Goal: Task Accomplishment & Management: Manage account settings

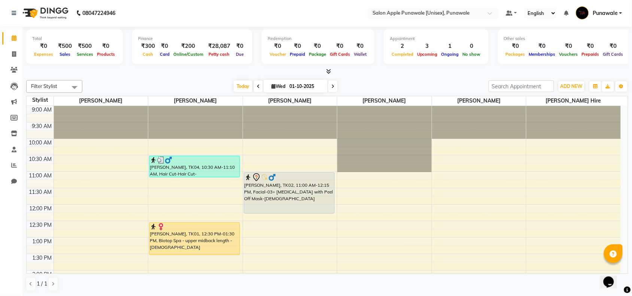
scroll to position [140, 0]
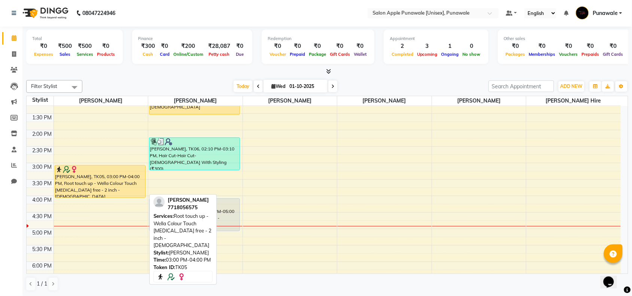
click at [125, 186] on div "Suvarna Mahadik, TK05, 03:00 PM-04:00 PM, Root touch up - Wella Colour Touch Am…" at bounding box center [100, 181] width 90 height 32
select select "1"
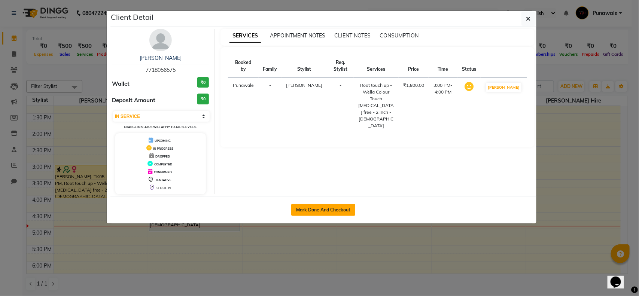
click at [322, 207] on button "Mark Done And Checkout" at bounding box center [323, 210] width 64 height 12
select select "5421"
select select "service"
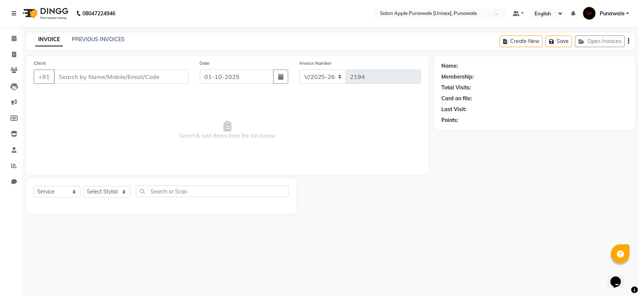
type input "7718056575"
select select "88723"
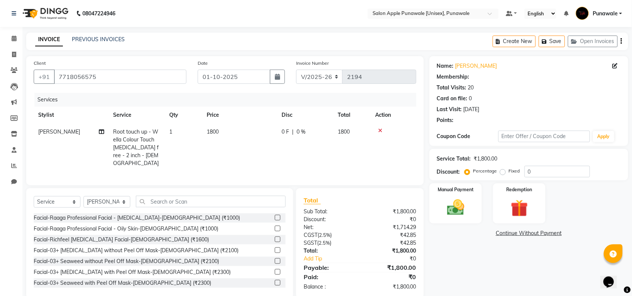
select select "1: Object"
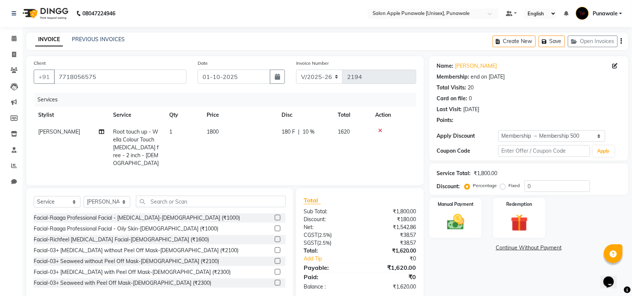
type input "10"
click at [192, 201] on input "text" at bounding box center [211, 202] width 150 height 12
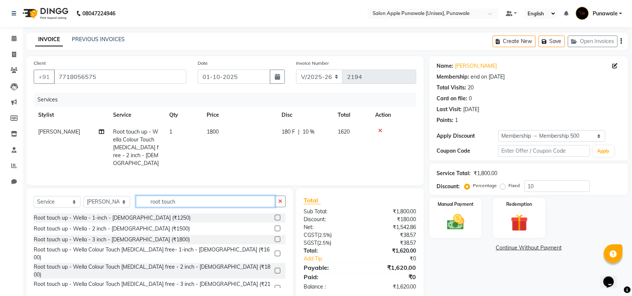
scroll to position [12, 0]
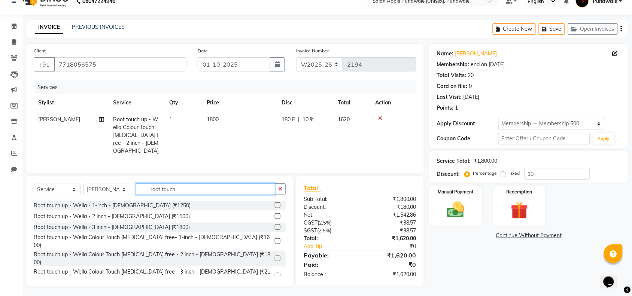
type input "root touch"
click at [149, 215] on div "Root touch up - Wella - 2 inch - [DEMOGRAPHIC_DATA] (₹1500)" at bounding box center [160, 216] width 252 height 9
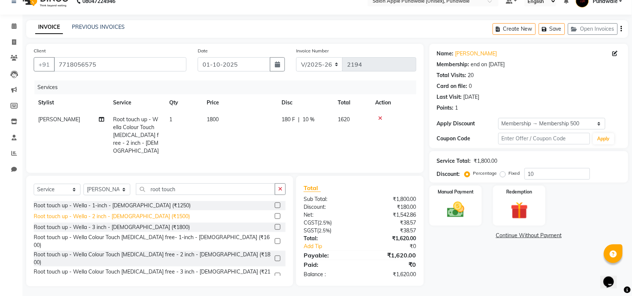
click at [141, 215] on div "Root touch up - Wella - 2 inch - [DEMOGRAPHIC_DATA] (₹1500)" at bounding box center [112, 217] width 156 height 8
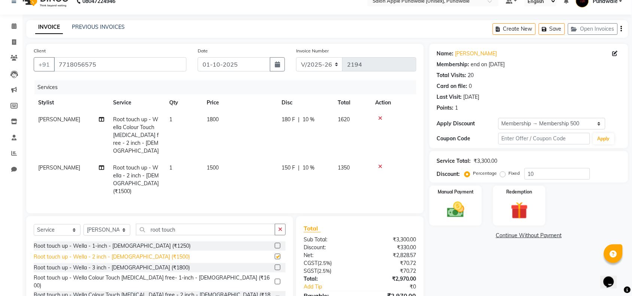
checkbox input "false"
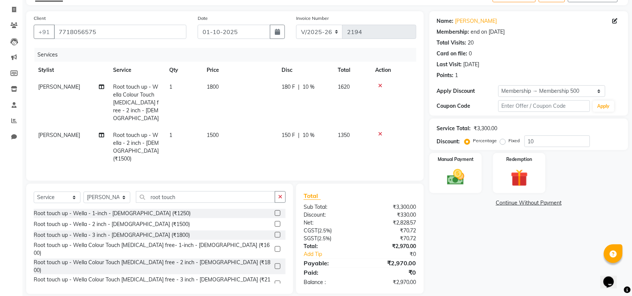
click at [380, 83] on icon at bounding box center [380, 85] width 4 height 5
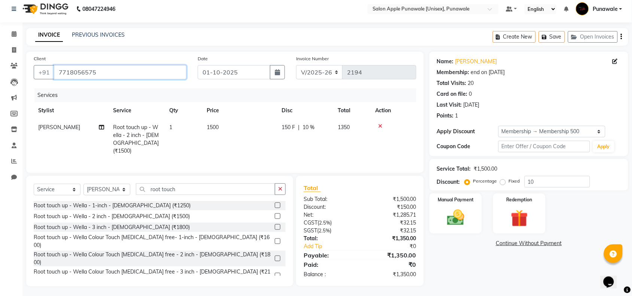
click at [116, 72] on input "7718056575" at bounding box center [120, 72] width 133 height 14
type input "771805657"
type input "0"
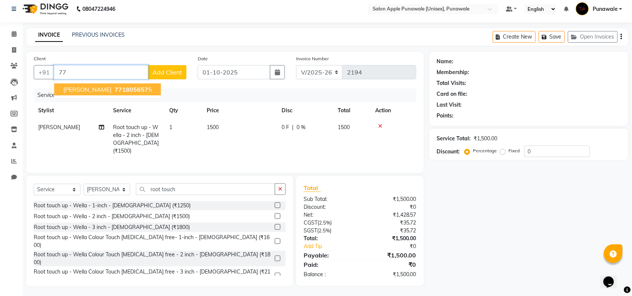
type input "7"
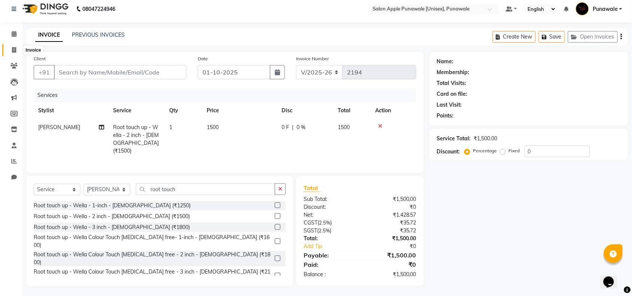
click at [11, 51] on span at bounding box center [13, 50] width 13 height 9
select select "service"
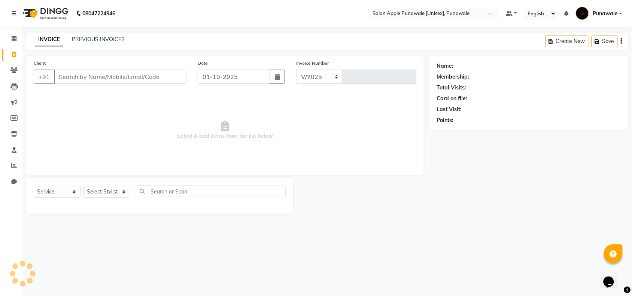
select select "5421"
type input "2194"
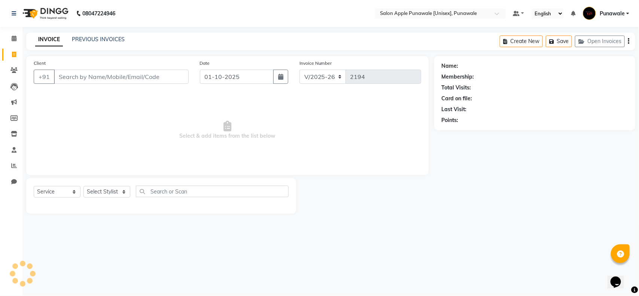
click at [83, 78] on input "Client" at bounding box center [121, 77] width 135 height 14
type input "8379932092"
click at [168, 78] on span "Add Client" at bounding box center [170, 76] width 30 height 7
select select "22"
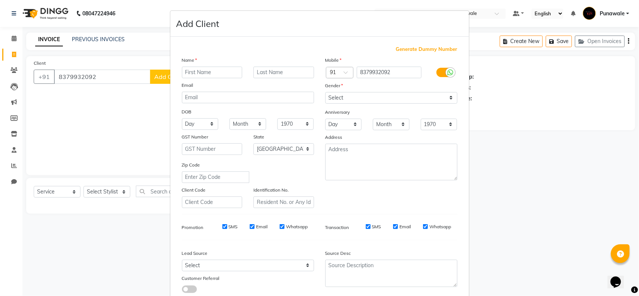
click at [212, 72] on input "text" at bounding box center [212, 73] width 61 height 12
type input "sumeet"
click at [374, 100] on select "Select [DEMOGRAPHIC_DATA] [DEMOGRAPHIC_DATA] Other Prefer Not To Say" at bounding box center [391, 98] width 132 height 12
select select "[DEMOGRAPHIC_DATA]"
click at [325, 92] on select "Select [DEMOGRAPHIC_DATA] [DEMOGRAPHIC_DATA] Other Prefer Not To Say" at bounding box center [391, 98] width 132 height 12
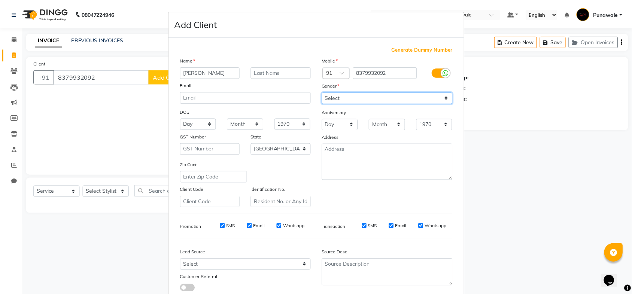
scroll to position [47, 0]
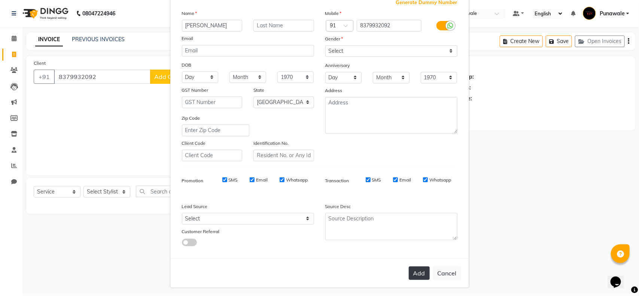
click at [417, 274] on button "Add" at bounding box center [419, 273] width 21 height 13
select select
select select "null"
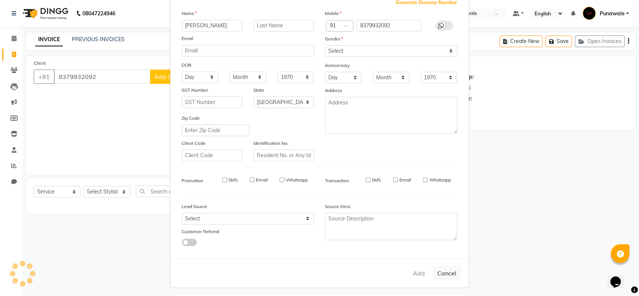
select select
checkbox input "false"
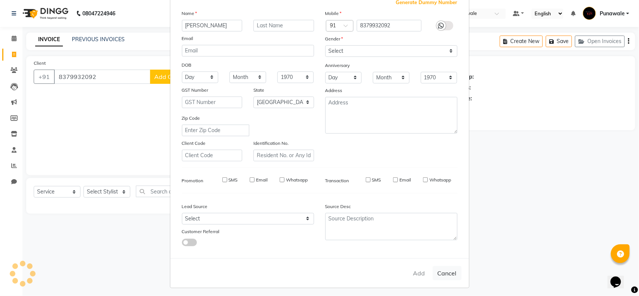
checkbox input "false"
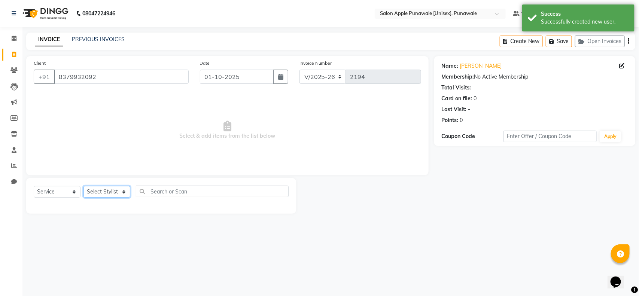
click at [102, 190] on select "Select Stylist [PERSON_NAME] Avi [PERSON_NAME] 1 [PERSON_NAME] [PERSON_NAME] [P…" at bounding box center [106, 192] width 47 height 12
select select "54408"
click at [83, 186] on select "Select Stylist [PERSON_NAME] Avi [PERSON_NAME] 1 [PERSON_NAME] [PERSON_NAME] [P…" at bounding box center [106, 192] width 47 height 12
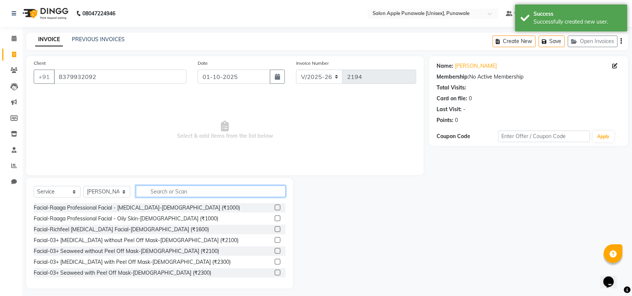
click at [208, 194] on input "text" at bounding box center [211, 192] width 150 height 12
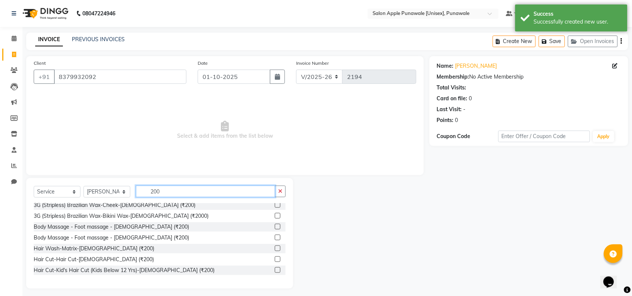
scroll to position [94, 0]
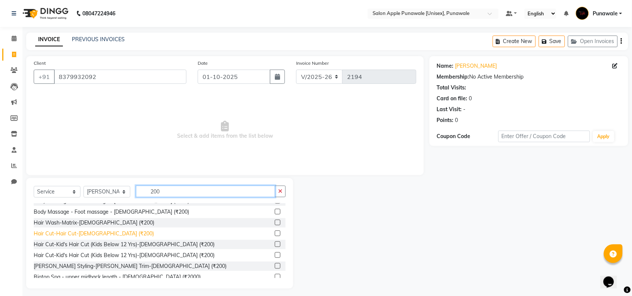
type input "200"
click at [99, 234] on div "Hair Cut-Hair Cut-[DEMOGRAPHIC_DATA] (₹200)" at bounding box center [94, 234] width 120 height 8
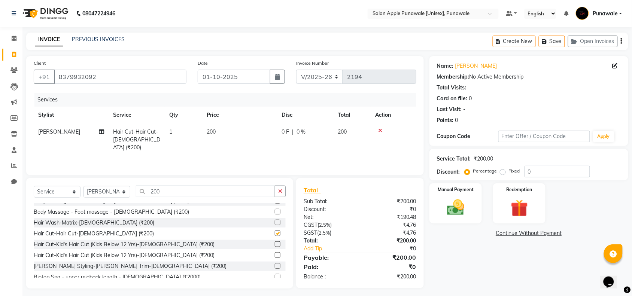
checkbox input "false"
click at [444, 207] on img at bounding box center [455, 207] width 29 height 21
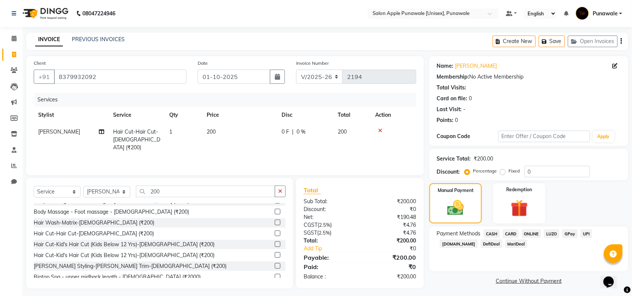
click at [528, 234] on span "ONLINE" at bounding box center [531, 234] width 19 height 9
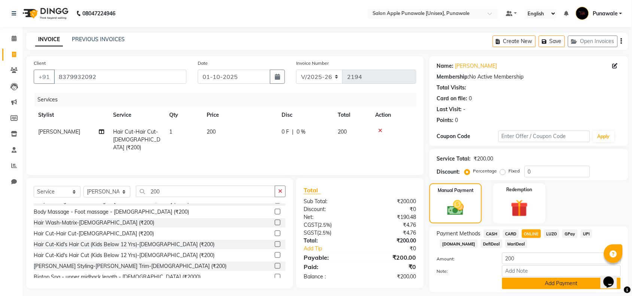
click at [534, 283] on button "Add Payment" at bounding box center [561, 284] width 119 height 12
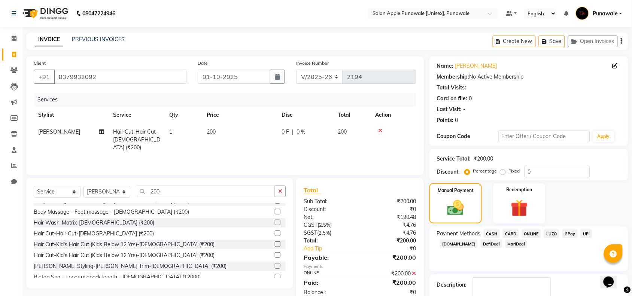
scroll to position [44, 0]
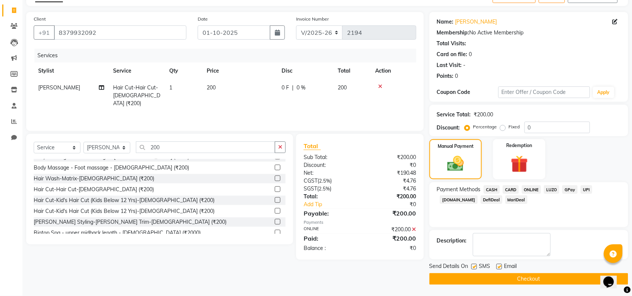
click at [537, 282] on button "Checkout" at bounding box center [528, 279] width 199 height 12
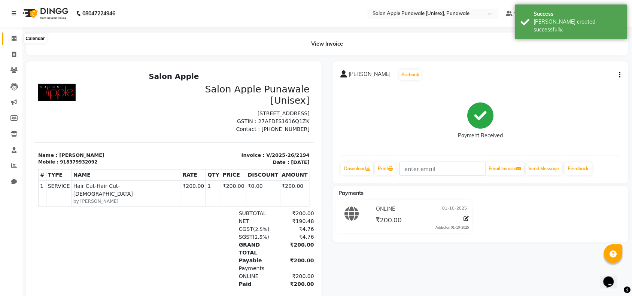
click at [12, 39] on icon at bounding box center [14, 39] width 5 height 6
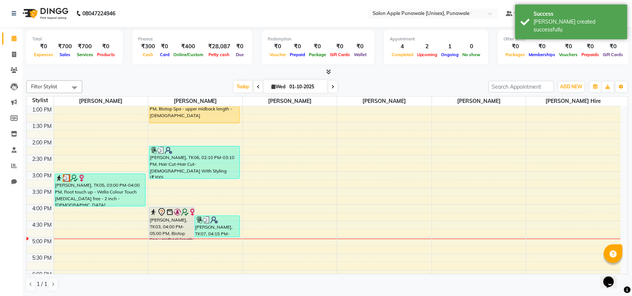
scroll to position [187, 0]
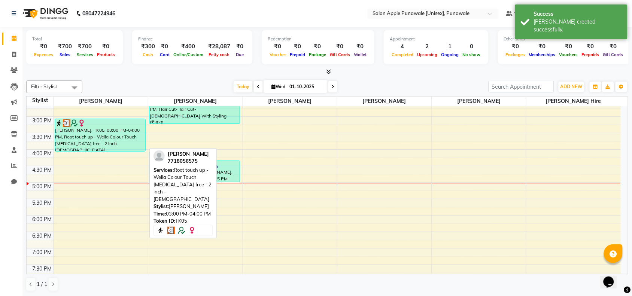
click at [94, 131] on div "Suvarna Mahadik, TK05, 03:00 PM-04:00 PM, Root touch up - Wella Colour Touch Am…" at bounding box center [100, 135] width 90 height 32
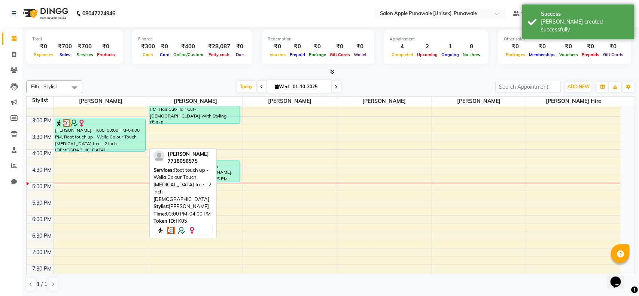
select select "3"
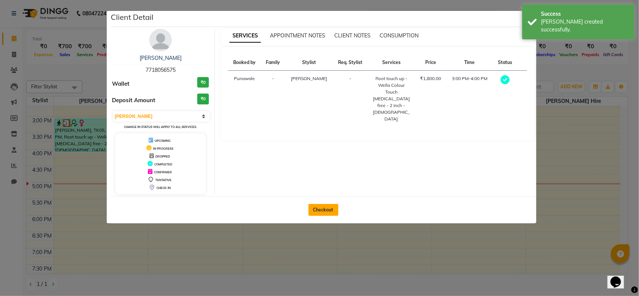
click at [336, 209] on button "Checkout" at bounding box center [324, 210] width 30 height 12
select select "service"
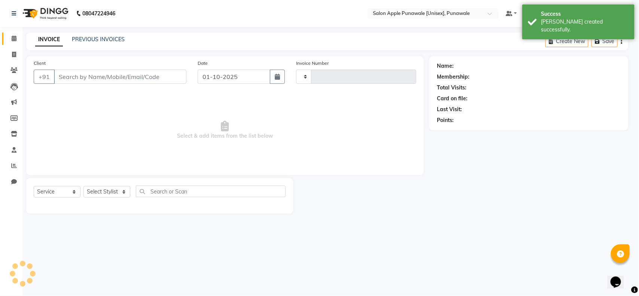
type input "2195"
select select "5421"
type input "7718056575"
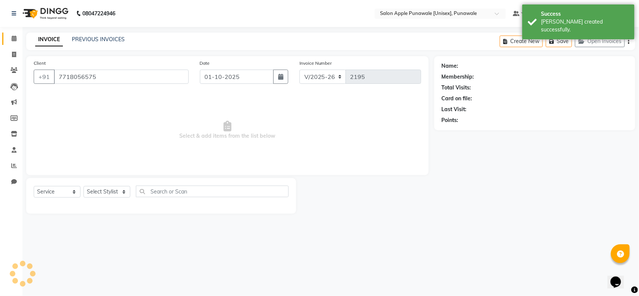
select select "88723"
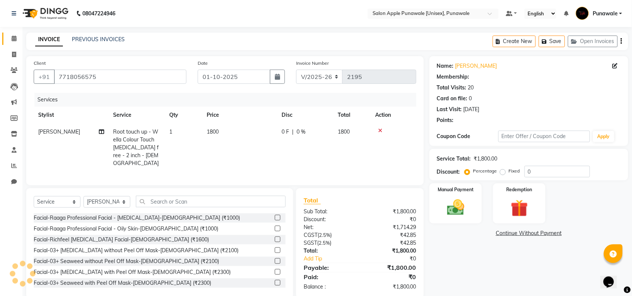
select select "1: Object"
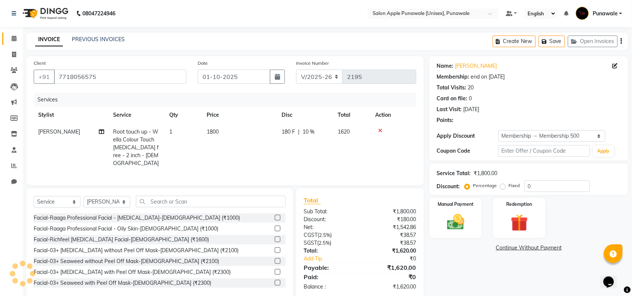
type input "10"
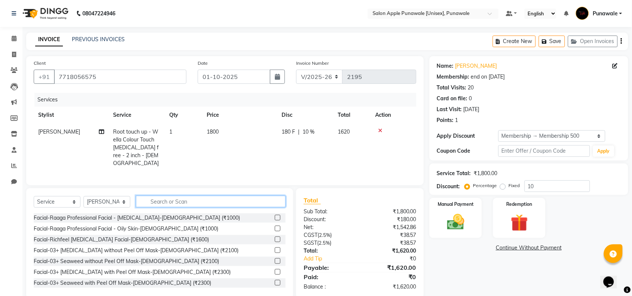
click at [200, 201] on input "text" at bounding box center [211, 202] width 150 height 12
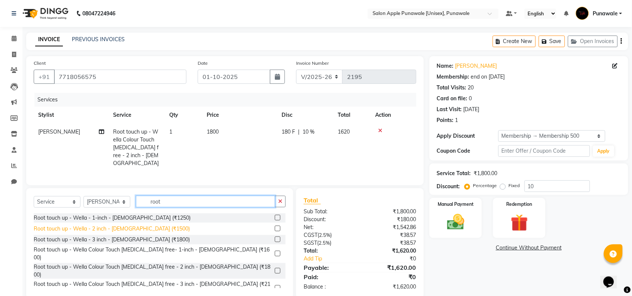
type input "root"
click at [132, 227] on div "Root touch up - Wella - 2 inch - Female (₹1500)" at bounding box center [112, 229] width 156 height 8
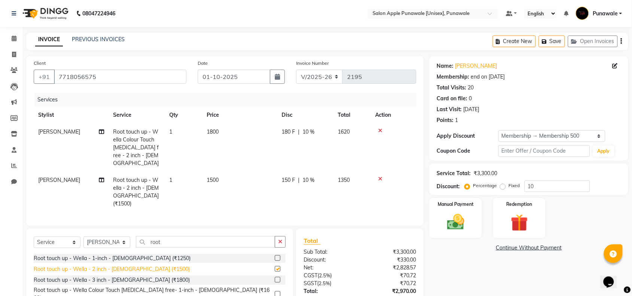
checkbox input "false"
click at [381, 130] on icon at bounding box center [380, 130] width 4 height 5
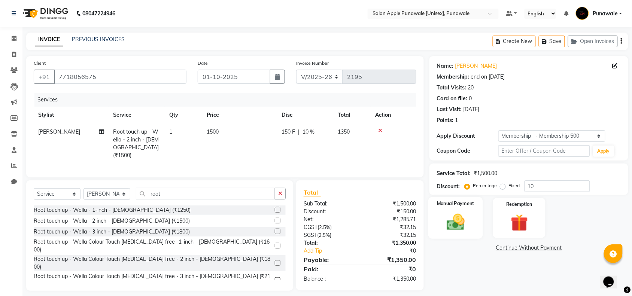
click at [456, 220] on img at bounding box center [455, 222] width 29 height 21
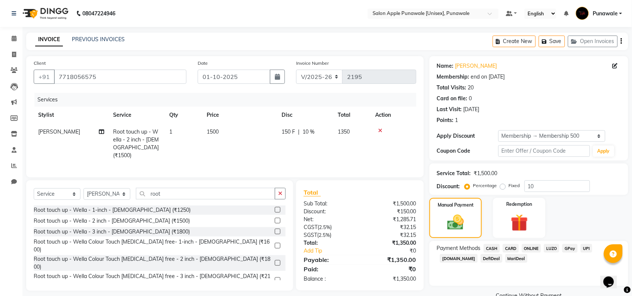
click at [534, 249] on span "ONLINE" at bounding box center [531, 248] width 19 height 9
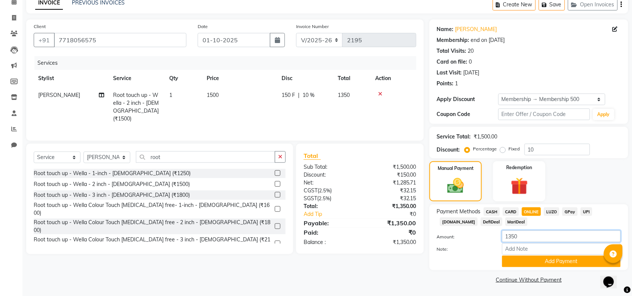
click at [524, 237] on input "1350" at bounding box center [561, 237] width 119 height 12
type input "1340"
click at [538, 261] on button "Add Payment" at bounding box center [561, 262] width 119 height 12
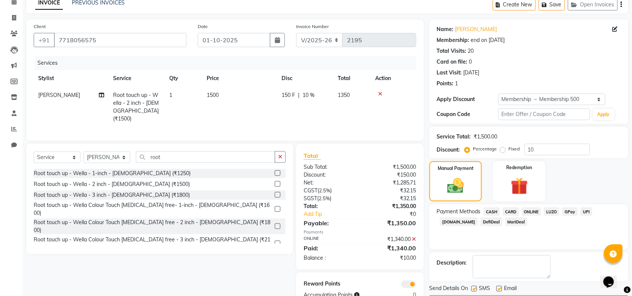
click at [495, 212] on span "CASH" at bounding box center [492, 211] width 16 height 9
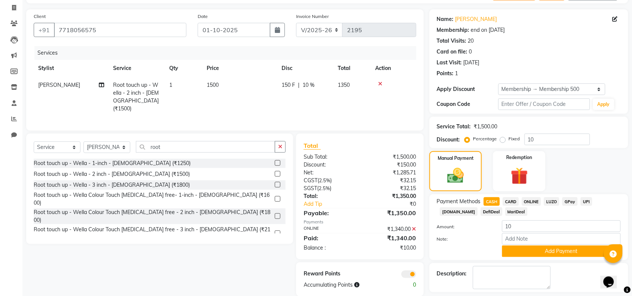
scroll to position [79, 0]
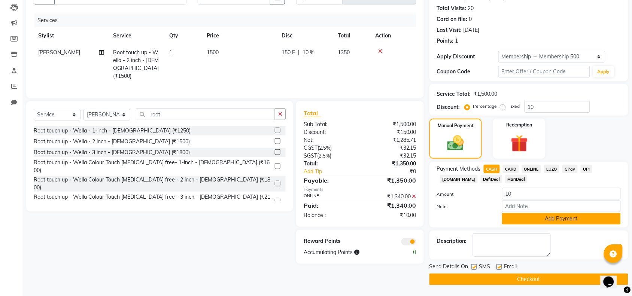
click at [559, 219] on button "Add Payment" at bounding box center [561, 219] width 119 height 12
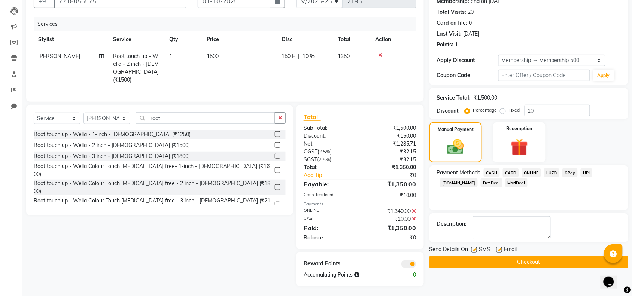
click at [540, 264] on button "Checkout" at bounding box center [528, 262] width 199 height 12
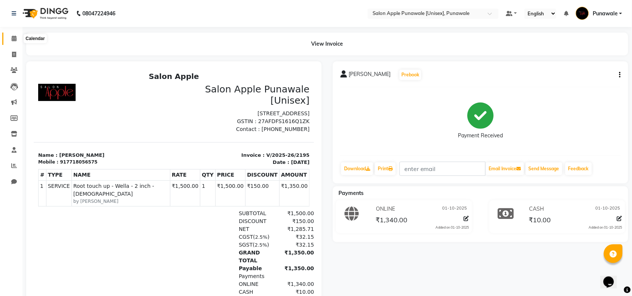
click at [13, 38] on icon at bounding box center [14, 39] width 5 height 6
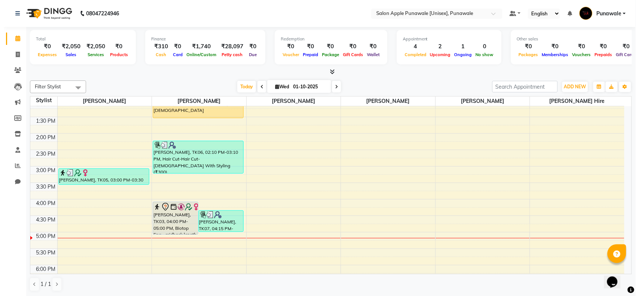
scroll to position [140, 0]
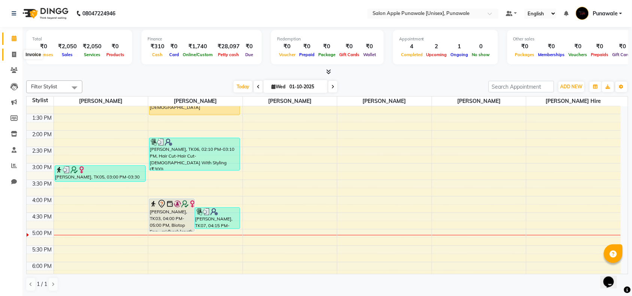
drag, startPoint x: 10, startPoint y: 52, endPoint x: 21, endPoint y: 54, distance: 10.8
click at [10, 52] on span at bounding box center [13, 55] width 13 height 9
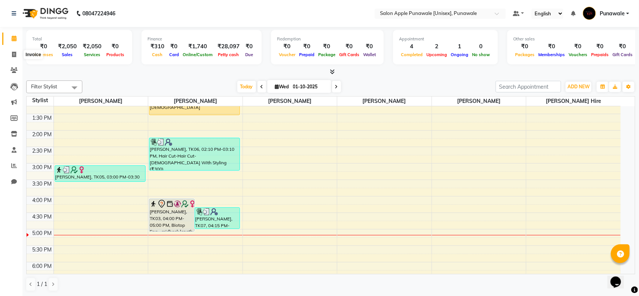
select select "5421"
select select "service"
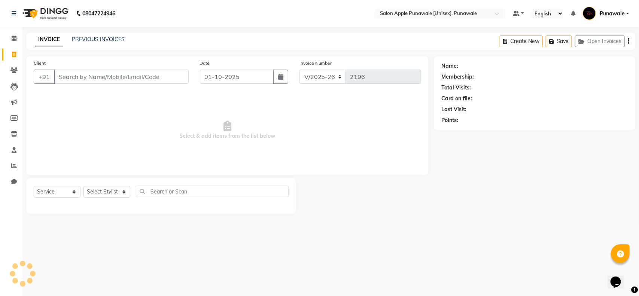
click at [94, 44] on div "INVOICE PREVIOUS INVOICES Create New Save Open Invoices" at bounding box center [330, 42] width 609 height 18
click at [97, 33] on div "INVOICE PREVIOUS INVOICES Create New Save Open Invoices" at bounding box center [330, 42] width 609 height 18
click at [98, 37] on link "PREVIOUS INVOICES" at bounding box center [98, 39] width 53 height 7
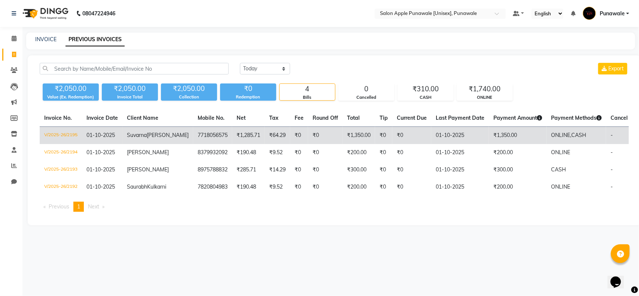
click at [155, 141] on td "Suvarna Mahadik" at bounding box center [157, 136] width 71 height 18
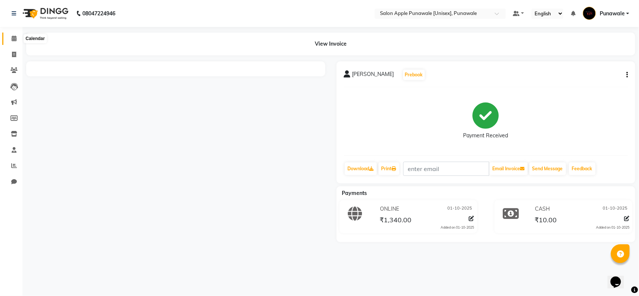
click at [17, 39] on span at bounding box center [13, 38] width 13 height 9
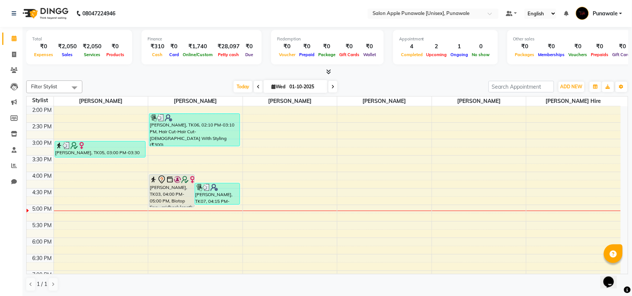
scroll to position [187, 0]
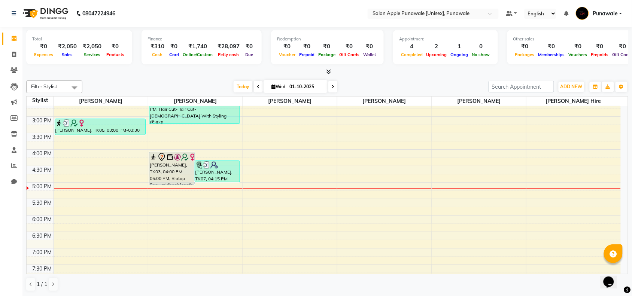
click at [188, 220] on div "9:00 AM 9:30 AM 10:00 AM 10:30 AM 11:00 AM 11:30 AM 12:00 PM 12:30 PM 1:00 PM 1…" at bounding box center [324, 149] width 594 height 461
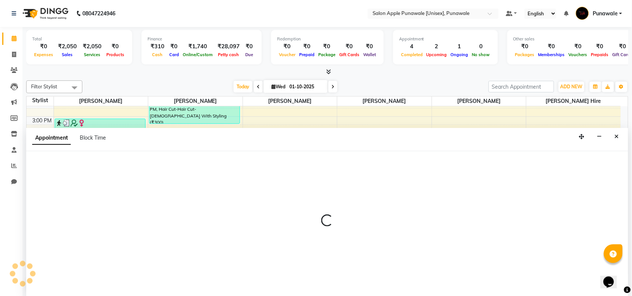
scroll to position [0, 0]
select select "54408"
select select "tentative"
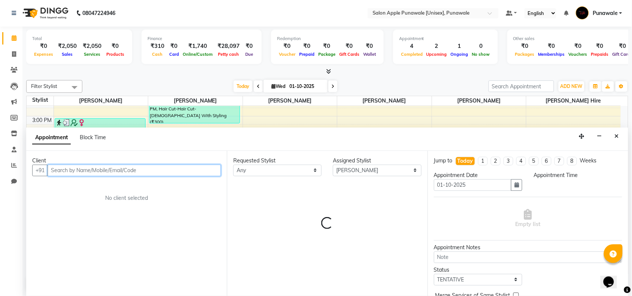
select select "1080"
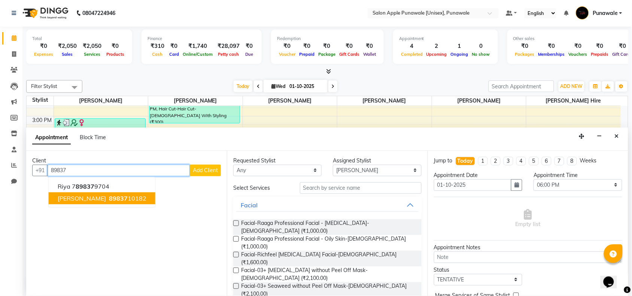
click at [113, 201] on span "89837" at bounding box center [118, 198] width 19 height 7
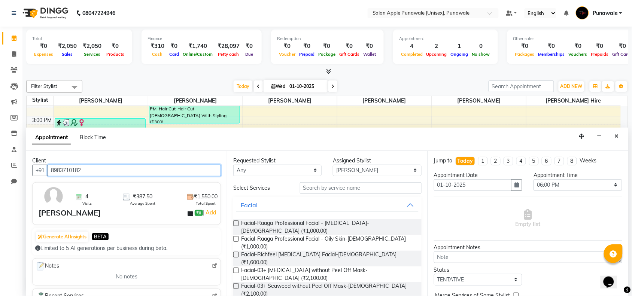
type input "8983710182"
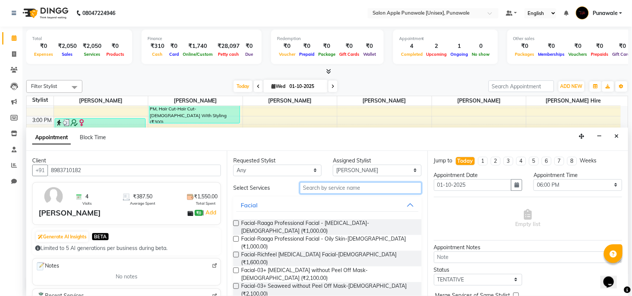
click at [354, 188] on input "text" at bounding box center [361, 188] width 122 height 12
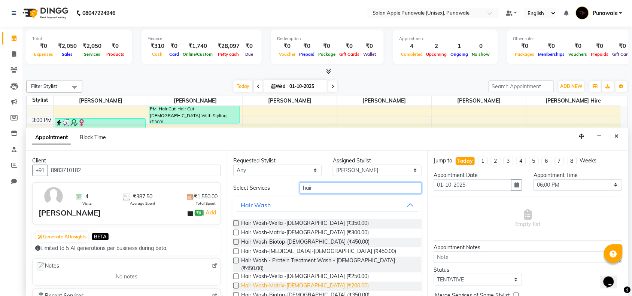
type input "hair"
click at [320, 282] on span "Hair Wash-Matrix-Male (₹200.00)" at bounding box center [305, 286] width 128 height 9
checkbox input "false"
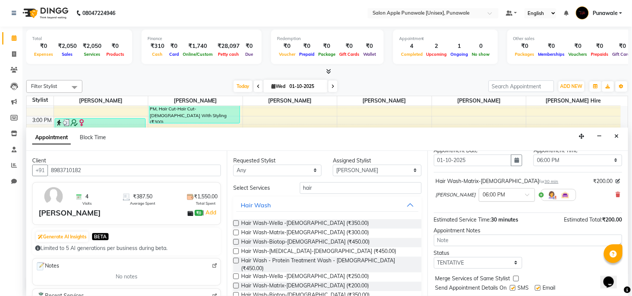
scroll to position [45, 0]
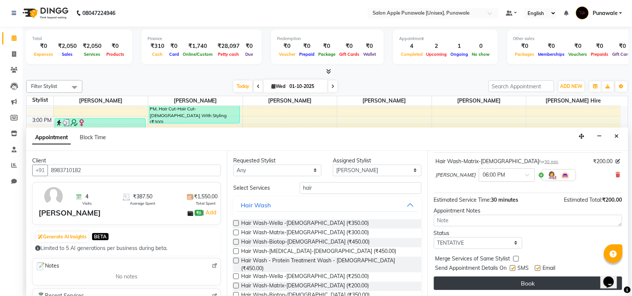
click at [505, 285] on button "Book" at bounding box center [528, 283] width 188 height 13
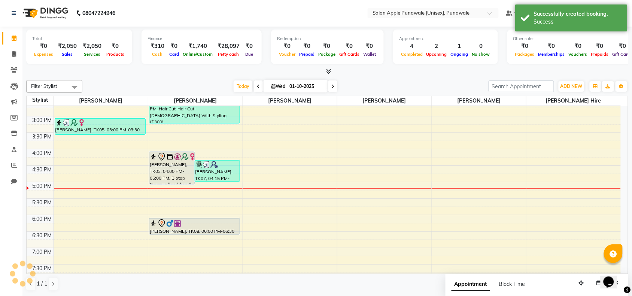
scroll to position [0, 0]
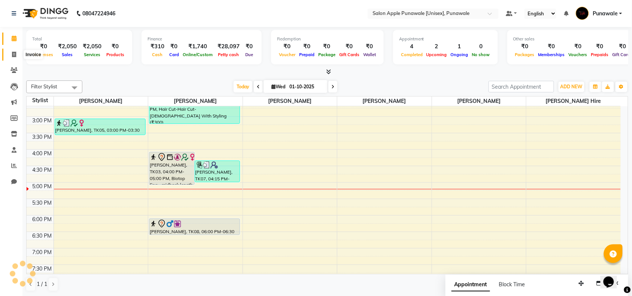
click at [13, 54] on icon at bounding box center [14, 55] width 4 height 6
select select "service"
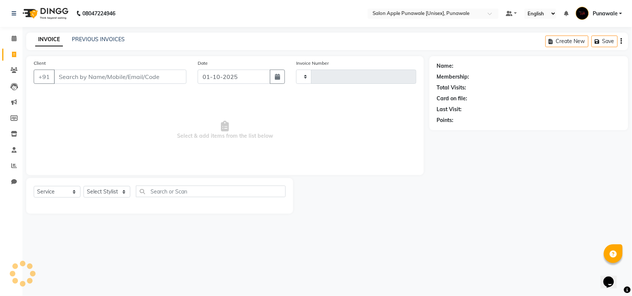
type input "2196"
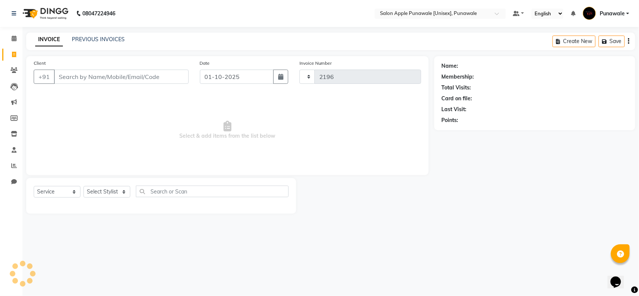
select select "5421"
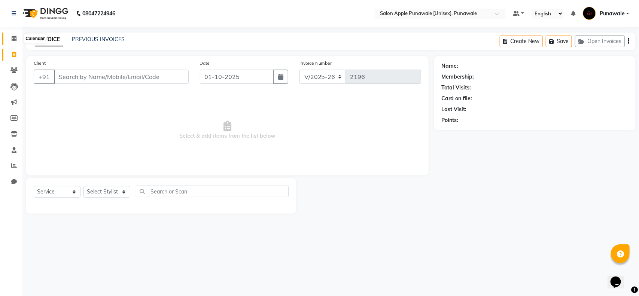
click at [14, 39] on icon at bounding box center [14, 39] width 5 height 6
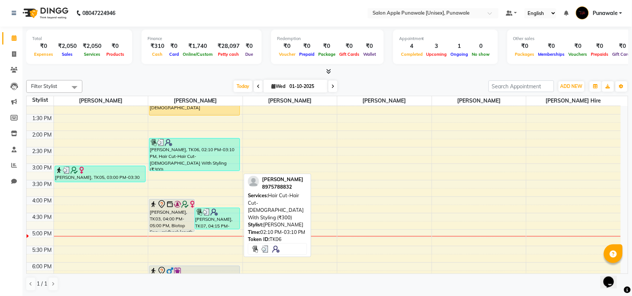
scroll to position [140, 0]
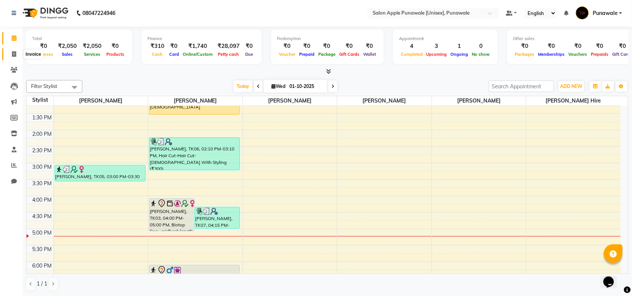
click at [10, 55] on span at bounding box center [13, 54] width 13 height 9
select select "service"
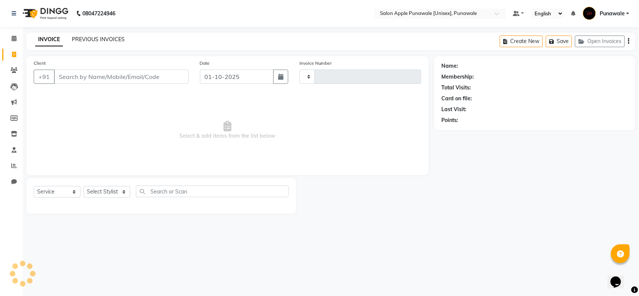
type input "2196"
select select "5421"
click at [118, 37] on link "PREVIOUS INVOICES" at bounding box center [98, 39] width 53 height 7
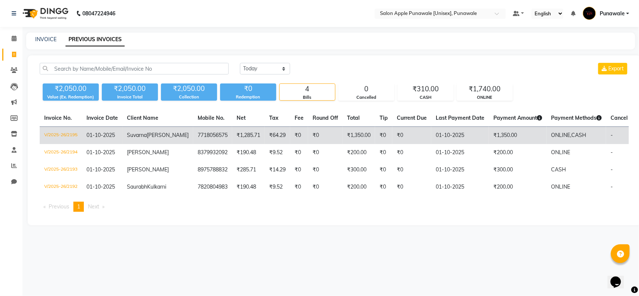
click at [193, 141] on td "7718056575" at bounding box center [212, 136] width 39 height 18
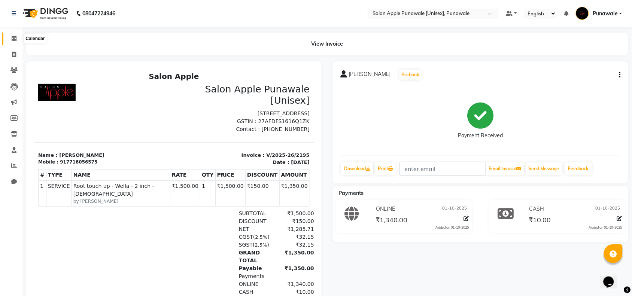
click at [10, 40] on span at bounding box center [13, 38] width 13 height 9
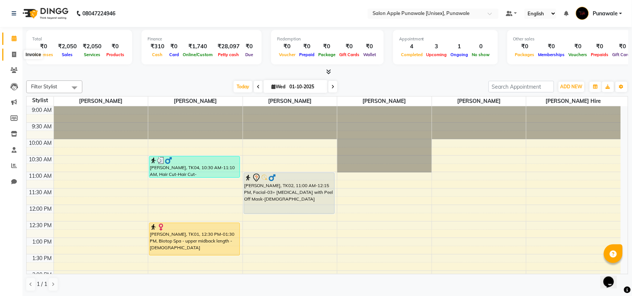
click at [16, 55] on icon at bounding box center [14, 55] width 4 height 6
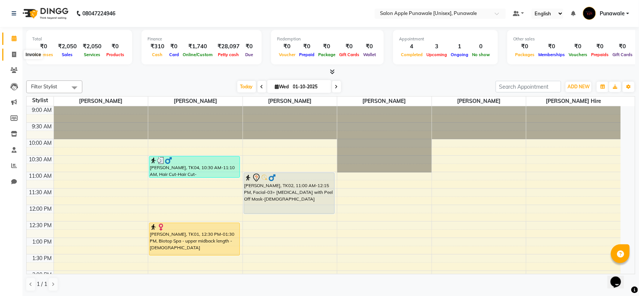
select select "service"
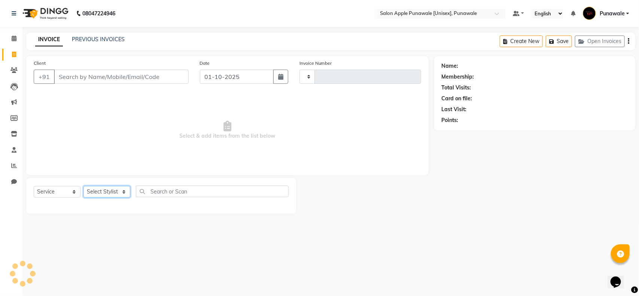
type input "2196"
click at [105, 189] on select "Select Stylist" at bounding box center [106, 192] width 47 height 12
select select "5421"
select select "85508"
click at [83, 186] on select "Select Stylist [PERSON_NAME] Avi [PERSON_NAME] 1 [PERSON_NAME] [PERSON_NAME] [P…" at bounding box center [106, 192] width 47 height 12
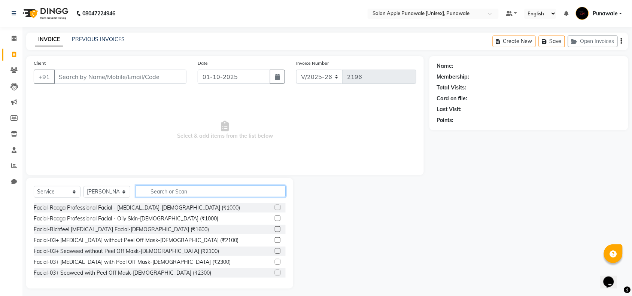
click at [150, 190] on input "text" at bounding box center [211, 192] width 150 height 12
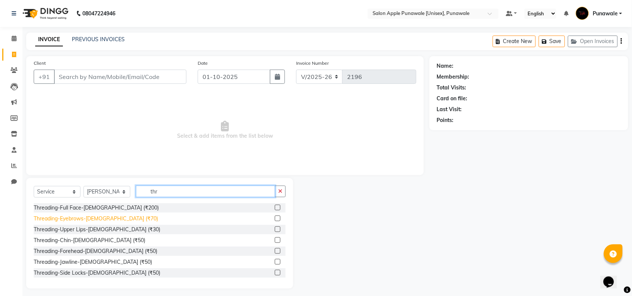
type input "thr"
click at [88, 219] on div "Threading-Eyebrows-[DEMOGRAPHIC_DATA] (₹70)" at bounding box center [96, 219] width 124 height 8
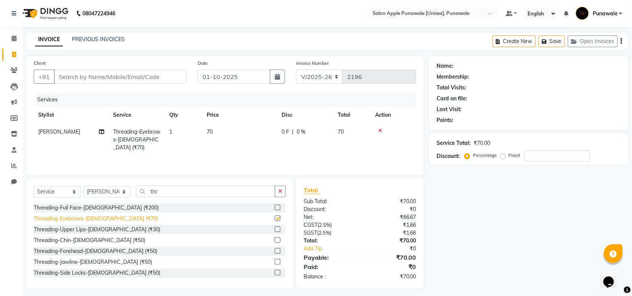
checkbox input "false"
click at [183, 189] on input "thr" at bounding box center [205, 192] width 139 height 12
type input "t"
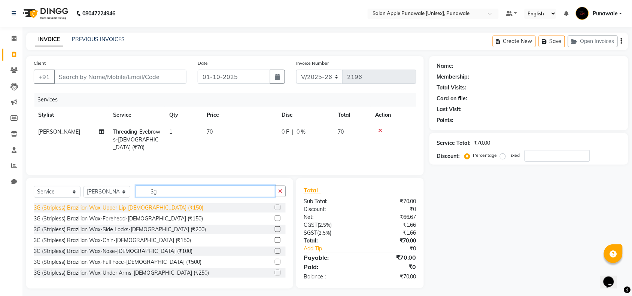
type input "3g"
click at [124, 208] on div "3G (Stripless) Brazilian Wax-Upper Lip-[DEMOGRAPHIC_DATA] (₹150)" at bounding box center [119, 208] width 170 height 8
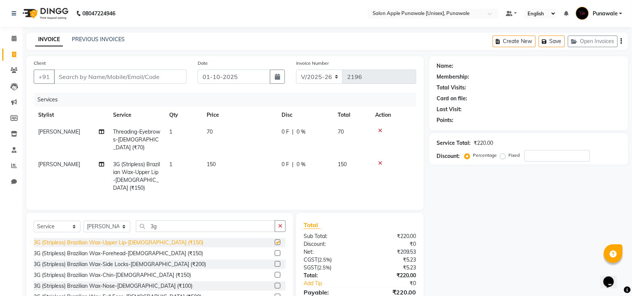
checkbox input "false"
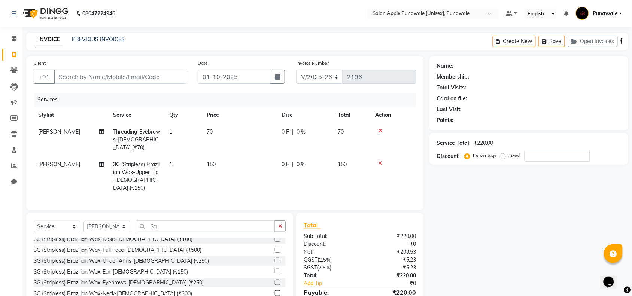
scroll to position [94, 0]
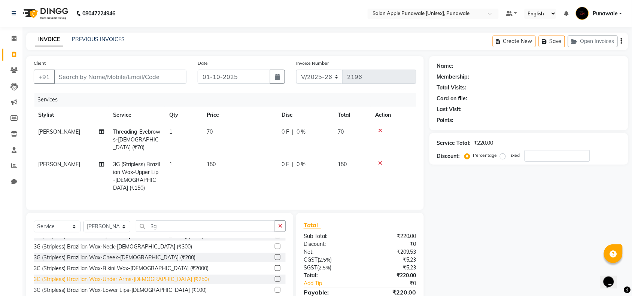
click at [130, 276] on div "3G (Stripless) Brazilian Wax-Under Arms-[DEMOGRAPHIC_DATA] (₹250)" at bounding box center [121, 280] width 175 height 8
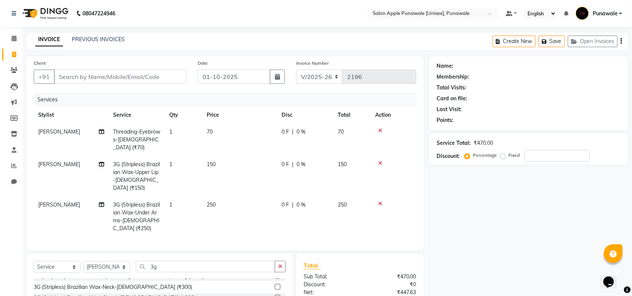
checkbox input "false"
click at [182, 261] on input "3g" at bounding box center [205, 267] width 139 height 12
type input "3"
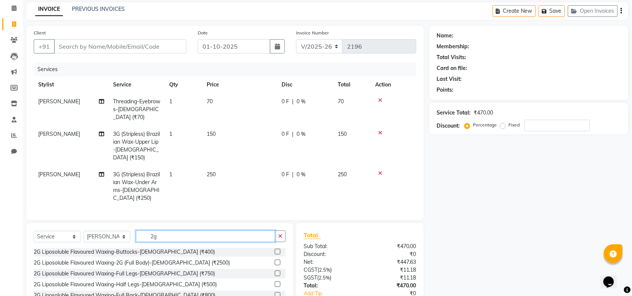
scroll to position [47, 0]
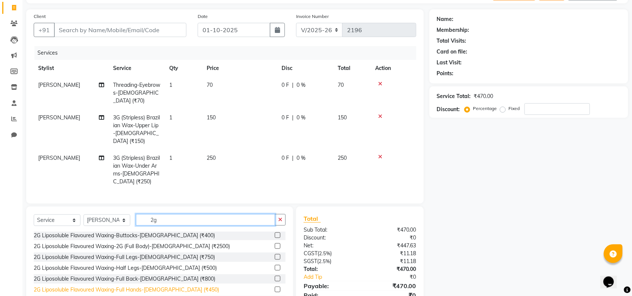
type input "2g"
click at [133, 286] on div "2G Liposoluble Flavoured Waxing-Full Hands-[DEMOGRAPHIC_DATA] (₹450)" at bounding box center [126, 290] width 185 height 8
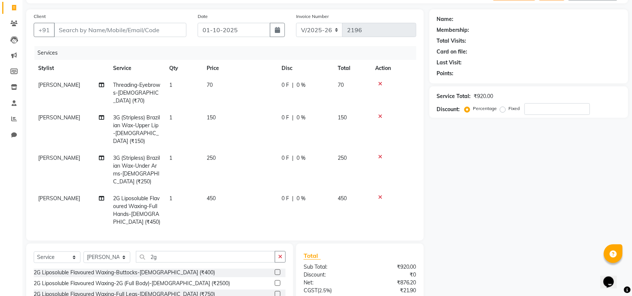
checkbox input "false"
click at [379, 195] on icon at bounding box center [380, 197] width 4 height 5
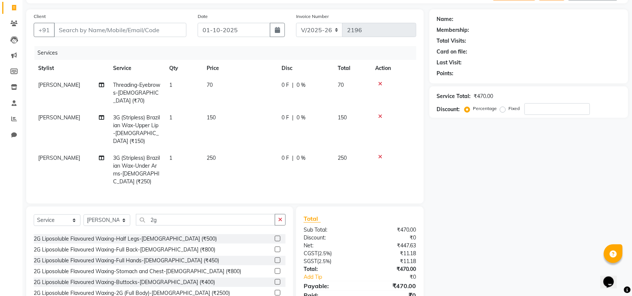
scroll to position [0, 0]
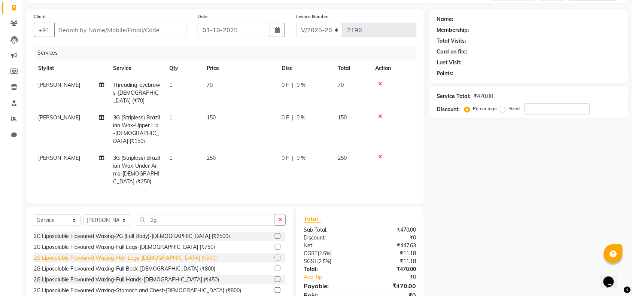
click at [147, 254] on div "2G Liposoluble Flavoured Waxing-Half Legs-[DEMOGRAPHIC_DATA] (₹500)" at bounding box center [125, 258] width 183 height 8
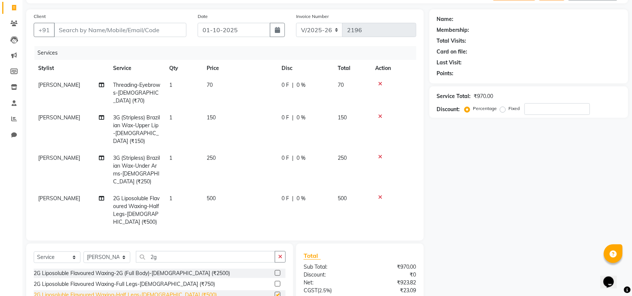
checkbox input "false"
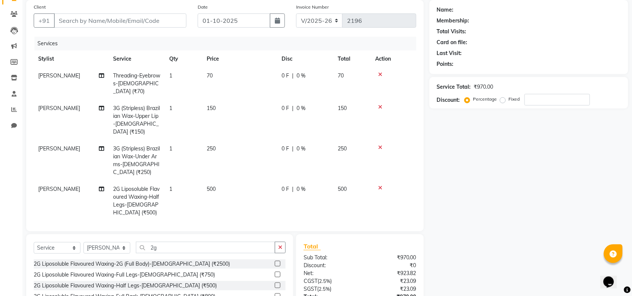
scroll to position [103, 0]
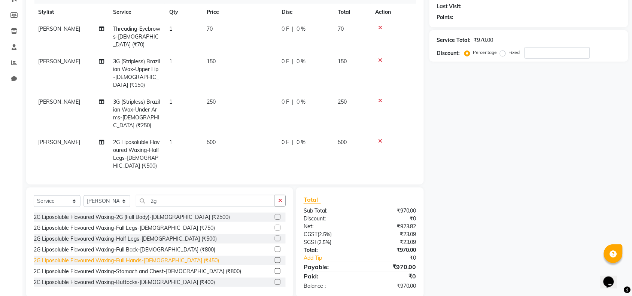
click at [143, 257] on div "2G Liposoluble Flavoured Waxing-Full Hands-[DEMOGRAPHIC_DATA] (₹450)" at bounding box center [126, 261] width 185 height 8
checkbox input "false"
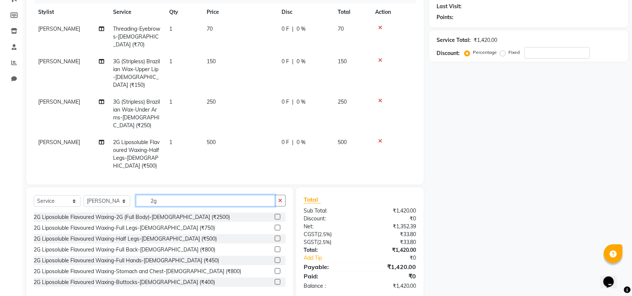
click at [192, 203] on input "2g" at bounding box center [205, 201] width 139 height 12
type input "2"
type input "o"
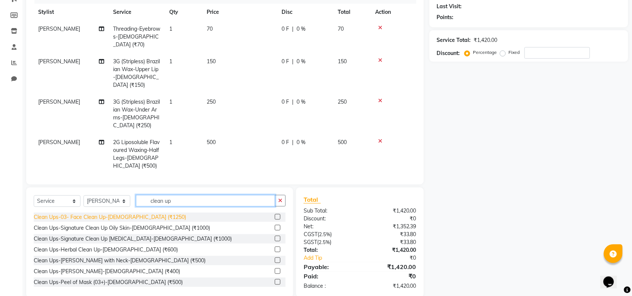
type input "clean up"
click at [130, 219] on div "Clean Ups-03- Face Clean Up-[DEMOGRAPHIC_DATA] (₹1250)" at bounding box center [110, 217] width 152 height 8
checkbox input "false"
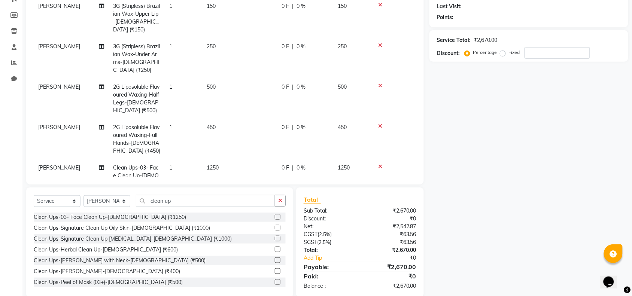
scroll to position [60, 0]
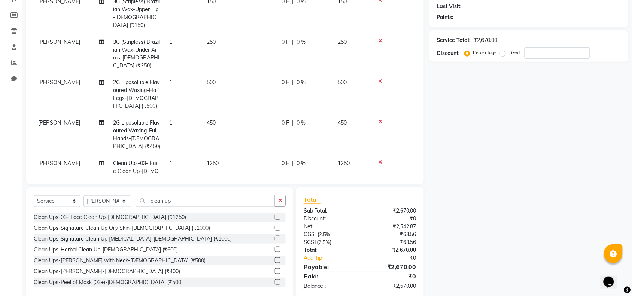
click at [209, 194] on div "Select Service Product Membership Package Voucher Prepaid Gift Card Select Styl…" at bounding box center [159, 243] width 267 height 110
click at [209, 197] on input "clean up" at bounding box center [205, 201] width 139 height 12
type input "c"
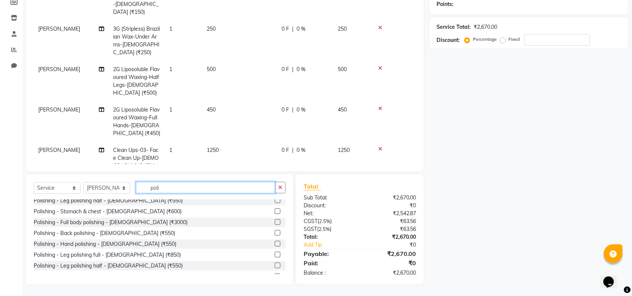
scroll to position [94, 0]
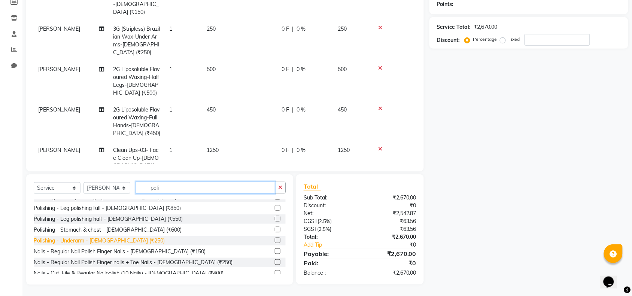
type input "poli"
click at [85, 241] on div "Polishing - Underarm - [DEMOGRAPHIC_DATA] (₹250)" at bounding box center [99, 241] width 131 height 8
checkbox input "false"
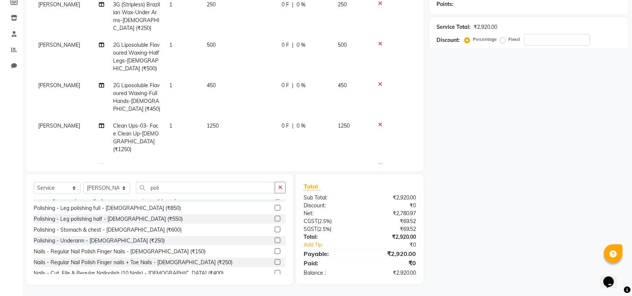
scroll to position [0, 0]
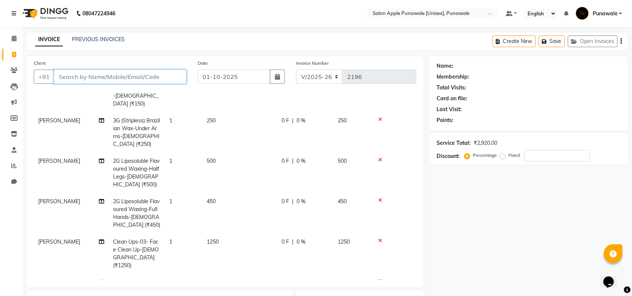
click at [110, 78] on input "Client" at bounding box center [120, 77] width 133 height 14
type input "7"
type input "0"
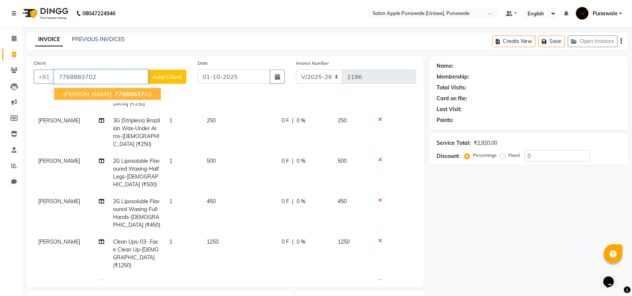
type input "7768883702"
select select "1: Object"
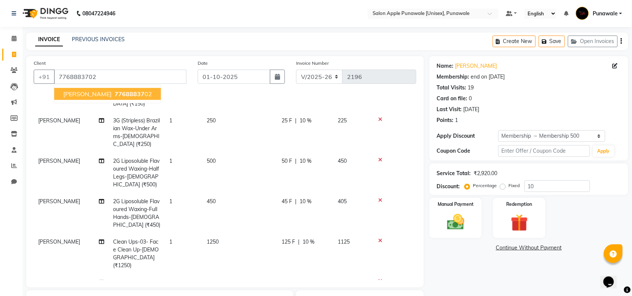
click at [79, 94] on span "[PERSON_NAME]" at bounding box center [87, 93] width 48 height 7
type input "0"
select select "1: Object"
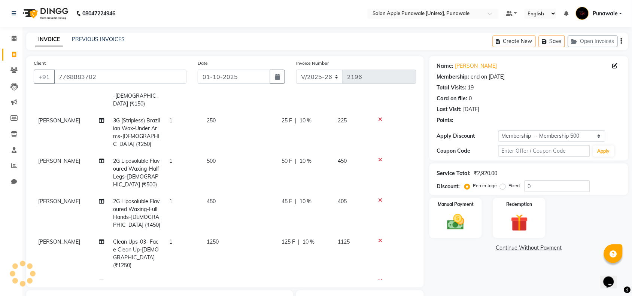
type input "10"
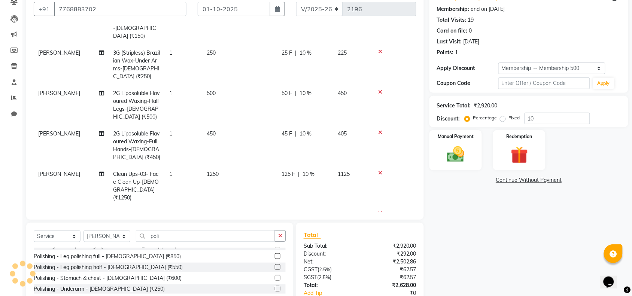
scroll to position [94, 0]
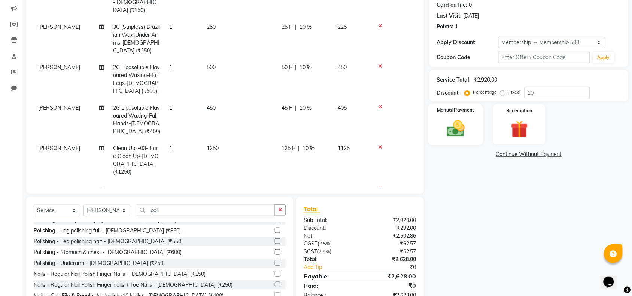
click at [451, 126] on img at bounding box center [455, 128] width 29 height 21
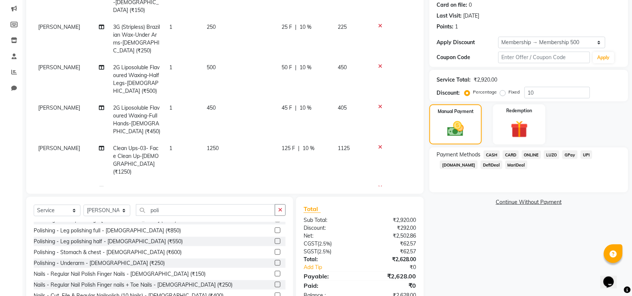
click at [531, 152] on span "ONLINE" at bounding box center [531, 155] width 19 height 9
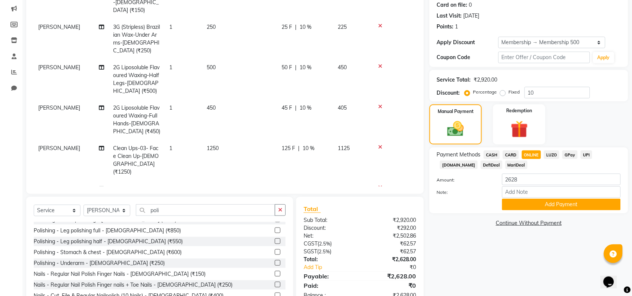
scroll to position [116, 0]
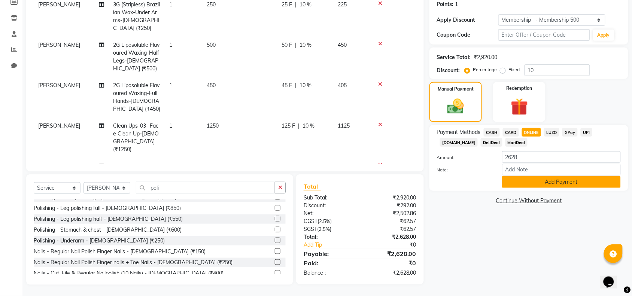
click at [566, 185] on button "Add Payment" at bounding box center [561, 182] width 119 height 12
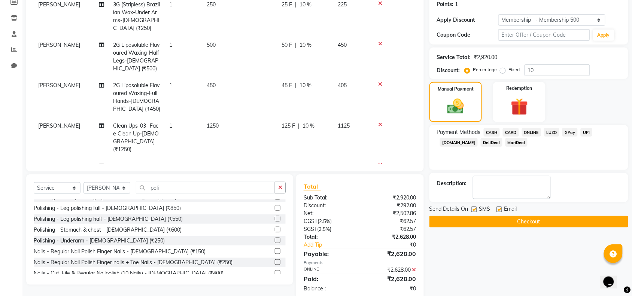
click at [547, 225] on button "Checkout" at bounding box center [528, 222] width 199 height 12
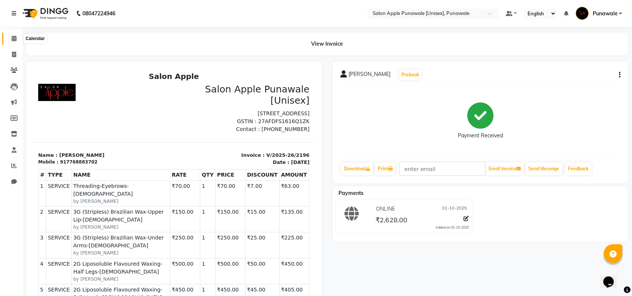
click at [10, 37] on span at bounding box center [13, 38] width 13 height 9
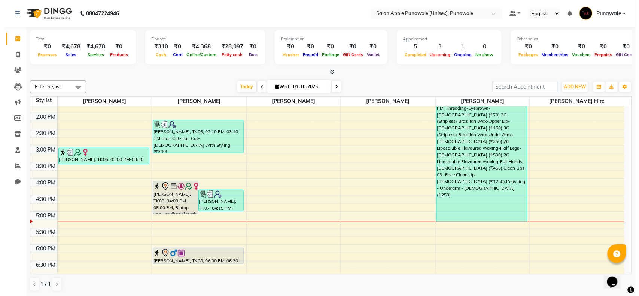
scroll to position [187, 0]
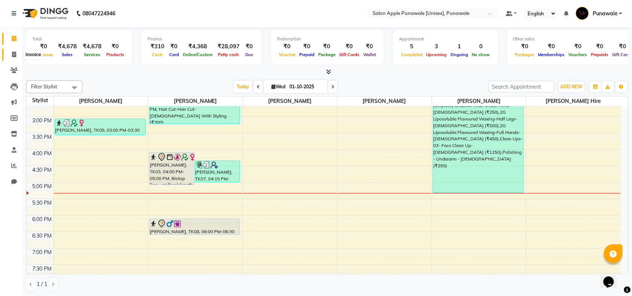
click at [15, 53] on icon at bounding box center [14, 55] width 4 height 6
select select "service"
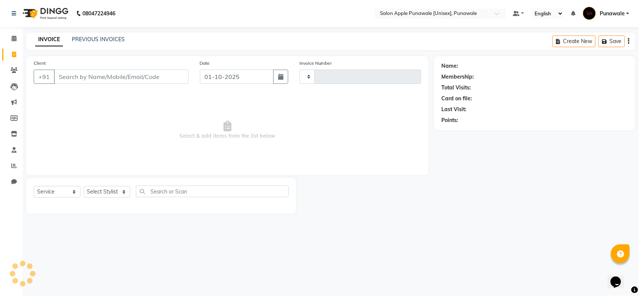
type input "2197"
select select "5421"
click at [107, 40] on link "PREVIOUS INVOICES" at bounding box center [98, 39] width 53 height 7
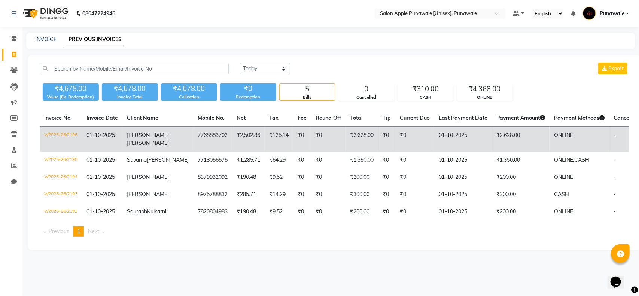
click at [120, 134] on td "01-10-2025" at bounding box center [102, 139] width 40 height 25
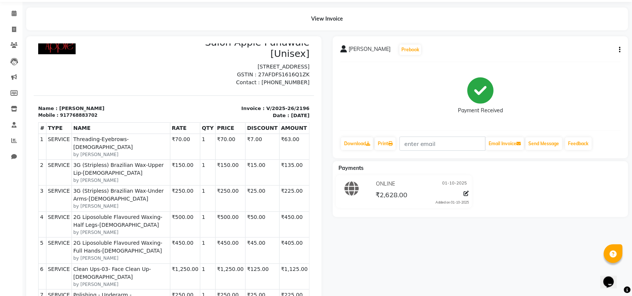
scroll to position [47, 0]
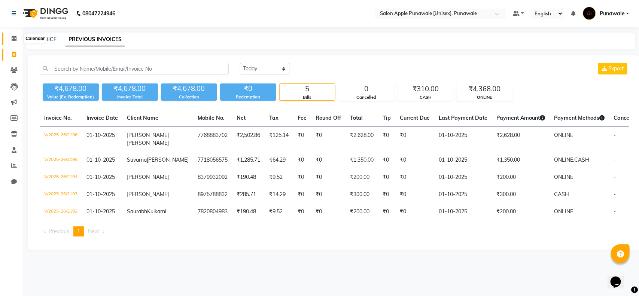
click at [12, 40] on icon at bounding box center [14, 39] width 5 height 6
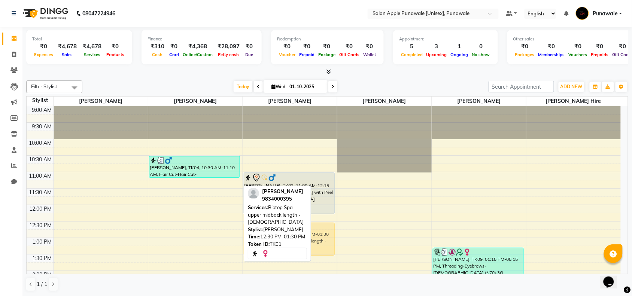
drag, startPoint x: 209, startPoint y: 240, endPoint x: 291, endPoint y: 240, distance: 82.0
click at [291, 240] on div "Filter Stylist Select All Apurva deshmukh Avi Sonawane Pallavi Waghamare Shivan…" at bounding box center [327, 186] width 602 height 217
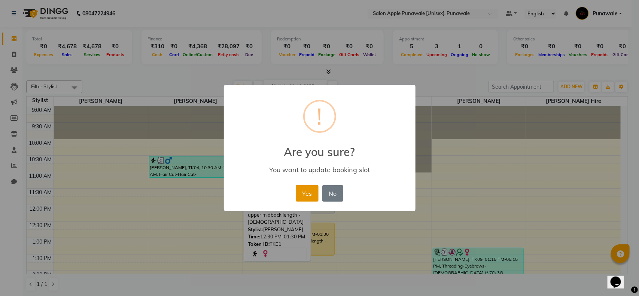
click at [305, 195] on button "Yes" at bounding box center [307, 193] width 23 height 16
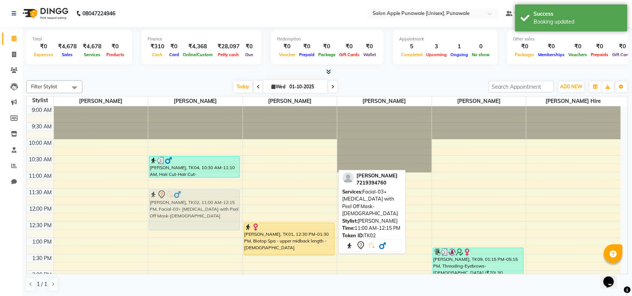
drag, startPoint x: 302, startPoint y: 184, endPoint x: 194, endPoint y: 205, distance: 110.2
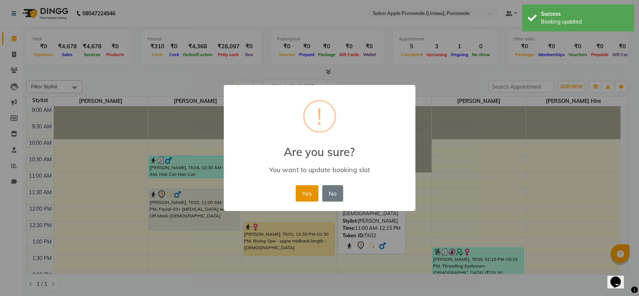
click at [301, 193] on button "Yes" at bounding box center [307, 193] width 23 height 16
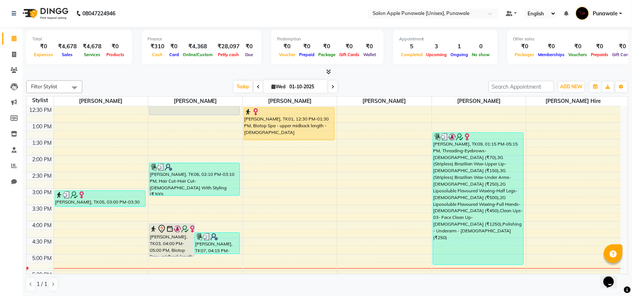
scroll to position [140, 0]
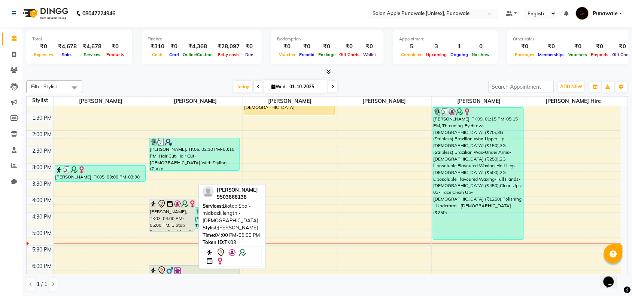
click at [175, 218] on div "[PERSON_NAME], TK03, 04:00 PM-05:00 PM, Biotop Spa - midback length - [DEMOGRAP…" at bounding box center [171, 215] width 45 height 32
click at [176, 218] on div "[PERSON_NAME], TK03, 04:00 PM-05:00 PM, Biotop Spa - midback length - [DEMOGRAP…" at bounding box center [171, 215] width 45 height 32
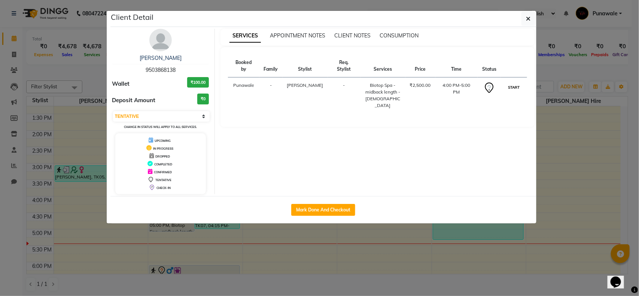
click at [512, 83] on button "START" at bounding box center [513, 87] width 15 height 9
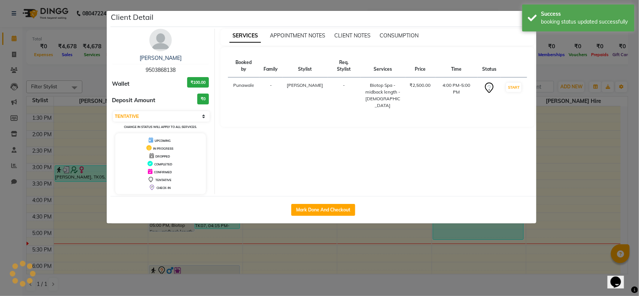
select select "1"
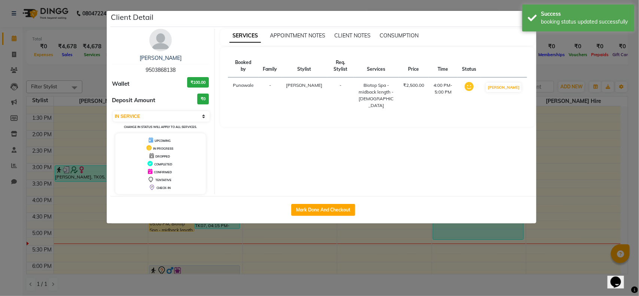
click at [567, 201] on ngb-modal-window "Client Detail Priyanka Sali 9503868138 Wallet ₹100.00 Deposit Amount ₹0 Select …" at bounding box center [319, 148] width 639 height 296
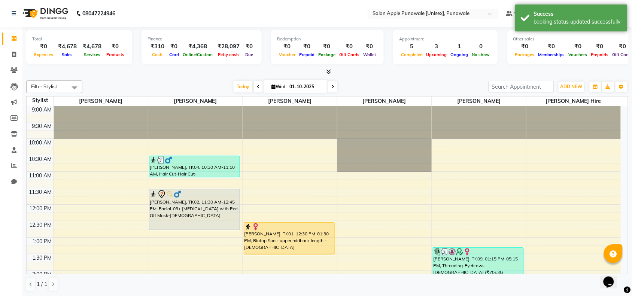
scroll to position [0, 0]
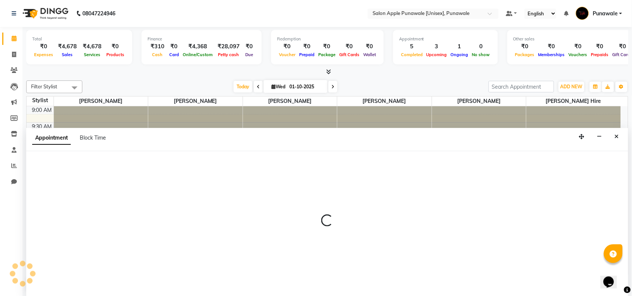
scroll to position [0, 0]
select select "705"
select select "tentative"
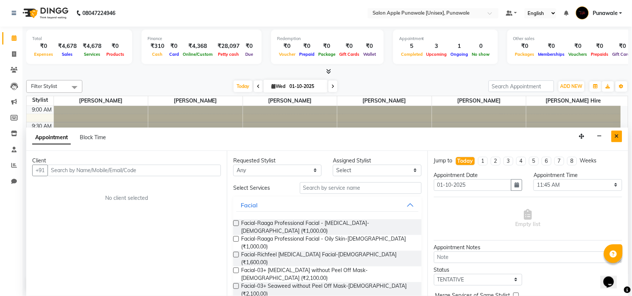
click at [614, 139] on button "Close" at bounding box center [616, 137] width 11 height 12
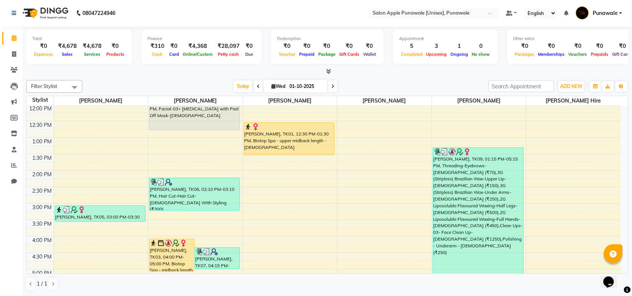
scroll to position [140, 0]
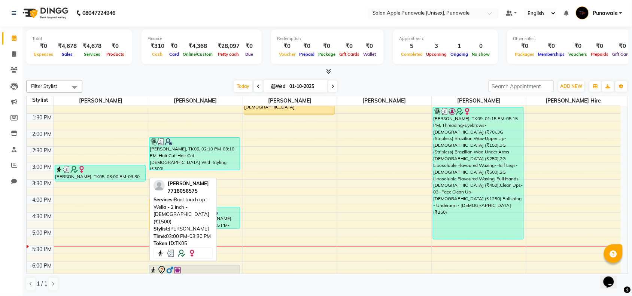
click at [122, 177] on div "[PERSON_NAME], TK05, 03:00 PM-03:30 PM, Root touch up - Wella - 2 inch - [DEMOG…" at bounding box center [100, 173] width 90 height 16
select select "3"
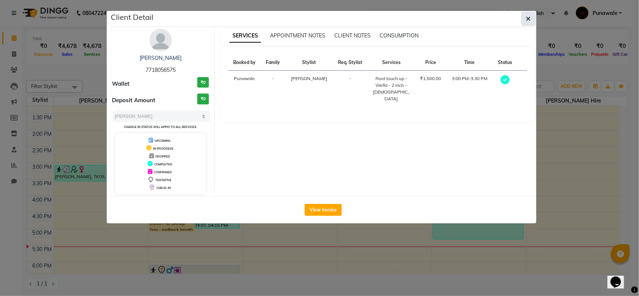
click at [531, 22] on button "button" at bounding box center [529, 19] width 14 height 14
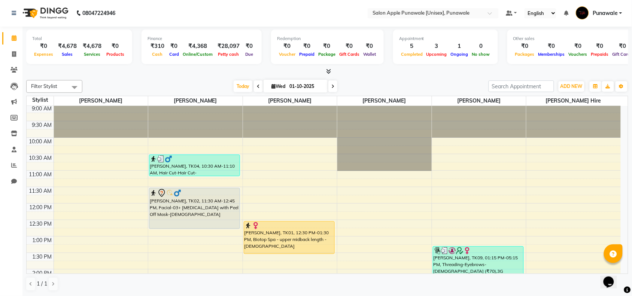
scroll to position [0, 0]
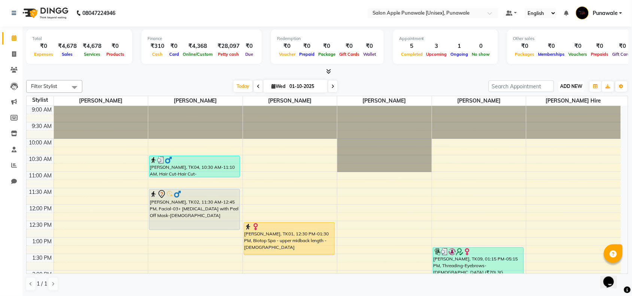
click at [580, 85] on span "ADD NEW" at bounding box center [572, 86] width 22 height 6
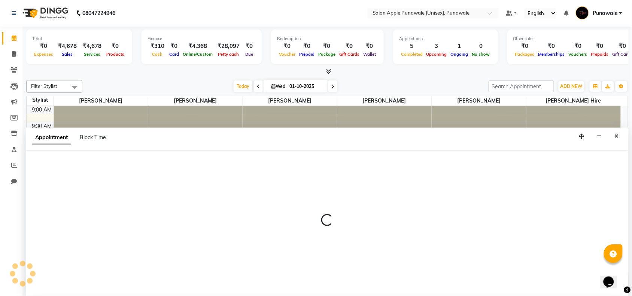
select select "630"
select select "tentative"
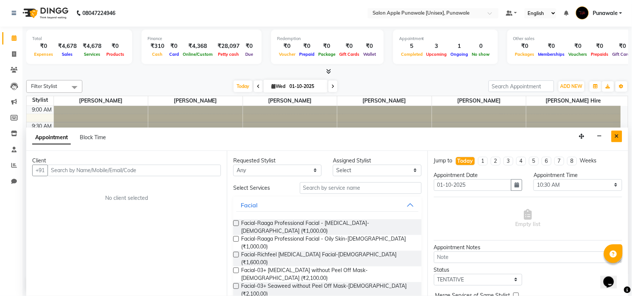
click at [617, 136] on icon "Close" at bounding box center [617, 136] width 4 height 5
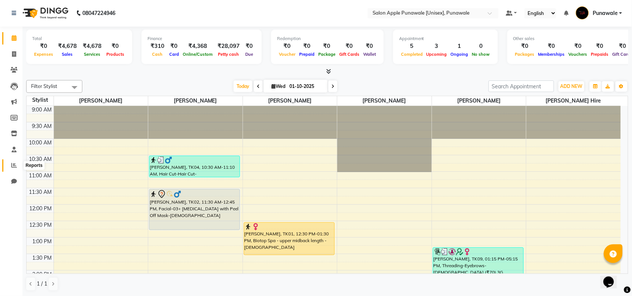
click at [13, 168] on span at bounding box center [13, 165] width 13 height 9
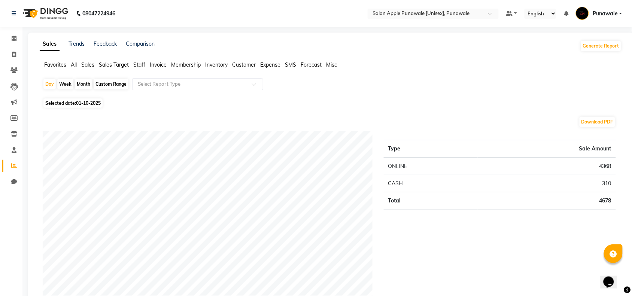
click at [274, 65] on span "Expense" at bounding box center [270, 64] width 20 height 7
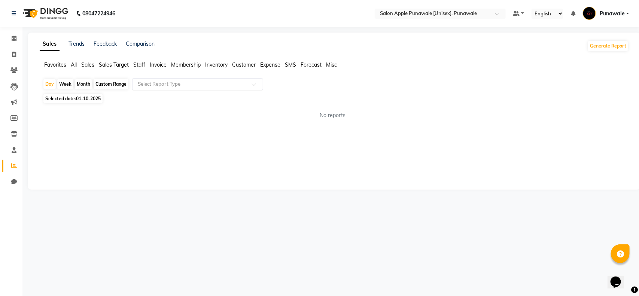
drag, startPoint x: 208, startPoint y: 84, endPoint x: 200, endPoint y: 87, distance: 7.9
click at [207, 84] on input "text" at bounding box center [190, 84] width 108 height 7
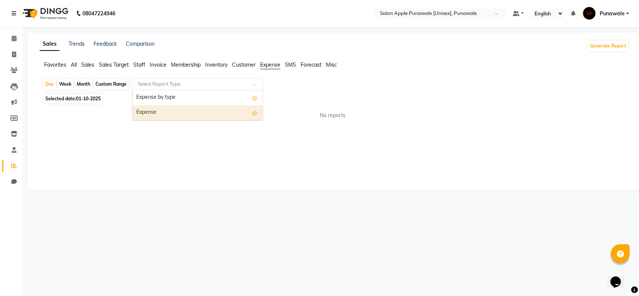
click at [163, 110] on div "Expense" at bounding box center [198, 112] width 130 height 15
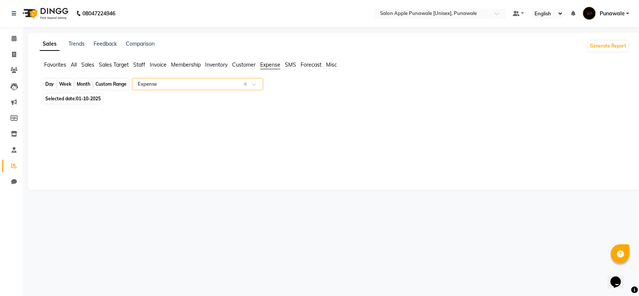
click at [48, 83] on div "Day" at bounding box center [49, 84] width 12 height 10
select select "10"
select select "2025"
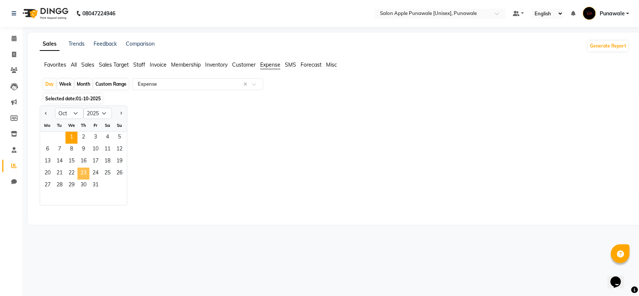
click at [85, 173] on span "23" at bounding box center [84, 174] width 12 height 12
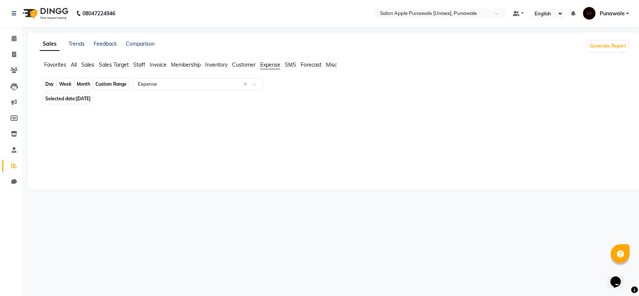
click at [47, 85] on div "Day" at bounding box center [49, 84] width 12 height 10
select select "10"
select select "2025"
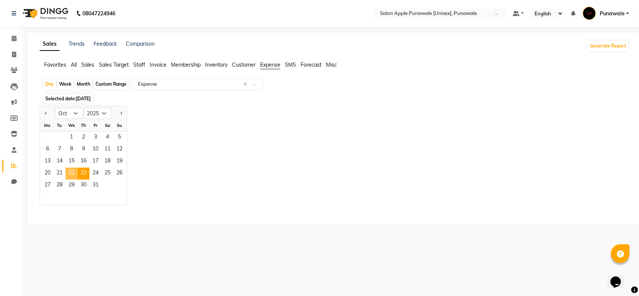
click at [72, 175] on span "22" at bounding box center [72, 174] width 12 height 12
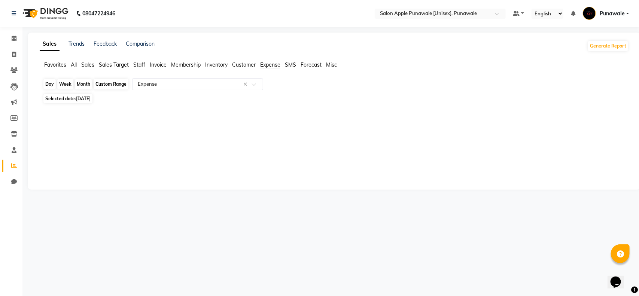
click at [51, 84] on div "Day" at bounding box center [49, 84] width 12 height 10
select select "10"
select select "2025"
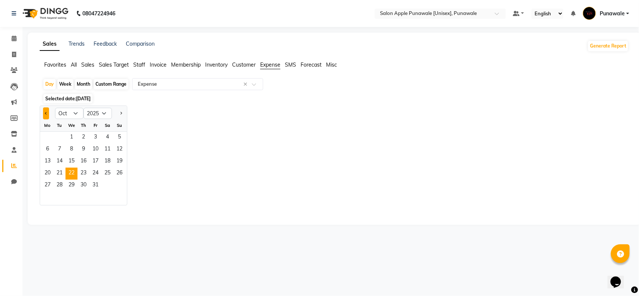
click at [47, 113] on span "Previous month" at bounding box center [46, 113] width 3 height 3
select select "9"
click at [74, 171] on span "24" at bounding box center [72, 174] width 12 height 12
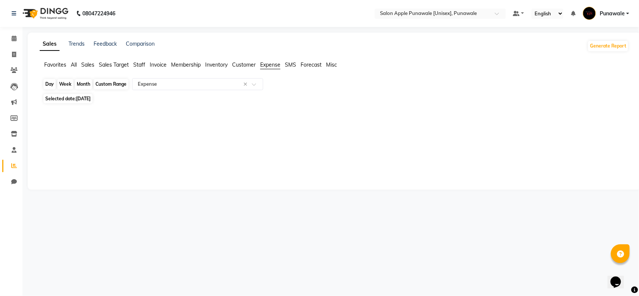
click at [52, 85] on div "Day" at bounding box center [49, 84] width 12 height 10
select select "9"
select select "2025"
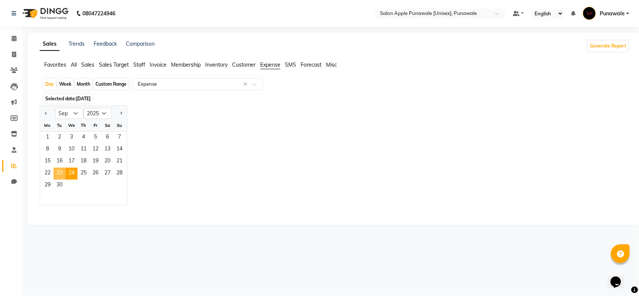
click at [61, 175] on span "23" at bounding box center [60, 174] width 12 height 12
select select "full_report"
select select "csv"
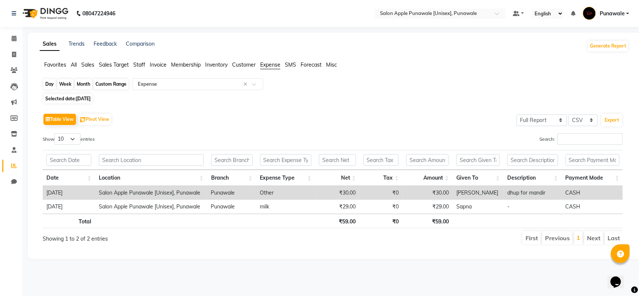
click at [47, 85] on div "Day" at bounding box center [49, 84] width 12 height 10
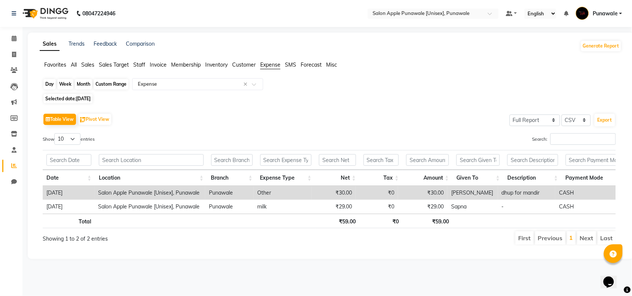
select select "9"
select select "2025"
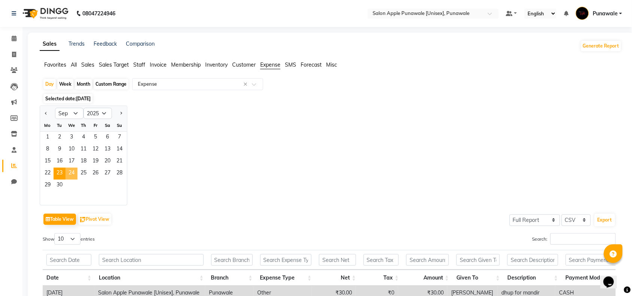
click at [73, 173] on span "24" at bounding box center [72, 174] width 12 height 12
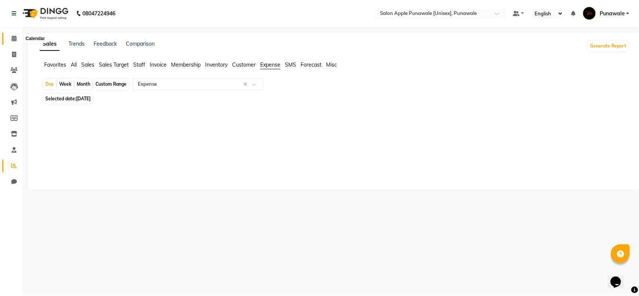
click at [13, 38] on icon at bounding box center [14, 39] width 5 height 6
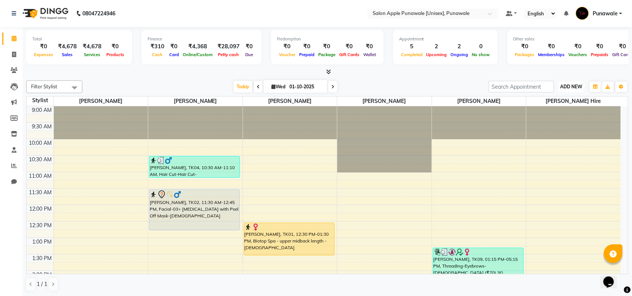
click at [572, 89] on span "ADD NEW" at bounding box center [572, 87] width 22 height 6
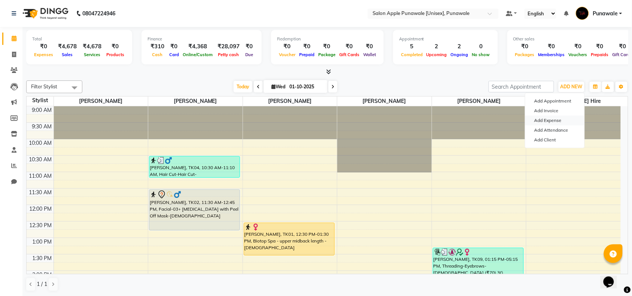
click at [555, 122] on link "Add Expense" at bounding box center [554, 121] width 59 height 10
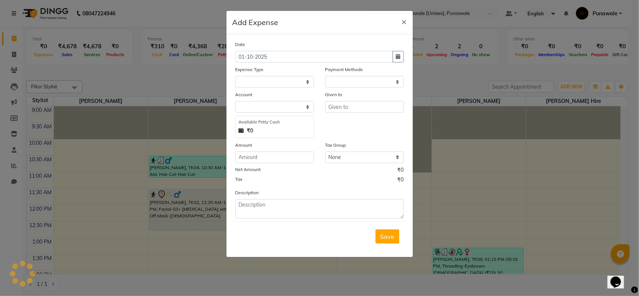
select select "1"
select select "4350"
click at [401, 57] on button "button" at bounding box center [398, 57] width 11 height 12
select select "10"
select select "2025"
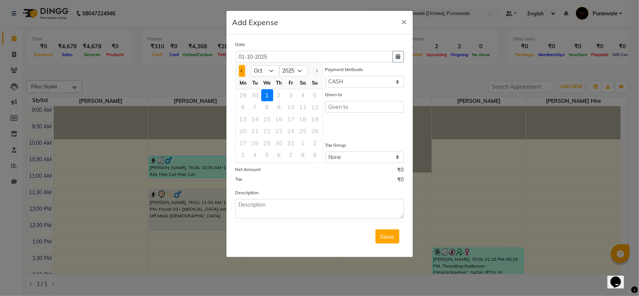
click at [241, 70] on span "Previous month" at bounding box center [241, 70] width 3 height 3
select select "9"
click at [265, 130] on div "24" at bounding box center [267, 131] width 12 height 12
type input "24-09-2025"
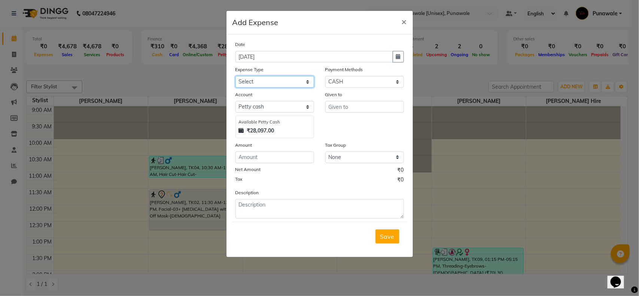
click at [267, 79] on select "Select CASH HANDED OVER TO OWNER Client Snacks Equipment Groceries House keepin…" at bounding box center [275, 82] width 79 height 12
select select "20978"
click at [236, 76] on select "Select CASH HANDED OVER TO OWNER Client Snacks Equipment Groceries House keepin…" at bounding box center [275, 82] width 79 height 12
click at [350, 107] on input "text" at bounding box center [364, 107] width 79 height 12
type input "sapna"
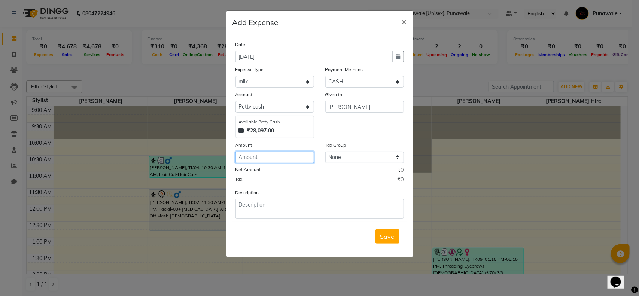
click at [264, 159] on input "number" at bounding box center [275, 158] width 79 height 12
type input "29"
click at [380, 237] on span "Save" at bounding box center [387, 236] width 14 height 7
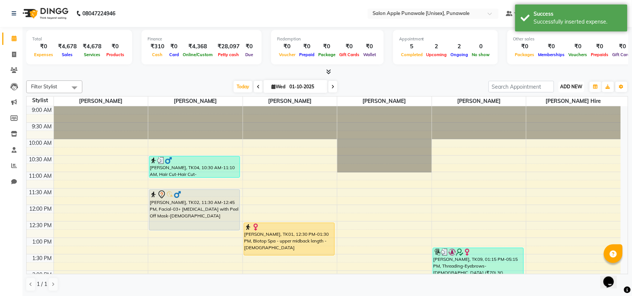
click at [576, 84] on span "ADD NEW" at bounding box center [572, 87] width 22 height 6
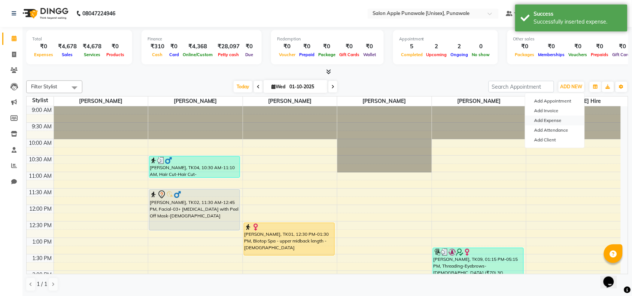
click at [561, 121] on link "Add Expense" at bounding box center [554, 121] width 59 height 10
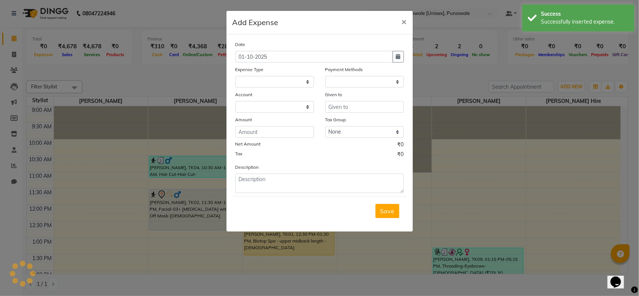
select select "1"
select select "4350"
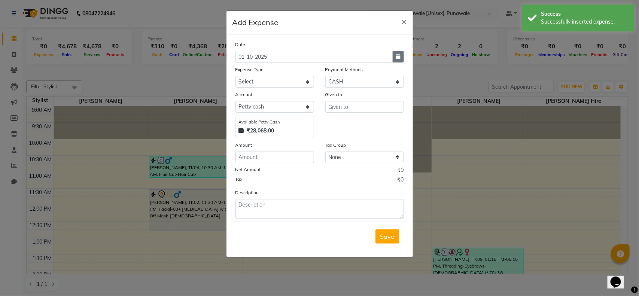
click at [398, 55] on icon "button" at bounding box center [398, 56] width 4 height 5
select select "10"
select select "2025"
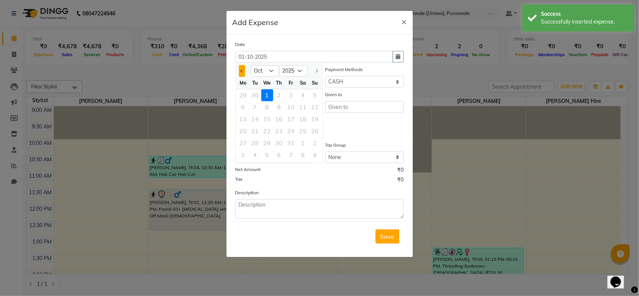
click at [240, 71] on button "Previous month" at bounding box center [242, 71] width 6 height 12
select select "9"
click at [268, 131] on div "24" at bounding box center [267, 131] width 12 height 12
type input "24-09-2025"
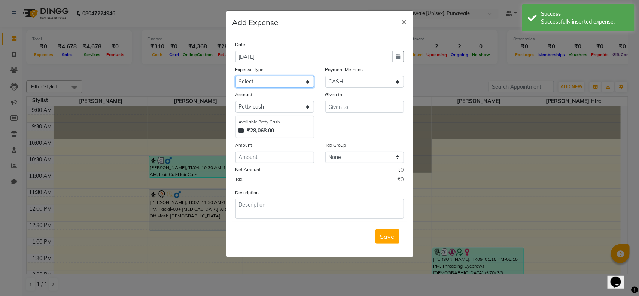
click at [271, 85] on select "Select CASH HANDED OVER TO OWNER Client Snacks Equipment Groceries House keepin…" at bounding box center [275, 82] width 79 height 12
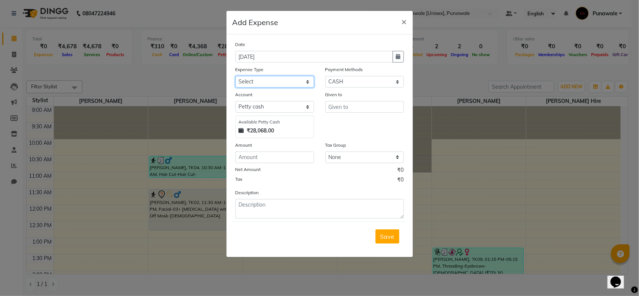
select select "1921"
click at [236, 76] on select "Select CASH HANDED OVER TO OWNER Client Snacks Equipment Groceries House keepin…" at bounding box center [275, 82] width 79 height 12
click at [356, 104] on input "text" at bounding box center [364, 107] width 79 height 12
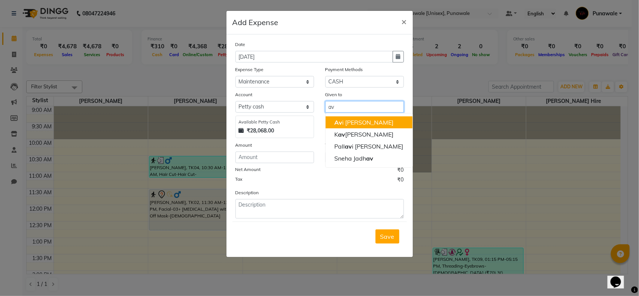
click at [355, 122] on ngb-highlight "Av i Sonawane" at bounding box center [364, 122] width 59 height 7
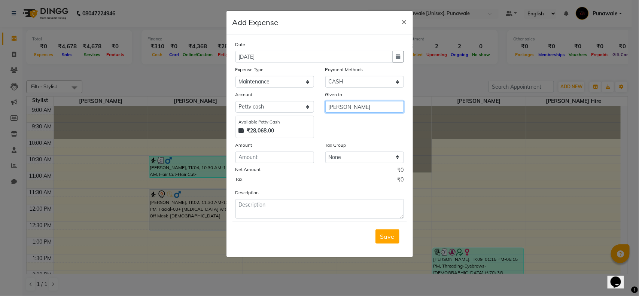
type input "Avi Sonawane"
click at [267, 155] on input "number" at bounding box center [275, 158] width 79 height 12
type input "180"
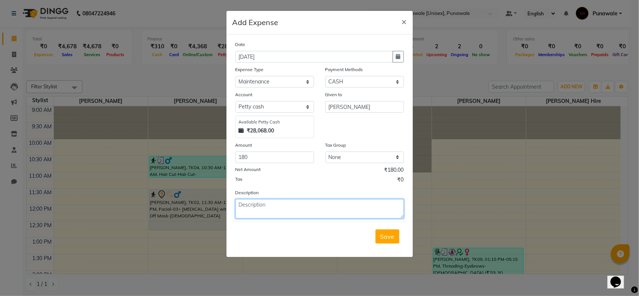
click at [310, 213] on textarea at bounding box center [320, 208] width 168 height 19
click at [245, 204] on textarea "jrt spray" at bounding box center [320, 208] width 168 height 19
click at [240, 203] on textarea "jrt spray" at bounding box center [320, 208] width 168 height 19
click at [265, 210] on textarea "jet spray" at bounding box center [320, 208] width 168 height 19
type textarea "jet spray for washroom"
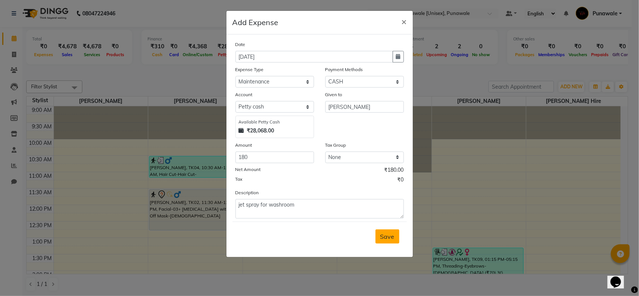
click at [390, 241] on button "Save" at bounding box center [388, 237] width 24 height 14
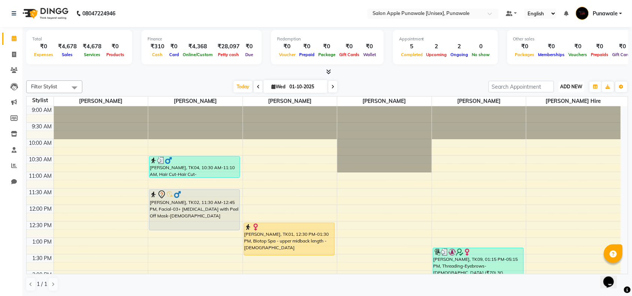
click at [575, 83] on button "ADD NEW Toggle Dropdown" at bounding box center [572, 87] width 26 height 10
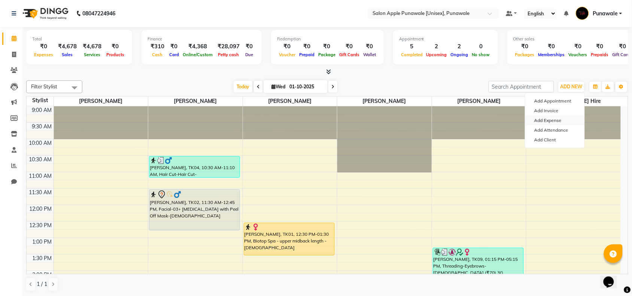
click at [556, 120] on link "Add Expense" at bounding box center [554, 121] width 59 height 10
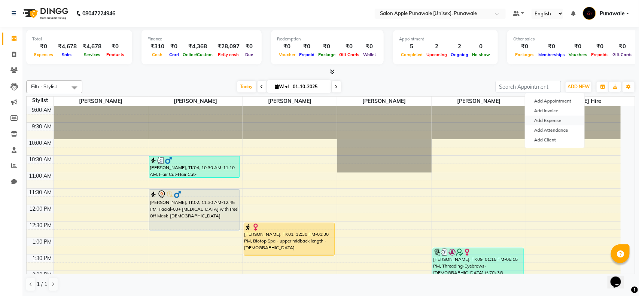
select select "1"
select select "4350"
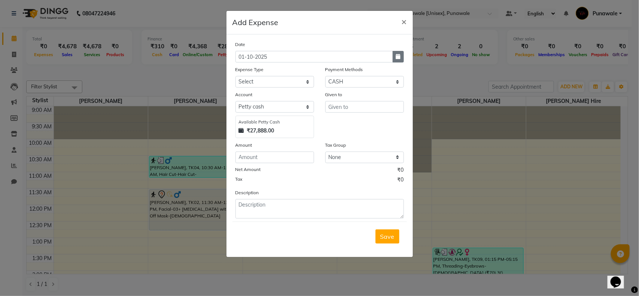
click at [403, 57] on button "button" at bounding box center [398, 57] width 11 height 12
select select "10"
select select "2025"
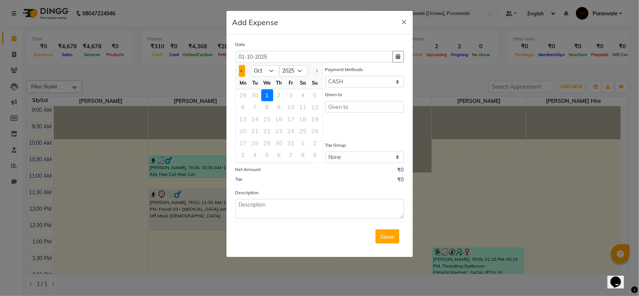
click at [242, 70] on span "Previous month" at bounding box center [241, 70] width 3 height 3
select select "9"
click at [280, 133] on div "25" at bounding box center [279, 131] width 12 height 12
type input "25-09-2025"
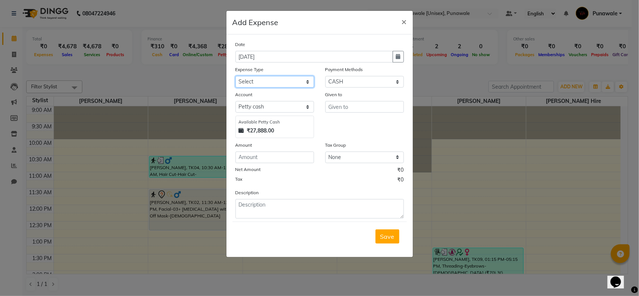
click at [278, 85] on select "Select CASH HANDED OVER TO OWNER Client Snacks Equipment Groceries House keepin…" at bounding box center [275, 82] width 79 height 12
select select "1929"
click at [236, 76] on select "Select CASH HANDED OVER TO OWNER Client Snacks Equipment Groceries House keepin…" at bounding box center [275, 82] width 79 height 12
click at [357, 107] on input "text" at bounding box center [364, 107] width 79 height 12
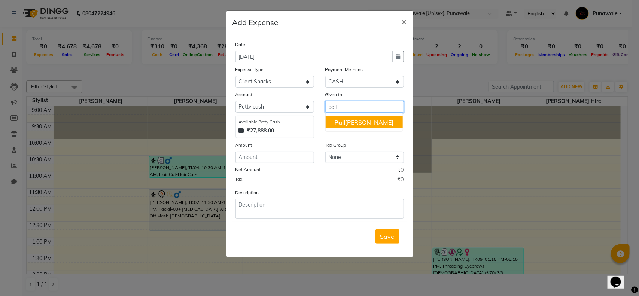
click at [360, 122] on ngb-highlight "Pall avi Waghamare" at bounding box center [364, 122] width 59 height 7
type input "Pallavi Waghamare"
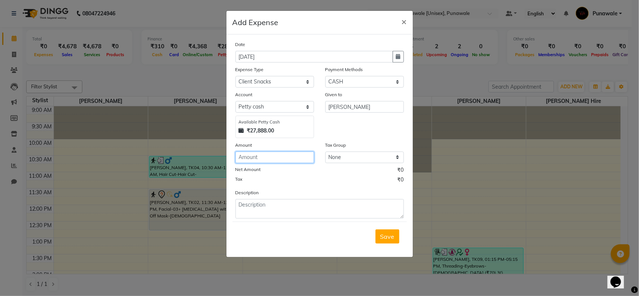
click at [280, 158] on input "number" at bounding box center [275, 158] width 79 height 12
type input "211"
click at [395, 242] on button "Save" at bounding box center [388, 237] width 24 height 14
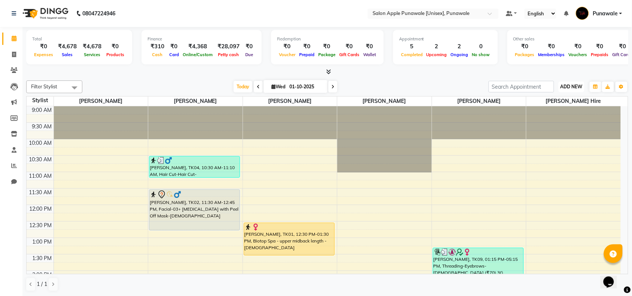
click at [577, 87] on span "ADD NEW" at bounding box center [572, 87] width 22 height 6
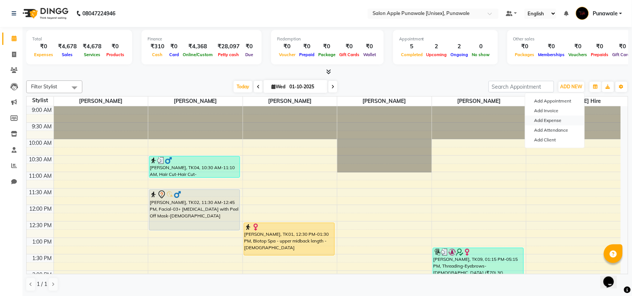
click at [556, 119] on link "Add Expense" at bounding box center [554, 121] width 59 height 10
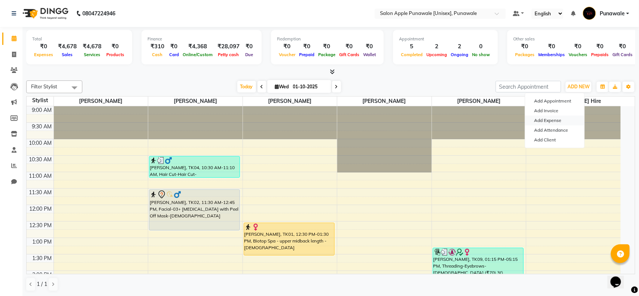
select select "1"
select select "4350"
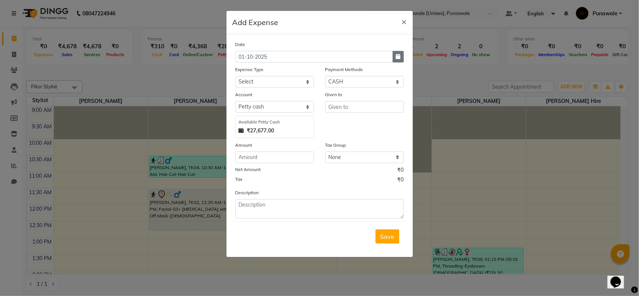
click at [396, 58] on icon "button" at bounding box center [398, 56] width 4 height 5
select select "10"
select select "2025"
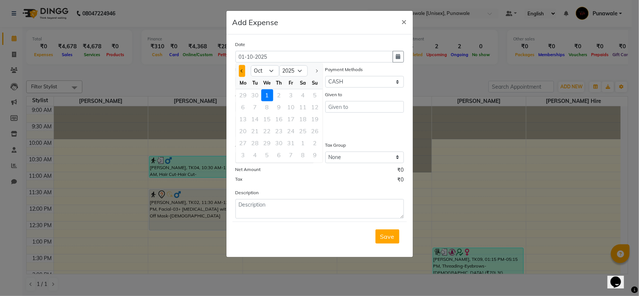
click at [240, 74] on button "Previous month" at bounding box center [242, 71] width 6 height 12
select select "9"
click at [465, 74] on ngb-modal-window "Add Expense × Date 01-10-2025 Jan Feb Mar Apr May Jun Jul Aug Sep Oct 2015 2016…" at bounding box center [319, 148] width 639 height 296
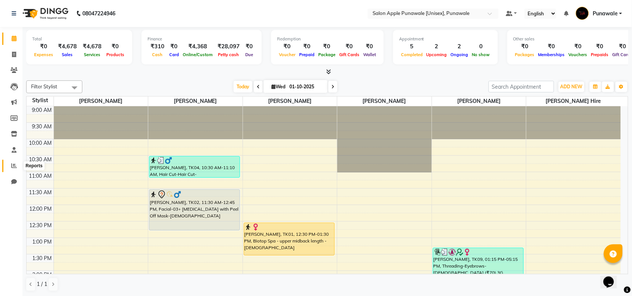
click at [13, 165] on icon at bounding box center [14, 166] width 6 height 6
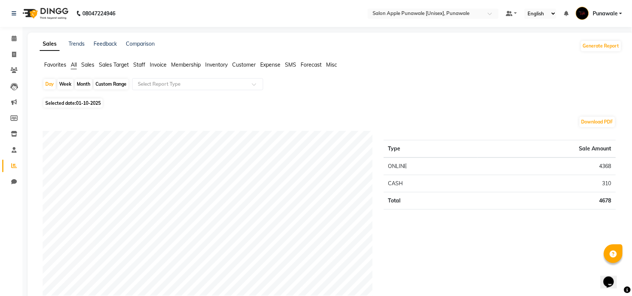
click at [270, 66] on span "Expense" at bounding box center [270, 64] width 20 height 7
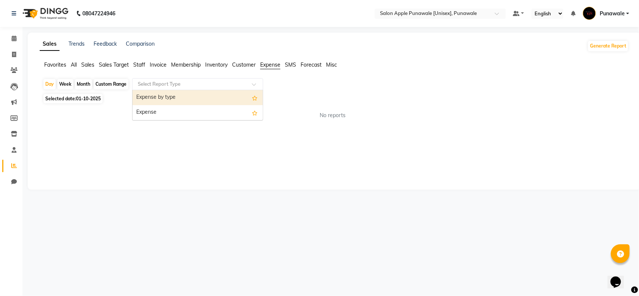
click at [191, 86] on input "text" at bounding box center [190, 84] width 108 height 7
click at [50, 83] on div "Day" at bounding box center [49, 84] width 12 height 10
select select "10"
select select "2025"
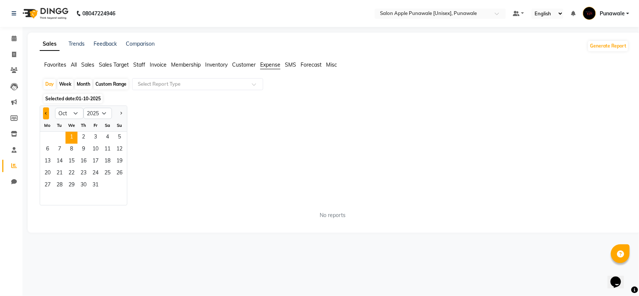
click at [43, 117] on button "Previous month" at bounding box center [46, 113] width 6 height 12
select select "9"
click at [70, 171] on span "24" at bounding box center [72, 174] width 12 height 12
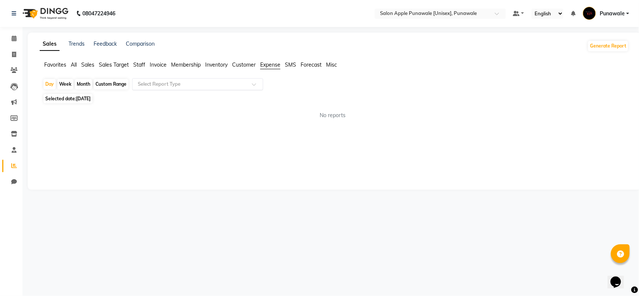
click at [195, 87] on input "text" at bounding box center [190, 84] width 108 height 7
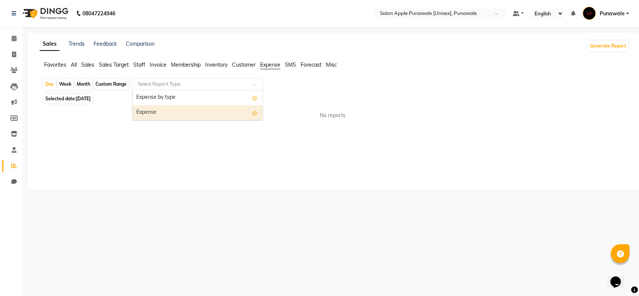
click at [171, 118] on div "Expense" at bounding box center [198, 112] width 130 height 15
select select "full_report"
select select "csv"
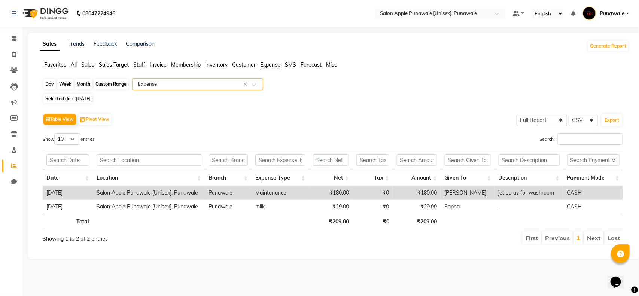
click at [48, 85] on div "Day" at bounding box center [49, 84] width 12 height 10
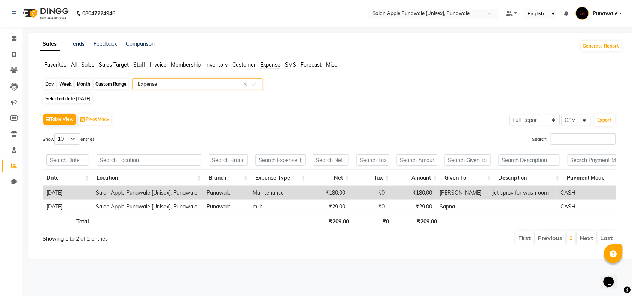
select select "9"
select select "2025"
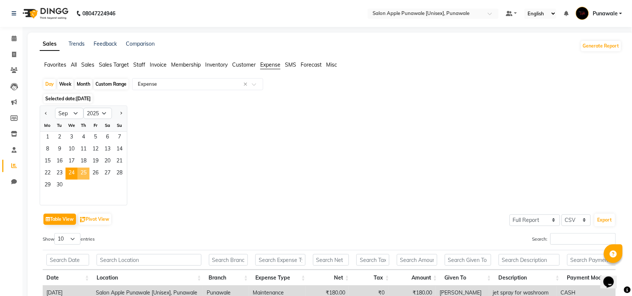
click at [82, 173] on span "25" at bounding box center [84, 174] width 12 height 12
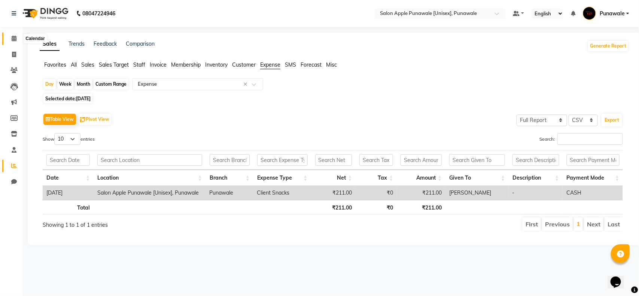
click at [10, 42] on span at bounding box center [13, 38] width 13 height 9
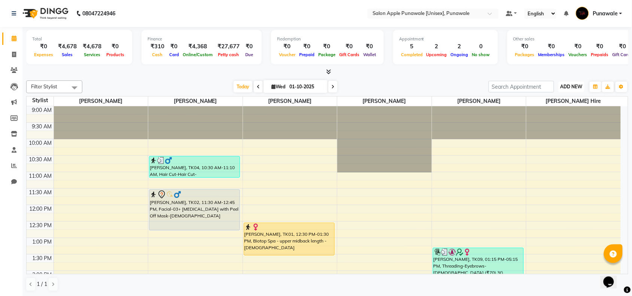
click at [580, 86] on span "ADD NEW" at bounding box center [572, 87] width 22 height 6
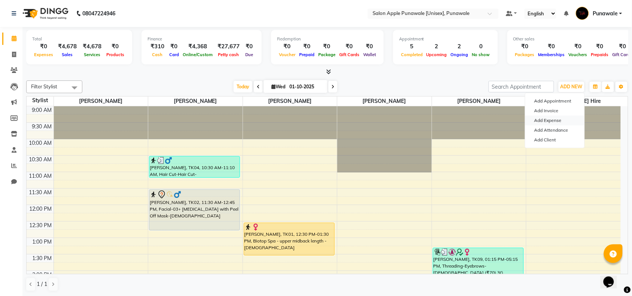
click at [573, 119] on link "Add Expense" at bounding box center [554, 121] width 59 height 10
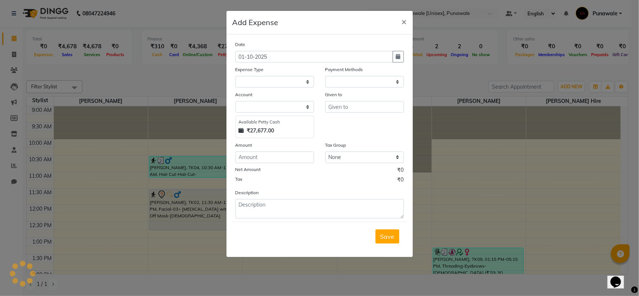
select select "1"
select select "4350"
click at [397, 59] on icon "button" at bounding box center [398, 56] width 4 height 5
select select "10"
select select "2025"
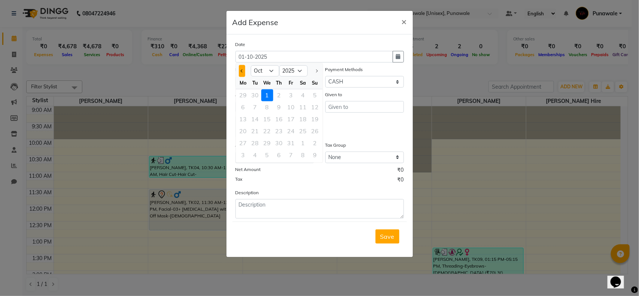
click at [243, 70] on span "Previous month" at bounding box center [241, 70] width 3 height 3
select select "9"
click at [280, 131] on div "25" at bounding box center [279, 131] width 12 height 12
type input "25-09-2025"
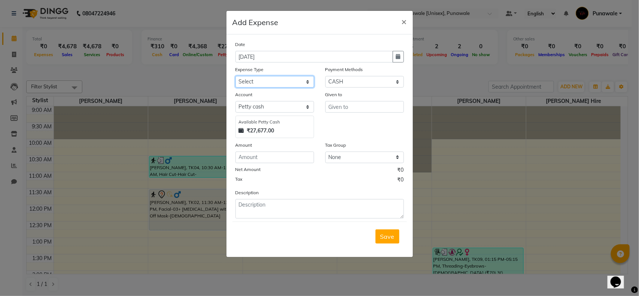
click at [288, 81] on select "Select CASH HANDED OVER TO OWNER Client Snacks Equipment Groceries House keepin…" at bounding box center [275, 82] width 79 height 12
select select "20978"
click at [236, 76] on select "Select CASH HANDED OVER TO OWNER Client Snacks Equipment Groceries House keepin…" at bounding box center [275, 82] width 79 height 12
click at [350, 109] on input "text" at bounding box center [364, 107] width 79 height 12
type input "sapna"
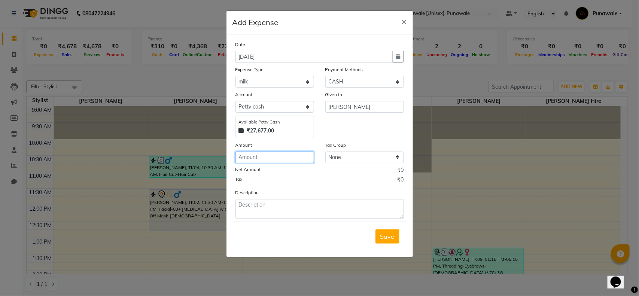
click at [292, 156] on input "number" at bounding box center [275, 158] width 79 height 12
type input "29"
click at [397, 233] on button "Save" at bounding box center [388, 237] width 24 height 14
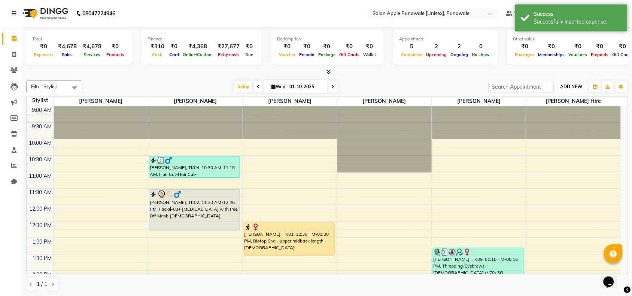
click at [573, 85] on span "ADD NEW" at bounding box center [572, 87] width 22 height 6
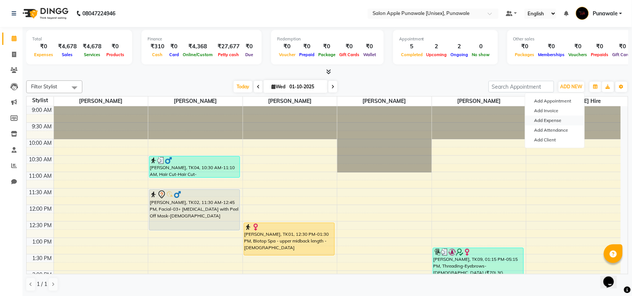
click at [558, 123] on link "Add Expense" at bounding box center [554, 121] width 59 height 10
select select "1"
select select "4350"
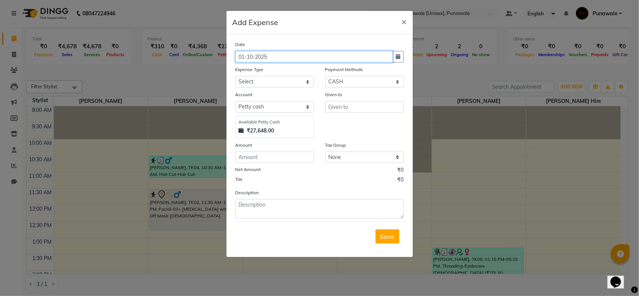
click at [308, 61] on input "01-10-2025" at bounding box center [315, 57] width 158 height 12
click at [398, 55] on icon "button" at bounding box center [398, 56] width 4 height 5
select select "10"
select select "2025"
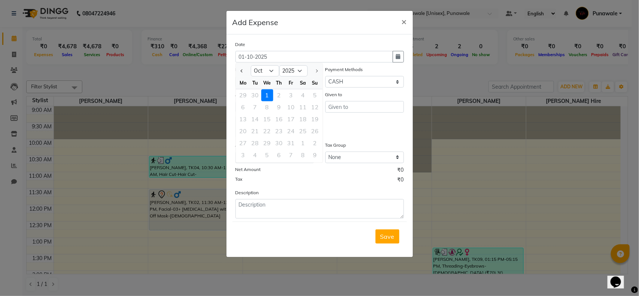
click at [238, 73] on div at bounding box center [243, 71] width 15 height 12
click at [243, 70] on span "Previous month" at bounding box center [241, 70] width 3 height 3
select select "9"
click at [295, 133] on div "26" at bounding box center [291, 131] width 12 height 12
type input "26-09-2025"
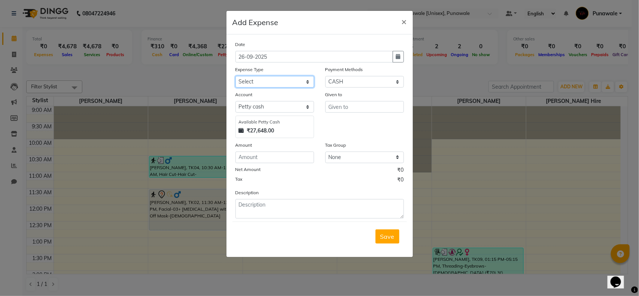
click at [272, 84] on select "Select CASH HANDED OVER TO OWNER Client Snacks Equipment Groceries House keepin…" at bounding box center [275, 82] width 79 height 12
click at [476, 163] on ngb-modal-window "Add Expense × Date 26-09-2025 Expense Type Select CASH HANDED OVER TO OWNER Cli…" at bounding box center [319, 148] width 639 height 296
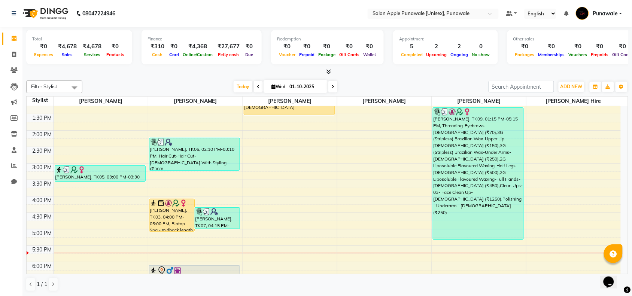
scroll to position [187, 0]
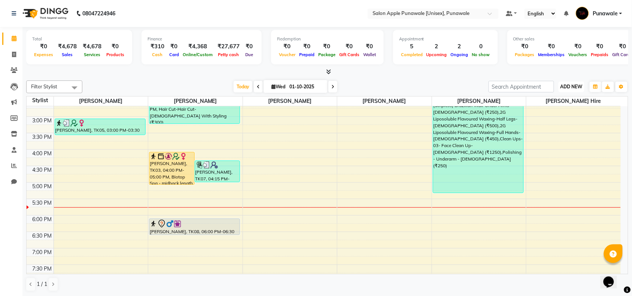
click at [570, 86] on span "ADD NEW" at bounding box center [572, 87] width 22 height 6
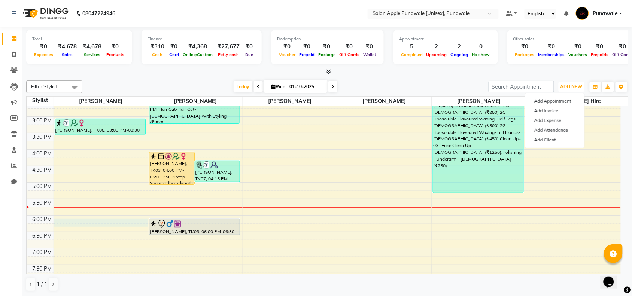
click at [63, 222] on div "9:00 AM 9:30 AM 10:00 AM 10:30 AM 11:00 AM 11:30 AM 12:00 PM 12:30 PM 1:00 PM 1…" at bounding box center [324, 149] width 594 height 461
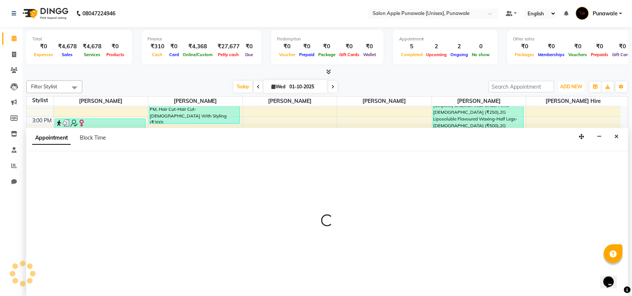
scroll to position [0, 0]
select select "88723"
select select "tentative"
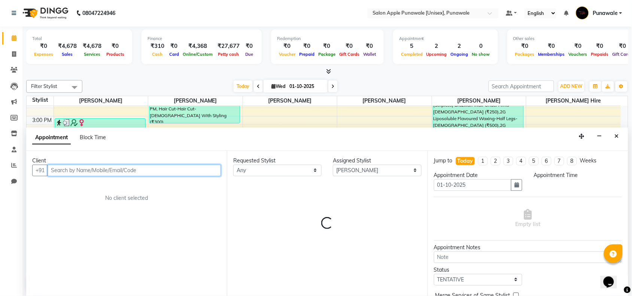
select select "1080"
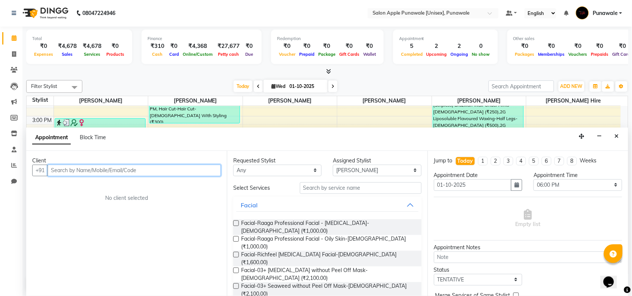
click at [96, 169] on input "text" at bounding box center [134, 171] width 173 height 12
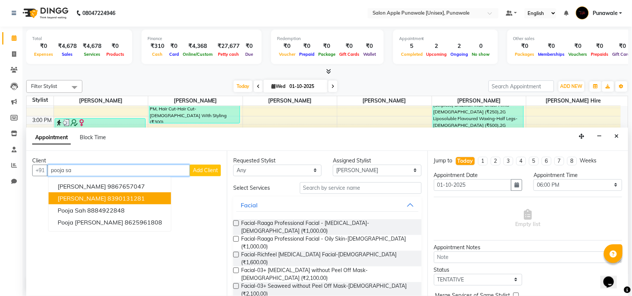
click at [110, 197] on ngb-highlight "8390131281" at bounding box center [125, 198] width 37 height 7
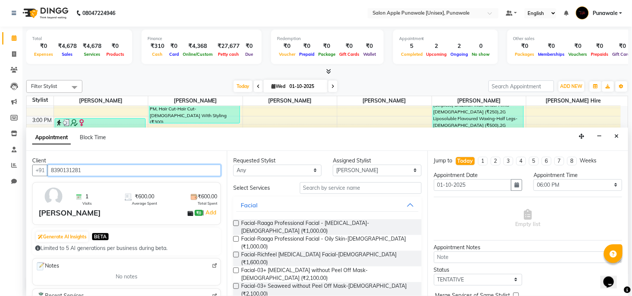
type input "8390131281"
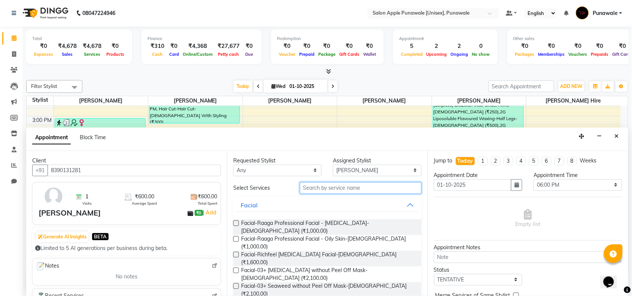
click at [336, 189] on input "text" at bounding box center [361, 188] width 122 height 12
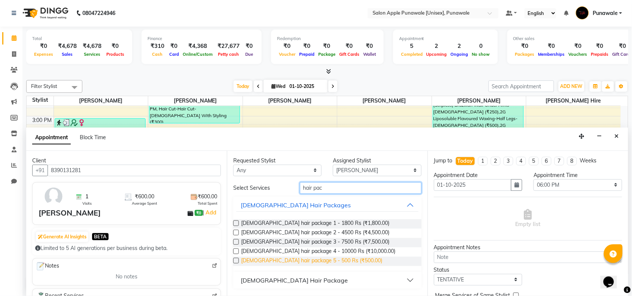
type input "hair pac"
click at [317, 260] on span "Female hair package 5 - 500 Rs (₹500.00)" at bounding box center [311, 261] width 141 height 9
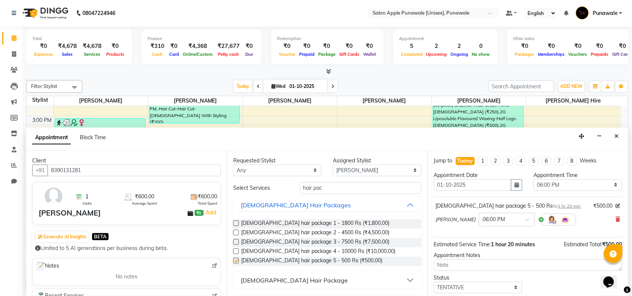
checkbox input "false"
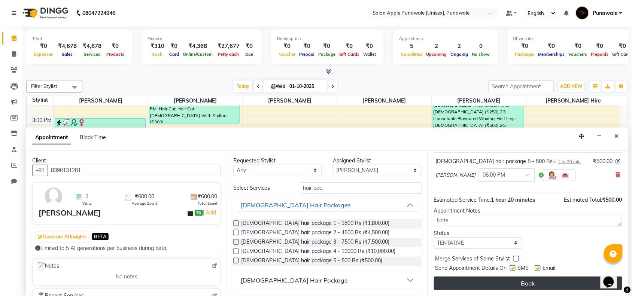
click at [521, 279] on button "Book" at bounding box center [528, 283] width 188 height 13
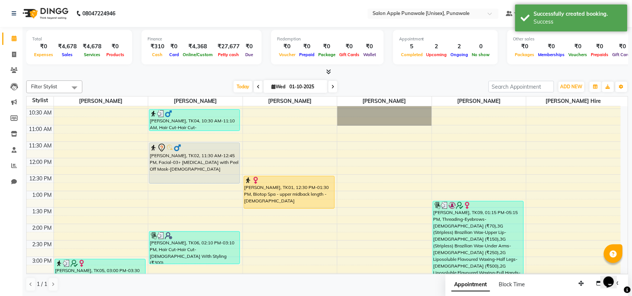
scroll to position [0, 0]
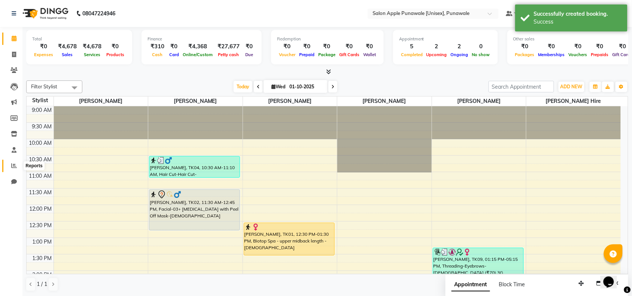
click at [12, 165] on icon at bounding box center [14, 166] width 6 height 6
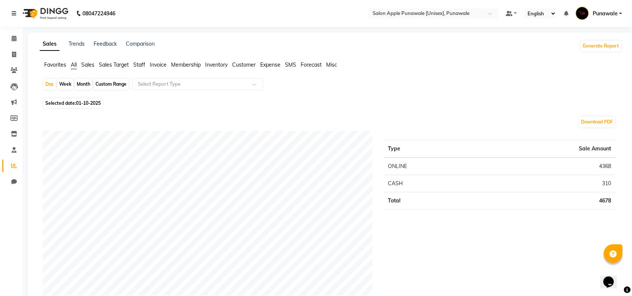
click at [273, 64] on span "Expense" at bounding box center [270, 64] width 20 height 7
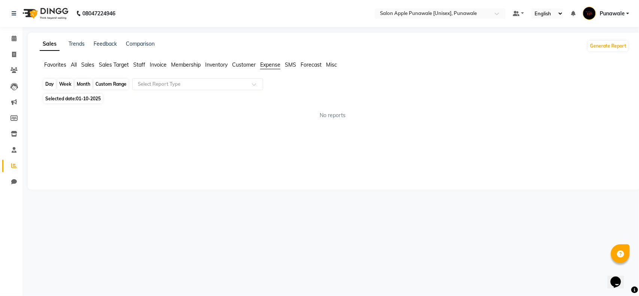
click at [44, 85] on div "Day" at bounding box center [49, 84] width 12 height 10
select select "10"
select select "2025"
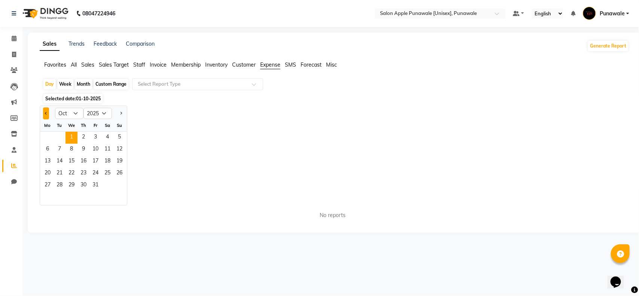
click at [46, 112] on button "Previous month" at bounding box center [46, 113] width 6 height 12
select select "9"
click at [96, 174] on span "26" at bounding box center [95, 174] width 12 height 12
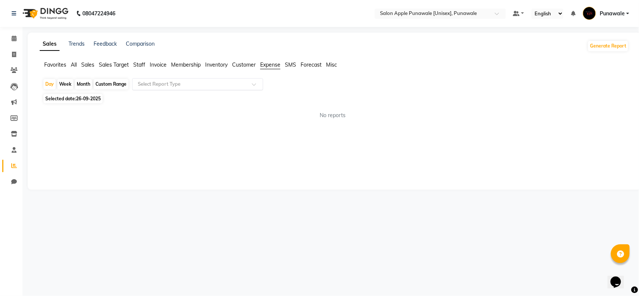
click at [180, 88] on div "Select Report Type" at bounding box center [197, 84] width 131 height 12
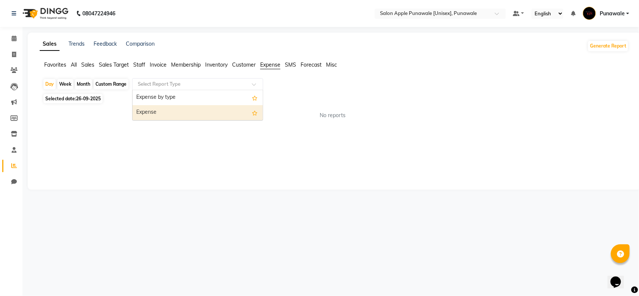
click at [168, 115] on div "Expense" at bounding box center [198, 112] width 130 height 15
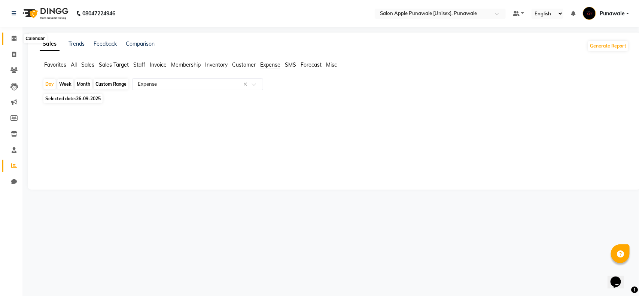
click at [15, 38] on icon at bounding box center [14, 39] width 5 height 6
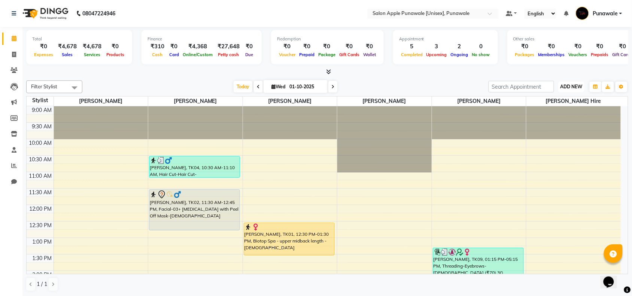
click at [578, 86] on span "ADD NEW" at bounding box center [572, 87] width 22 height 6
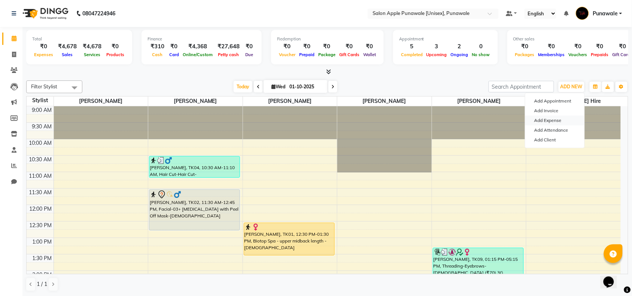
click at [553, 121] on link "Add Expense" at bounding box center [554, 121] width 59 height 10
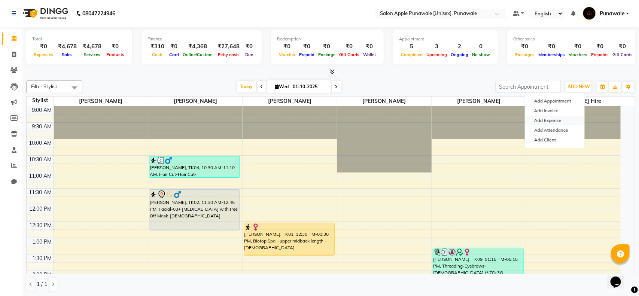
select select "1"
select select "4350"
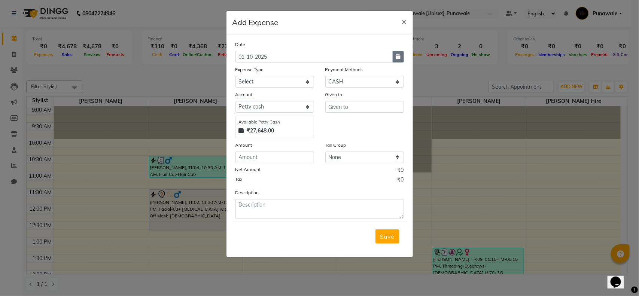
click at [401, 58] on button "button" at bounding box center [398, 57] width 11 height 12
select select "10"
select select "2025"
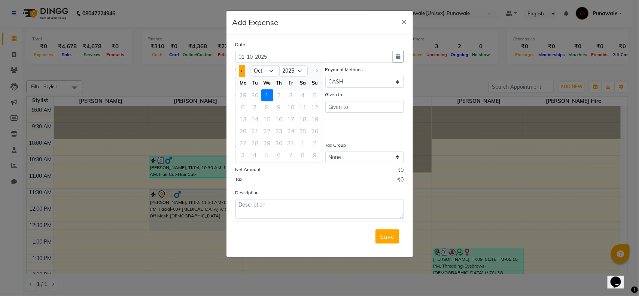
click at [242, 67] on button "Previous month" at bounding box center [242, 71] width 6 height 12
select select "9"
click at [289, 132] on div "26" at bounding box center [291, 131] width 12 height 12
type input "26-09-2025"
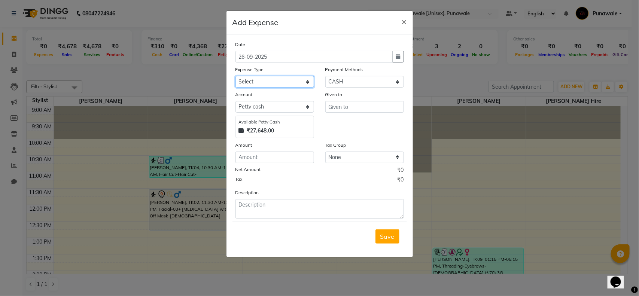
click at [271, 81] on select "Select CASH HANDED OVER TO OWNER Client Snacks Equipment Groceries House keepin…" at bounding box center [275, 82] width 79 height 12
select select "1935"
click at [236, 76] on select "Select CASH HANDED OVER TO OWNER Client Snacks Equipment Groceries House keepin…" at bounding box center [275, 82] width 79 height 12
click at [345, 108] on input "text" at bounding box center [364, 107] width 79 height 12
type input "sapna"
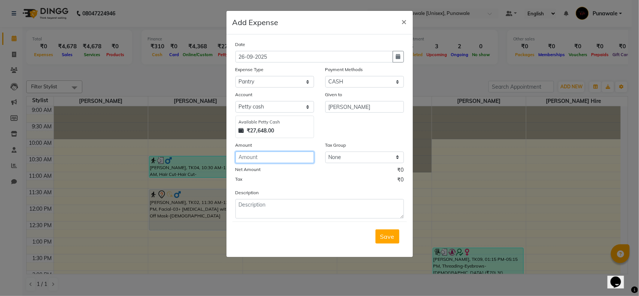
click at [287, 159] on input "number" at bounding box center [275, 158] width 79 height 12
type input "20"
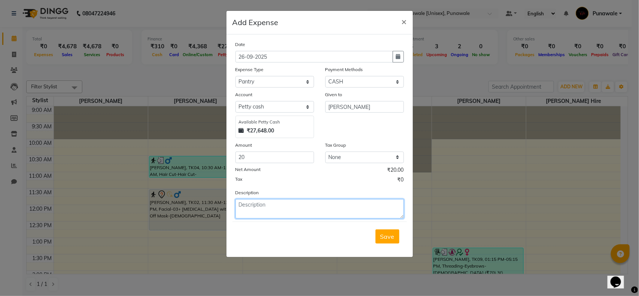
click at [296, 213] on textarea at bounding box center [320, 208] width 168 height 19
type textarea "washing powder"
click at [392, 238] on span "Save" at bounding box center [387, 236] width 14 height 7
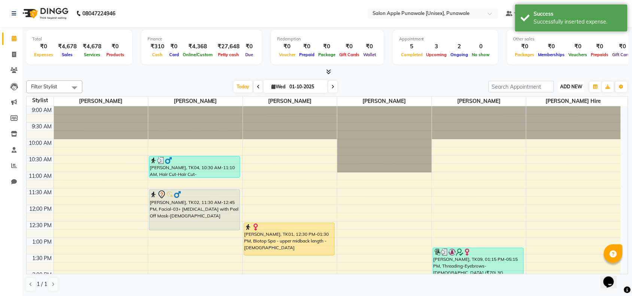
click at [581, 84] on span "ADD NEW" at bounding box center [572, 87] width 22 height 6
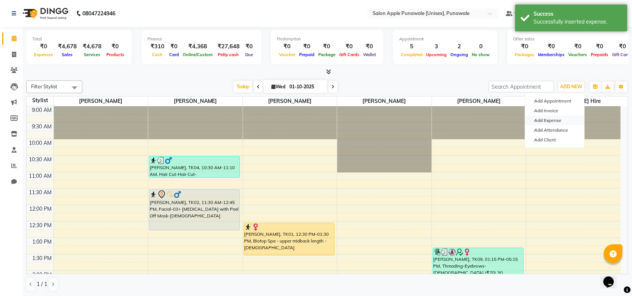
click at [560, 119] on link "Add Expense" at bounding box center [554, 121] width 59 height 10
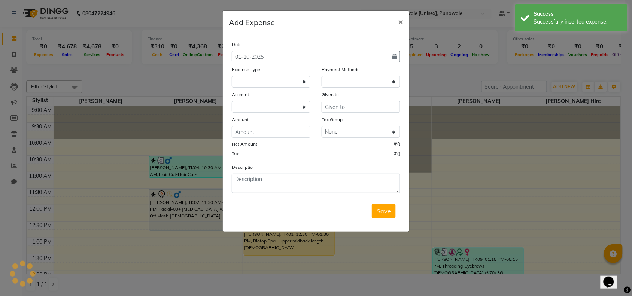
select select
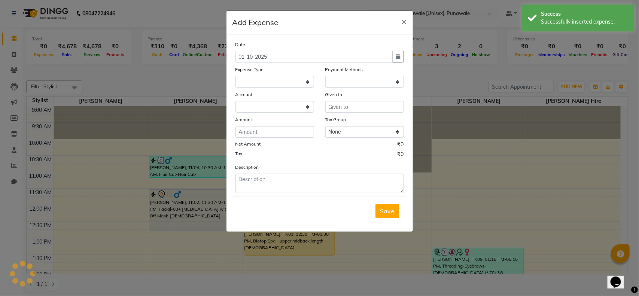
select select "1"
select select "4350"
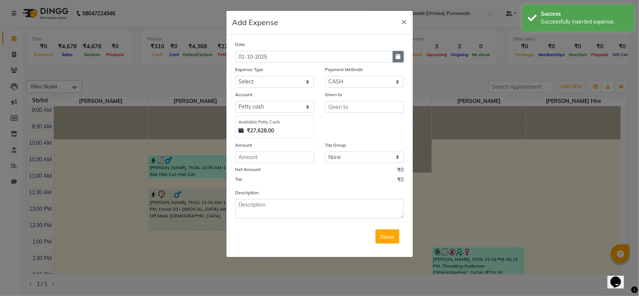
click at [395, 61] on button "button" at bounding box center [398, 57] width 11 height 12
select select "10"
select select "2025"
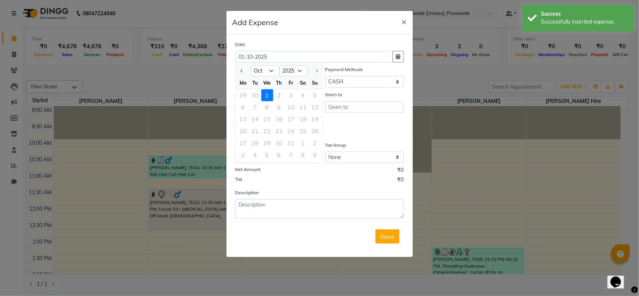
click at [238, 72] on div at bounding box center [243, 71] width 15 height 12
click at [242, 72] on button "Previous month" at bounding box center [242, 71] width 6 height 12
select select "9"
click at [294, 131] on div "26" at bounding box center [291, 131] width 12 height 12
type input "26-09-2025"
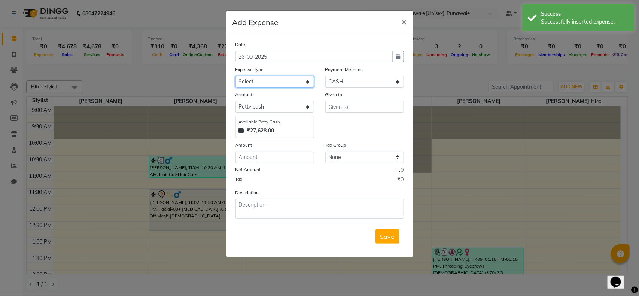
click at [278, 83] on select "Select CASH HANDED OVER TO OWNER Client Snacks Equipment Groceries House keepin…" at bounding box center [275, 82] width 79 height 12
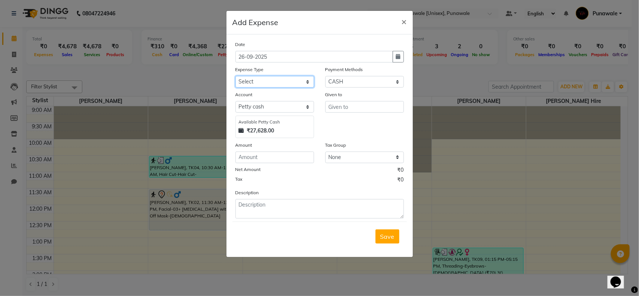
select select "1935"
click at [236, 76] on select "Select CASH HANDED OVER TO OWNER Client Snacks Equipment Groceries House keepin…" at bounding box center [275, 82] width 79 height 12
click at [335, 109] on input "text" at bounding box center [364, 107] width 79 height 12
type input "a"
type input "sapna"
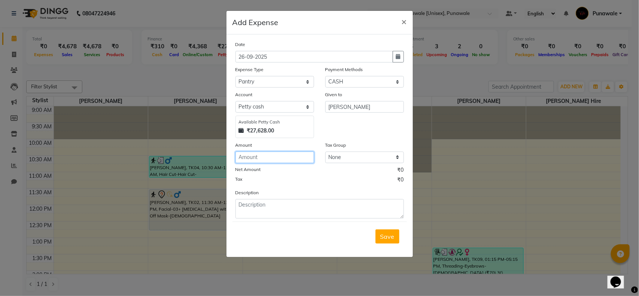
click at [285, 157] on input "number" at bounding box center [275, 158] width 79 height 12
type input "24"
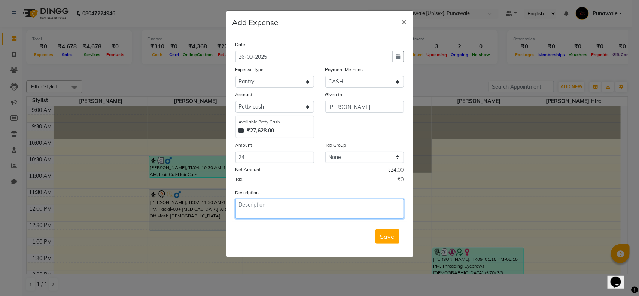
click at [320, 210] on textarea at bounding box center [320, 208] width 168 height 19
type textarea "half kg sugar"
click at [392, 233] on span "Save" at bounding box center [387, 236] width 14 height 7
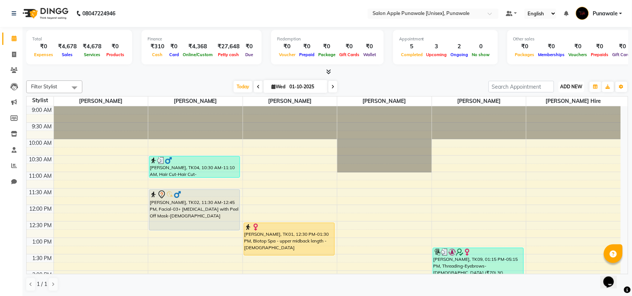
click at [573, 83] on button "ADD NEW Toggle Dropdown" at bounding box center [572, 87] width 26 height 10
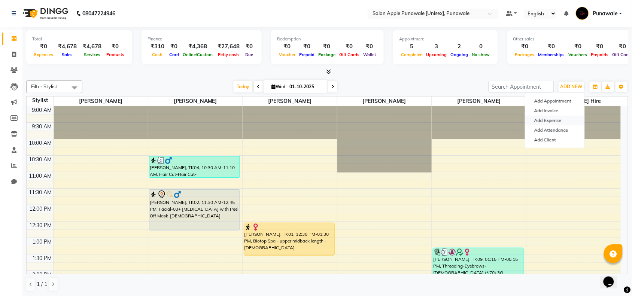
click at [557, 124] on link "Add Expense" at bounding box center [554, 121] width 59 height 10
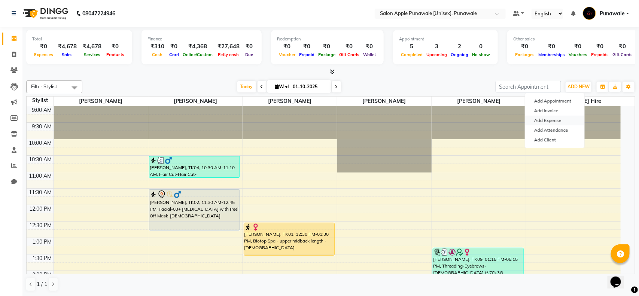
select select "4351"
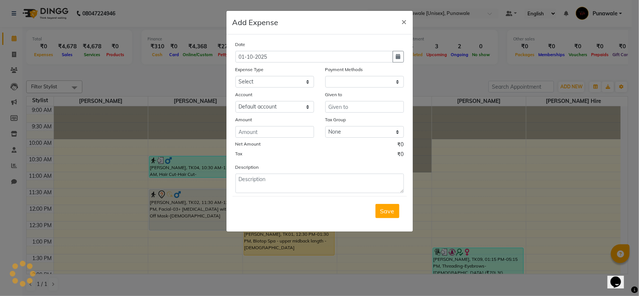
select select "1"
select select "4350"
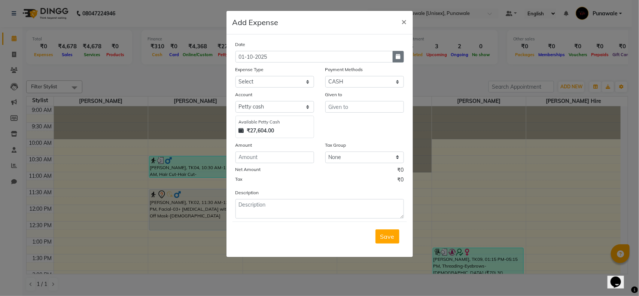
click at [397, 58] on icon "button" at bounding box center [398, 56] width 4 height 5
select select "10"
select select "2025"
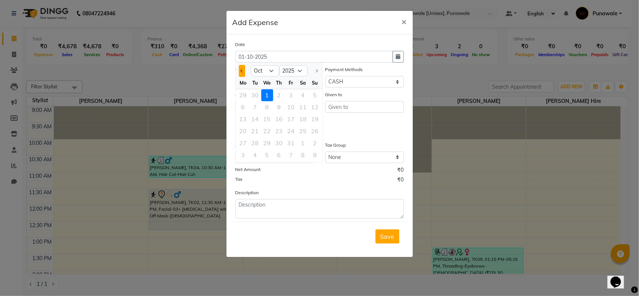
click at [241, 69] on button "Previous month" at bounding box center [242, 71] width 6 height 12
select select "9"
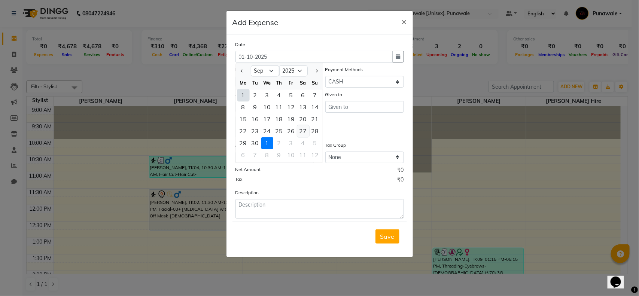
click at [306, 131] on div "27" at bounding box center [303, 131] width 12 height 12
type input "27-09-2025"
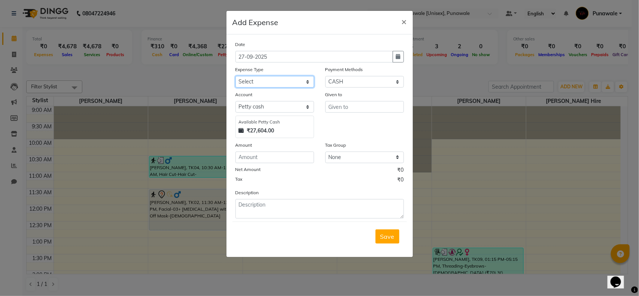
click at [292, 79] on select "Select CASH HANDED OVER TO OWNER Client Snacks Equipment Groceries House keepin…" at bounding box center [275, 82] width 79 height 12
select select "1927"
click at [236, 76] on select "Select CASH HANDED OVER TO OWNER Client Snacks Equipment Groceries House keepin…" at bounding box center [275, 82] width 79 height 12
click at [342, 101] on input "text" at bounding box center [364, 107] width 79 height 12
type input "vendor"
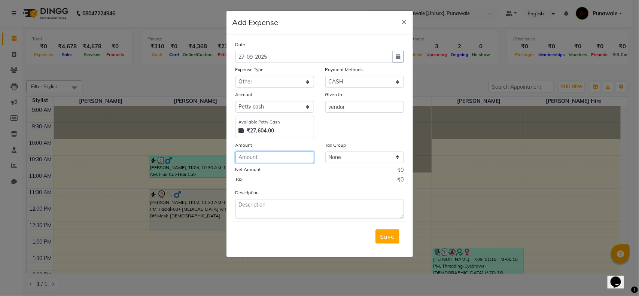
click at [281, 154] on input "number" at bounding box center [275, 158] width 79 height 12
type input "20"
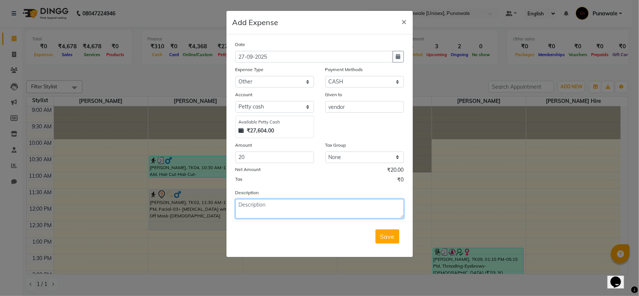
click at [378, 212] on textarea at bounding box center [320, 208] width 168 height 19
type textarea "nimbu mirchi"
click at [397, 239] on button "Save" at bounding box center [388, 237] width 24 height 14
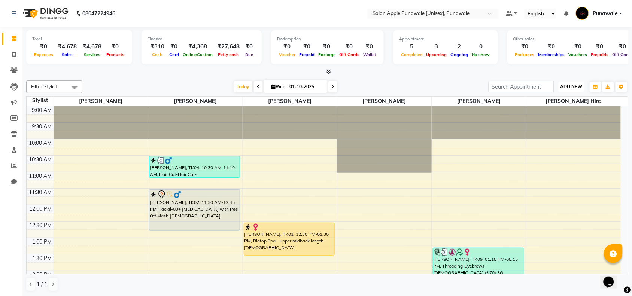
click at [572, 88] on span "ADD NEW" at bounding box center [572, 87] width 22 height 6
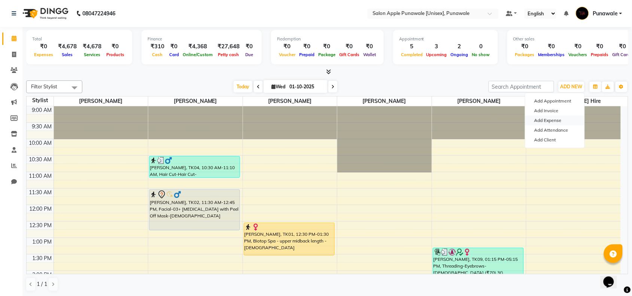
click at [546, 119] on link "Add Expense" at bounding box center [554, 121] width 59 height 10
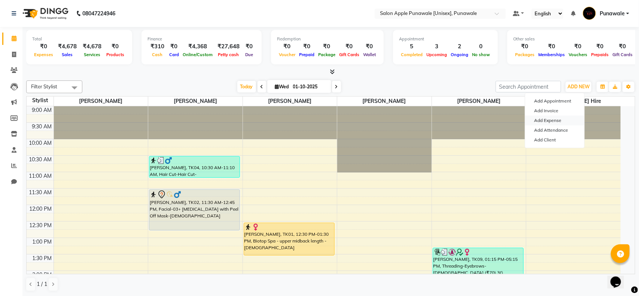
select select "4351"
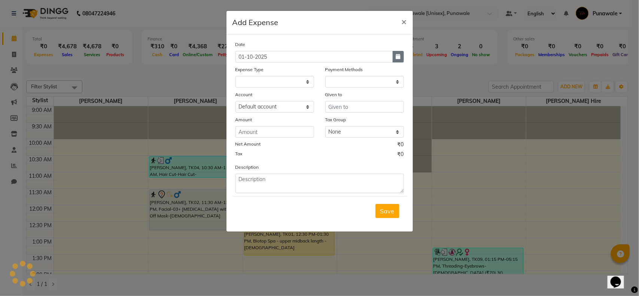
select select "1"
select select "4350"
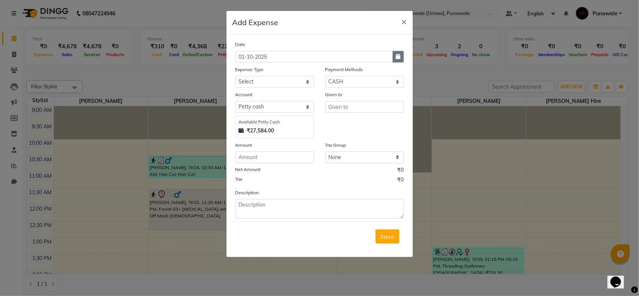
click at [398, 57] on icon "button" at bounding box center [398, 56] width 4 height 5
select select "10"
select select "2025"
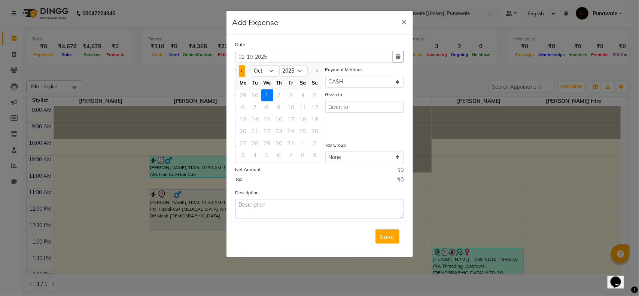
click at [240, 72] on button "Previous month" at bounding box center [242, 71] width 6 height 12
select select "9"
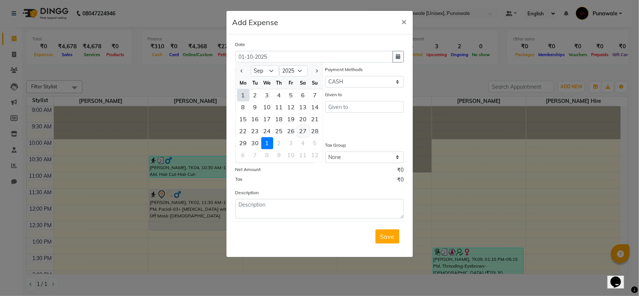
click at [304, 129] on div "27" at bounding box center [303, 131] width 12 height 12
type input "27-09-2025"
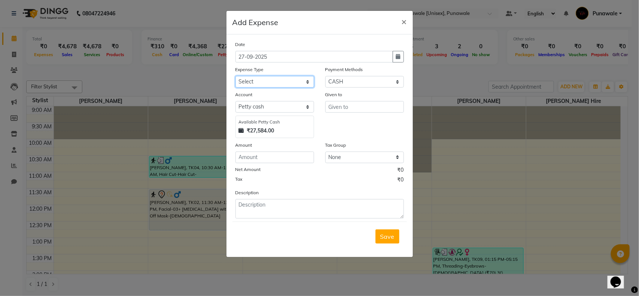
click at [290, 85] on select "Select CASH HANDED OVER TO OWNER Client Snacks Equipment Groceries House keepin…" at bounding box center [275, 82] width 79 height 12
select select "8084"
click at [236, 76] on select "Select CASH HANDED OVER TO OWNER Client Snacks Equipment Groceries House keepin…" at bounding box center [275, 82] width 79 height 12
click at [372, 108] on input "text" at bounding box center [364, 107] width 79 height 12
type input "water can boy"
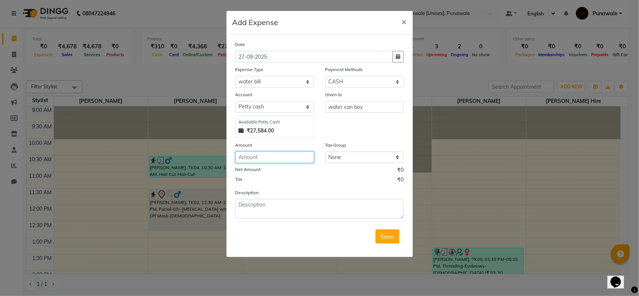
click at [298, 155] on input "number" at bounding box center [275, 158] width 79 height 12
type input "80"
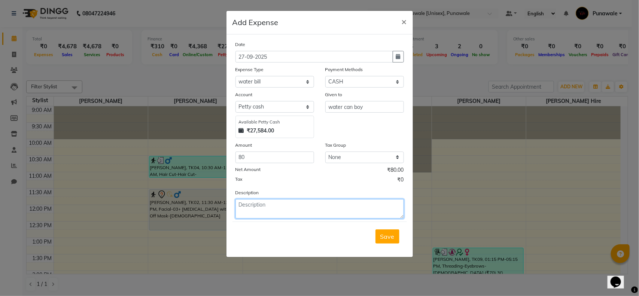
click at [301, 201] on textarea at bounding box center [320, 208] width 168 height 19
click at [383, 243] on div "Save" at bounding box center [320, 237] width 174 height 30
click at [389, 240] on button "Save" at bounding box center [388, 237] width 24 height 14
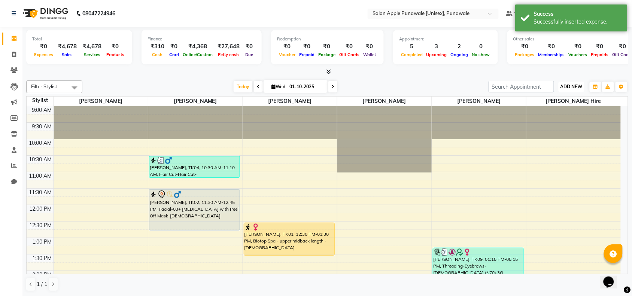
click at [570, 90] on button "ADD NEW Toggle Dropdown" at bounding box center [572, 87] width 26 height 10
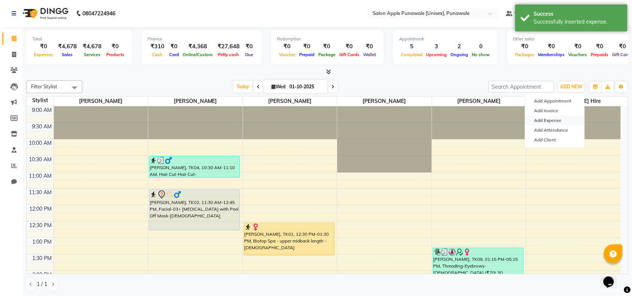
click at [557, 121] on link "Add Expense" at bounding box center [554, 121] width 59 height 10
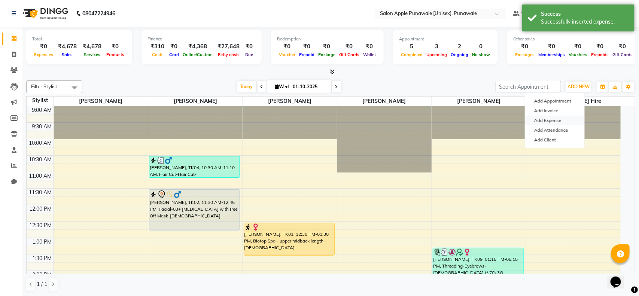
select select "1"
select select "4350"
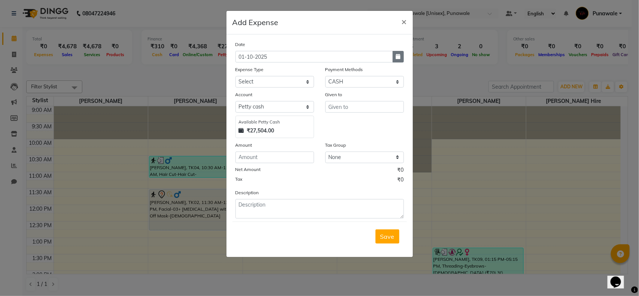
click at [397, 55] on icon "button" at bounding box center [398, 56] width 4 height 5
select select "10"
select select "2025"
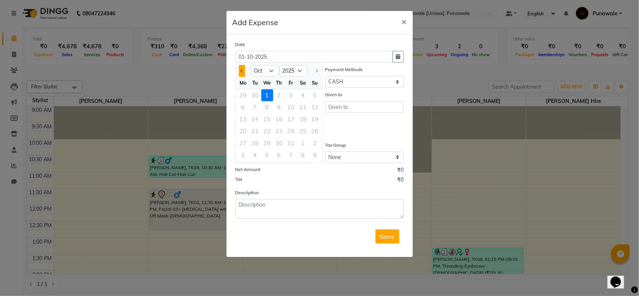
click at [243, 70] on span "Previous month" at bounding box center [241, 70] width 3 height 3
select select "9"
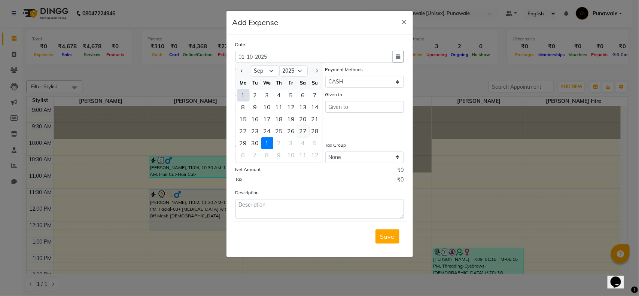
click at [302, 132] on div "27" at bounding box center [303, 131] width 12 height 12
type input "27-09-2025"
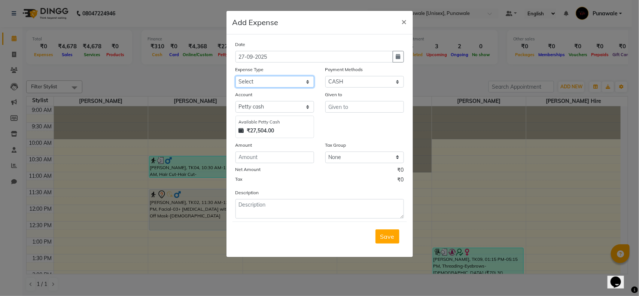
click at [277, 80] on select "Select CASH HANDED OVER TO OWNER Client Snacks Equipment Groceries House keepin…" at bounding box center [275, 82] width 79 height 12
click at [510, 151] on ngb-modal-window "Add Expense × Date 27-09-2025 Expense Type Select CASH HANDED OVER TO OWNER Cli…" at bounding box center [319, 148] width 639 height 296
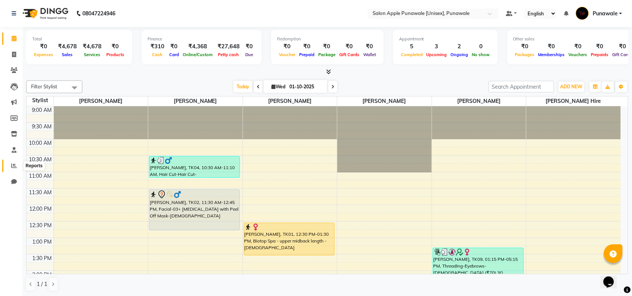
click at [14, 165] on icon at bounding box center [14, 166] width 6 height 6
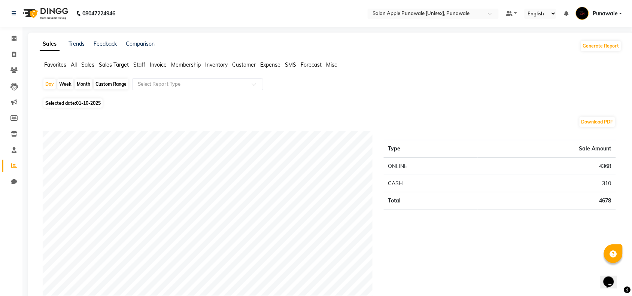
click at [272, 67] on span "Expense" at bounding box center [270, 64] width 20 height 7
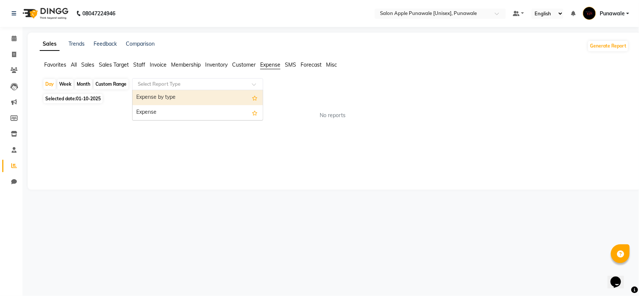
click at [210, 87] on input "text" at bounding box center [190, 84] width 108 height 7
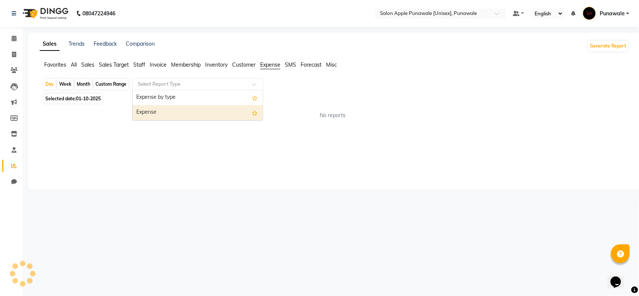
click at [184, 113] on div "Expense" at bounding box center [198, 112] width 130 height 15
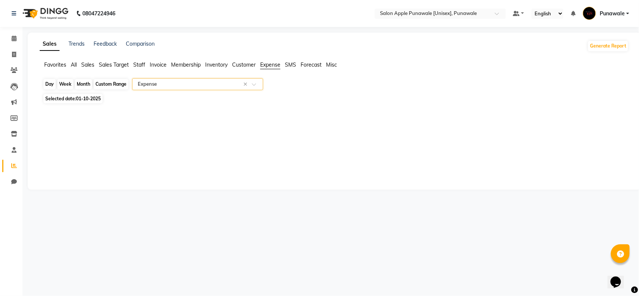
click at [51, 85] on div "Day" at bounding box center [49, 84] width 12 height 10
select select "10"
select select "2025"
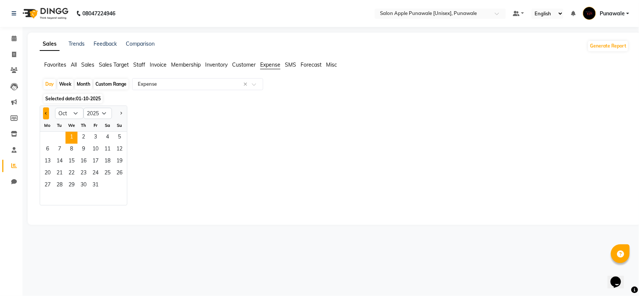
click at [43, 112] on button "Previous month" at bounding box center [46, 113] width 6 height 12
select select "9"
click at [107, 171] on span "27" at bounding box center [107, 174] width 12 height 12
select select "full_report"
select select "csv"
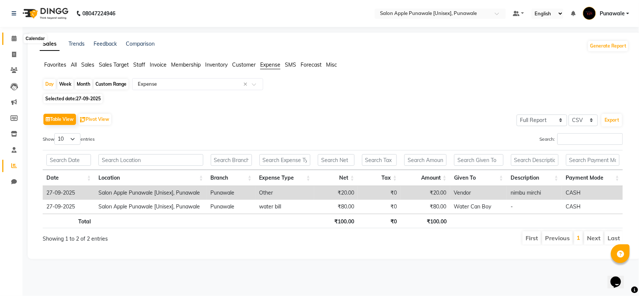
click at [15, 41] on icon at bounding box center [14, 39] width 5 height 6
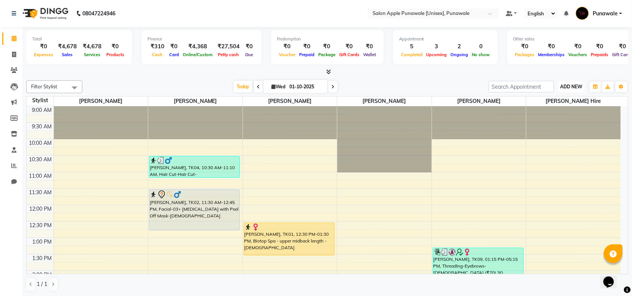
click at [583, 86] on button "ADD NEW Toggle Dropdown" at bounding box center [572, 87] width 26 height 10
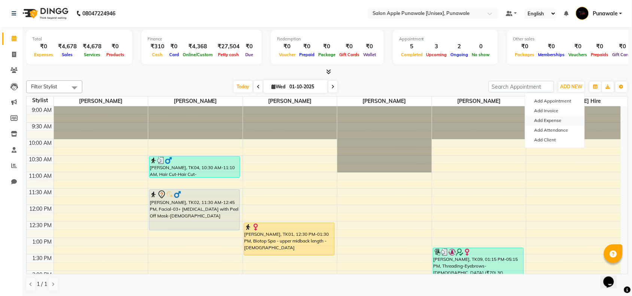
click at [555, 117] on link "Add Expense" at bounding box center [554, 121] width 59 height 10
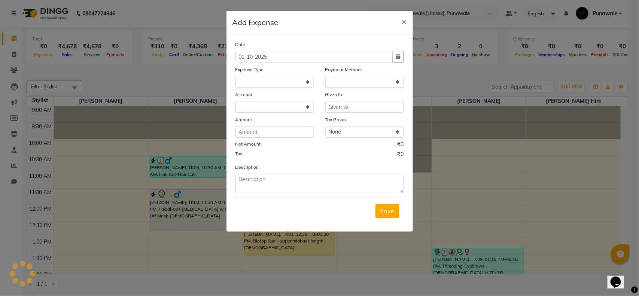
select select "1"
select select "4350"
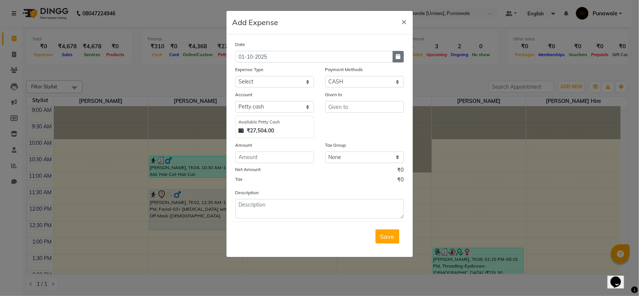
click at [400, 51] on button "button" at bounding box center [398, 57] width 11 height 12
select select "10"
select select "2025"
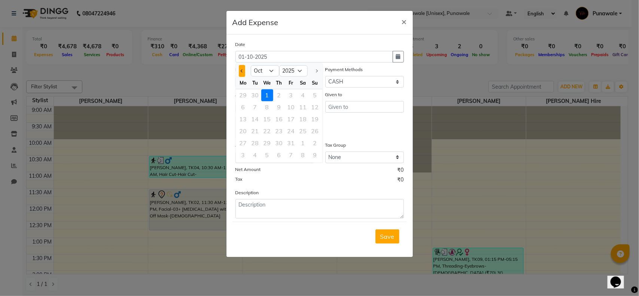
click at [243, 72] on button "Previous month" at bounding box center [242, 71] width 6 height 12
select select "9"
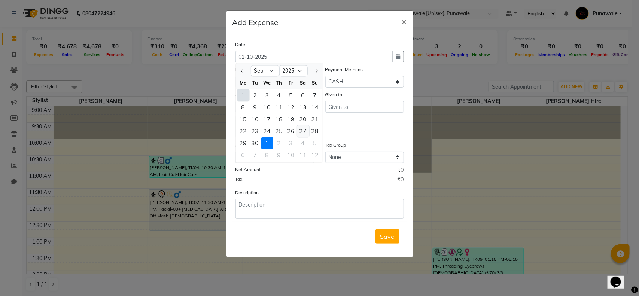
click at [306, 134] on div "27" at bounding box center [303, 131] width 12 height 12
type input "27-09-2025"
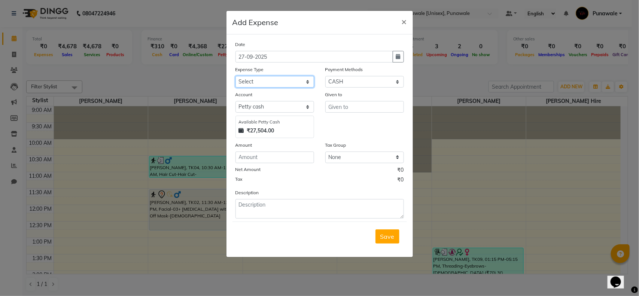
click at [259, 82] on select "Select CASH HANDED OVER TO OWNER Client Snacks Equipment Groceries House keepin…" at bounding box center [275, 82] width 79 height 12
select select "20978"
click at [236, 76] on select "Select CASH HANDED OVER TO OWNER Client Snacks Equipment Groceries House keepin…" at bounding box center [275, 82] width 79 height 12
click at [356, 106] on input "text" at bounding box center [364, 107] width 79 height 12
type input "sapna"
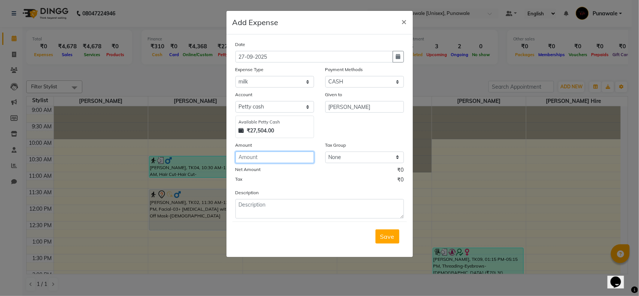
click at [245, 156] on input "number" at bounding box center [275, 158] width 79 height 12
type input "30"
click at [390, 237] on span "Save" at bounding box center [387, 236] width 14 height 7
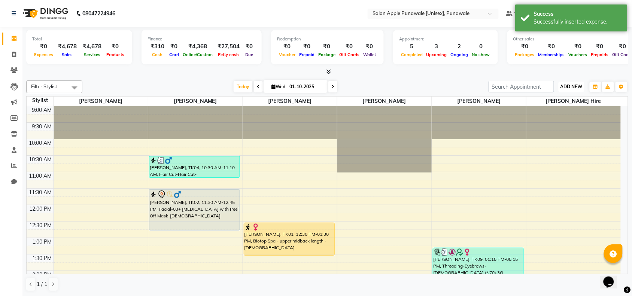
click at [568, 84] on span "ADD NEW" at bounding box center [572, 87] width 22 height 6
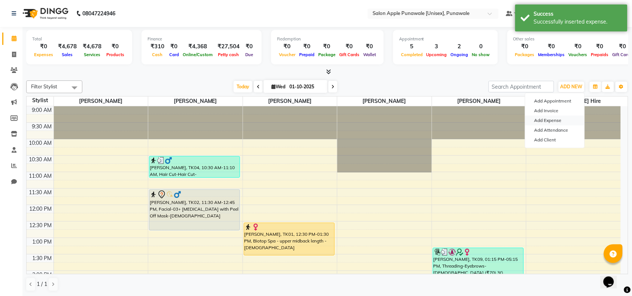
click at [544, 121] on link "Add Expense" at bounding box center [554, 121] width 59 height 10
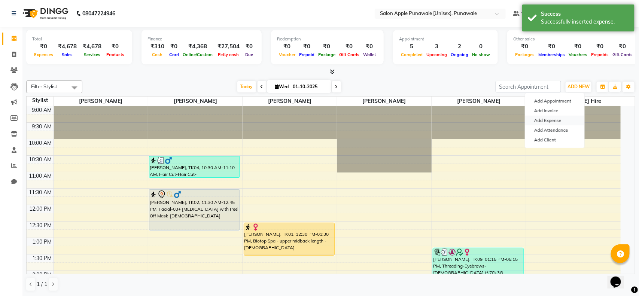
select select "1"
select select "4350"
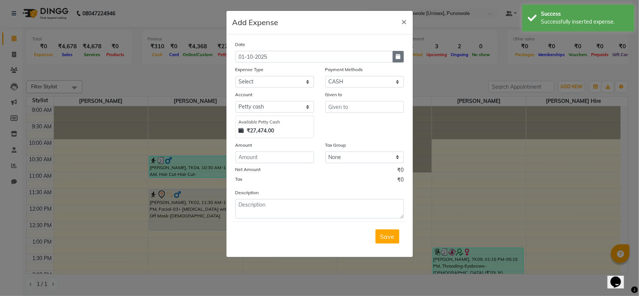
click at [396, 61] on button "button" at bounding box center [398, 57] width 11 height 12
select select "10"
select select "2025"
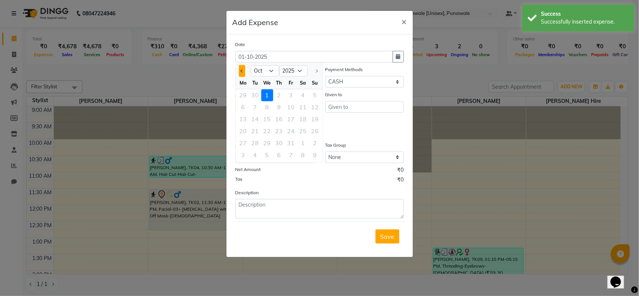
click at [240, 65] on button "Previous month" at bounding box center [242, 71] width 6 height 12
select select "9"
click at [306, 130] on div "27" at bounding box center [303, 131] width 12 height 12
type input "27-09-2025"
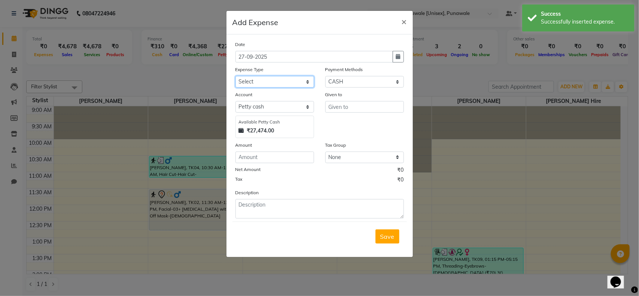
click at [276, 83] on select "Select CASH HANDED OVER TO OWNER Client Snacks Equipment Groceries House keepin…" at bounding box center [275, 82] width 79 height 12
select select "1935"
click at [236, 76] on select "Select CASH HANDED OVER TO OWNER Client Snacks Equipment Groceries House keepin…" at bounding box center [275, 82] width 79 height 12
click at [352, 103] on input "text" at bounding box center [364, 107] width 79 height 12
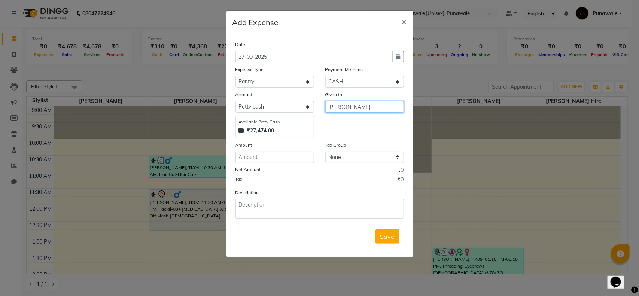
type input "sapna"
click at [298, 156] on input "number" at bounding box center [275, 158] width 79 height 12
type input "50"
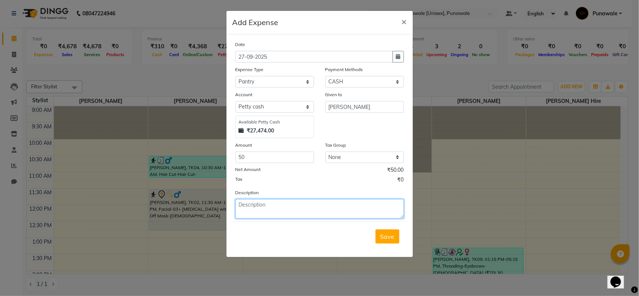
click at [310, 212] on textarea at bounding box center [320, 208] width 168 height 19
type textarea "tea powder"
click at [385, 240] on button "Save" at bounding box center [388, 237] width 24 height 14
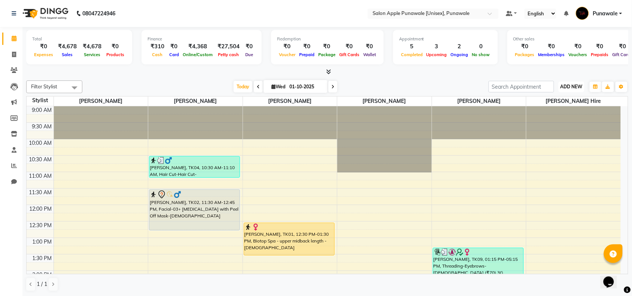
click at [576, 85] on span "ADD NEW" at bounding box center [572, 87] width 22 height 6
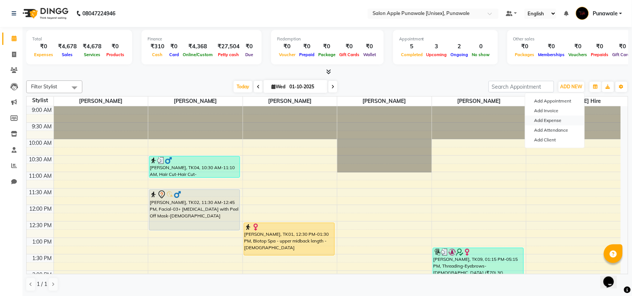
click at [561, 122] on link "Add Expense" at bounding box center [554, 121] width 59 height 10
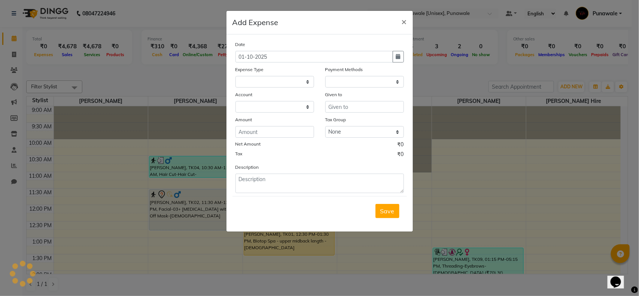
select select "1"
select select "4350"
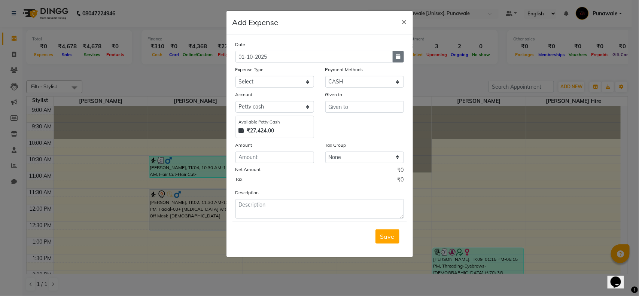
click at [397, 58] on icon "button" at bounding box center [398, 56] width 4 height 5
select select "10"
select select "2025"
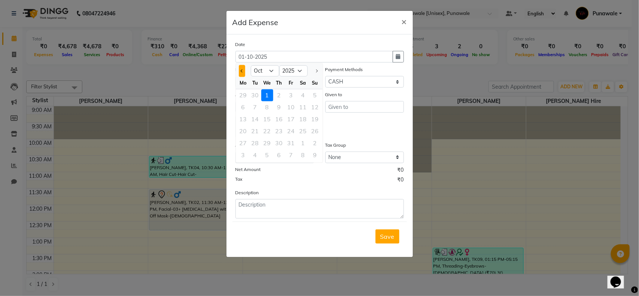
click at [240, 72] on button "Previous month" at bounding box center [242, 71] width 6 height 12
select select "9"
click at [313, 129] on div "28" at bounding box center [315, 131] width 12 height 12
type input "28-09-2025"
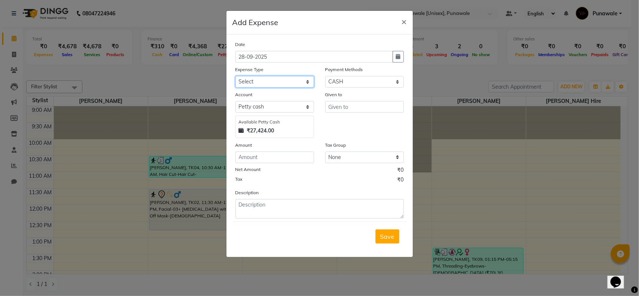
click at [268, 83] on select "Select CASH HANDED OVER TO OWNER Client Snacks Equipment Groceries House keepin…" at bounding box center [275, 82] width 79 height 12
select select "20978"
click at [236, 76] on select "Select CASH HANDED OVER TO OWNER Client Snacks Equipment Groceries House keepin…" at bounding box center [275, 82] width 79 height 12
click at [349, 104] on input "text" at bounding box center [364, 107] width 79 height 12
type input "sapna"
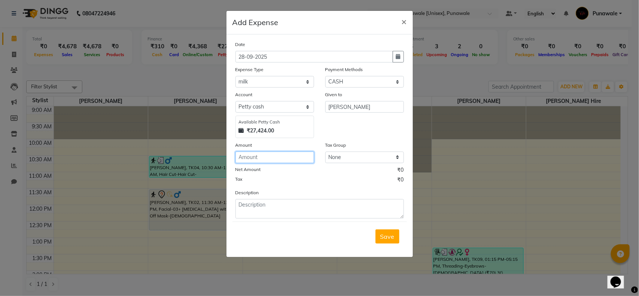
click at [291, 154] on input "number" at bounding box center [275, 158] width 79 height 12
type input "28"
click at [394, 238] on button "Save" at bounding box center [388, 237] width 24 height 14
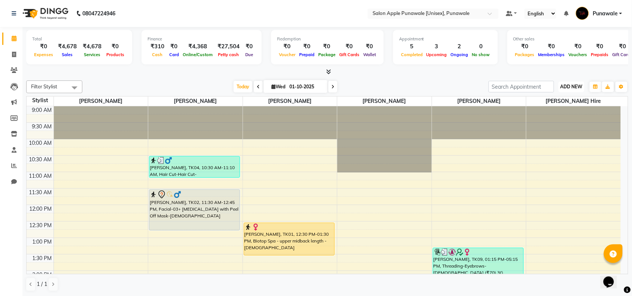
click at [576, 88] on span "ADD NEW" at bounding box center [572, 87] width 22 height 6
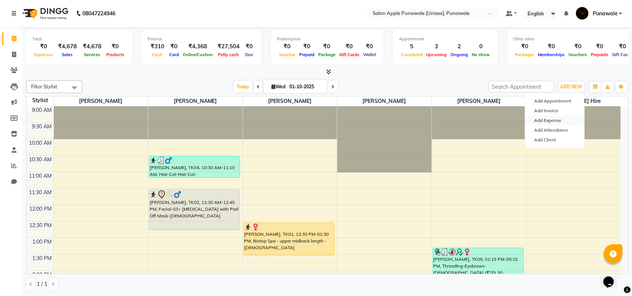
click at [554, 121] on link "Add Expense" at bounding box center [554, 121] width 59 height 10
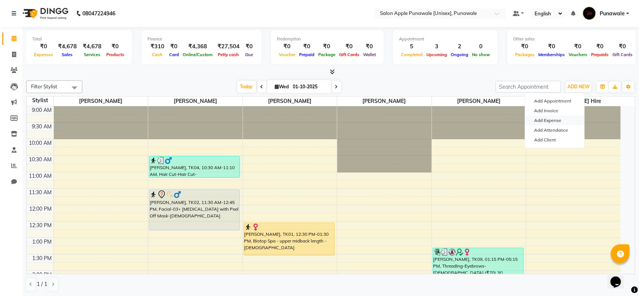
select select "1"
select select "4350"
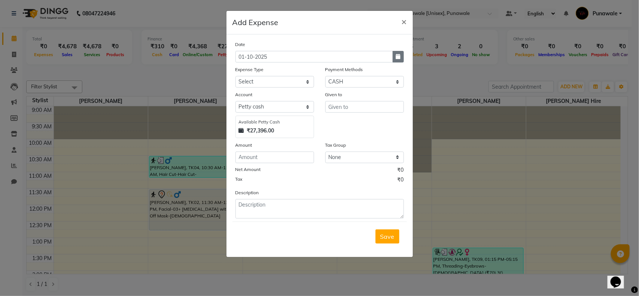
click at [402, 57] on button "button" at bounding box center [398, 57] width 11 height 12
select select "10"
select select "2025"
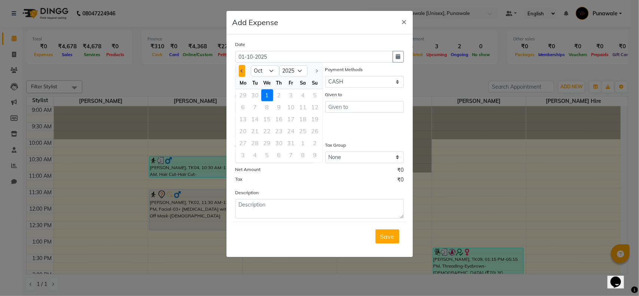
click at [243, 69] on span "Previous month" at bounding box center [241, 70] width 3 height 3
select select "9"
click at [242, 142] on div "29" at bounding box center [243, 143] width 12 height 12
type input "29-09-2025"
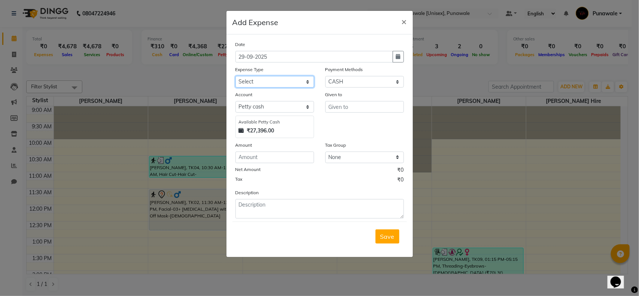
click at [273, 83] on select "Select CASH HANDED OVER TO OWNER Client Snacks Equipment Groceries House keepin…" at bounding box center [275, 82] width 79 height 12
select select "20741"
click at [236, 76] on select "Select CASH HANDED OVER TO OWNER Client Snacks Equipment Groceries House keepin…" at bounding box center [275, 82] width 79 height 12
click at [345, 109] on input "text" at bounding box center [364, 107] width 79 height 12
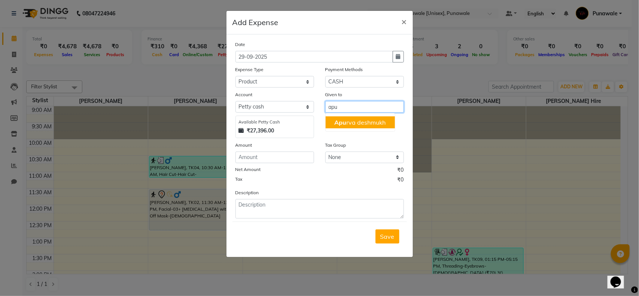
click at [343, 124] on span "Apu" at bounding box center [341, 122] width 12 height 7
type input "Apurva deshmukh"
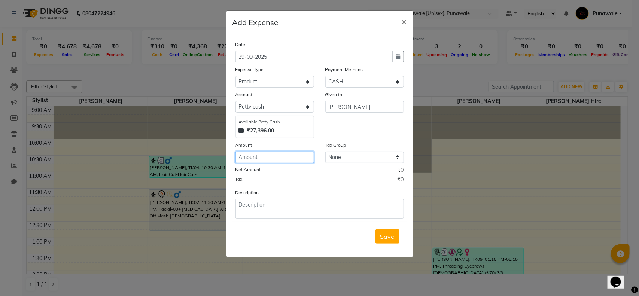
click at [276, 158] on input "number" at bounding box center [275, 158] width 79 height 12
type input "200"
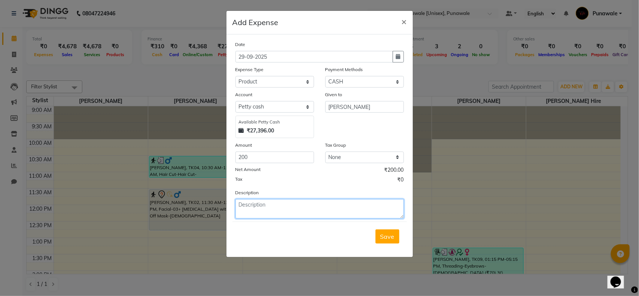
click at [289, 206] on textarea at bounding box center [320, 208] width 168 height 19
type textarea "b"
type textarea "B Wax"
click at [389, 236] on span "Save" at bounding box center [387, 236] width 14 height 7
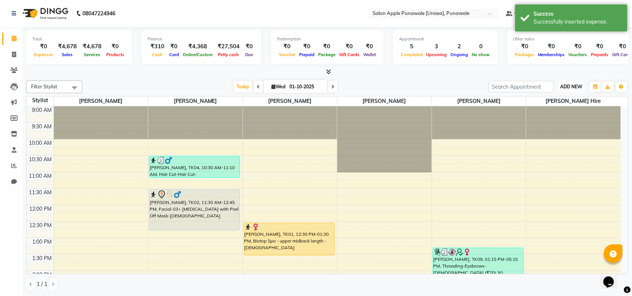
click at [573, 87] on span "ADD NEW" at bounding box center [572, 87] width 22 height 6
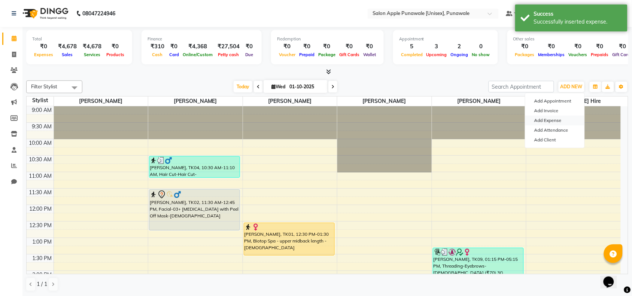
click at [550, 120] on link "Add Expense" at bounding box center [554, 121] width 59 height 10
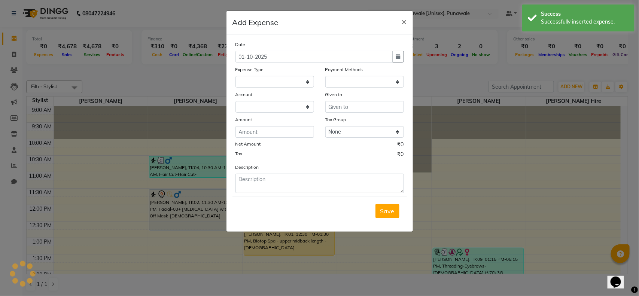
select select "1"
select select "4350"
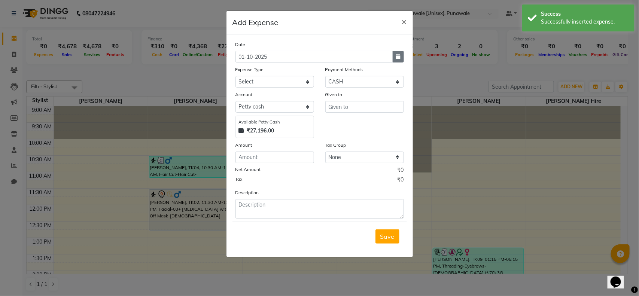
click at [396, 60] on button "button" at bounding box center [398, 57] width 11 height 12
select select "10"
select select "2025"
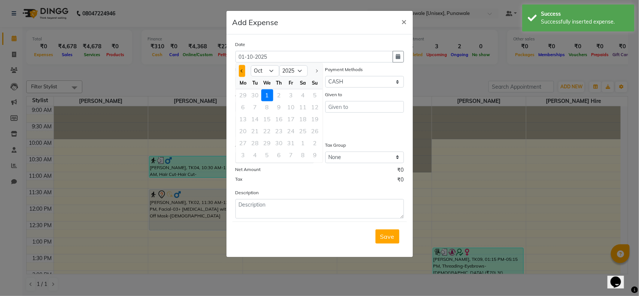
click at [242, 70] on span "Previous month" at bounding box center [241, 70] width 3 height 3
select select "9"
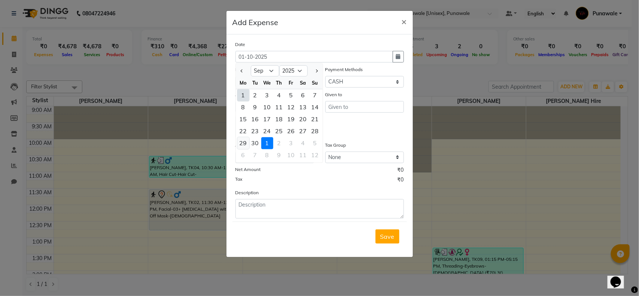
click at [242, 138] on div "29" at bounding box center [243, 143] width 12 height 12
type input "29-09-2025"
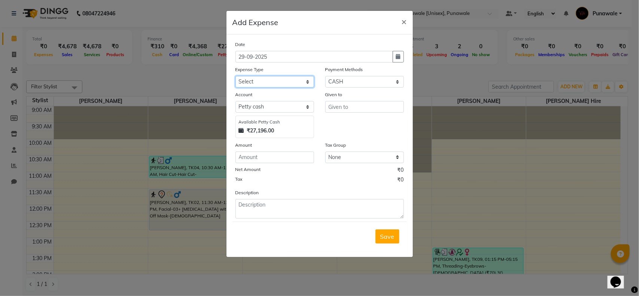
click at [292, 81] on select "Select CASH HANDED OVER TO OWNER Client Snacks Equipment Groceries House keepin…" at bounding box center [275, 82] width 79 height 12
select select "20978"
click at [236, 76] on select "Select CASH HANDED OVER TO OWNER Client Snacks Equipment Groceries House keepin…" at bounding box center [275, 82] width 79 height 12
click at [346, 107] on input "text" at bounding box center [364, 107] width 79 height 12
type input "sapna"
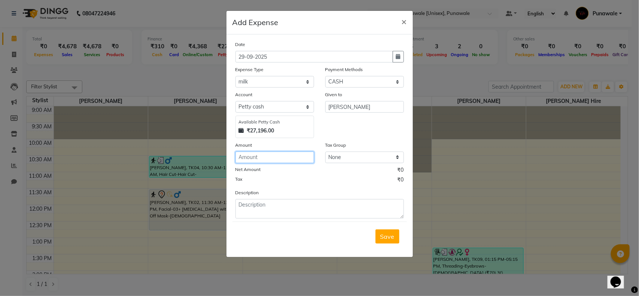
click at [294, 160] on input "number" at bounding box center [275, 158] width 79 height 12
type input "29"
click at [382, 240] on button "Save" at bounding box center [388, 237] width 24 height 14
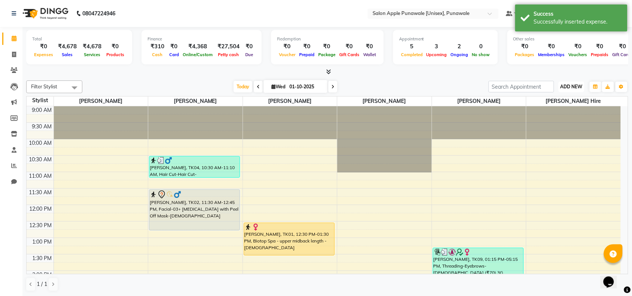
click at [577, 88] on span "ADD NEW" at bounding box center [572, 87] width 22 height 6
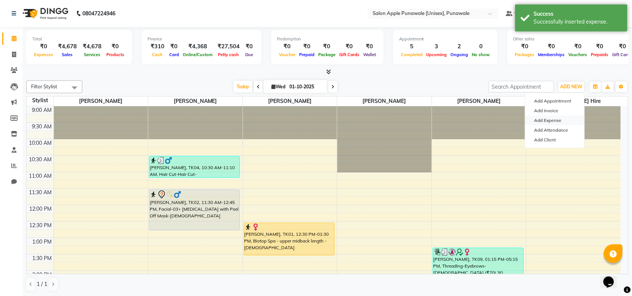
click at [565, 121] on link "Add Expense" at bounding box center [554, 121] width 59 height 10
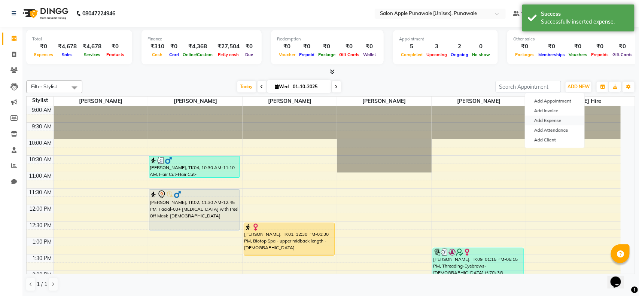
select select "1"
select select "4350"
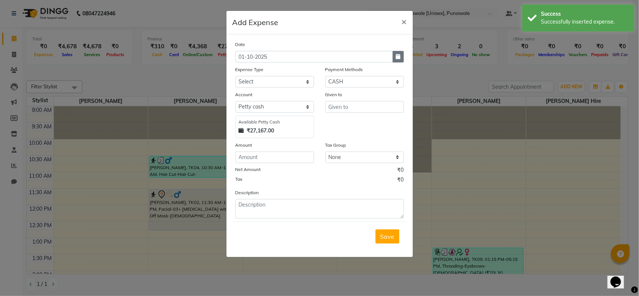
click at [399, 57] on icon "button" at bounding box center [398, 56] width 4 height 5
select select "10"
select select "2025"
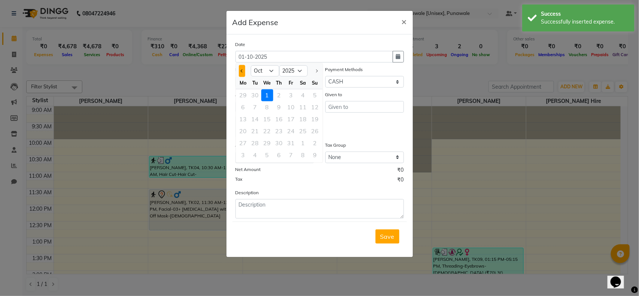
click at [242, 72] on span "Previous month" at bounding box center [241, 70] width 3 height 3
select select "9"
click at [244, 143] on div "29" at bounding box center [243, 143] width 12 height 12
type input "29-09-2025"
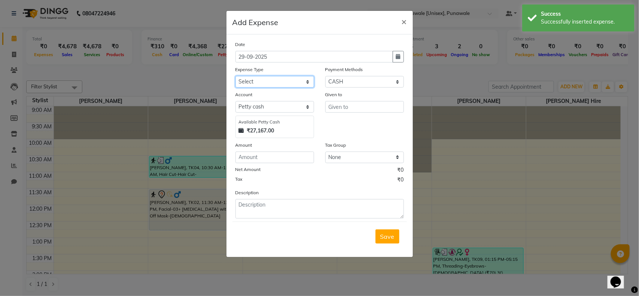
click at [270, 81] on select "Select CASH HANDED OVER TO OWNER Client Snacks Equipment Groceries House keepin…" at bounding box center [275, 82] width 79 height 12
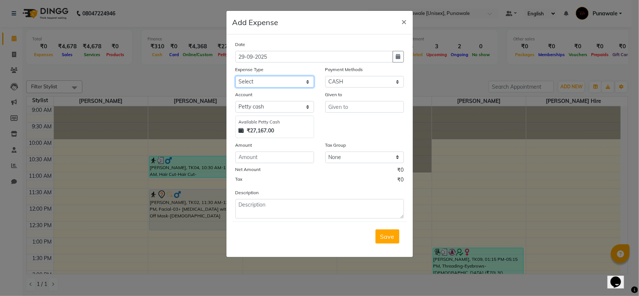
select select "1934"
click at [236, 76] on select "Select CASH HANDED OVER TO OWNER Client Snacks Equipment Groceries House keepin…" at bounding box center [275, 82] width 79 height 12
click at [330, 107] on input "text" at bounding box center [364, 107] width 79 height 12
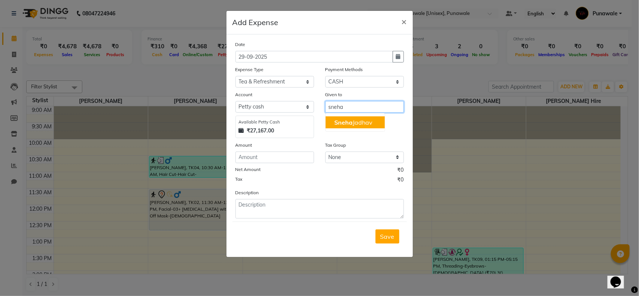
click at [344, 121] on span "Sneha" at bounding box center [344, 122] width 18 height 7
type input "Sneha Jadhav"
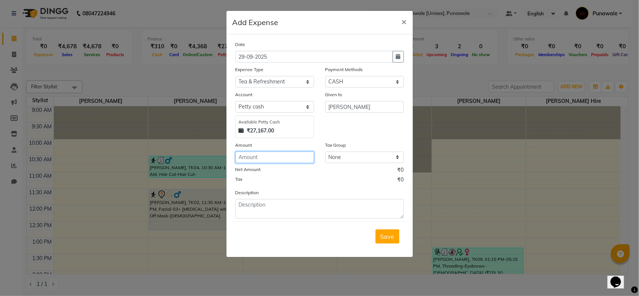
click at [248, 160] on input "number" at bounding box center [275, 158] width 79 height 12
type input "40"
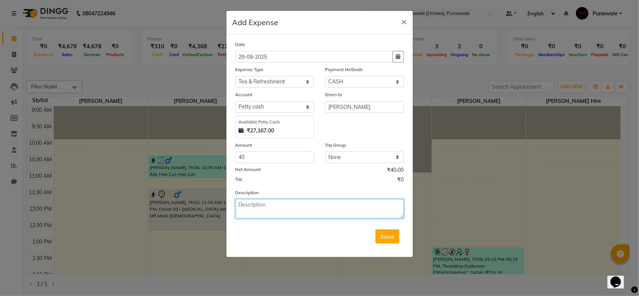
click at [266, 208] on textarea at bounding box center [320, 208] width 168 height 19
type textarea "juice for client"
click at [389, 237] on span "Save" at bounding box center [387, 236] width 14 height 7
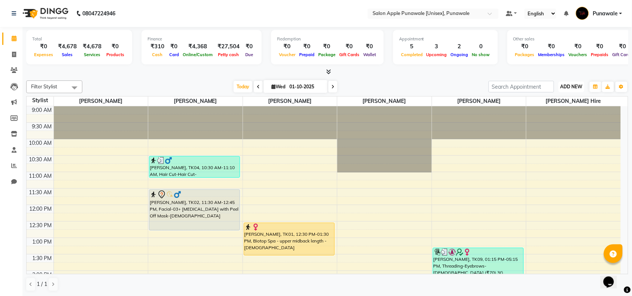
click at [582, 82] on button "ADD NEW Toggle Dropdown" at bounding box center [572, 87] width 26 height 10
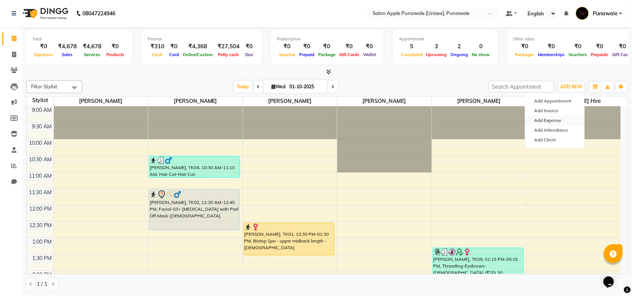
click at [562, 119] on link "Add Expense" at bounding box center [554, 121] width 59 height 10
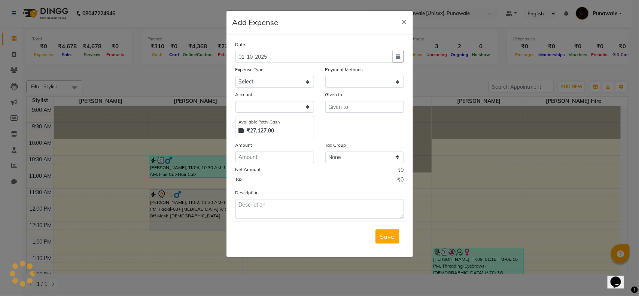
select select "1"
select select "4350"
click at [401, 57] on button "button" at bounding box center [398, 57] width 11 height 12
select select "10"
select select "2025"
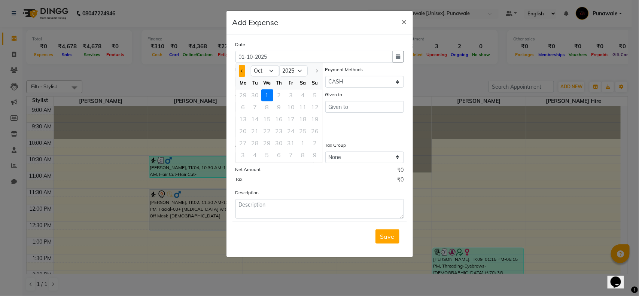
click at [241, 70] on span "Previous month" at bounding box center [241, 70] width 3 height 3
click at [257, 142] on div "30" at bounding box center [255, 143] width 12 height 12
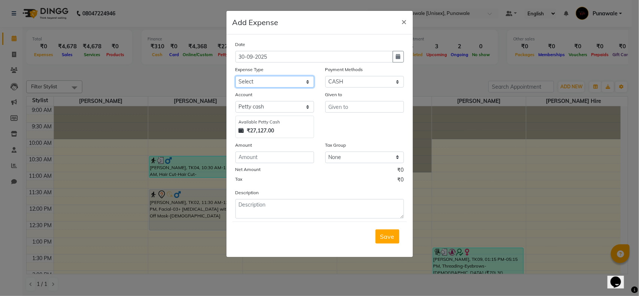
click at [276, 82] on select "Select CASH HANDED OVER TO OWNER Client Snacks Equipment Groceries House keepin…" at bounding box center [275, 82] width 79 height 12
click at [236, 76] on select "Select CASH HANDED OVER TO OWNER Client Snacks Equipment Groceries House keepin…" at bounding box center [275, 82] width 79 height 12
click at [349, 111] on input "text" at bounding box center [364, 107] width 79 height 12
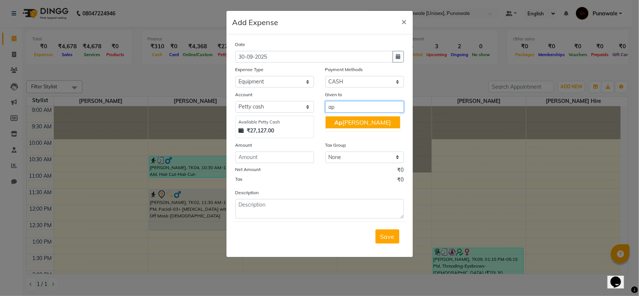
click at [351, 125] on ngb-highlight "Ap urva deshmukh" at bounding box center [363, 122] width 57 height 7
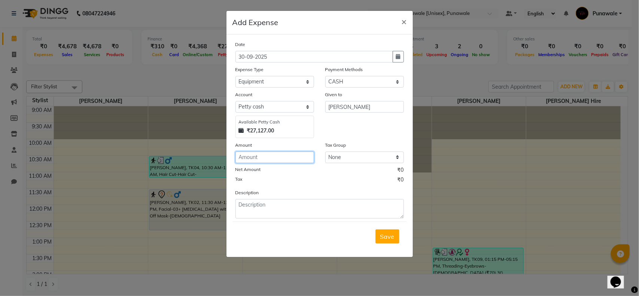
click at [265, 161] on input "number" at bounding box center [275, 158] width 79 height 12
click at [385, 239] on span "Save" at bounding box center [387, 236] width 14 height 7
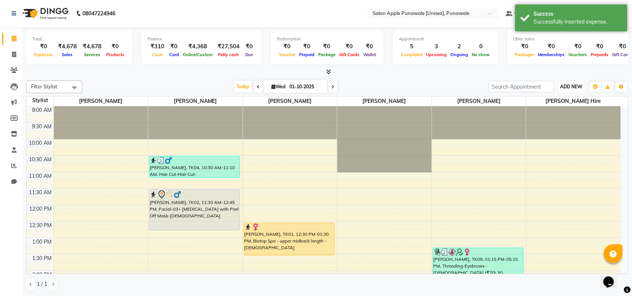
click at [570, 87] on span "ADD NEW" at bounding box center [572, 87] width 22 height 6
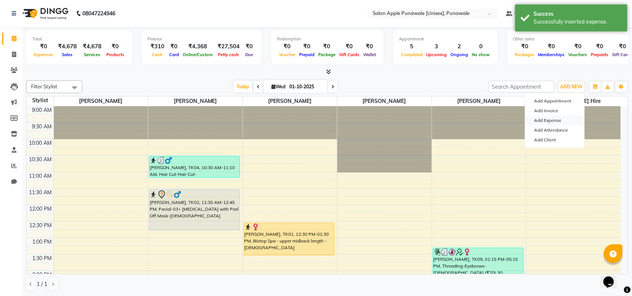
click at [557, 122] on link "Add Expense" at bounding box center [554, 121] width 59 height 10
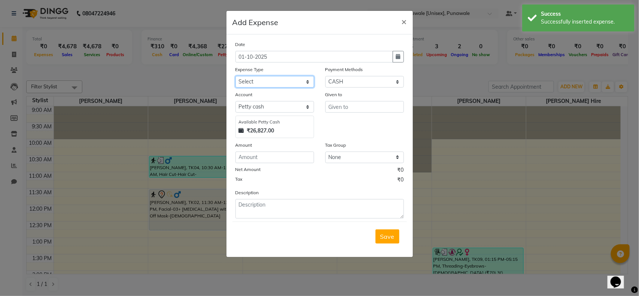
click at [262, 79] on select "Select CASH HANDED OVER TO OWNER Client Snacks Equipment Groceries House keepin…" at bounding box center [275, 82] width 79 height 12
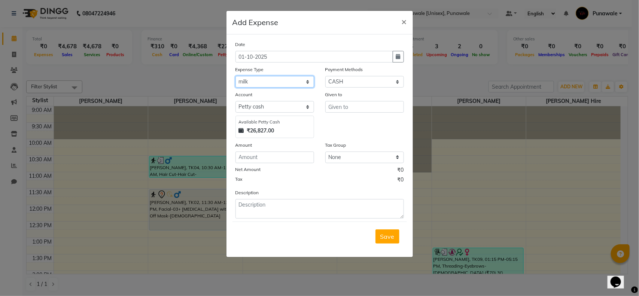
click at [236, 76] on select "Select CASH HANDED OVER TO OWNER Client Snacks Equipment Groceries House keepin…" at bounding box center [275, 82] width 79 height 12
click at [366, 105] on input "text" at bounding box center [364, 107] width 79 height 12
click at [275, 157] on input "number" at bounding box center [275, 158] width 79 height 12
click at [391, 235] on span "Save" at bounding box center [387, 236] width 14 height 7
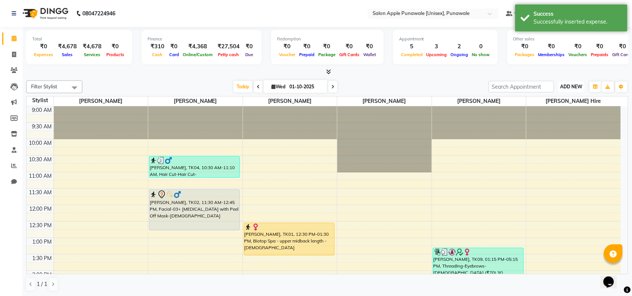
click at [568, 88] on span "ADD NEW" at bounding box center [572, 87] width 22 height 6
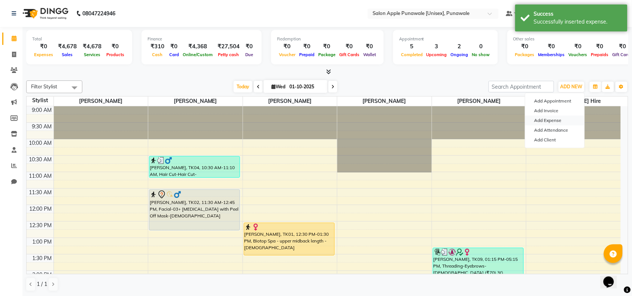
click at [553, 119] on link "Add Expense" at bounding box center [554, 121] width 59 height 10
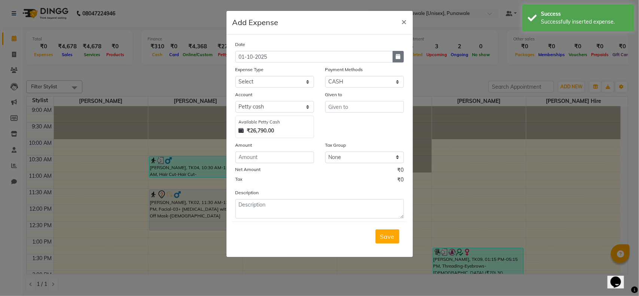
click at [401, 56] on button "button" at bounding box center [398, 57] width 11 height 12
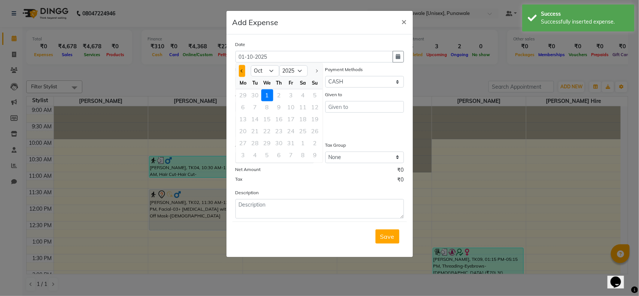
click at [243, 70] on span "Previous month" at bounding box center [241, 70] width 3 height 3
click at [253, 143] on div "30" at bounding box center [255, 143] width 12 height 12
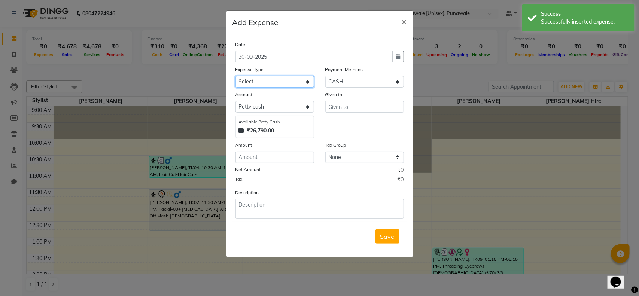
click at [278, 85] on select "Select CASH HANDED OVER TO OWNER Client Snacks Equipment Groceries House keepin…" at bounding box center [275, 82] width 79 height 12
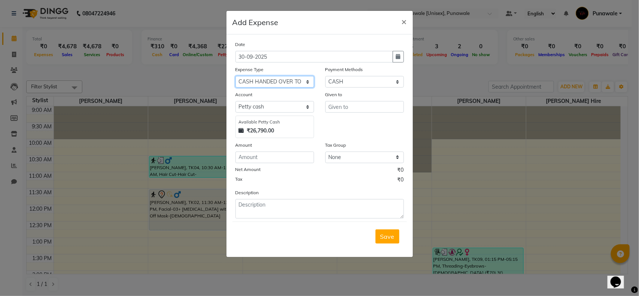
click at [236, 76] on select "Select CASH HANDED OVER TO OWNER Client Snacks Equipment Groceries House keepin…" at bounding box center [275, 82] width 79 height 12
click at [357, 107] on input "text" at bounding box center [364, 107] width 79 height 12
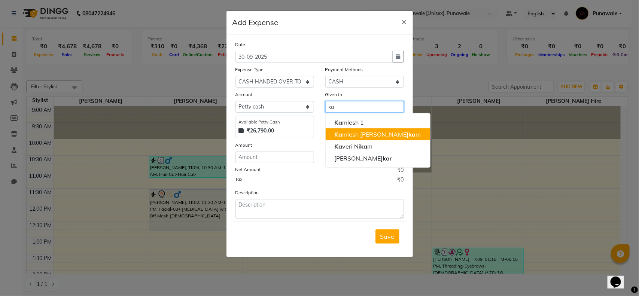
click at [347, 137] on ngb-highlight "Ka mlesh Ni ka m" at bounding box center [378, 134] width 86 height 7
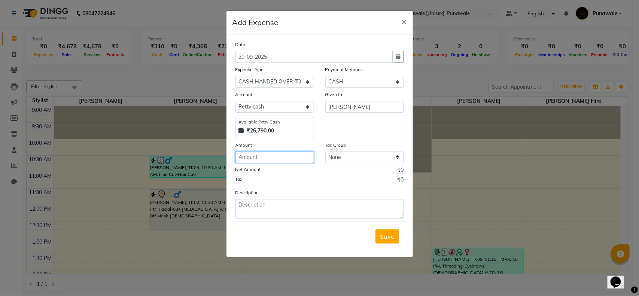
click at [263, 156] on input "number" at bounding box center [275, 158] width 79 height 12
click at [389, 235] on span "Save" at bounding box center [387, 236] width 14 height 7
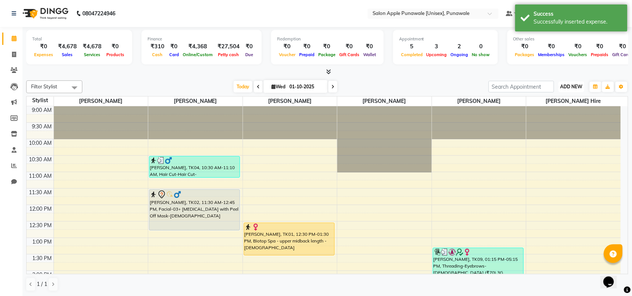
click at [578, 84] on span "ADD NEW" at bounding box center [572, 87] width 22 height 6
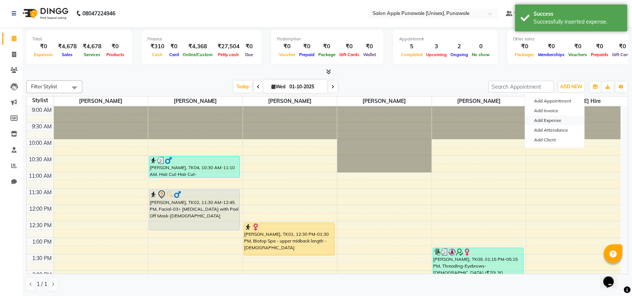
click at [552, 120] on link "Add Expense" at bounding box center [554, 121] width 59 height 10
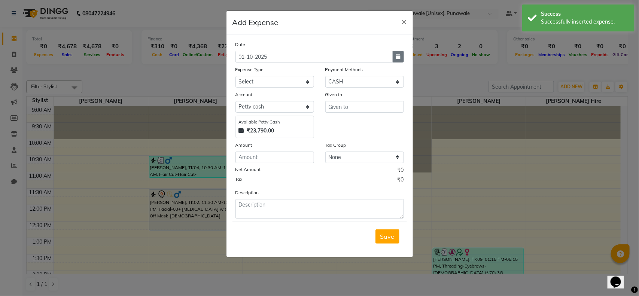
click at [399, 57] on icon "button" at bounding box center [398, 56] width 4 height 5
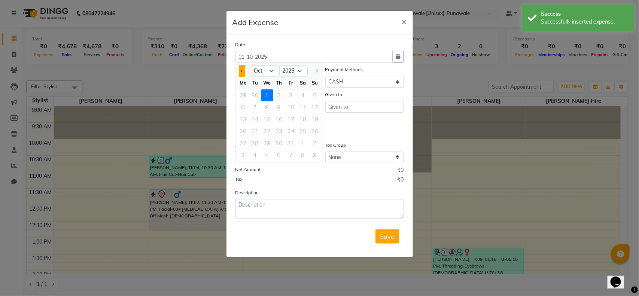
click at [239, 71] on button "Previous month" at bounding box center [242, 71] width 6 height 12
click at [257, 139] on div "30" at bounding box center [255, 143] width 12 height 12
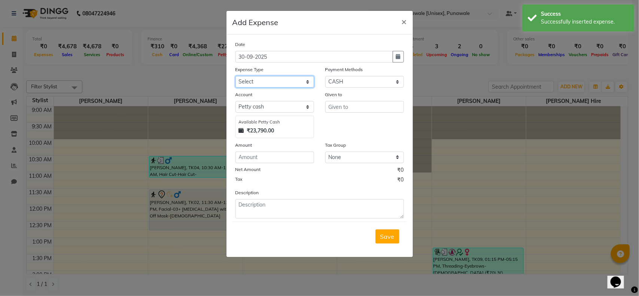
click at [306, 80] on select "Select CASH HANDED OVER TO OWNER Client Snacks Equipment Groceries House keepin…" at bounding box center [275, 82] width 79 height 12
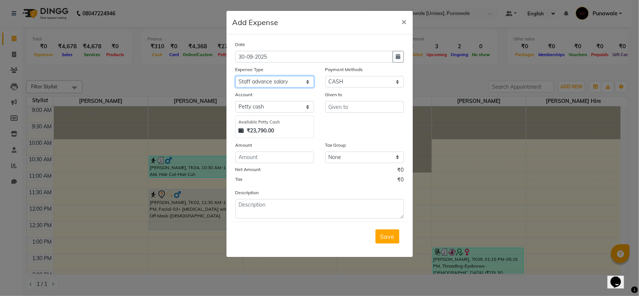
click at [236, 76] on select "Select CASH HANDED OVER TO OWNER Client Snacks Equipment Groceries House keepin…" at bounding box center [275, 82] width 79 height 12
click at [293, 107] on select "Select Petty cash Default account" at bounding box center [275, 107] width 79 height 12
click at [236, 101] on select "Select Petty cash Default account" at bounding box center [275, 107] width 79 height 12
click at [365, 82] on select "Select CASH CARD ONLINE LUZO GPay UPI Deal.mu DefiDeal MariDeal Prepaid Package…" at bounding box center [364, 82] width 79 height 12
click at [325, 76] on select "Select CASH CARD ONLINE LUZO GPay UPI Deal.mu DefiDeal MariDeal Prepaid Package…" at bounding box center [364, 82] width 79 height 12
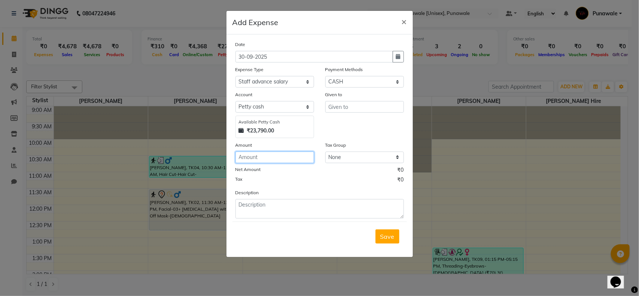
click at [259, 157] on input "number" at bounding box center [275, 158] width 79 height 12
click at [362, 107] on input "text" at bounding box center [364, 107] width 79 height 12
click at [392, 237] on span "Save" at bounding box center [387, 236] width 14 height 7
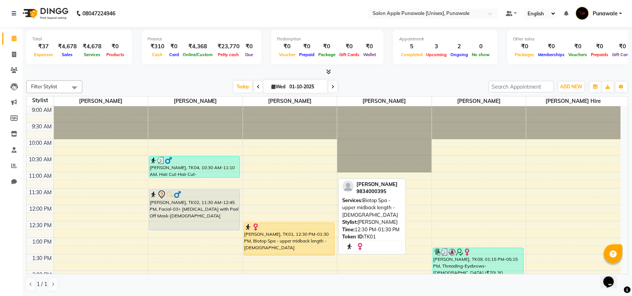
click at [260, 237] on div "[PERSON_NAME], TK01, 12:30 PM-01:30 PM, Biotop Spa - upper midback length - [DE…" at bounding box center [289, 239] width 90 height 32
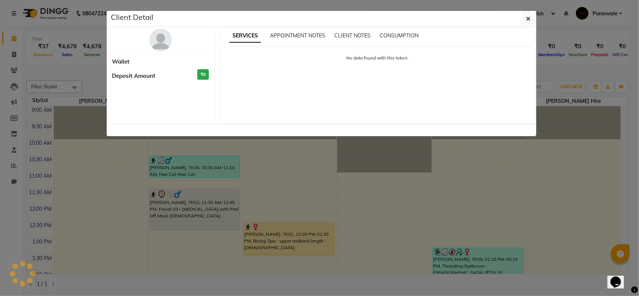
select select "1"
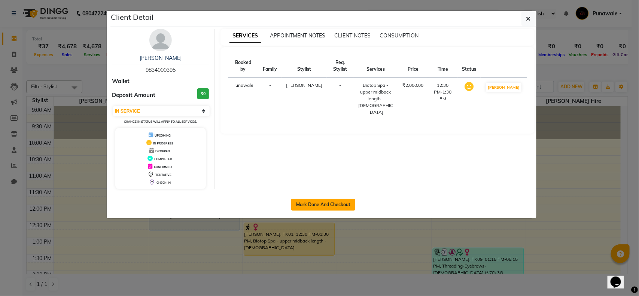
click at [319, 207] on button "Mark Done And Checkout" at bounding box center [323, 205] width 64 height 12
select select "service"
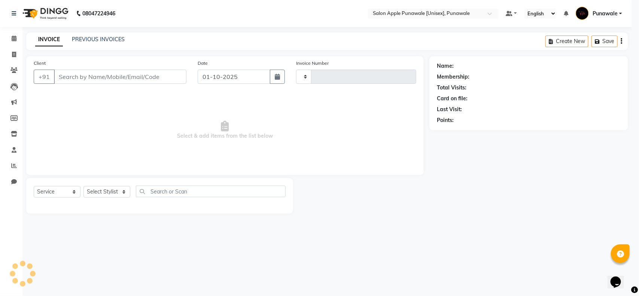
type input "2197"
select select "5421"
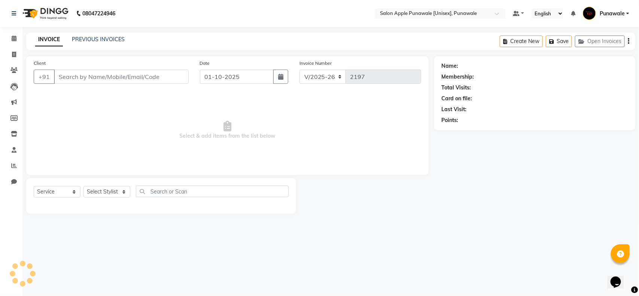
type input "9834000395"
select select "63297"
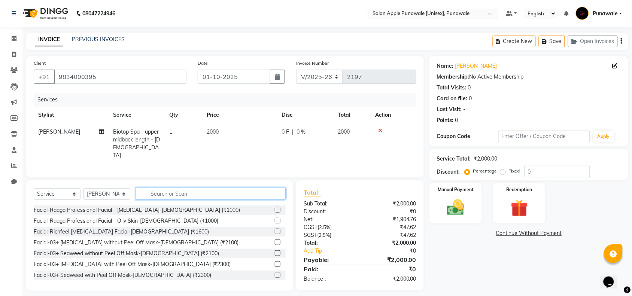
click at [162, 191] on input "text" at bounding box center [211, 194] width 150 height 12
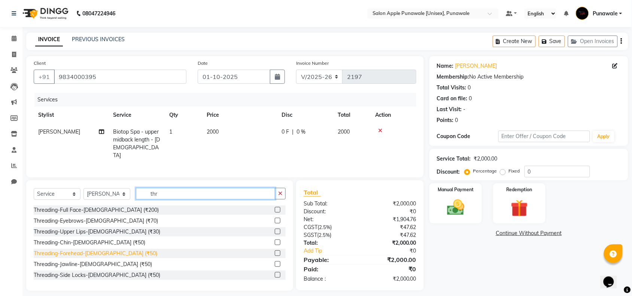
type input "thr"
click at [82, 252] on div "Threading-Forehead-[DEMOGRAPHIC_DATA] (₹50)" at bounding box center [96, 254] width 124 height 8
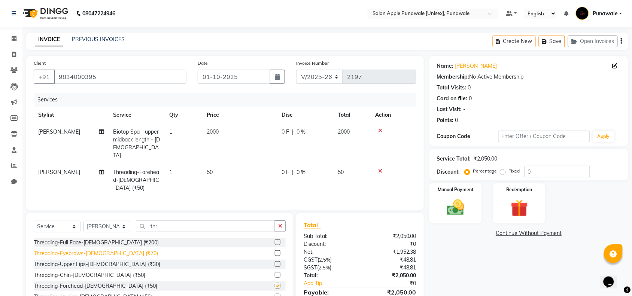
checkbox input "false"
click at [85, 261] on div "Threading-Upper Lips-[DEMOGRAPHIC_DATA] (₹30)" at bounding box center [97, 265] width 127 height 8
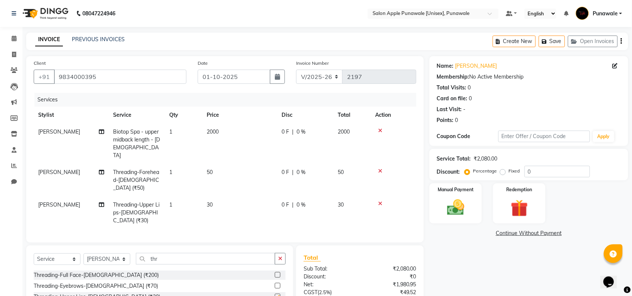
checkbox input "false"
click at [231, 253] on input "thr" at bounding box center [205, 259] width 139 height 12
type input "t"
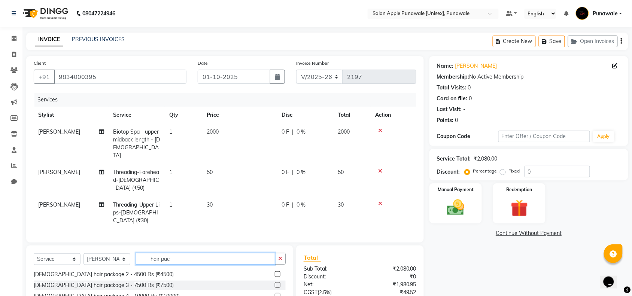
type input "hair pac"
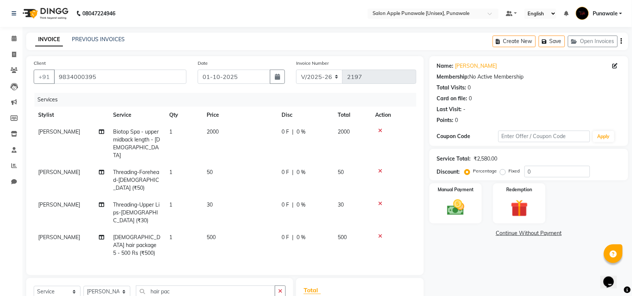
checkbox input "false"
click at [183, 286] on input "hair pac" at bounding box center [205, 292] width 139 height 12
type input "h"
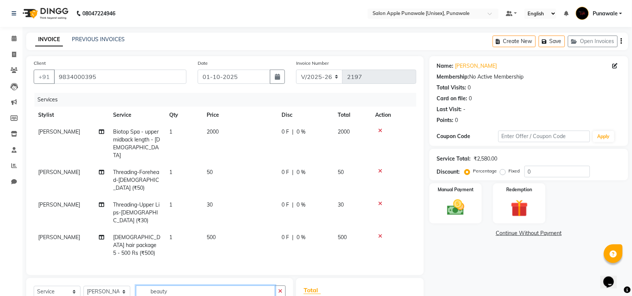
type input "beauty"
click at [379, 130] on icon at bounding box center [380, 130] width 4 height 5
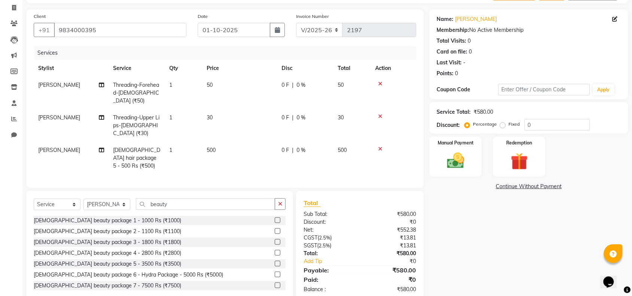
scroll to position [54, 0]
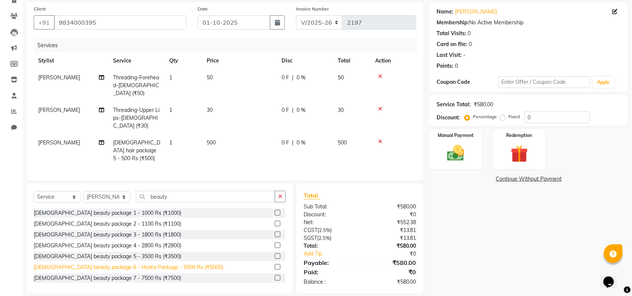
click at [179, 264] on div "[DEMOGRAPHIC_DATA] beauty package 6 - Hydra Package - 5000 Rs (₹5000)" at bounding box center [128, 268] width 189 height 8
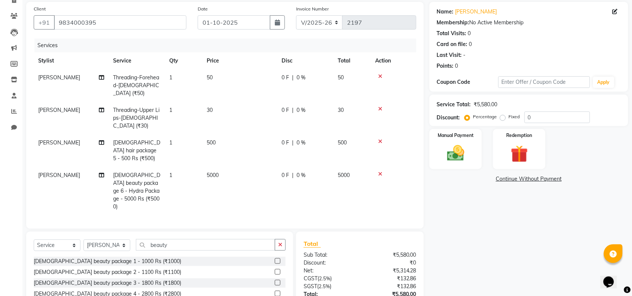
checkbox input "false"
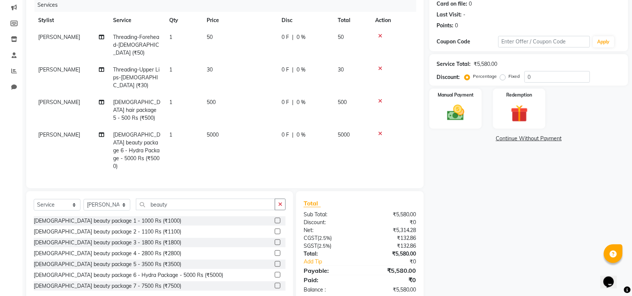
click at [62, 99] on span "[PERSON_NAME]" at bounding box center [59, 102] width 42 height 7
select select "63297"
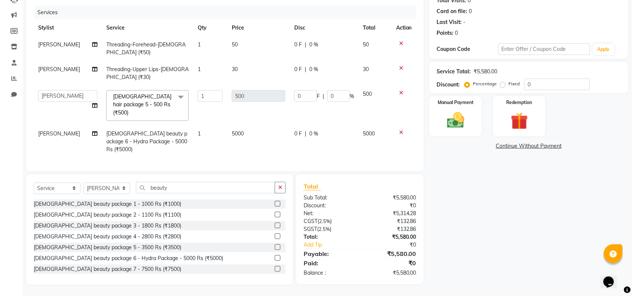
scroll to position [79, 0]
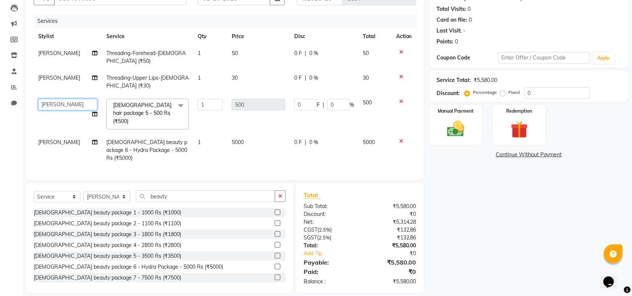
click at [64, 107] on select "[PERSON_NAME] Avi [PERSON_NAME] 1 [PERSON_NAME] [PERSON_NAME] [PERSON_NAME] [PE…" at bounding box center [67, 105] width 59 height 12
click at [461, 131] on img at bounding box center [455, 129] width 29 height 21
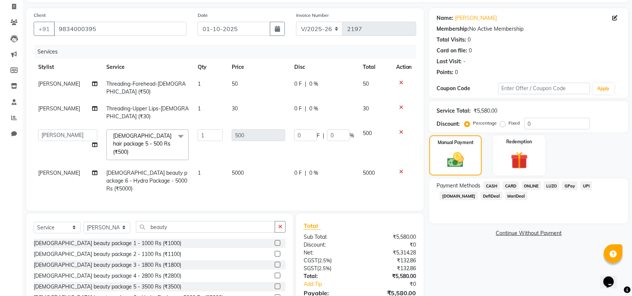
scroll to position [32, 0]
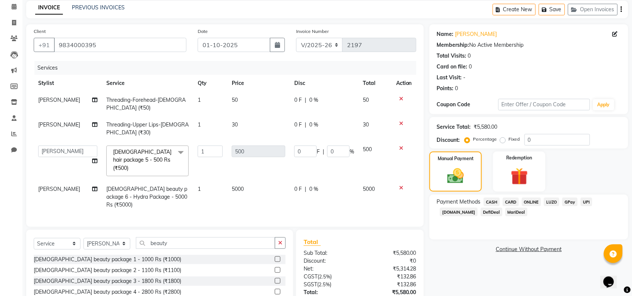
click at [533, 201] on span "ONLINE" at bounding box center [531, 202] width 19 height 9
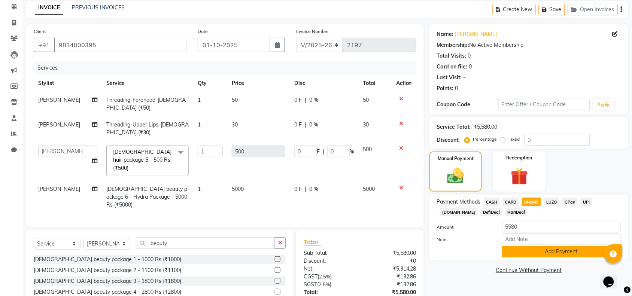
click at [536, 253] on button "Add Payment" at bounding box center [561, 252] width 119 height 12
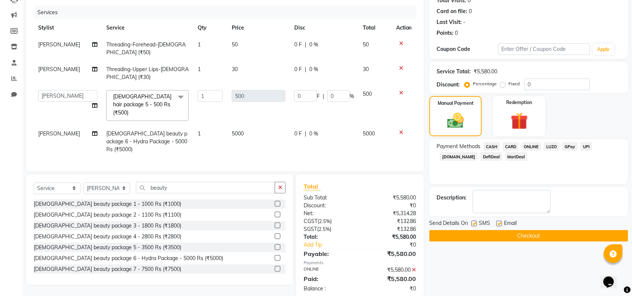
scroll to position [94, 0]
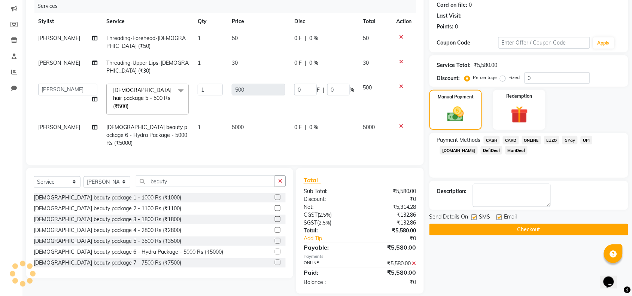
click at [499, 233] on button "Checkout" at bounding box center [528, 230] width 199 height 12
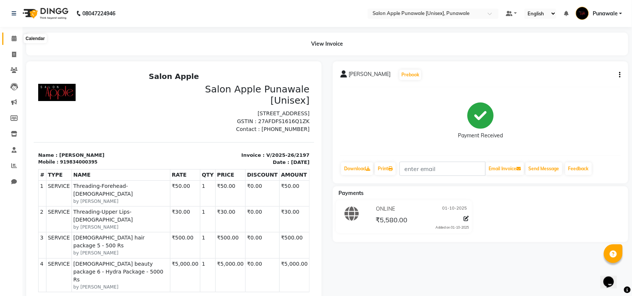
click at [12, 37] on icon at bounding box center [14, 39] width 5 height 6
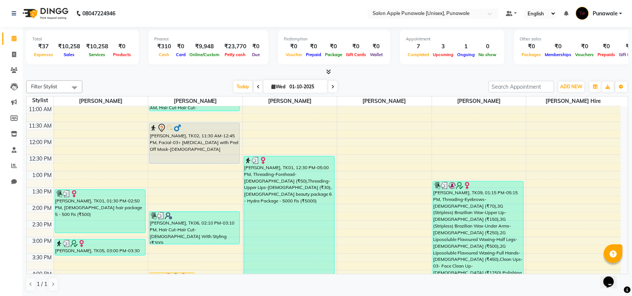
scroll to position [47, 0]
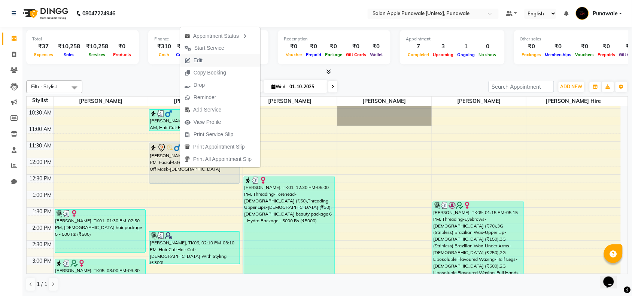
click at [195, 60] on span "Edit" at bounding box center [198, 61] width 9 height 8
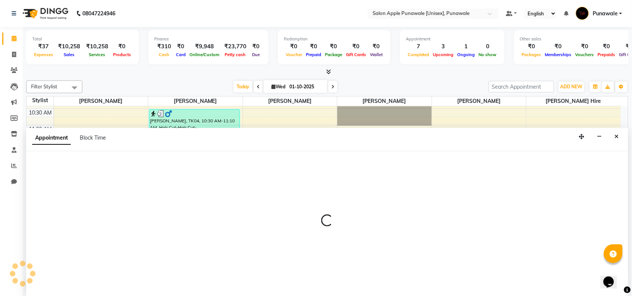
scroll to position [0, 0]
select select "tentative"
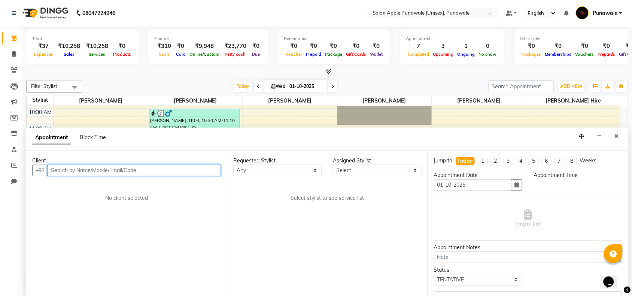
scroll to position [298, 0]
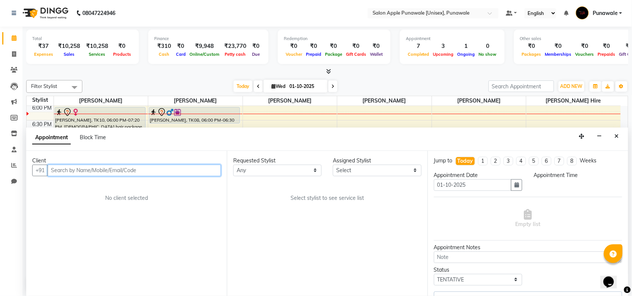
select select "54408"
select select "690"
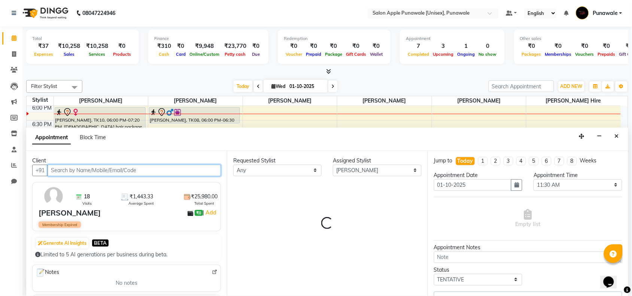
select select "3137"
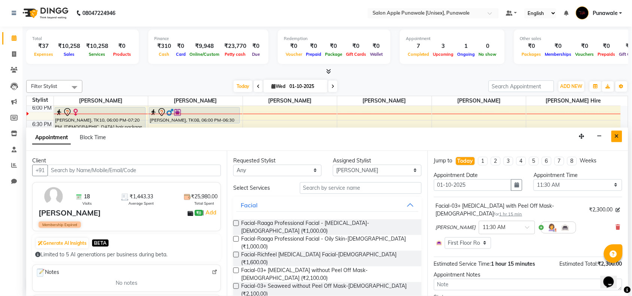
click at [617, 136] on icon "Close" at bounding box center [617, 136] width 4 height 5
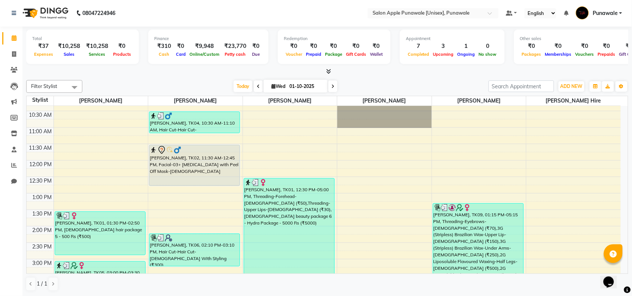
scroll to position [18, 0]
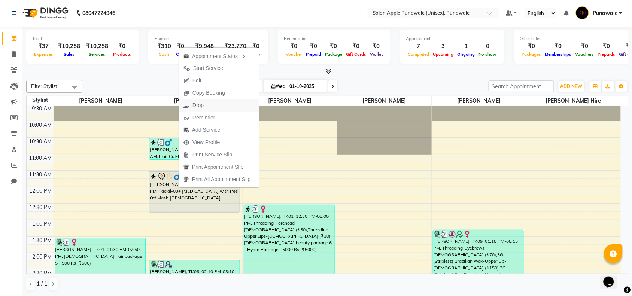
click at [203, 105] on span "Drop" at bounding box center [197, 105] width 11 height 8
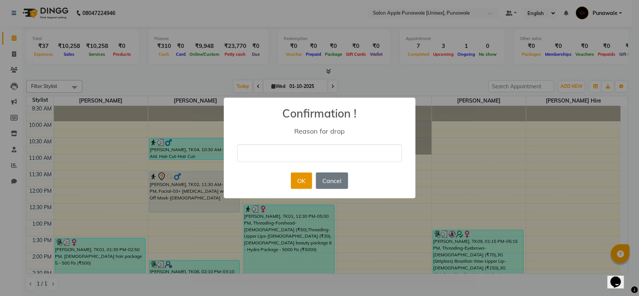
click at [298, 182] on button "OK" at bounding box center [301, 181] width 21 height 16
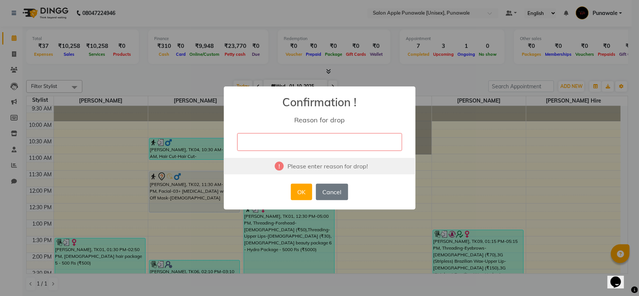
click at [288, 139] on input "text" at bounding box center [319, 142] width 165 height 18
type input "cancel"
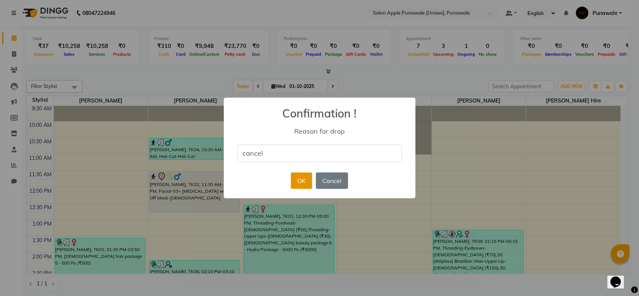
click at [301, 180] on button "OK" at bounding box center [301, 181] width 21 height 16
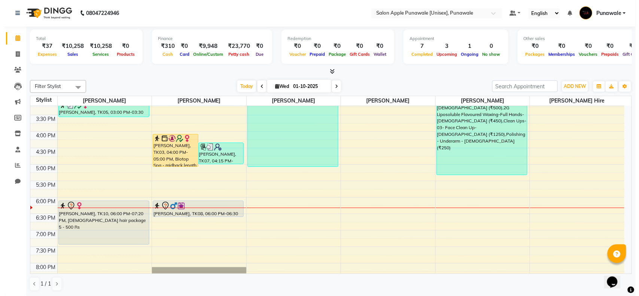
scroll to position [252, 0]
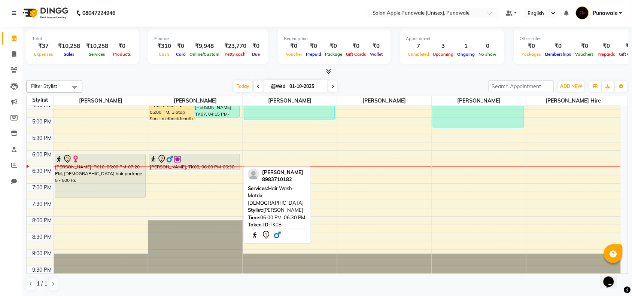
click at [197, 162] on div at bounding box center [194, 159] width 89 height 9
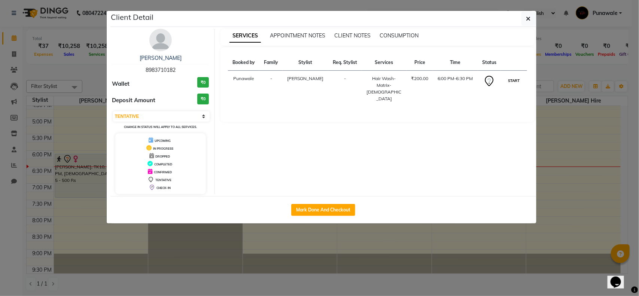
click at [519, 81] on button "START" at bounding box center [513, 80] width 15 height 9
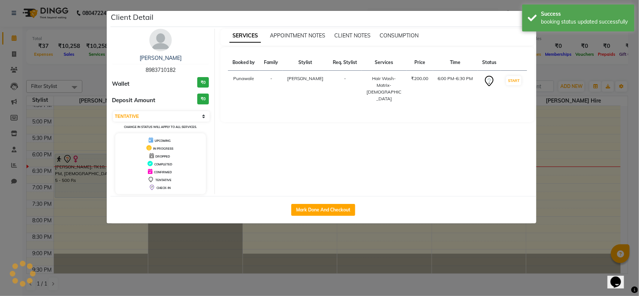
select select "1"
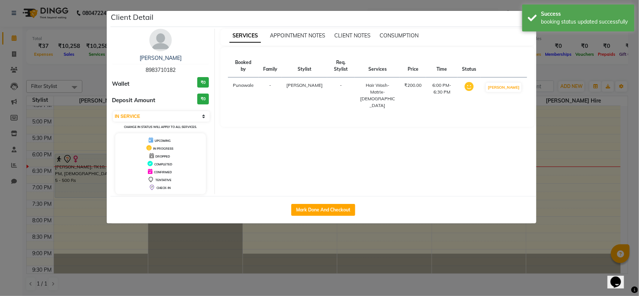
click at [566, 141] on ngb-modal-window "Client Detail [PERSON_NAME] 8983710182 Wallet ₹0 Deposit Amount ₹0 Select IN SE…" at bounding box center [319, 148] width 639 height 296
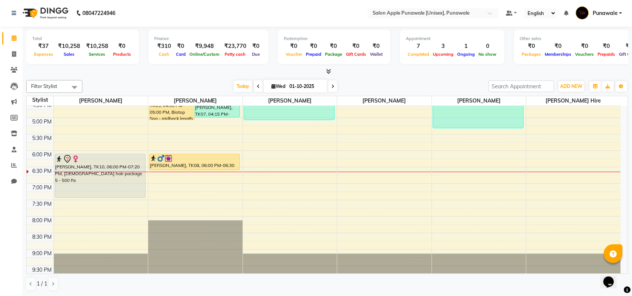
click at [274, 159] on div "9:00 AM 9:30 AM 10:00 AM 10:30 AM 11:00 AM 11:30 AM 12:00 PM 12:30 PM 1:00 PM 1…" at bounding box center [324, 84] width 594 height 461
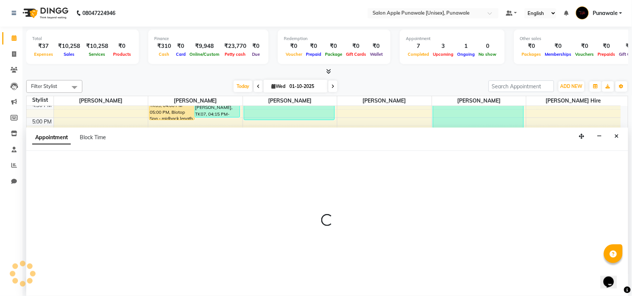
select select "63297"
select select "1080"
select select "tentative"
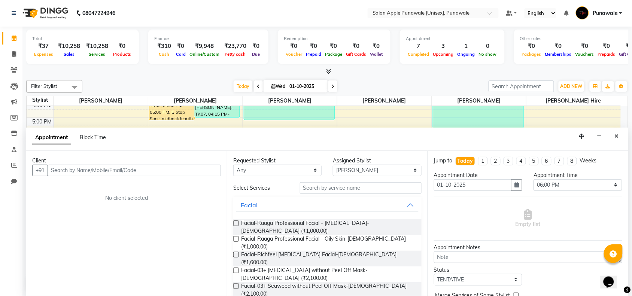
click at [175, 174] on input "text" at bounding box center [134, 171] width 173 height 12
click at [185, 171] on input "text" at bounding box center [134, 171] width 173 height 12
type input "7757992117"
click at [201, 174] on button "Add Client" at bounding box center [205, 171] width 31 height 12
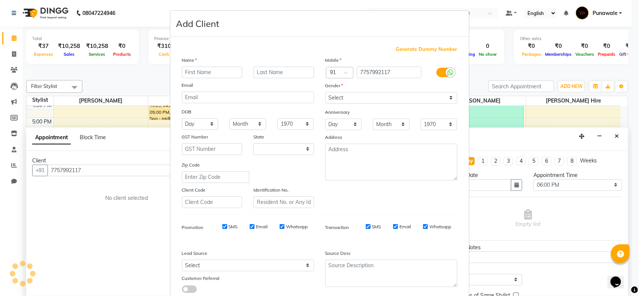
select select "22"
click at [219, 74] on input "text" at bounding box center [212, 73] width 61 height 12
drag, startPoint x: 191, startPoint y: 75, endPoint x: 203, endPoint y: 81, distance: 12.9
click at [203, 81] on div "Name [PERSON_NAME] Email DOB Day 01 02 03 04 05 06 07 08 09 10 11 12 13 14 15 1…" at bounding box center [247, 132] width 143 height 152
click at [214, 76] on input "[PERSON_NAME]" at bounding box center [212, 73] width 61 height 12
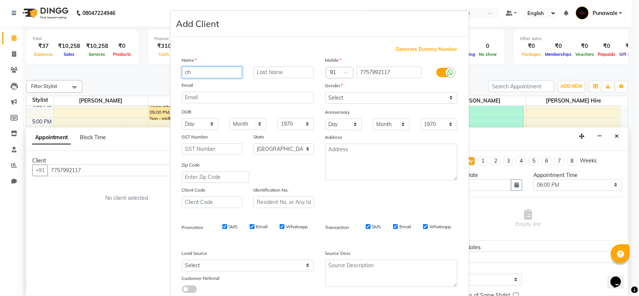
type input "c"
type input "vriddhi"
type input "hojwani"
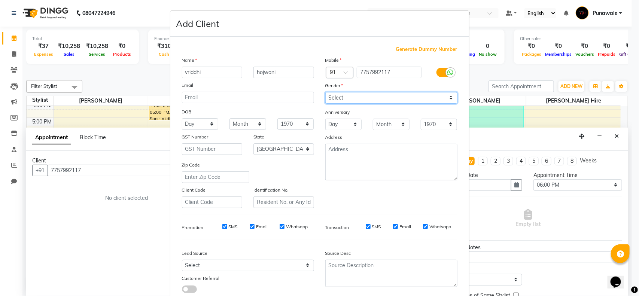
click at [334, 99] on select "Select [DEMOGRAPHIC_DATA] [DEMOGRAPHIC_DATA] Other Prefer Not To Say" at bounding box center [391, 98] width 132 height 12
select select "[DEMOGRAPHIC_DATA]"
click at [325, 92] on select "Select [DEMOGRAPHIC_DATA] [DEMOGRAPHIC_DATA] Other Prefer Not To Say" at bounding box center [391, 98] width 132 height 12
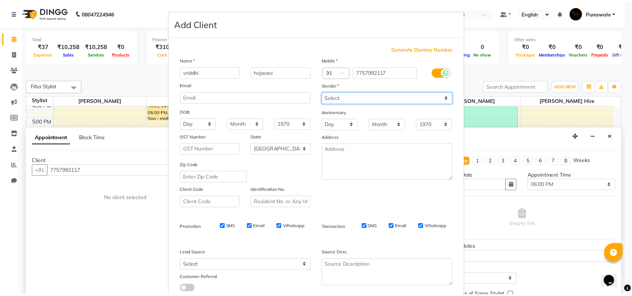
scroll to position [47, 0]
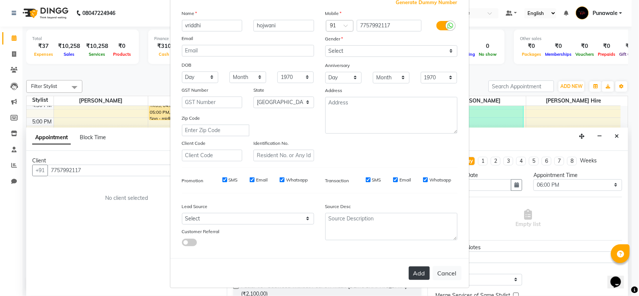
click at [422, 270] on button "Add" at bounding box center [419, 273] width 21 height 13
select select
select select "null"
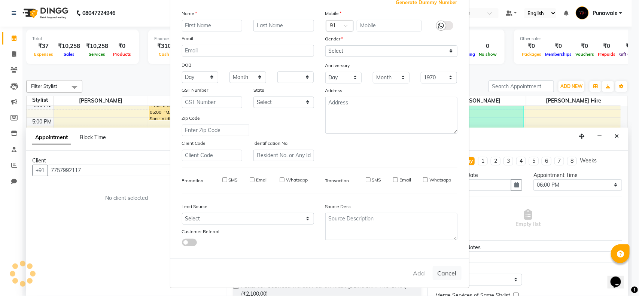
select select
checkbox input "false"
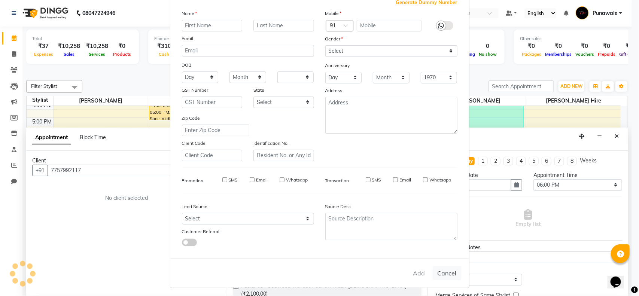
checkbox input "false"
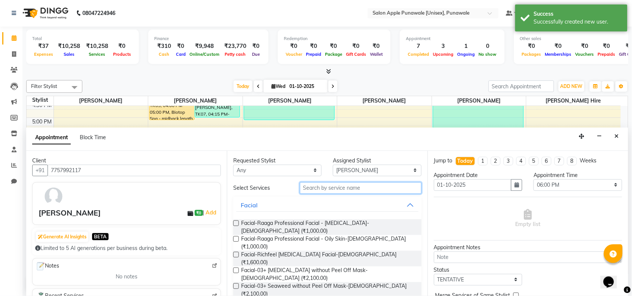
click at [322, 188] on input "text" at bounding box center [361, 188] width 122 height 12
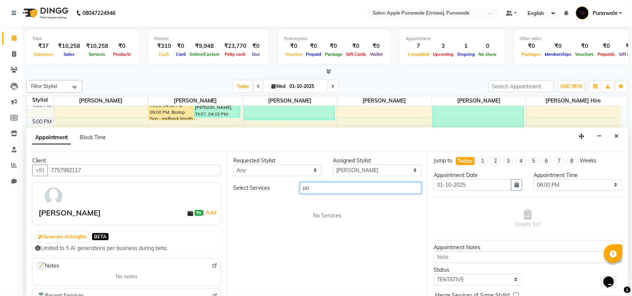
type input "p"
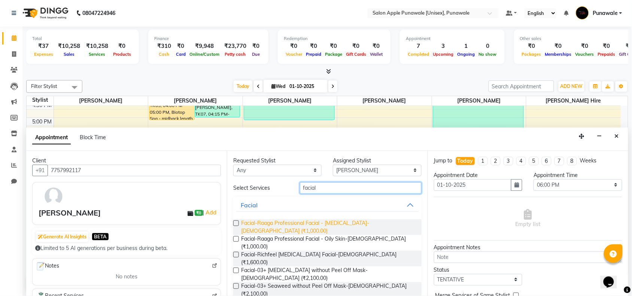
type input "facial"
click at [313, 223] on span "Facial-Raaga Professional Facial - [MEDICAL_DATA]-[DEMOGRAPHIC_DATA] (₹1,000.00)" at bounding box center [328, 227] width 174 height 16
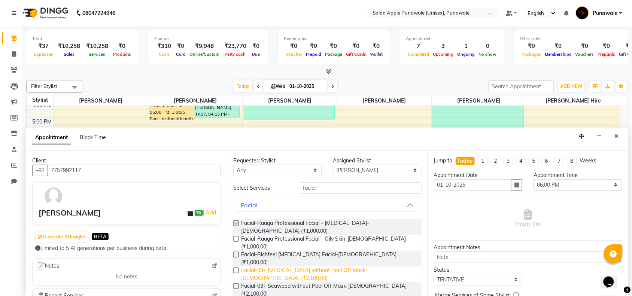
checkbox input "false"
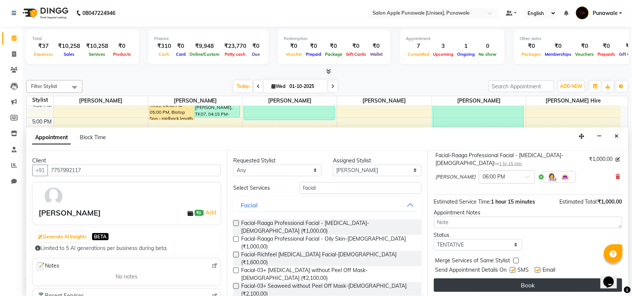
scroll to position [53, 0]
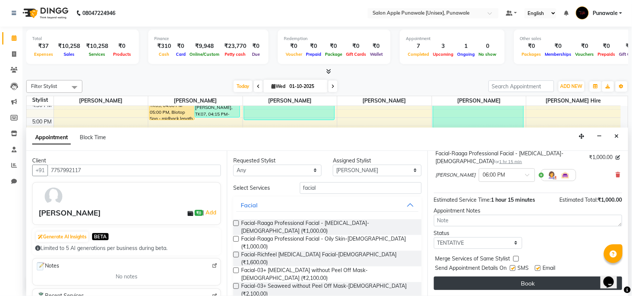
click at [519, 288] on button "Book" at bounding box center [528, 283] width 188 height 13
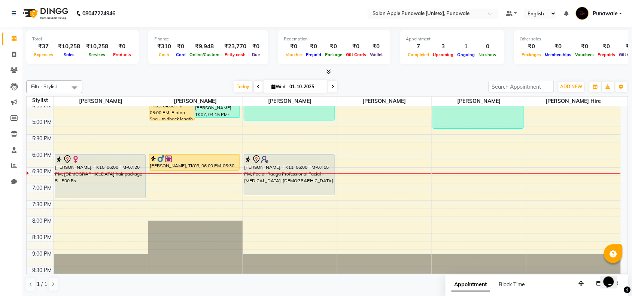
scroll to position [205, 0]
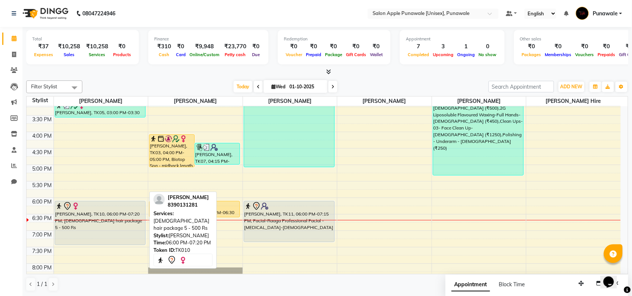
click at [103, 225] on div "[PERSON_NAME], TK10, 06:00 PM-07:20 PM, [DEMOGRAPHIC_DATA] hair package 5 - 500…" at bounding box center [100, 222] width 90 height 43
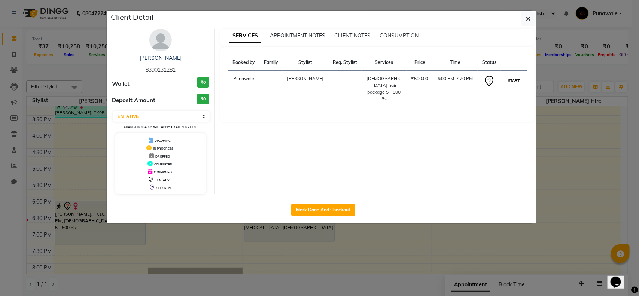
click at [509, 85] on button "START" at bounding box center [513, 80] width 15 height 9
select select "1"
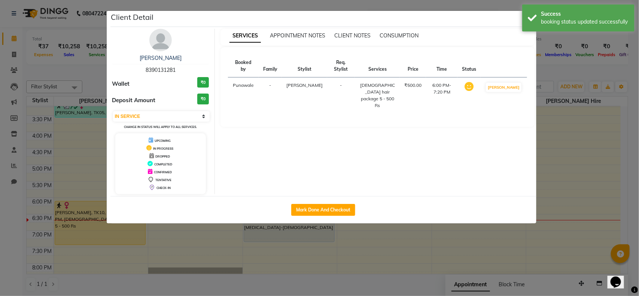
click at [583, 145] on ngb-modal-window "Client Detail [PERSON_NAME] 8390131281 Wallet ₹0 Deposit Amount ₹0 Select IN SE…" at bounding box center [319, 148] width 639 height 296
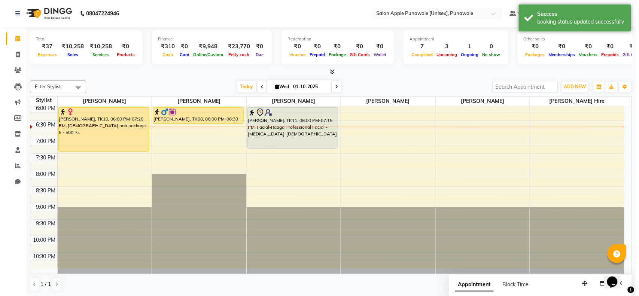
scroll to position [0, 0]
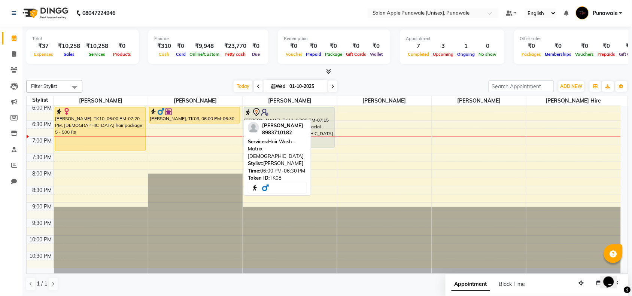
click at [203, 120] on div "[PERSON_NAME], TK08, 06:00 PM-06:30 PM, Hair Wash-Matrix-[DEMOGRAPHIC_DATA]" at bounding box center [194, 115] width 90 height 16
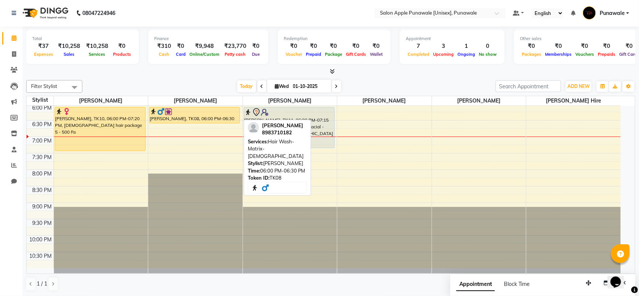
select select "1"
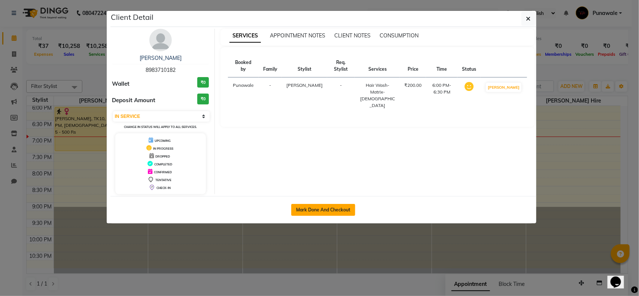
click at [324, 212] on button "Mark Done And Checkout" at bounding box center [323, 210] width 64 height 12
select select "5421"
select select "service"
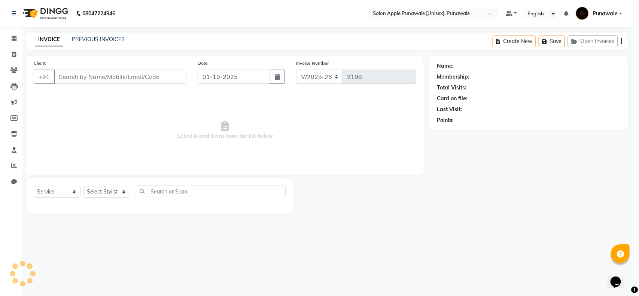
select select "3"
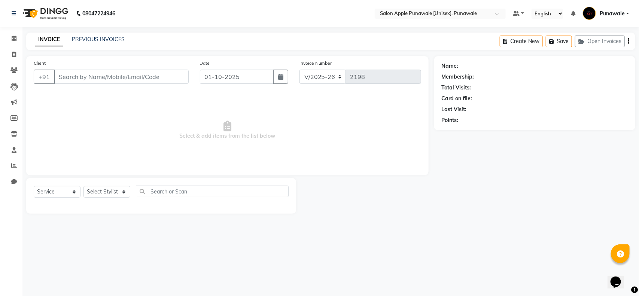
type input "8983710182"
select select "54408"
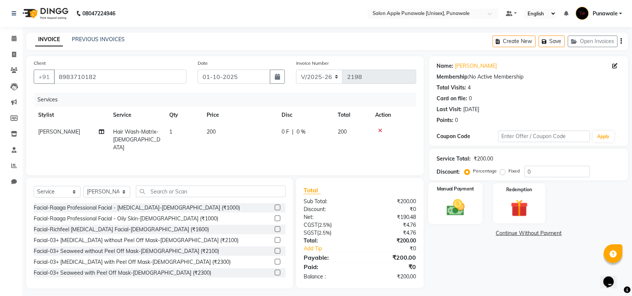
click at [463, 201] on img at bounding box center [455, 207] width 29 height 21
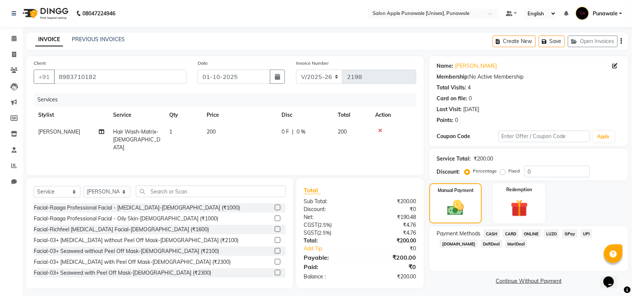
click at [529, 231] on span "ONLINE" at bounding box center [531, 234] width 19 height 9
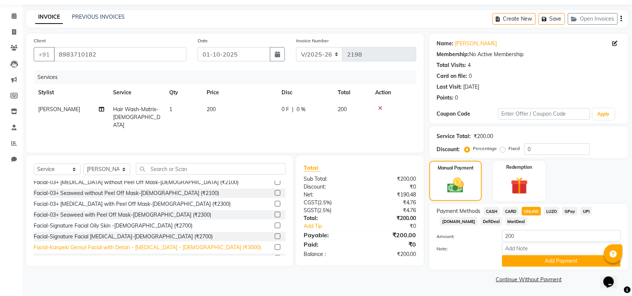
scroll to position [140, 0]
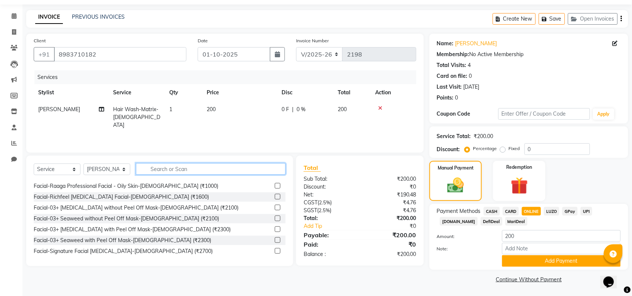
click at [192, 168] on input "text" at bounding box center [211, 169] width 150 height 12
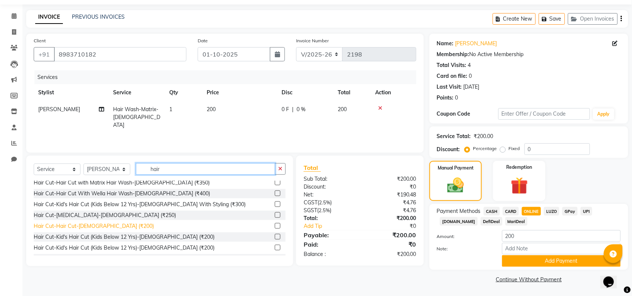
type input "hair"
click at [69, 226] on div "Hair Cut-Hair Cut-[DEMOGRAPHIC_DATA] (₹200)" at bounding box center [94, 226] width 120 height 8
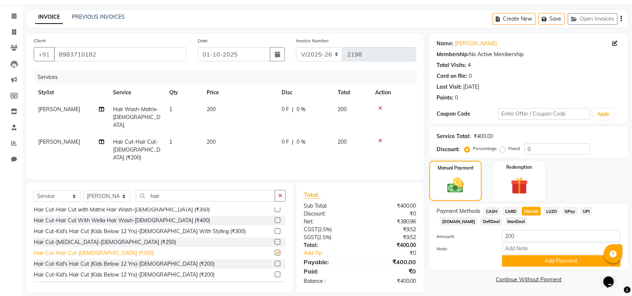
checkbox input "false"
click at [381, 107] on icon at bounding box center [380, 108] width 4 height 5
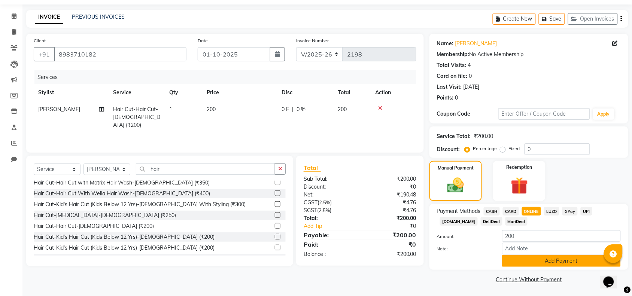
click at [545, 256] on button "Add Payment" at bounding box center [561, 261] width 119 height 12
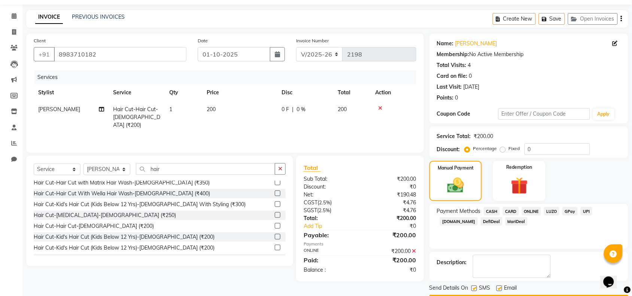
scroll to position [44, 0]
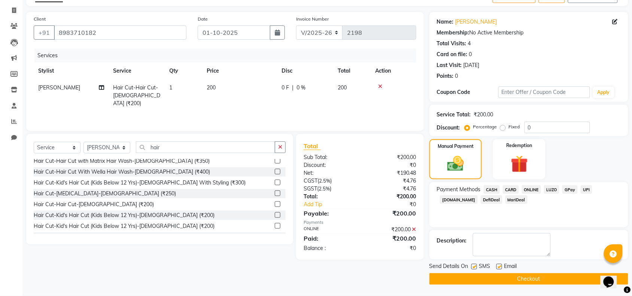
click at [545, 278] on button "Checkout" at bounding box center [528, 279] width 199 height 12
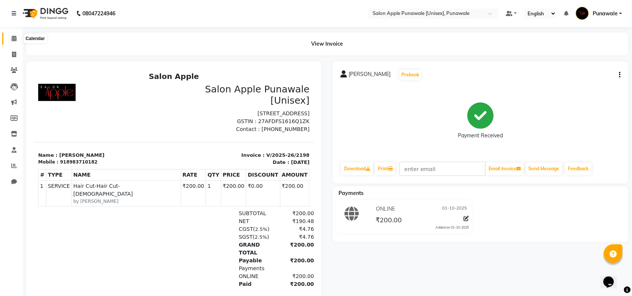
click at [15, 40] on icon at bounding box center [14, 39] width 5 height 6
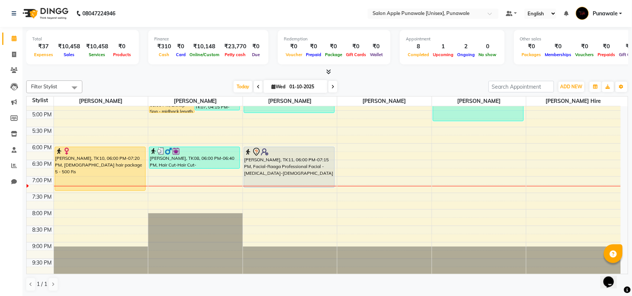
scroll to position [238, 0]
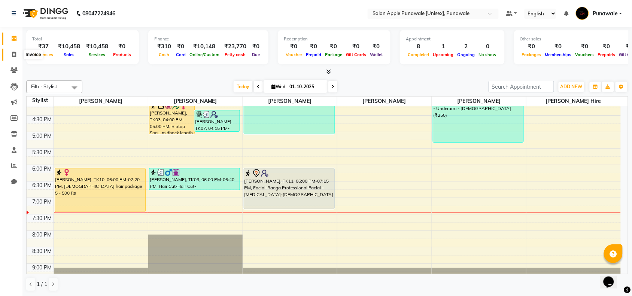
click at [12, 55] on icon at bounding box center [14, 55] width 4 height 6
select select "service"
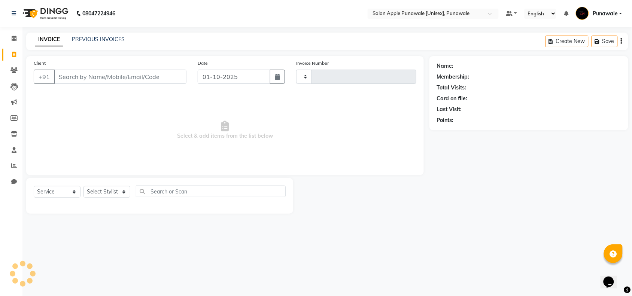
type input "2199"
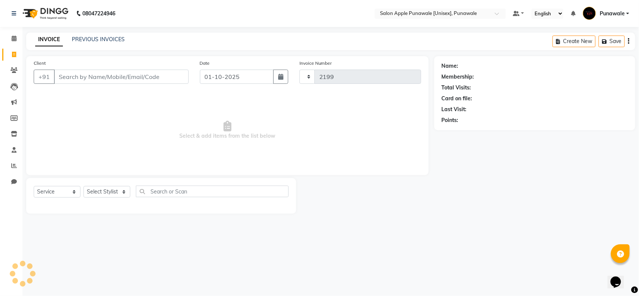
select select "5421"
click at [96, 79] on input "Client" at bounding box center [121, 77] width 135 height 14
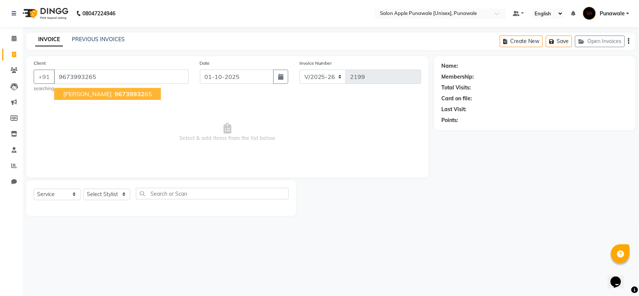
type input "9673993265"
click at [115, 97] on span "96739932" at bounding box center [130, 93] width 30 height 7
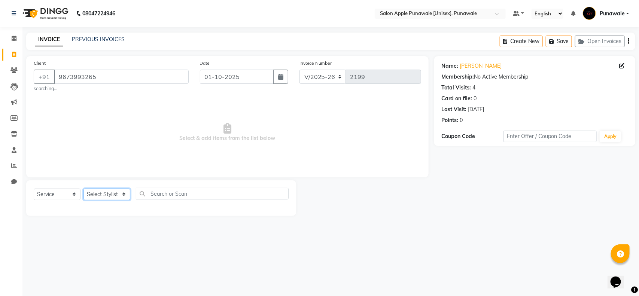
click at [100, 197] on select "Select Stylist [PERSON_NAME] Avi [PERSON_NAME] 1 [PERSON_NAME] [PERSON_NAME] [P…" at bounding box center [106, 195] width 47 height 12
select select "88723"
click at [83, 189] on select "Select Stylist [PERSON_NAME] Avi [PERSON_NAME] 1 [PERSON_NAME] [PERSON_NAME] [P…" at bounding box center [106, 195] width 47 height 12
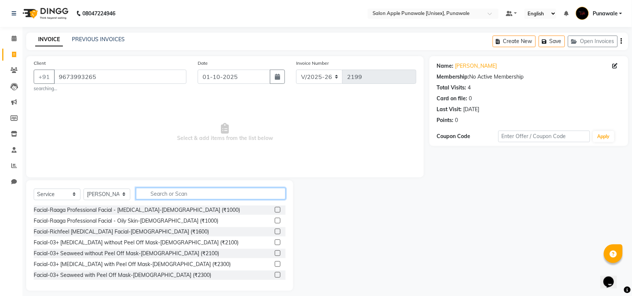
click at [172, 197] on input "text" at bounding box center [211, 194] width 150 height 12
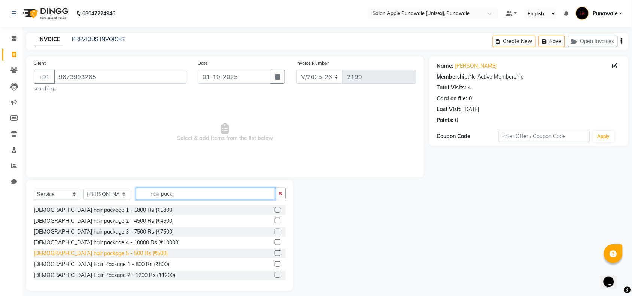
type input "hair pack"
click at [116, 256] on div "[DEMOGRAPHIC_DATA] hair package 5 - 500 Rs (₹500)" at bounding box center [101, 254] width 134 height 8
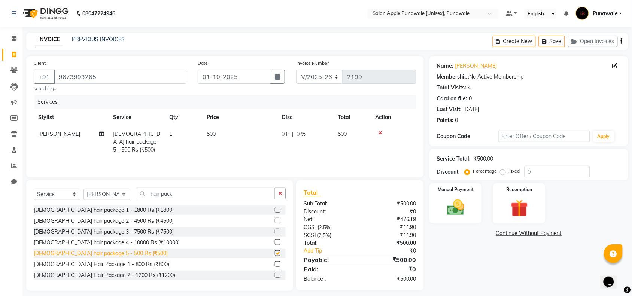
checkbox input "false"
click at [458, 203] on img at bounding box center [455, 207] width 29 height 21
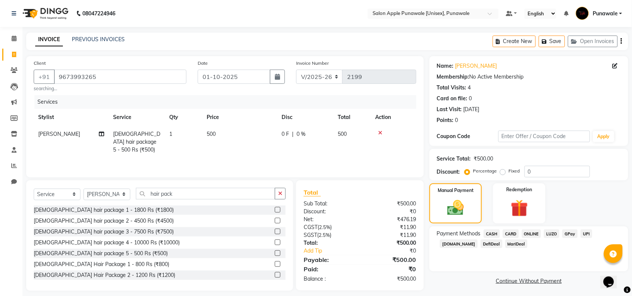
click at [534, 234] on span "ONLINE" at bounding box center [531, 234] width 19 height 9
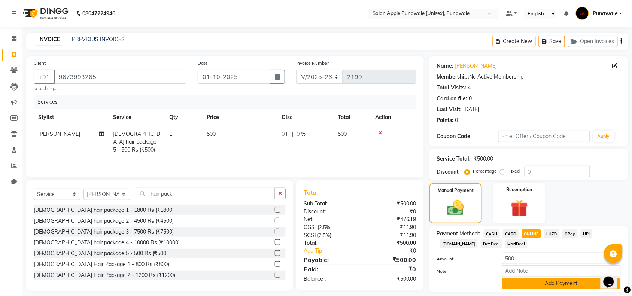
click at [553, 288] on button "Add Payment" at bounding box center [561, 284] width 119 height 12
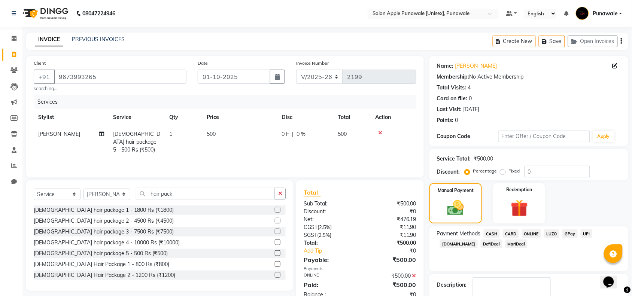
scroll to position [44, 0]
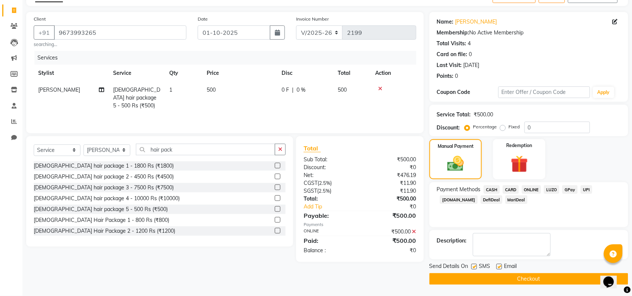
click at [550, 278] on button "Checkout" at bounding box center [528, 279] width 199 height 12
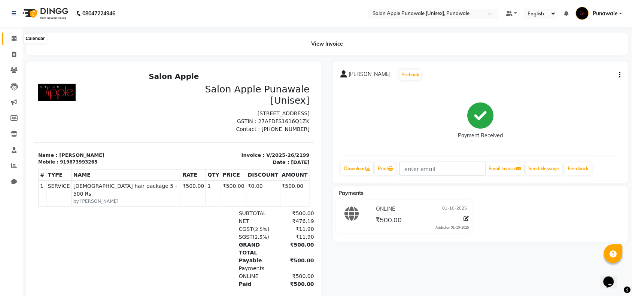
click at [15, 36] on icon at bounding box center [14, 39] width 5 height 6
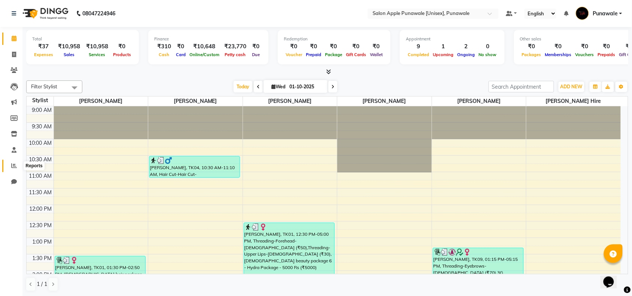
click at [9, 166] on span at bounding box center [13, 166] width 13 height 9
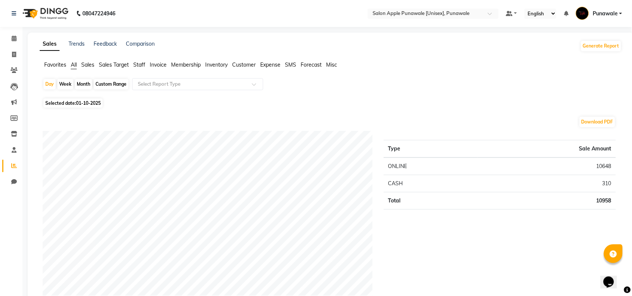
click at [139, 66] on span "Staff" at bounding box center [139, 64] width 12 height 7
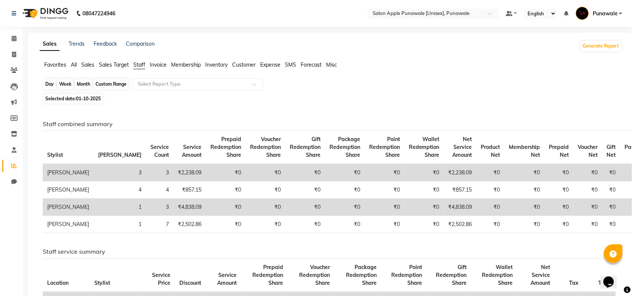
click at [49, 89] on div "Day" at bounding box center [49, 84] width 12 height 10
select select "10"
select select "2025"
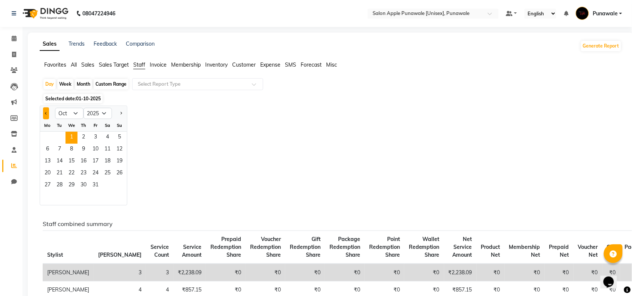
click at [45, 116] on button "Previous month" at bounding box center [46, 113] width 6 height 12
select select "9"
click at [45, 187] on span "29" at bounding box center [48, 186] width 12 height 12
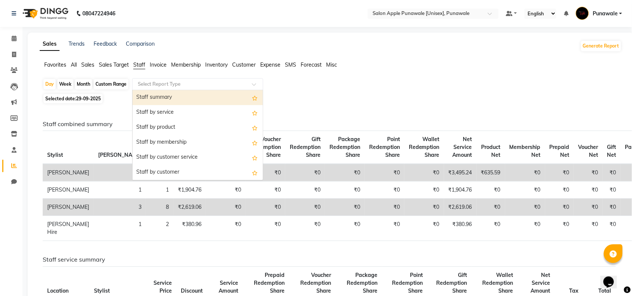
click at [188, 85] on input "text" at bounding box center [190, 84] width 108 height 7
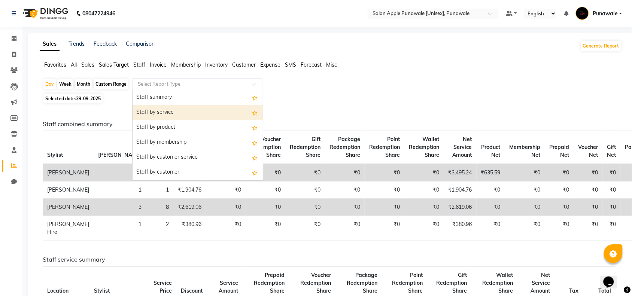
click at [177, 111] on div "Staff by service" at bounding box center [198, 112] width 130 height 15
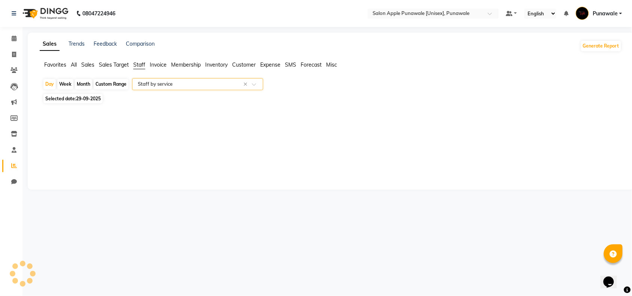
select select "full_report"
select select "csv"
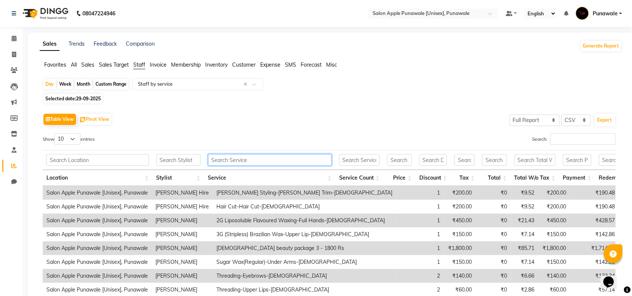
click at [218, 163] on input "text" at bounding box center [270, 160] width 124 height 12
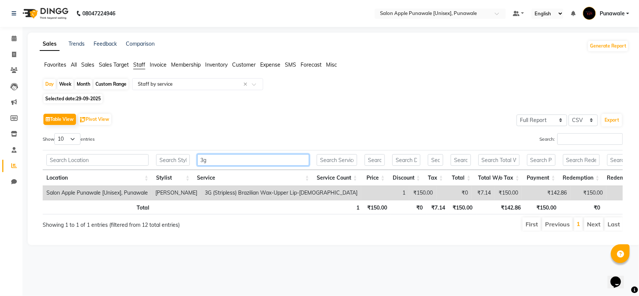
type input "3"
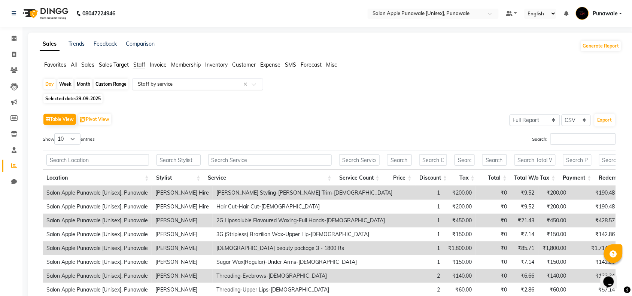
click at [156, 88] on div "Select Report Type × Staff by service ×" at bounding box center [197, 84] width 131 height 12
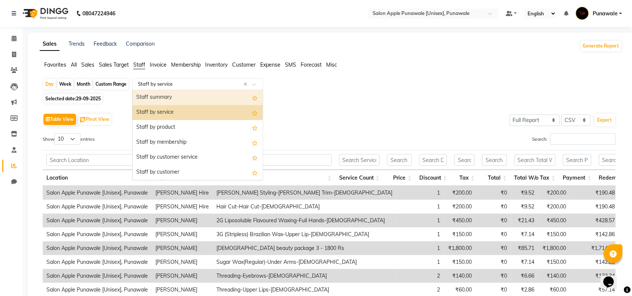
click at [161, 96] on div "Staff summary" at bounding box center [198, 97] width 130 height 15
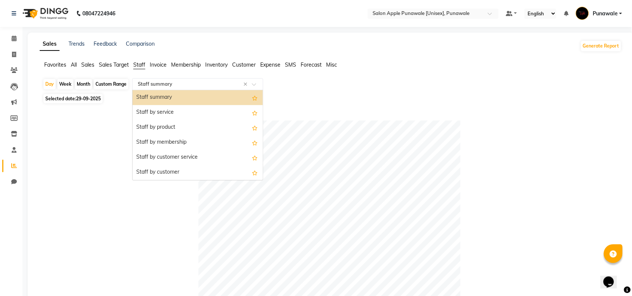
click at [175, 84] on input "text" at bounding box center [190, 84] width 108 height 7
click at [178, 158] on div "Staff by customer service" at bounding box center [198, 157] width 130 height 15
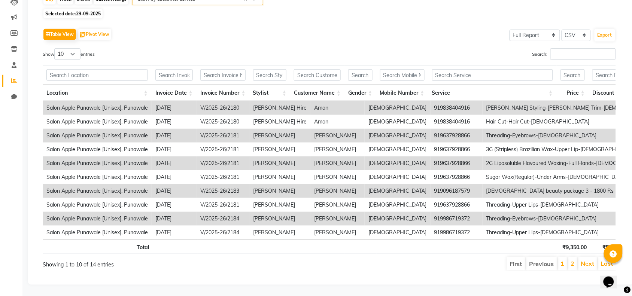
scroll to position [94, 0]
click at [473, 72] on input "text" at bounding box center [492, 75] width 121 height 12
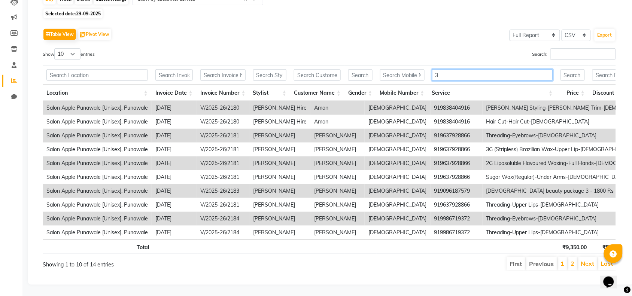
scroll to position [3, 0]
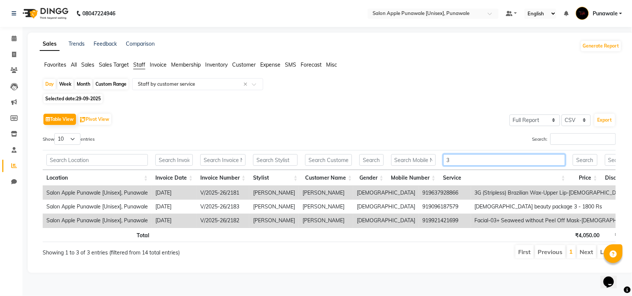
type input "3g"
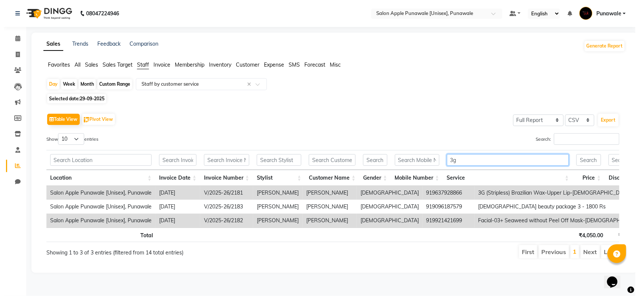
scroll to position [0, 0]
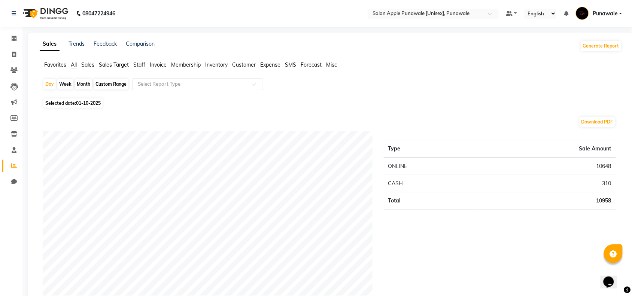
click at [141, 64] on span "Staff" at bounding box center [139, 64] width 12 height 7
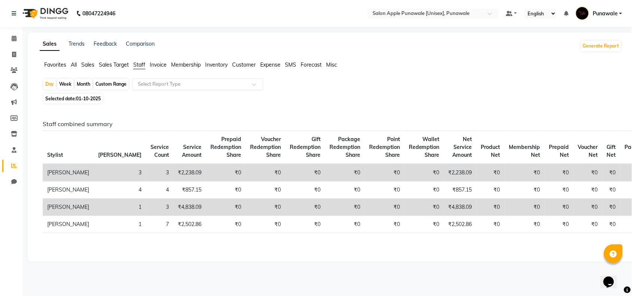
click at [166, 81] on input "text" at bounding box center [190, 84] width 108 height 7
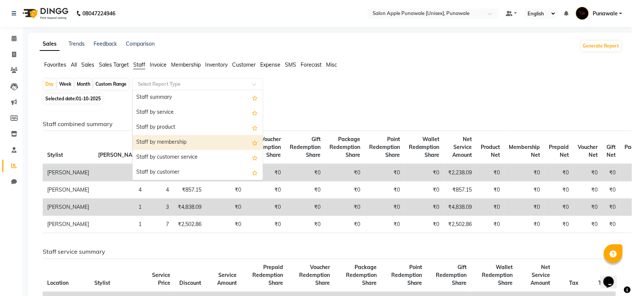
click at [180, 142] on div "Staff by membership" at bounding box center [198, 142] width 130 height 15
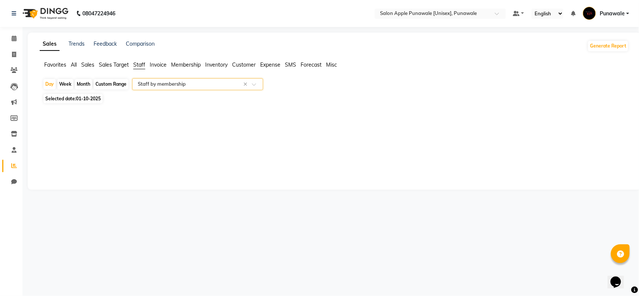
click at [165, 83] on input "text" at bounding box center [190, 84] width 108 height 7
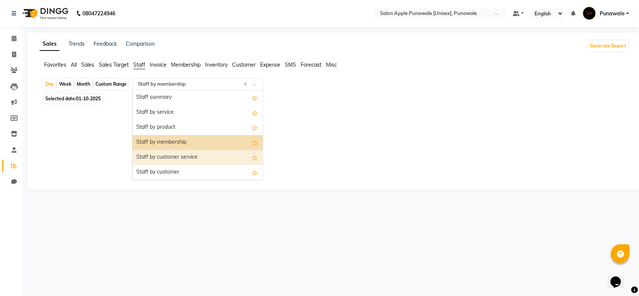
click at [173, 155] on div "Staff by customer service" at bounding box center [198, 157] width 130 height 15
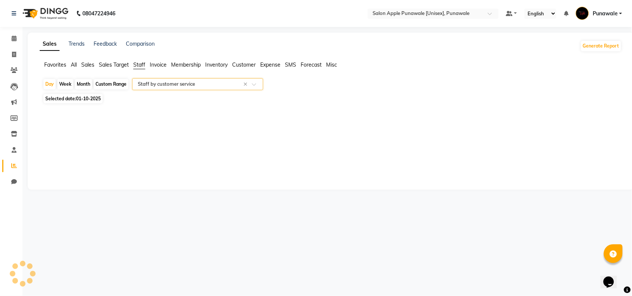
select select "full_report"
select select "csv"
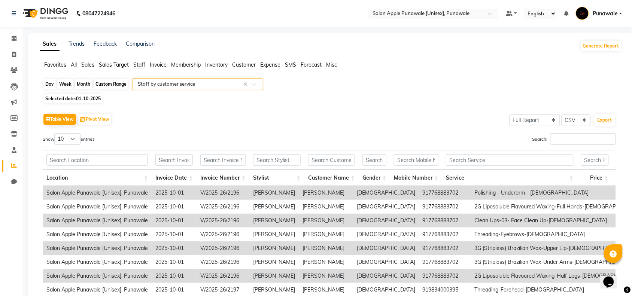
click at [47, 82] on div "Day" at bounding box center [49, 84] width 12 height 10
select select "10"
select select "2025"
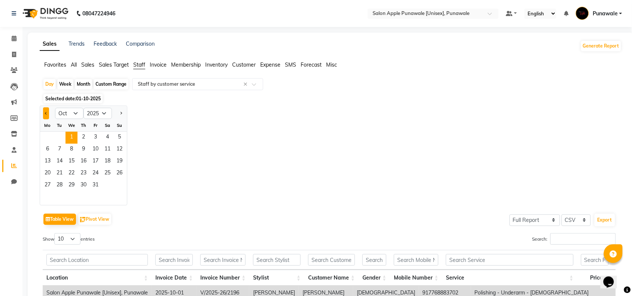
click at [44, 113] on button "Previous month" at bounding box center [46, 113] width 6 height 12
select select "9"
click at [46, 188] on span "29" at bounding box center [48, 186] width 12 height 12
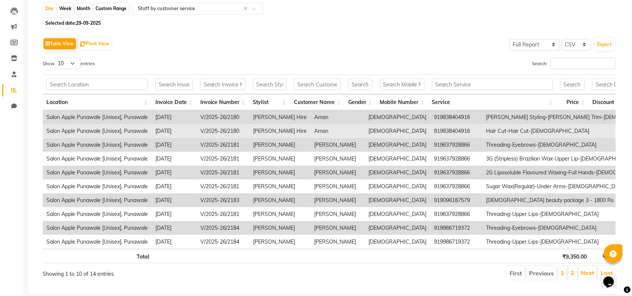
scroll to position [94, 0]
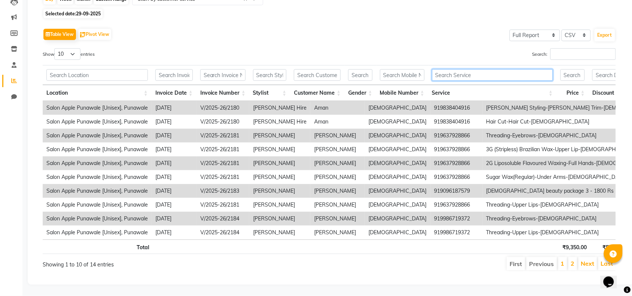
click at [449, 69] on input "text" at bounding box center [492, 75] width 121 height 12
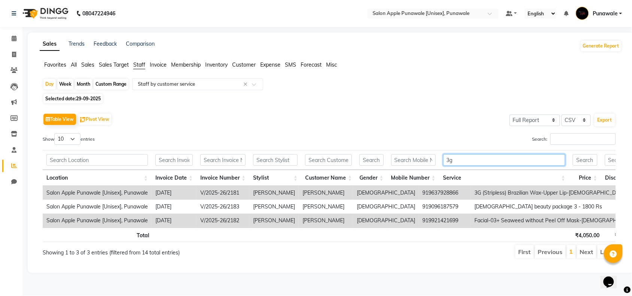
scroll to position [0, 0]
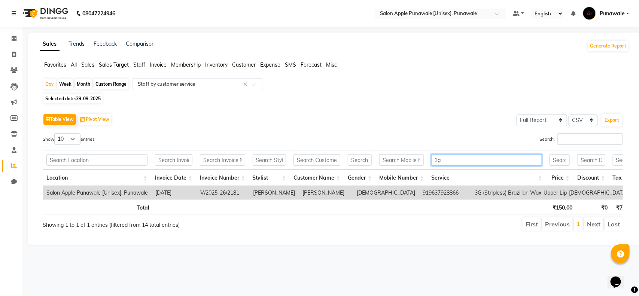
type input "3g"
click at [140, 69] on li "Staff" at bounding box center [139, 65] width 12 height 8
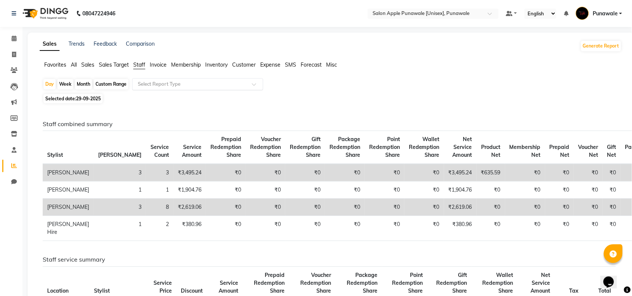
click at [155, 84] on input "text" at bounding box center [190, 84] width 108 height 7
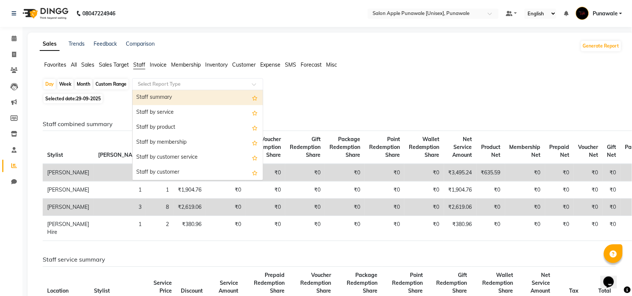
click at [160, 92] on div "Staff summary" at bounding box center [198, 97] width 130 height 15
select select "full_report"
select select "csv"
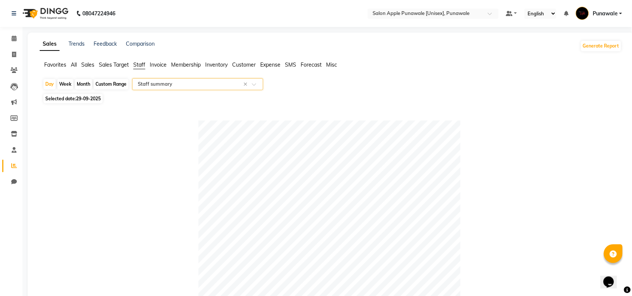
click at [163, 90] on ng-select "Select Report Type × Staff summary ×" at bounding box center [197, 84] width 131 height 12
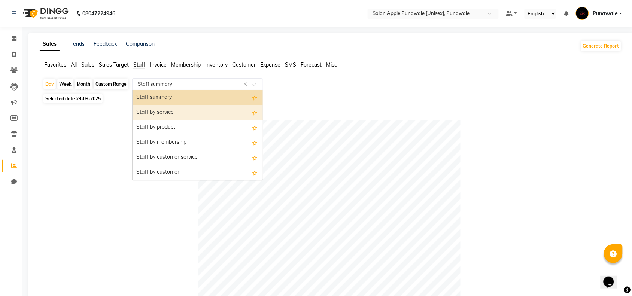
click at [164, 109] on div "Staff by service" at bounding box center [198, 112] width 130 height 15
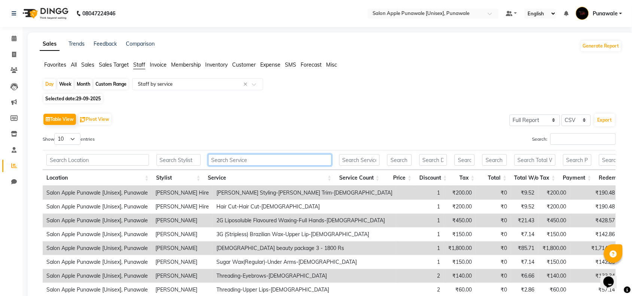
click at [257, 162] on input "text" at bounding box center [270, 160] width 124 height 12
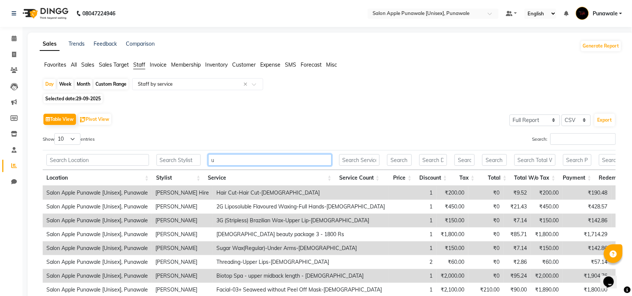
type input "un"
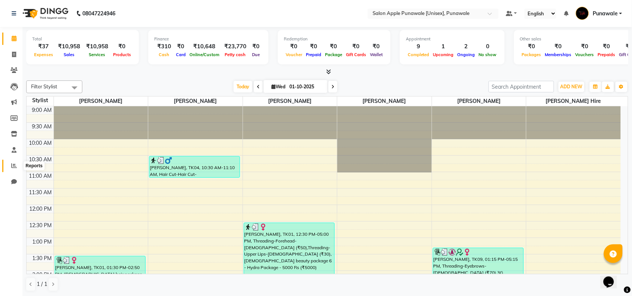
click at [16, 169] on span at bounding box center [13, 166] width 13 height 9
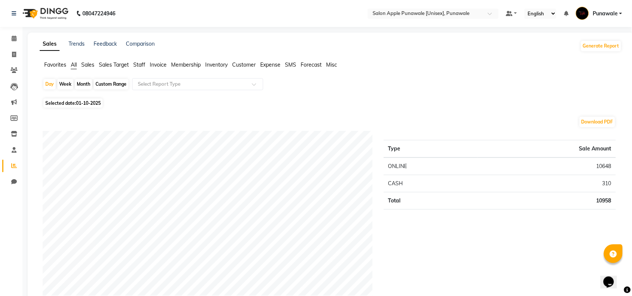
click at [138, 66] on span "Staff" at bounding box center [139, 64] width 12 height 7
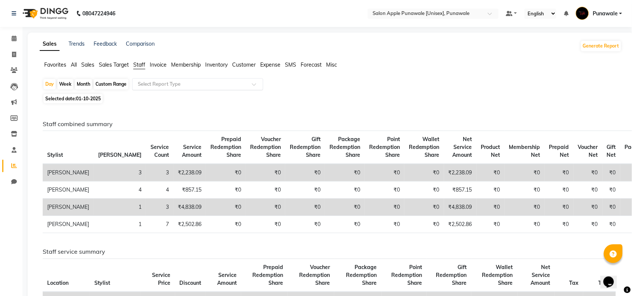
click at [167, 84] on input "text" at bounding box center [190, 84] width 108 height 7
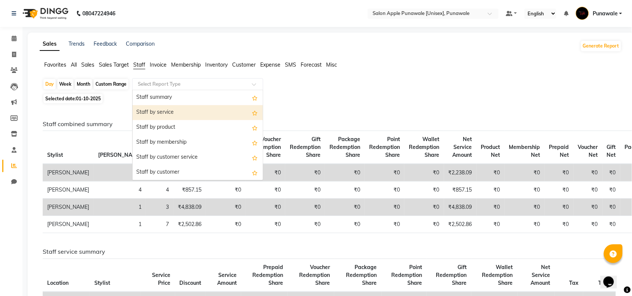
click at [171, 114] on div "Staff by service" at bounding box center [198, 112] width 130 height 15
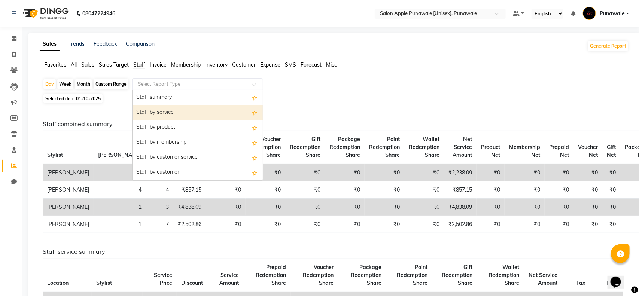
select select "full_report"
select select "csv"
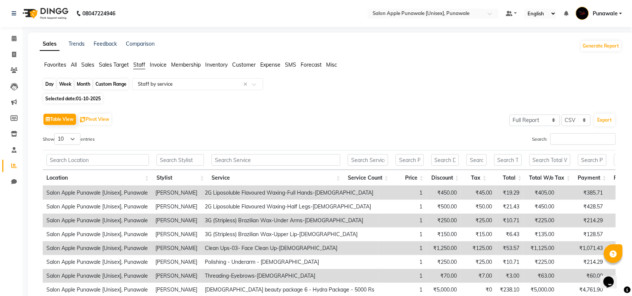
click at [47, 85] on div "Day" at bounding box center [49, 84] width 12 height 10
select select "10"
select select "2025"
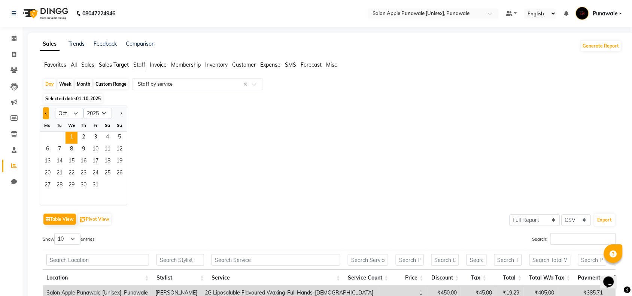
click at [43, 118] on button "Previous month" at bounding box center [46, 113] width 6 height 12
select select "9"
click at [49, 185] on span "29" at bounding box center [48, 186] width 12 height 12
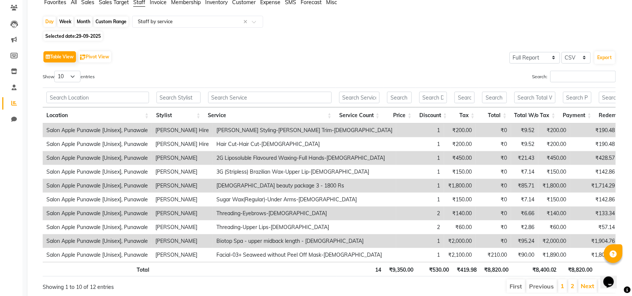
scroll to position [47, 0]
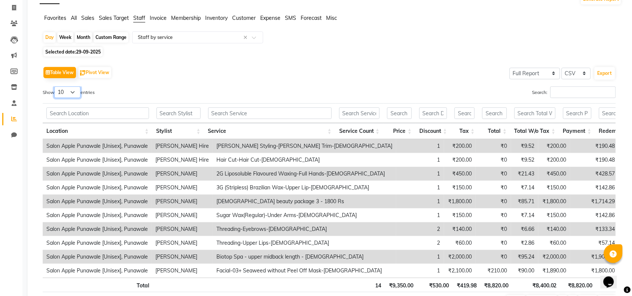
click at [67, 93] on select "10 25 50 100" at bounding box center [67, 92] width 26 height 12
select select "25"
click at [55, 86] on select "10 25 50 100" at bounding box center [67, 92] width 26 height 12
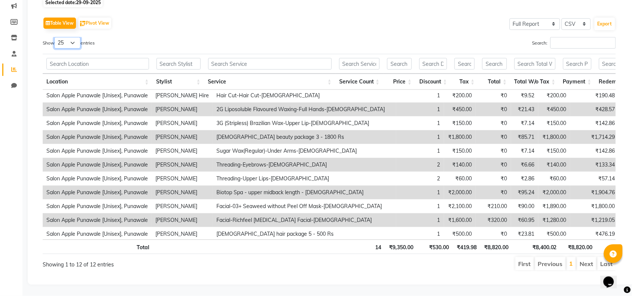
scroll to position [23, 0]
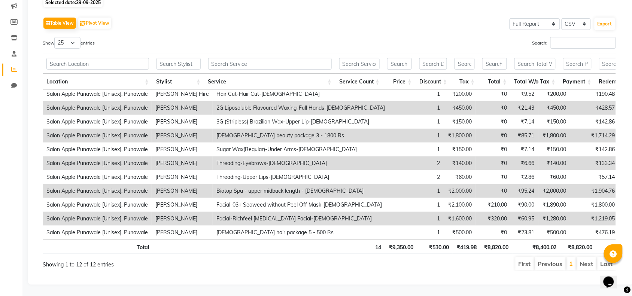
click at [583, 261] on li "Next" at bounding box center [586, 263] width 19 height 13
click at [592, 257] on li "Next" at bounding box center [586, 263] width 19 height 13
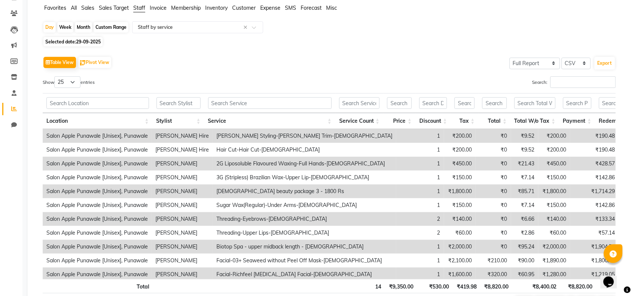
scroll to position [0, 0]
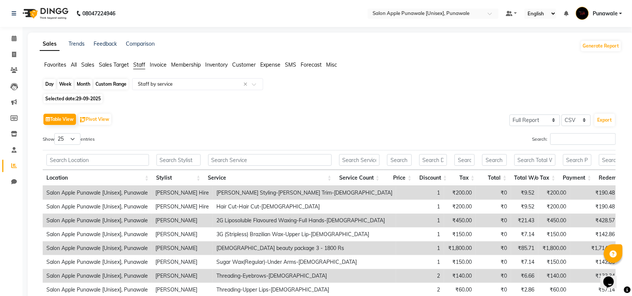
click at [48, 85] on div "Day" at bounding box center [49, 84] width 12 height 10
select select "9"
select select "2025"
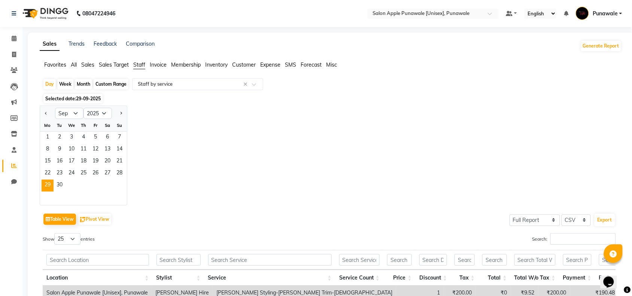
click at [105, 85] on div "Custom Range" at bounding box center [111, 84] width 35 height 10
select select "9"
select select "2025"
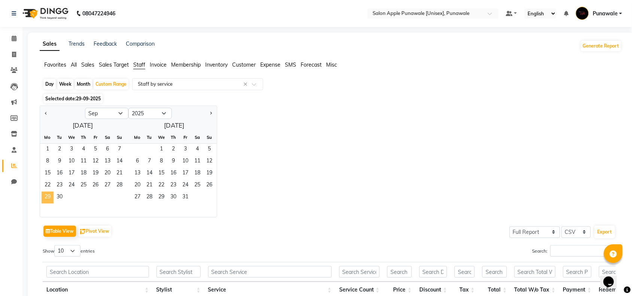
click at [48, 197] on span "29" at bounding box center [48, 198] width 12 height 12
click at [162, 150] on span "1" at bounding box center [161, 150] width 12 height 12
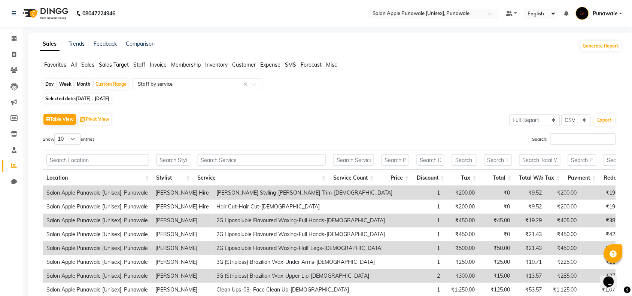
scroll to position [47, 0]
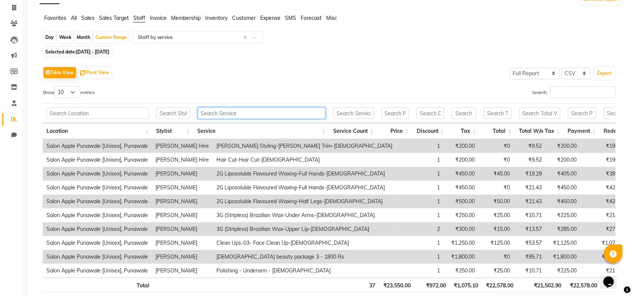
click at [244, 117] on input "text" at bounding box center [262, 113] width 128 height 12
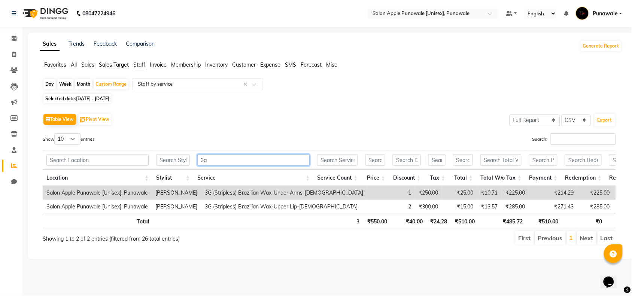
scroll to position [0, 0]
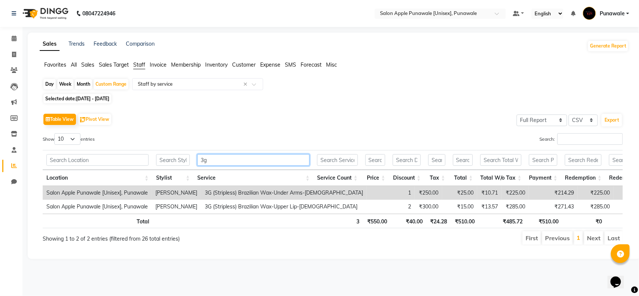
type input "3g"
drag, startPoint x: 476, startPoint y: 24, endPoint x: 521, endPoint y: 10, distance: 47.7
drag, startPoint x: 521, startPoint y: 10, endPoint x: 585, endPoint y: 63, distance: 82.9
click at [585, 63] on ul "Favorites All Sales Sales Target Staff Invoice Membership Inventory Customer Ex…" at bounding box center [334, 65] width 589 height 8
click at [12, 56] on icon at bounding box center [14, 55] width 4 height 6
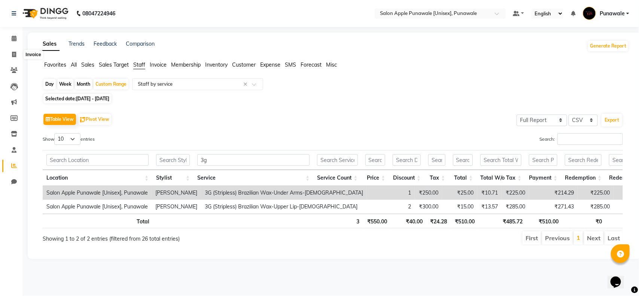
select select "5421"
select select "service"
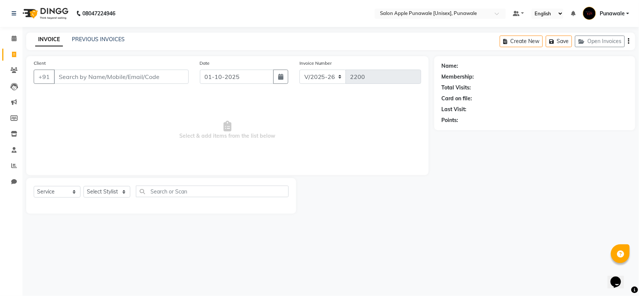
click at [91, 76] on input "Client" at bounding box center [121, 77] width 135 height 14
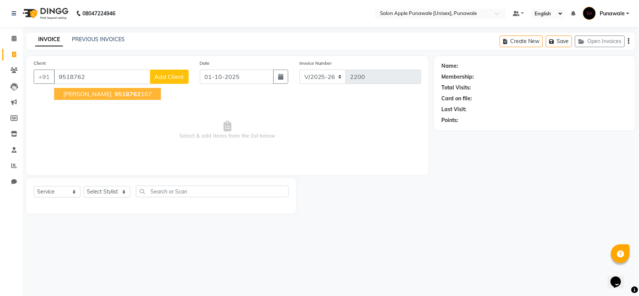
click at [94, 95] on span "Shamli Jondhale" at bounding box center [87, 93] width 48 height 7
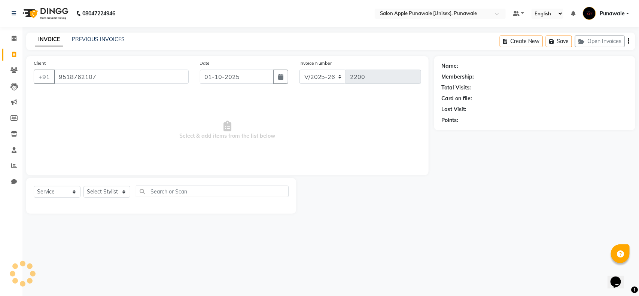
type input "9518762107"
click at [96, 190] on select "Select Stylist Apurva deshmukh Avi Sonawane Kamlesh 1 Kamlesh Nikam Kaveri Nika…" at bounding box center [106, 192] width 47 height 12
select select "1: Object"
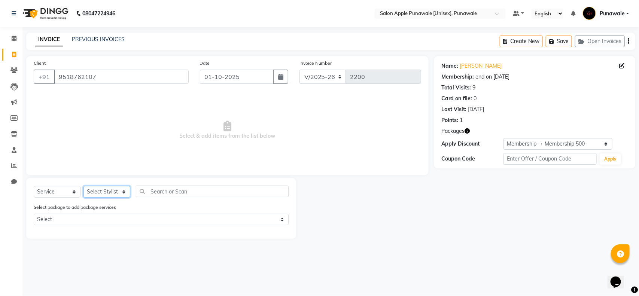
select select "85508"
click at [83, 186] on select "Select Stylist Apurva deshmukh Avi Sonawane Kamlesh 1 Kamlesh Nikam Kaveri Nika…" at bounding box center [106, 192] width 47 height 12
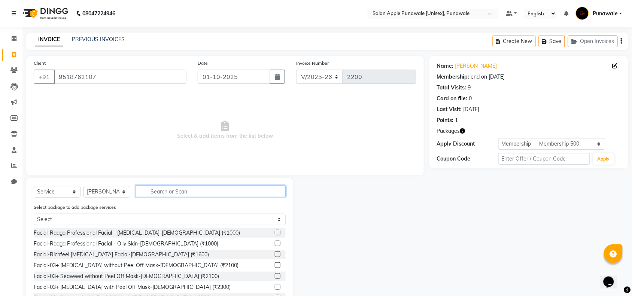
click at [151, 189] on input "text" at bounding box center [211, 192] width 150 height 12
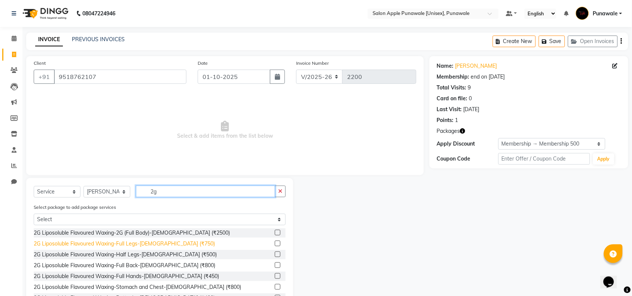
type input "2g"
click at [130, 245] on div "2G Liposoluble Flavoured Waxing-Full Legs-Female (₹750)" at bounding box center [124, 244] width 181 height 8
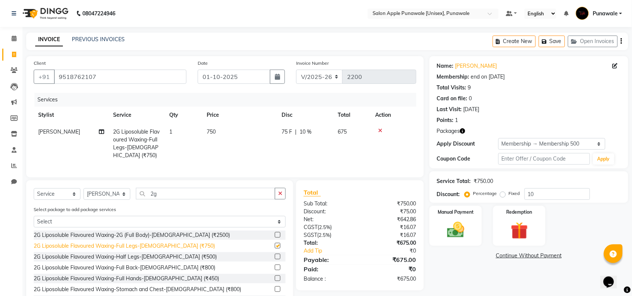
checkbox input "false"
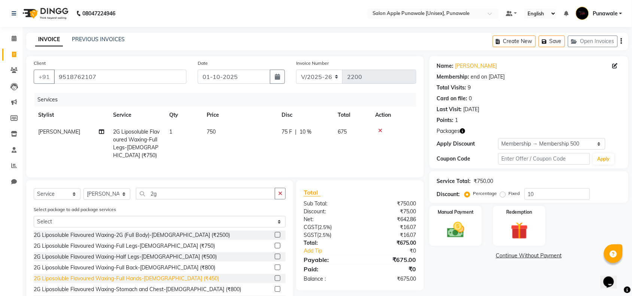
click at [136, 283] on div "2G Liposoluble Flavoured Waxing-Full Hands-Female (₹450)" at bounding box center [126, 279] width 185 height 8
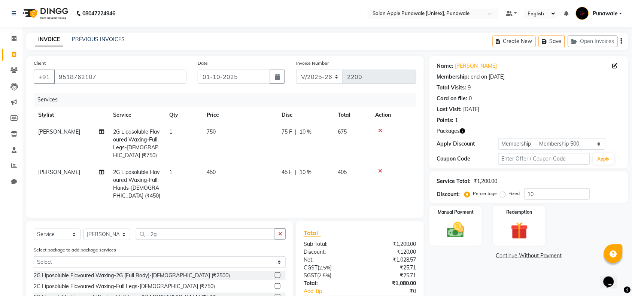
checkbox input "false"
click at [170, 240] on input "2g" at bounding box center [205, 234] width 139 height 12
type input "2"
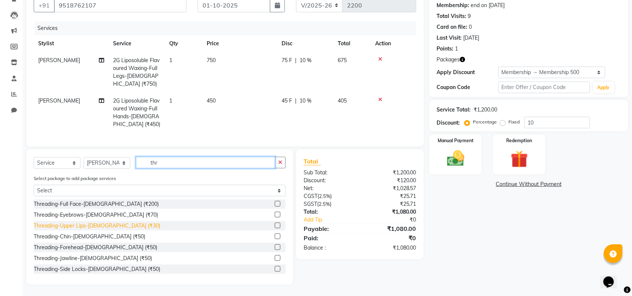
type input "thr"
click at [85, 227] on div "Threading-Upper Lips-Female (₹30)" at bounding box center [97, 226] width 127 height 8
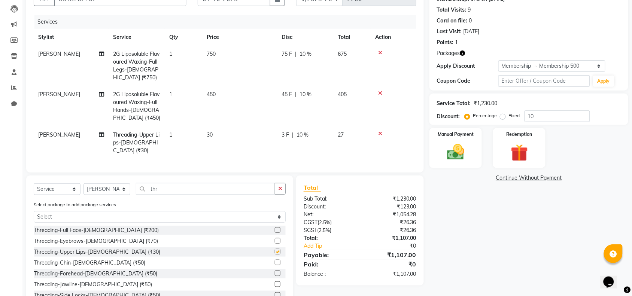
checkbox input "false"
click at [88, 240] on div "Threading-Eyebrows-Female (₹70)" at bounding box center [96, 241] width 124 height 8
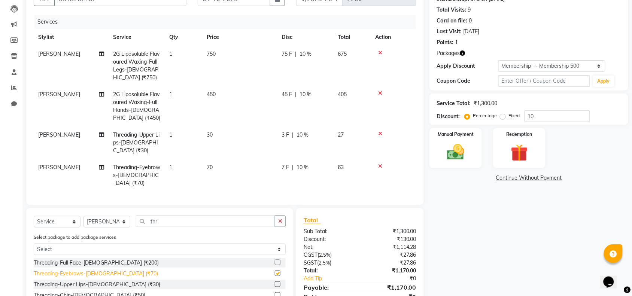
checkbox input "false"
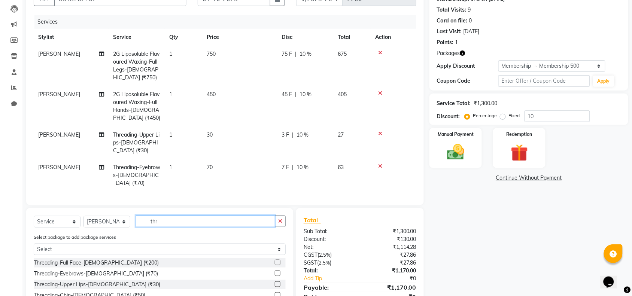
click at [172, 216] on input "thr" at bounding box center [205, 222] width 139 height 12
type input "t"
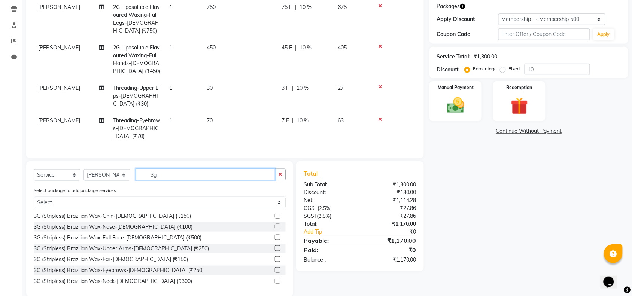
scroll to position [47, 0]
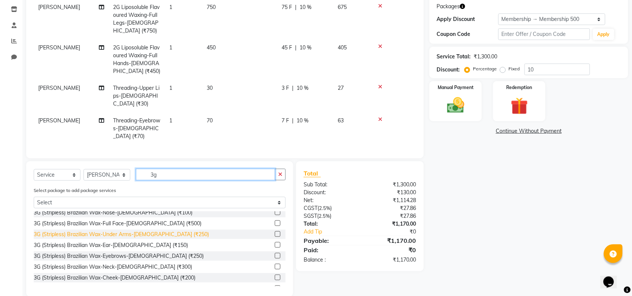
type input "3g"
click at [139, 231] on div "3G (Stripless) Brazilian Wax-Under Arms-Female (₹250)" at bounding box center [121, 235] width 175 height 8
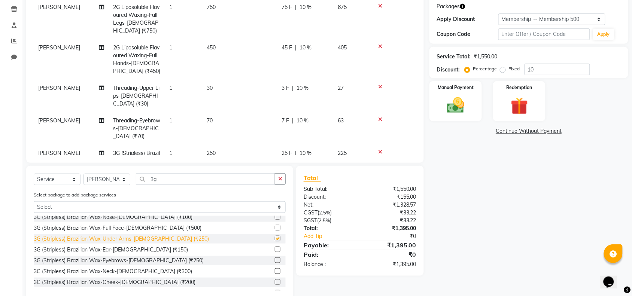
checkbox input "false"
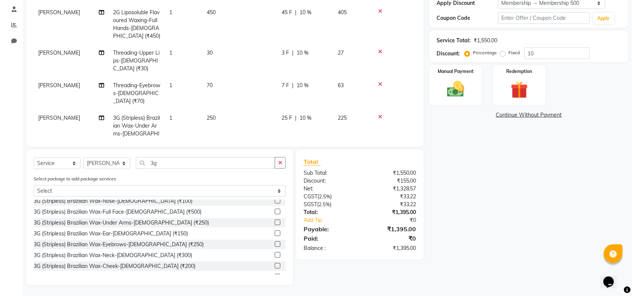
scroll to position [0, 0]
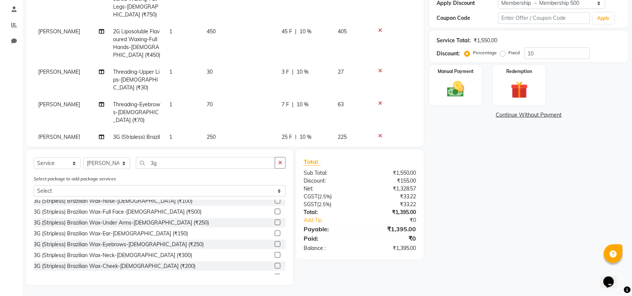
click at [379, 25] on td at bounding box center [394, 43] width 46 height 40
click at [379, 30] on icon at bounding box center [380, 30] width 4 height 5
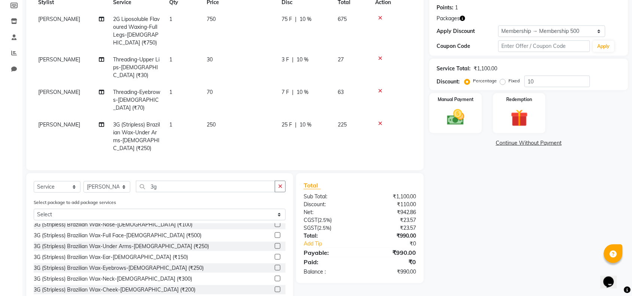
click at [378, 57] on icon at bounding box center [380, 58] width 4 height 5
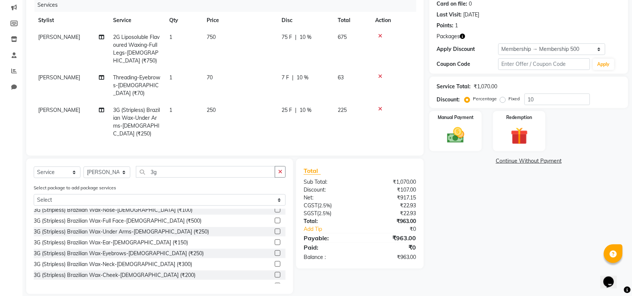
click at [381, 35] on icon at bounding box center [380, 35] width 4 height 5
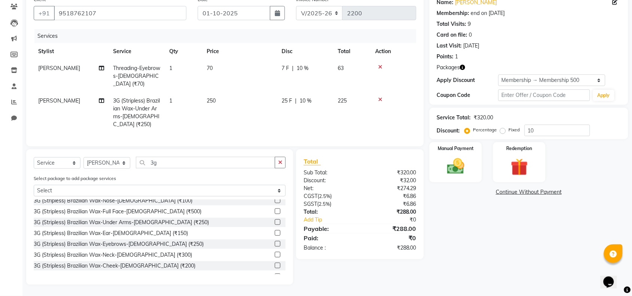
scroll to position [55, 0]
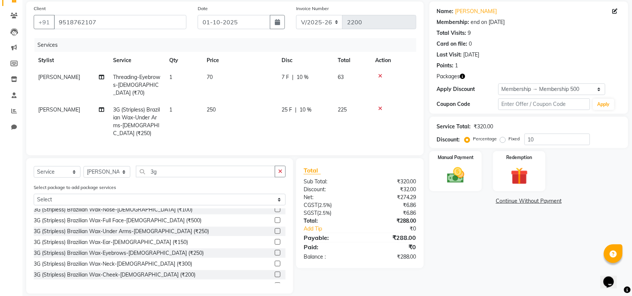
click at [379, 75] on icon at bounding box center [380, 75] width 4 height 5
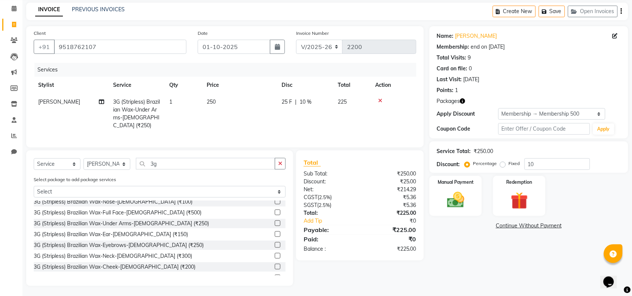
click at [379, 99] on icon at bounding box center [380, 100] width 4 height 5
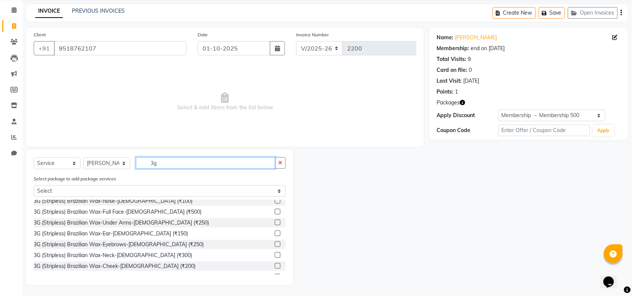
click at [169, 157] on input "3g" at bounding box center [205, 163] width 139 height 12
type input "3"
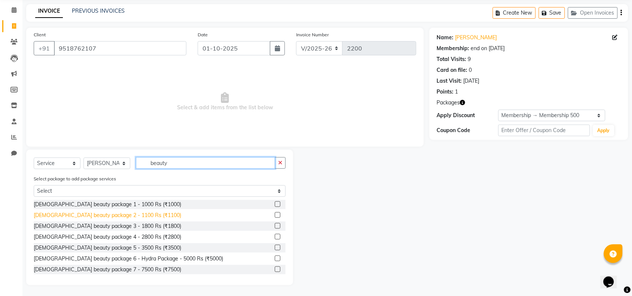
type input "beauty"
click at [105, 215] on div "Female beauty package 2 - 1100 Rs (₹1100)" at bounding box center [108, 216] width 148 height 8
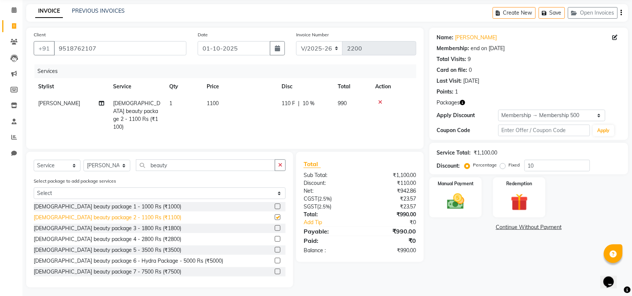
checkbox input "false"
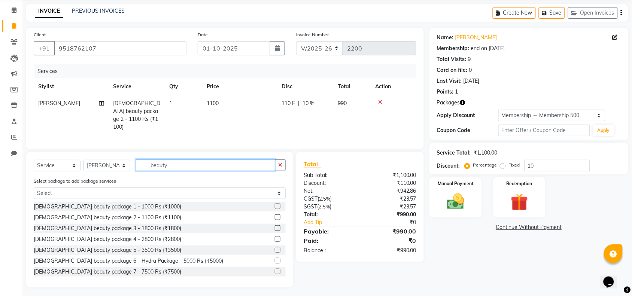
click at [212, 164] on input "beauty" at bounding box center [205, 166] width 139 height 12
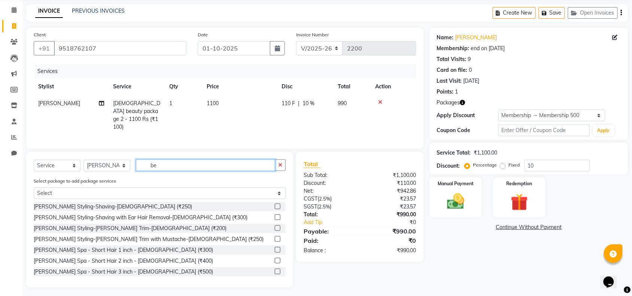
type input "b"
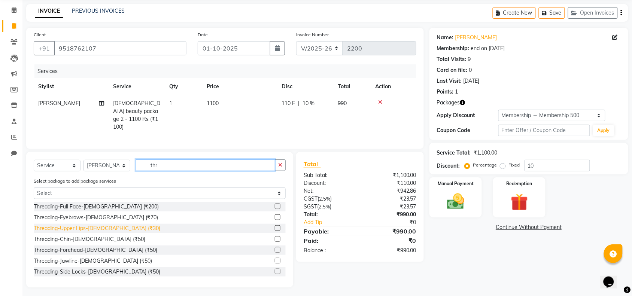
type input "thr"
click at [85, 227] on div "Threading-Upper Lips-Female (₹30)" at bounding box center [97, 229] width 127 height 8
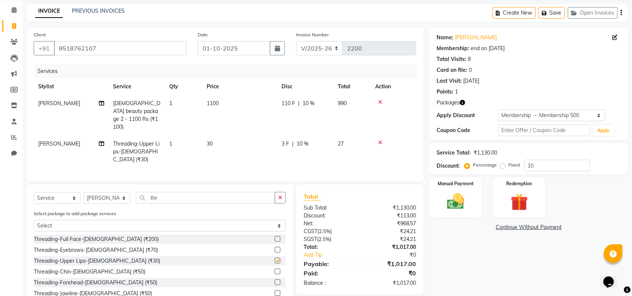
checkbox input "false"
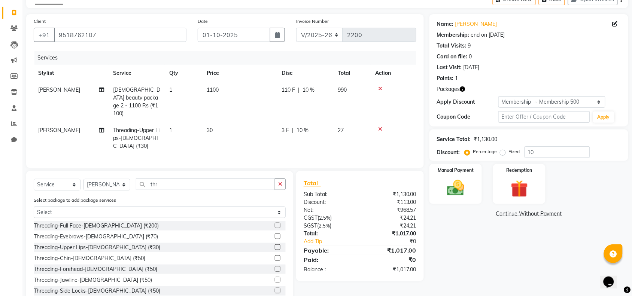
scroll to position [55, 0]
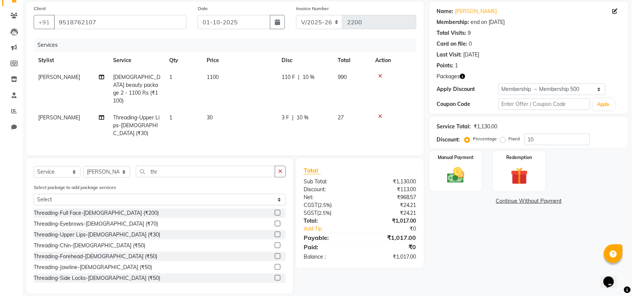
click at [300, 114] on span "10 %" at bounding box center [303, 118] width 12 height 8
select select "85508"
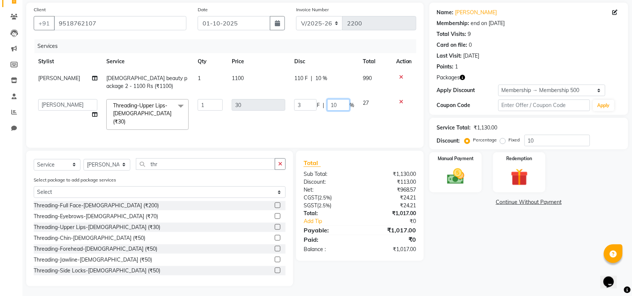
click at [340, 103] on input "10" at bounding box center [338, 105] width 22 height 12
type input "1"
click at [470, 219] on div "Name: Shamli Jondhale Membership: end on 27-02-2026 Total Visits: 9 Card on fil…" at bounding box center [531, 145] width 204 height 284
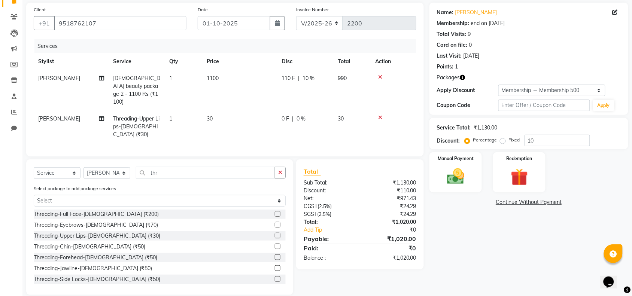
click at [308, 75] on span "10 %" at bounding box center [309, 79] width 12 height 8
select select "85508"
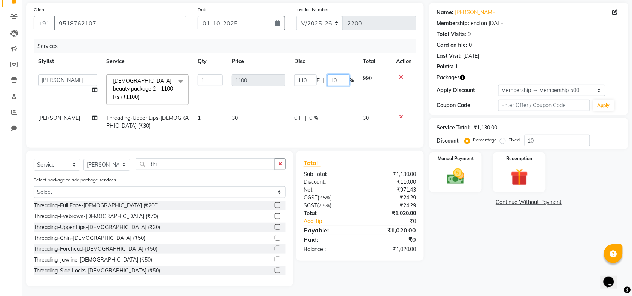
click at [343, 79] on input "10" at bounding box center [338, 81] width 22 height 12
type input "1"
click at [510, 265] on div "Name: Shamli Jondhale Membership: end on 27-02-2026 Total Visits: 9 Card on fil…" at bounding box center [531, 145] width 204 height 284
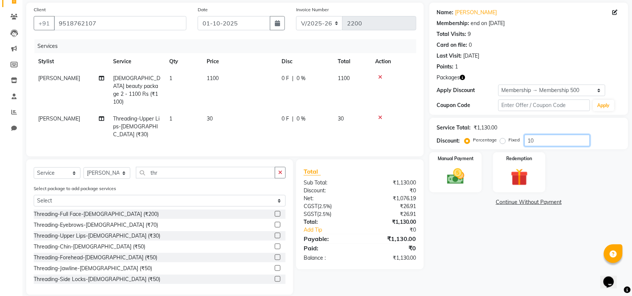
click at [562, 143] on input "10" at bounding box center [558, 141] width 66 height 12
type input "1"
click at [463, 183] on img at bounding box center [455, 176] width 29 height 21
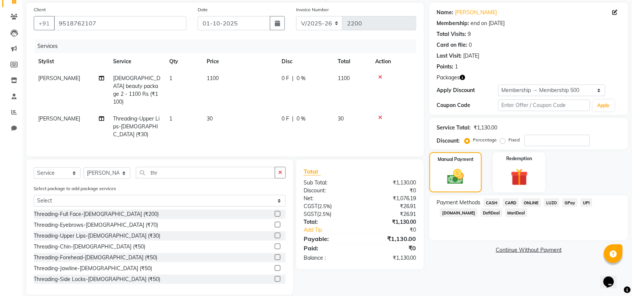
click at [526, 203] on span "ONLINE" at bounding box center [531, 202] width 19 height 9
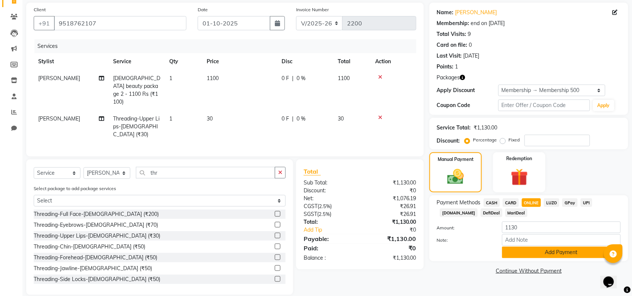
click at [544, 254] on button "Add Payment" at bounding box center [561, 253] width 119 height 12
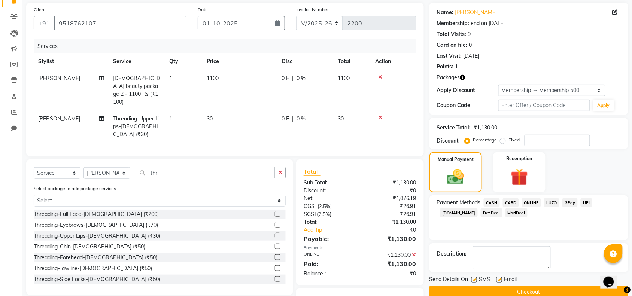
scroll to position [82, 0]
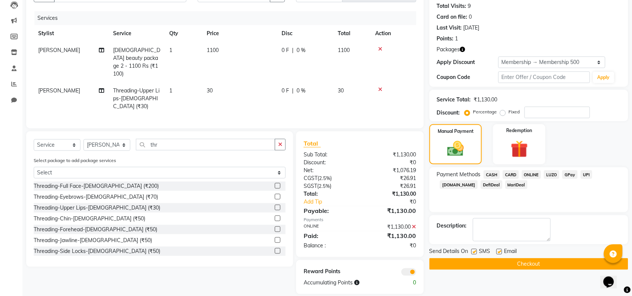
click at [545, 265] on button "Checkout" at bounding box center [528, 264] width 199 height 12
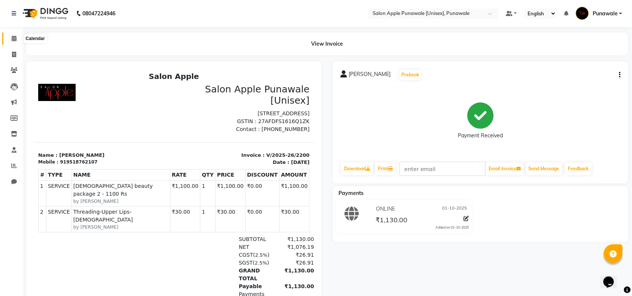
click at [12, 39] on icon at bounding box center [14, 39] width 5 height 6
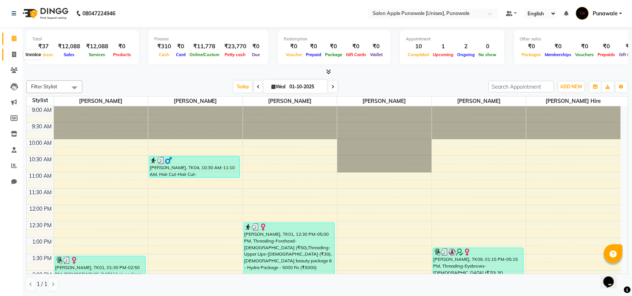
click at [11, 55] on span at bounding box center [13, 55] width 13 height 9
select select "5421"
select select "service"
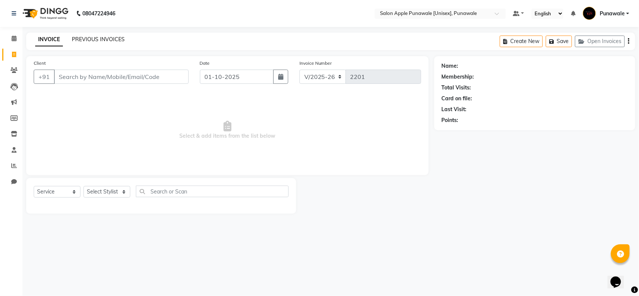
click at [107, 40] on link "PREVIOUS INVOICES" at bounding box center [98, 39] width 53 height 7
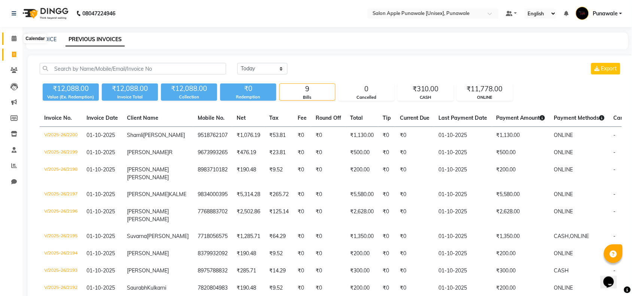
click at [12, 40] on icon at bounding box center [14, 39] width 5 height 6
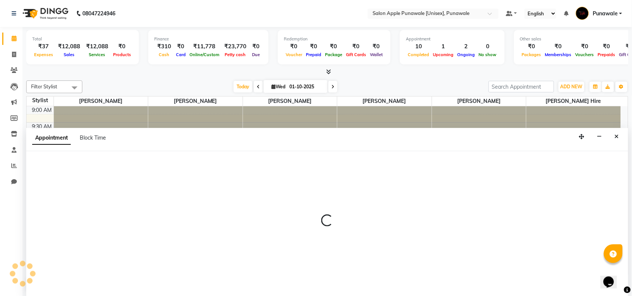
scroll to position [0, 0]
select select "tentative"
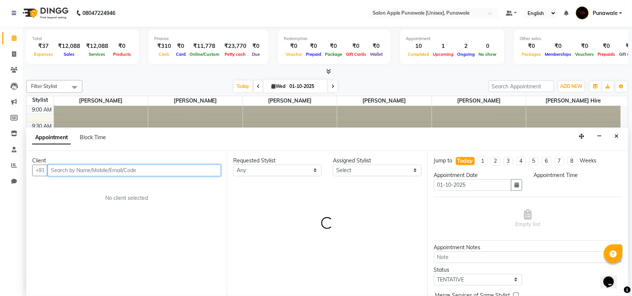
select select "645"
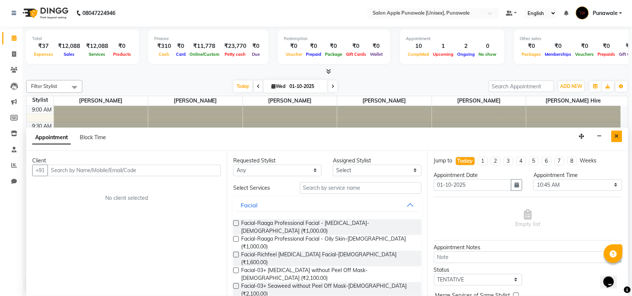
click at [619, 137] on icon "Close" at bounding box center [617, 136] width 4 height 5
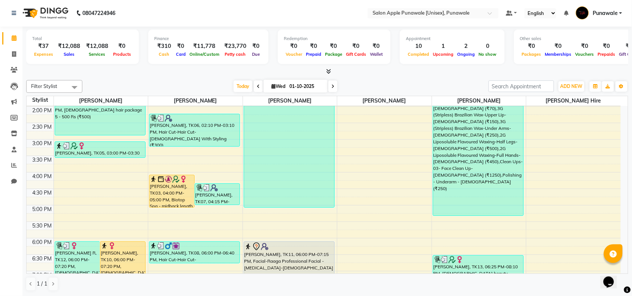
scroll to position [187, 0]
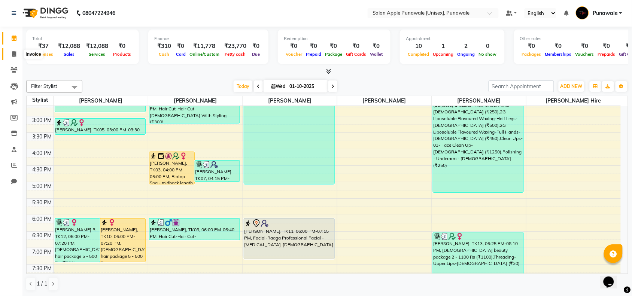
click at [15, 51] on icon at bounding box center [14, 54] width 4 height 6
select select "5421"
select select "service"
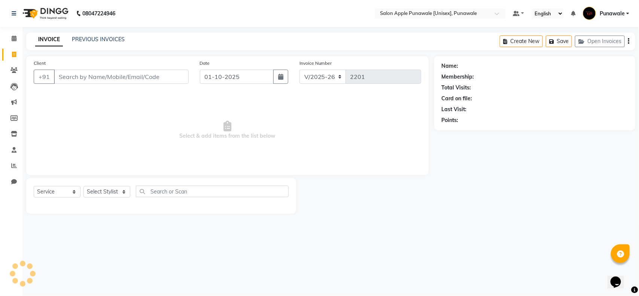
click at [94, 76] on input "Client" at bounding box center [121, 77] width 135 height 14
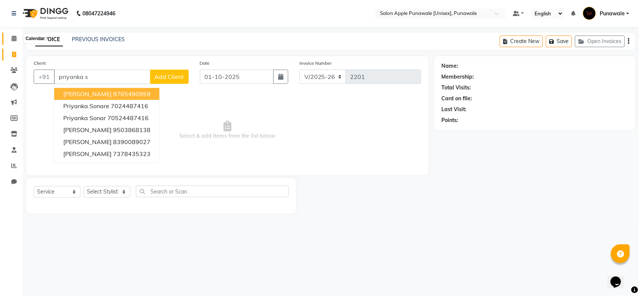
type input "priyanka s"
drag, startPoint x: 12, startPoint y: 36, endPoint x: 0, endPoint y: 148, distance: 112.6
click at [12, 36] on icon at bounding box center [14, 39] width 5 height 6
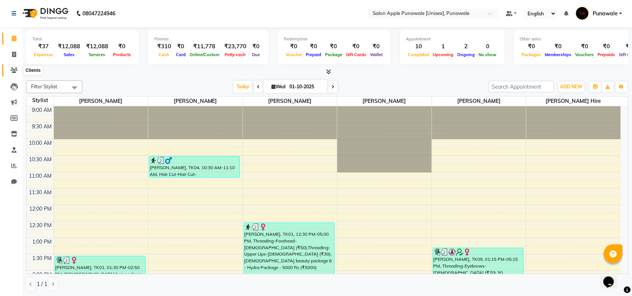
click at [13, 72] on icon at bounding box center [13, 70] width 7 height 6
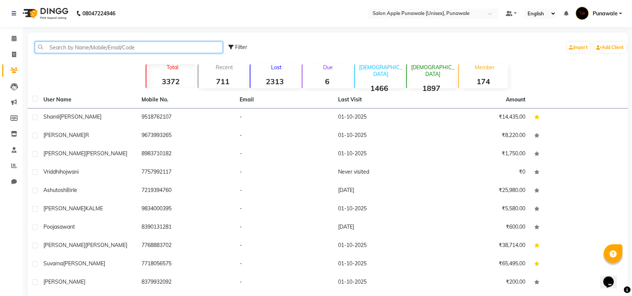
click at [88, 49] on input "text" at bounding box center [129, 48] width 188 height 12
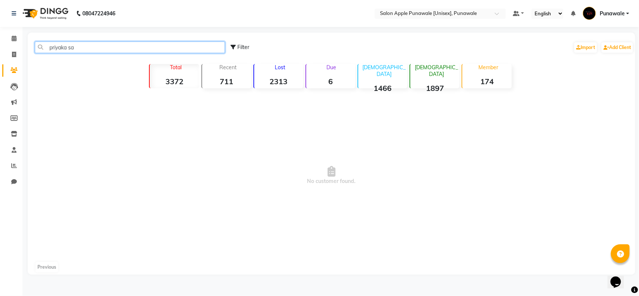
click at [61, 46] on input "priyaka sa" at bounding box center [130, 48] width 190 height 12
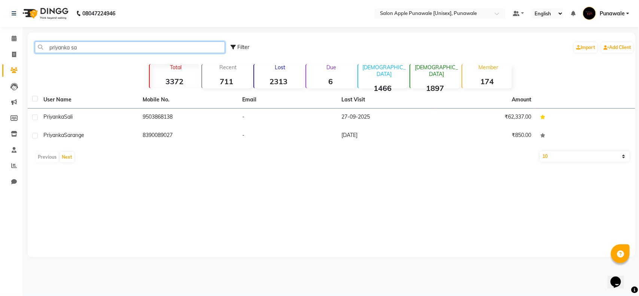
type input "priyanka sa"
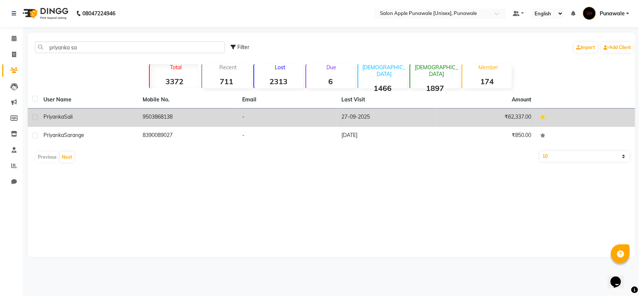
click at [142, 115] on td "9503868138" at bounding box center [189, 118] width 100 height 18
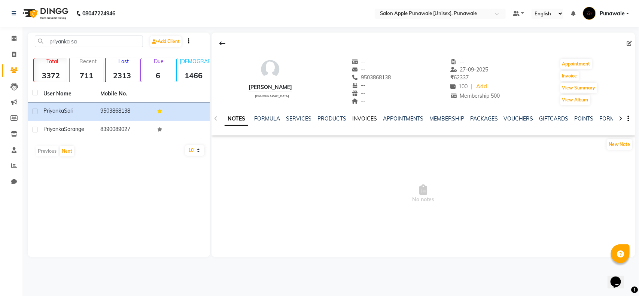
click at [354, 119] on link "INVOICES" at bounding box center [364, 118] width 25 height 7
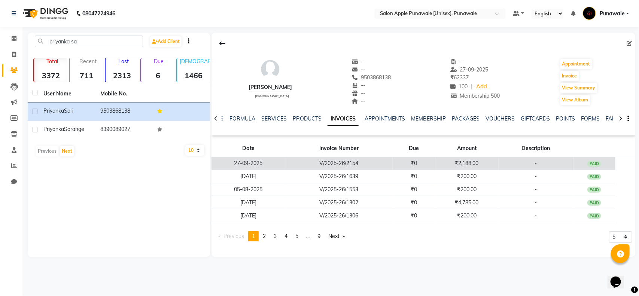
click at [392, 167] on td "V/2025-26/2154" at bounding box center [338, 163] width 107 height 13
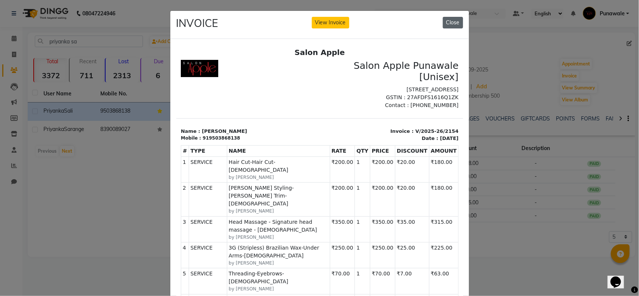
click at [452, 25] on button "Close" at bounding box center [453, 23] width 20 height 12
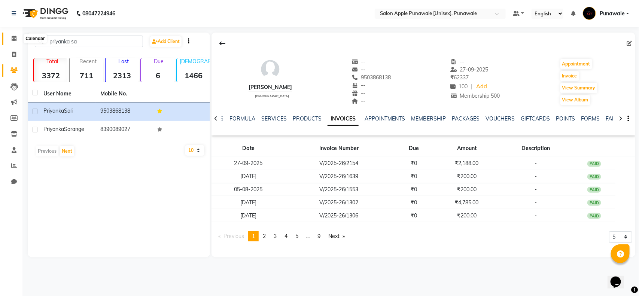
click at [14, 39] on icon at bounding box center [14, 39] width 5 height 6
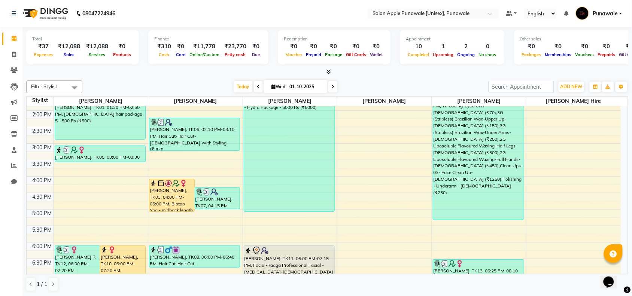
scroll to position [187, 0]
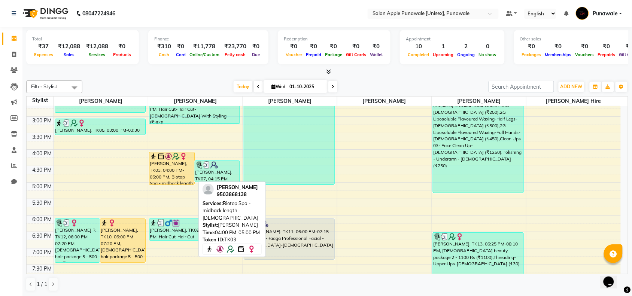
click at [169, 170] on div "Priyanka Sali, TK03, 04:00 PM-05:00 PM, Biotop Spa - midback length - Female" at bounding box center [171, 168] width 45 height 32
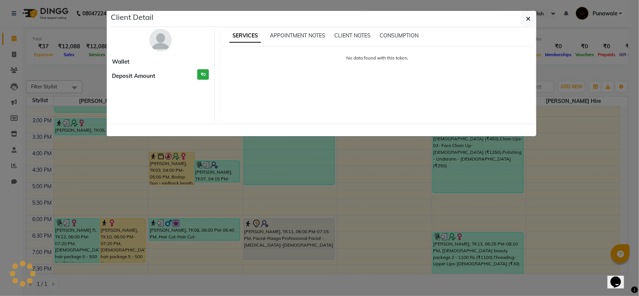
select select "1"
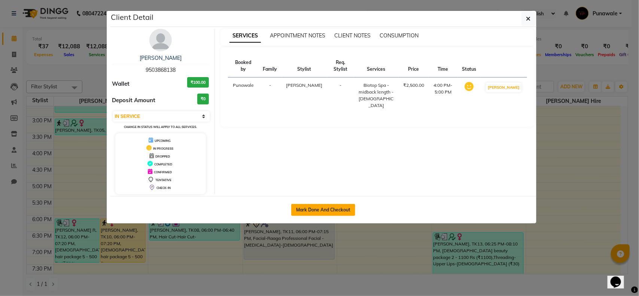
click at [330, 211] on button "Mark Done And Checkout" at bounding box center [323, 210] width 64 height 12
select select "service"
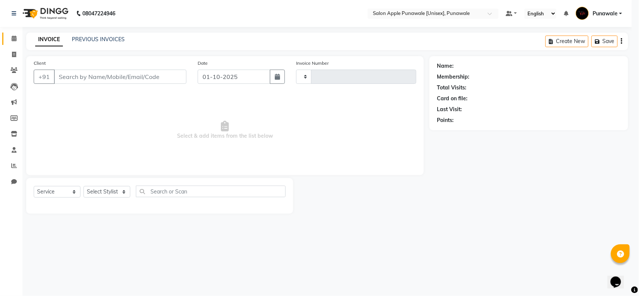
type input "2201"
select select "5421"
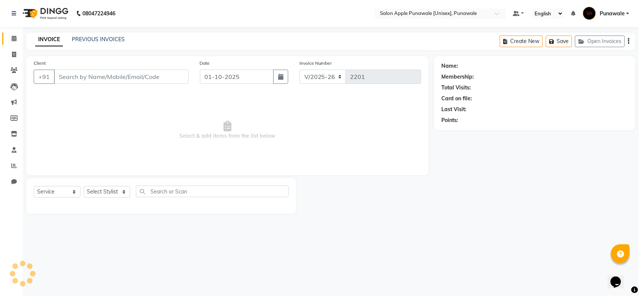
type input "9503868138"
select select "54408"
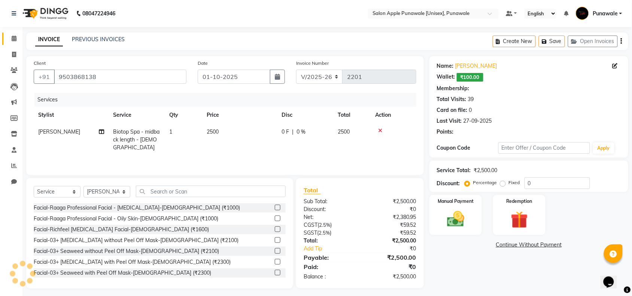
type input "10"
select select "1: Object"
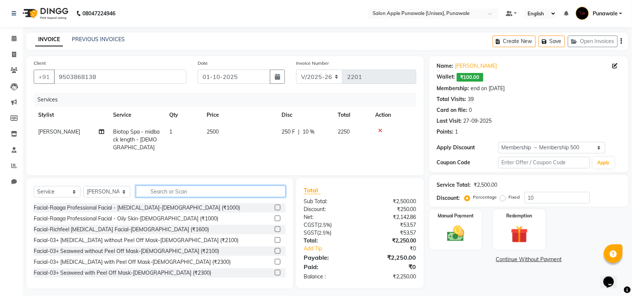
click at [160, 190] on input "text" at bounding box center [211, 192] width 150 height 12
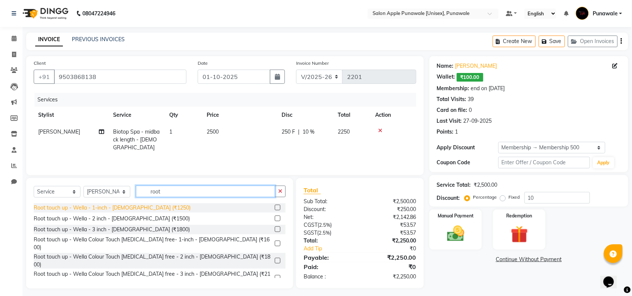
type input "root"
click at [143, 207] on div "Root touch up - Wella - 1-inch - Female (₹1250)" at bounding box center [112, 208] width 157 height 8
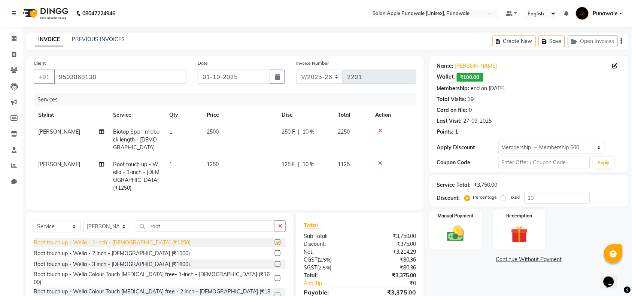
checkbox input "false"
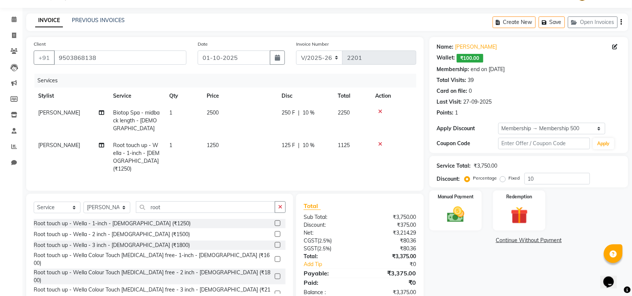
scroll to position [29, 0]
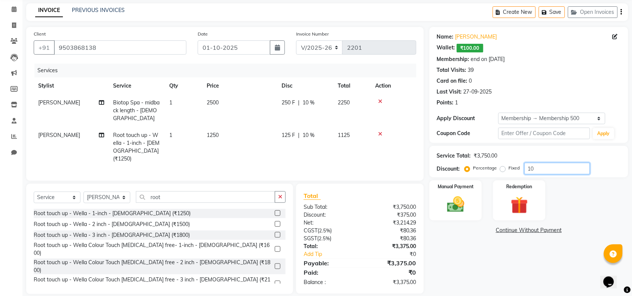
click at [560, 168] on input "10" at bounding box center [558, 169] width 66 height 12
type input "1"
type input "20"
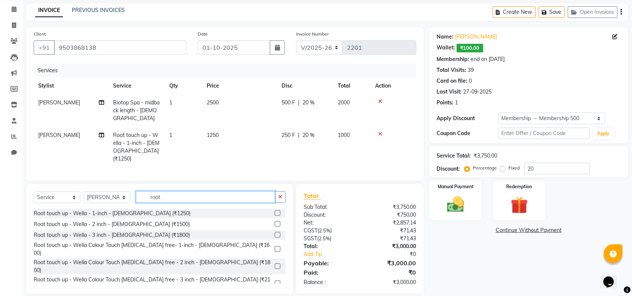
click at [171, 192] on input "root" at bounding box center [205, 197] width 139 height 12
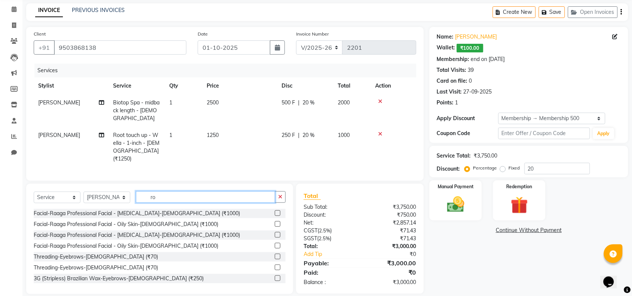
type input "r"
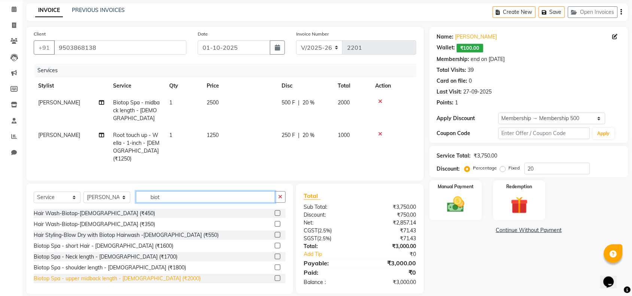
type input "biot"
click at [150, 275] on div "Biotop Spa - upper midback length - Female (₹2000)" at bounding box center [117, 279] width 167 height 8
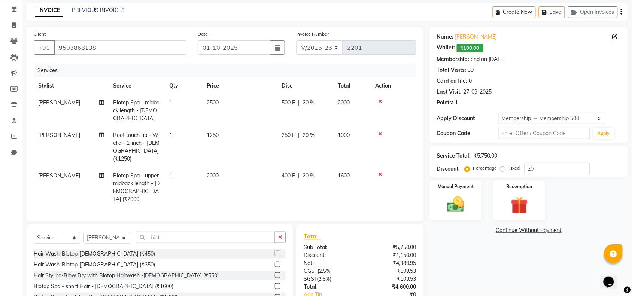
checkbox input "false"
click at [381, 100] on icon at bounding box center [380, 101] width 4 height 5
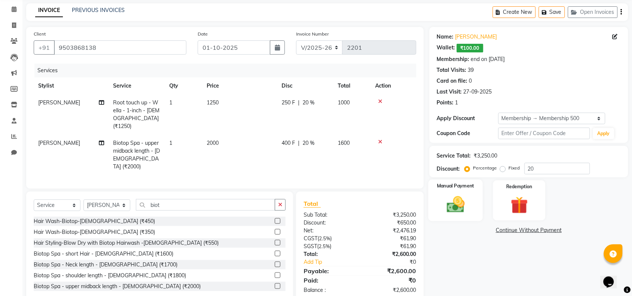
click at [470, 201] on img at bounding box center [455, 204] width 29 height 21
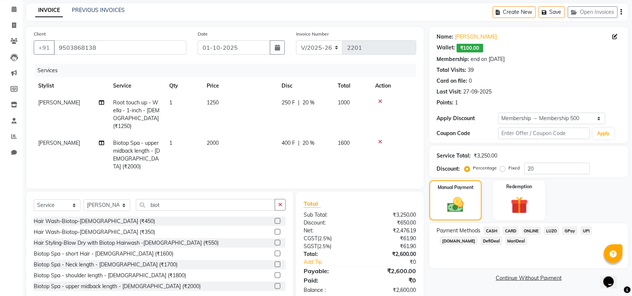
click at [531, 231] on span "ONLINE" at bounding box center [531, 231] width 19 height 9
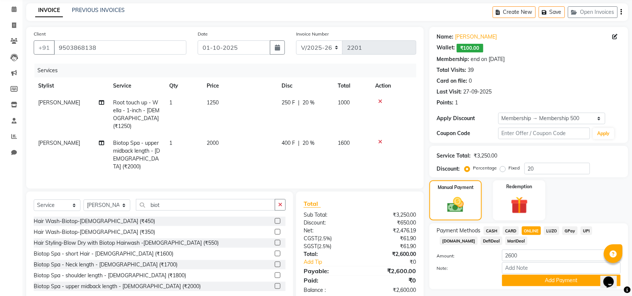
scroll to position [49, 0]
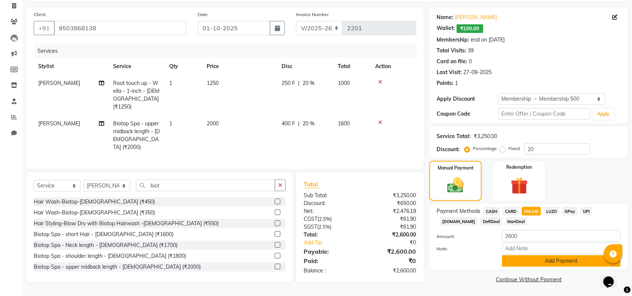
click at [545, 263] on button "Add Payment" at bounding box center [561, 261] width 119 height 12
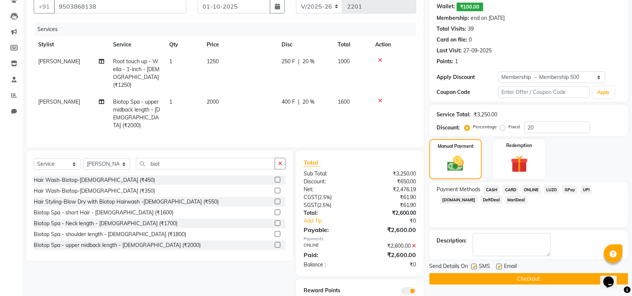
scroll to position [89, 0]
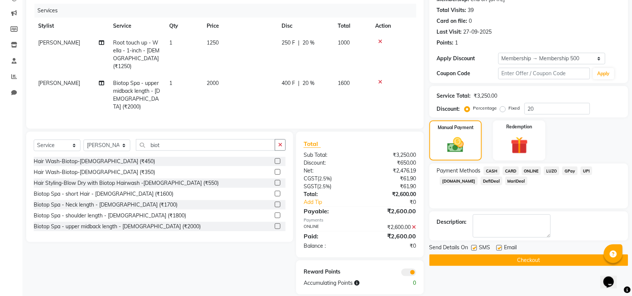
click at [542, 258] on button "Checkout" at bounding box center [528, 261] width 199 height 12
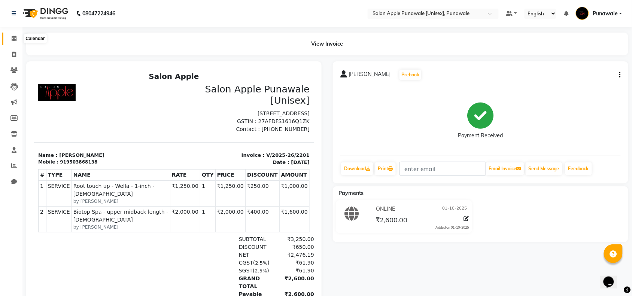
click at [14, 39] on icon at bounding box center [14, 39] width 5 height 6
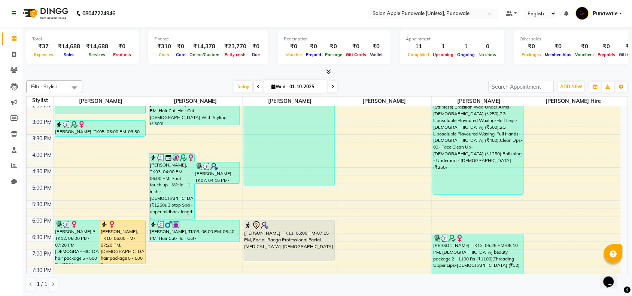
scroll to position [187, 0]
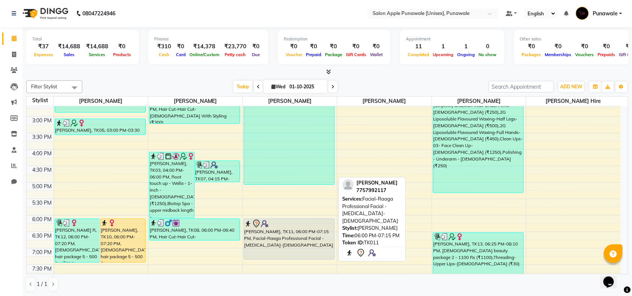
click at [264, 238] on div "vriddhi hojwani, TK11, 06:00 PM-07:15 PM, Facial-Raaga Professional Facial - Dr…" at bounding box center [289, 239] width 90 height 40
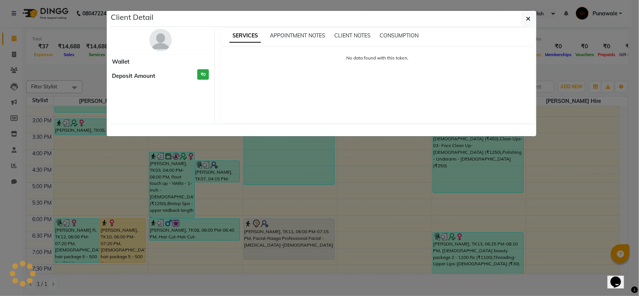
select select "7"
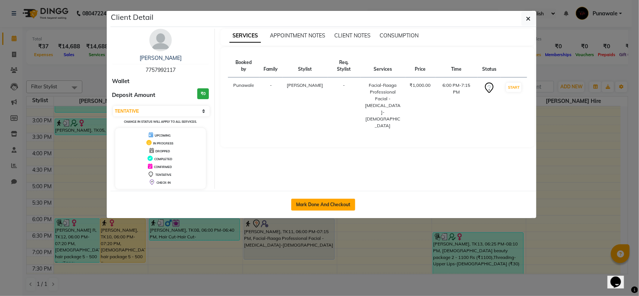
click at [343, 207] on button "Mark Done And Checkout" at bounding box center [323, 205] width 64 height 12
select select "service"
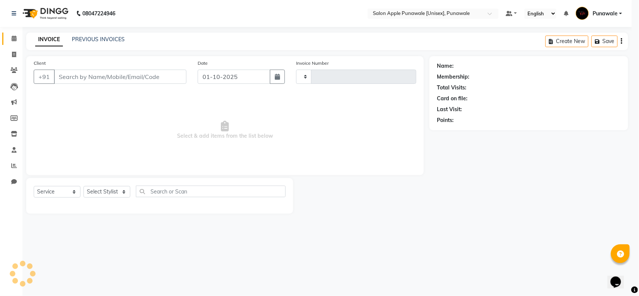
type input "2202"
select select "5421"
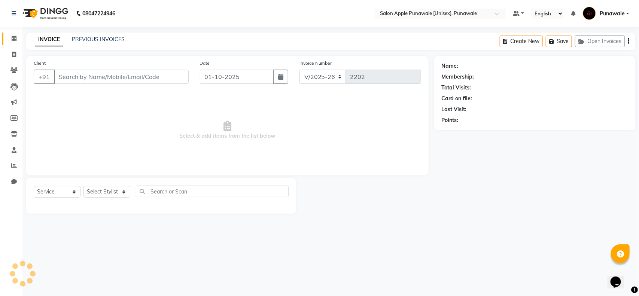
type input "7757992117"
select select "63297"
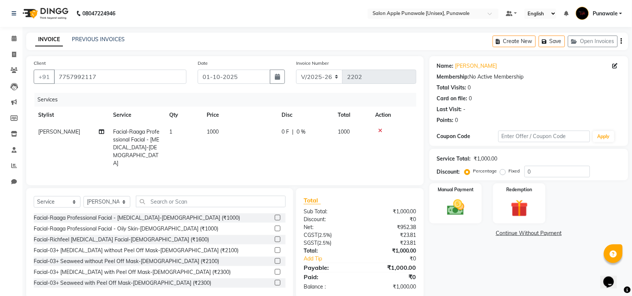
click at [381, 131] on icon at bounding box center [380, 130] width 4 height 5
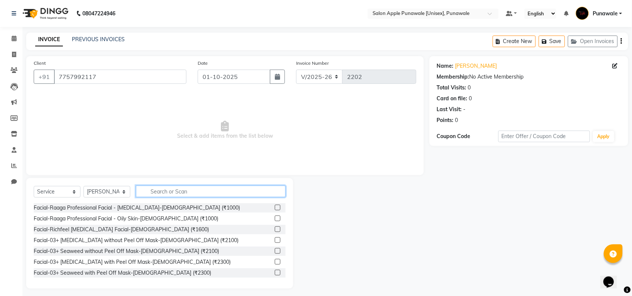
click at [225, 192] on input "text" at bounding box center [211, 192] width 150 height 12
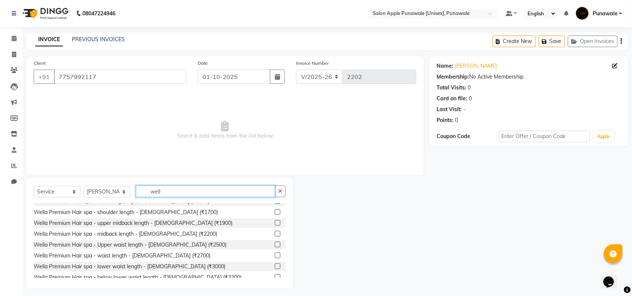
scroll to position [94, 0]
click at [213, 188] on input "well" at bounding box center [205, 192] width 139 height 12
type input "w"
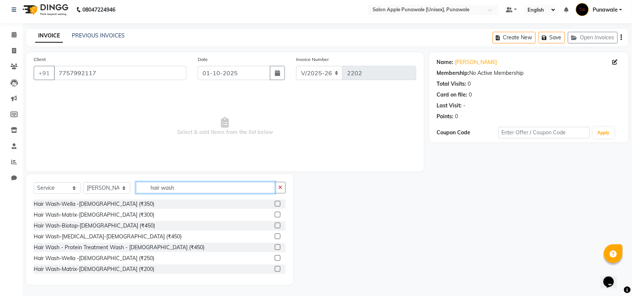
scroll to position [0, 0]
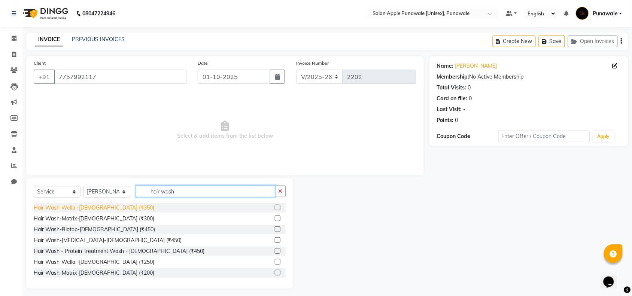
type input "hair wash"
click at [86, 208] on div "Hair Wash-Wella -Female (₹350)" at bounding box center [94, 208] width 121 height 8
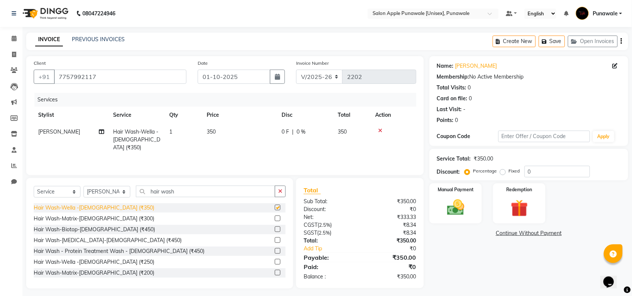
checkbox input "false"
click at [102, 218] on div "Hair Wash-Matrix-Female (₹300)" at bounding box center [94, 219] width 121 height 8
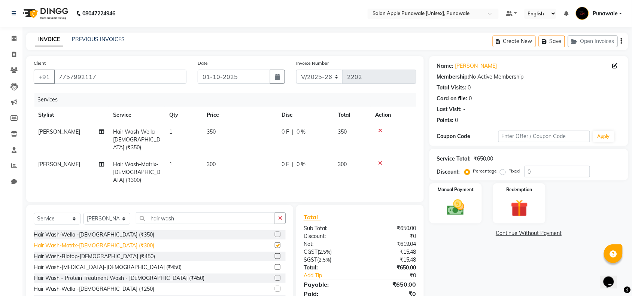
checkbox input "false"
click at [78, 133] on span "Pallavi Waghamare" at bounding box center [59, 131] width 42 height 7
select select "63297"
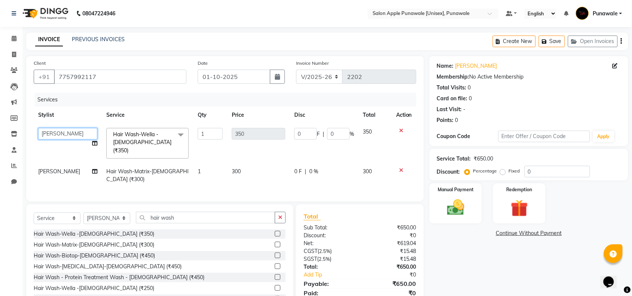
click at [78, 136] on select "Apurva deshmukh Avi Sonawane Kamlesh 1 Kamlesh Nikam Kaveri Nikam Pallavi Wagha…" at bounding box center [67, 134] width 59 height 12
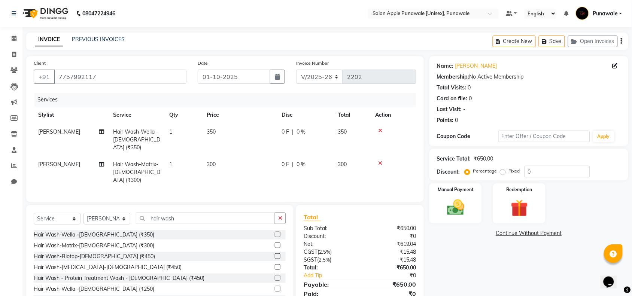
click at [401, 131] on div at bounding box center [393, 130] width 37 height 5
click at [379, 130] on icon at bounding box center [380, 130] width 4 height 5
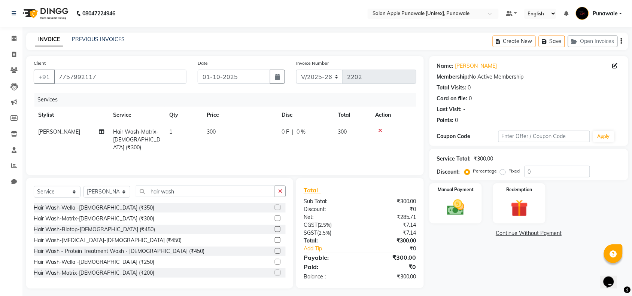
click at [50, 134] on span "Pallavi Waghamare" at bounding box center [59, 131] width 42 height 7
select select "63297"
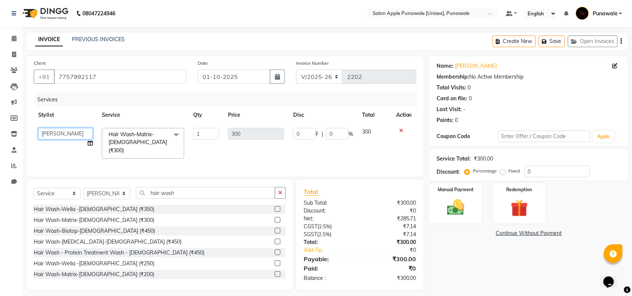
click at [50, 134] on select "Apurva deshmukh Avi Sonawane Kamlesh 1 Kamlesh Nikam Kaveri Nikam Pallavi Wagha…" at bounding box center [65, 134] width 55 height 12
select select "54408"
click at [451, 207] on img at bounding box center [455, 207] width 29 height 21
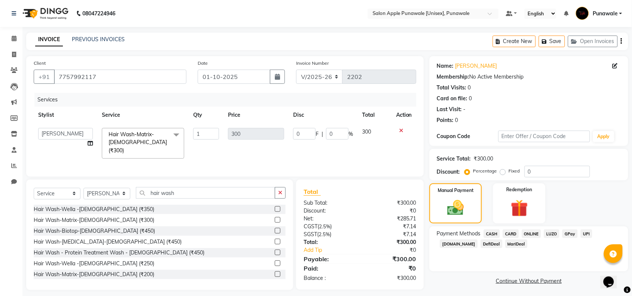
click at [534, 235] on span "ONLINE" at bounding box center [531, 234] width 19 height 9
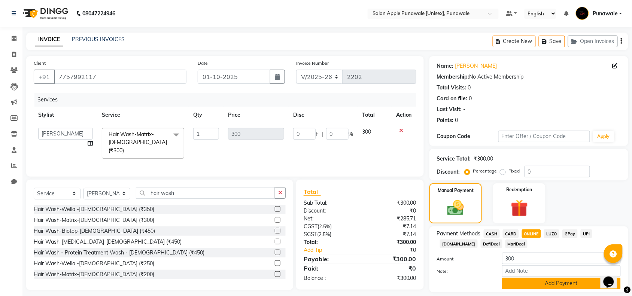
scroll to position [22, 0]
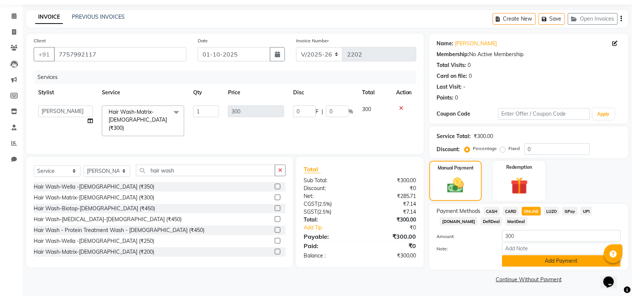
click at [538, 259] on button "Add Payment" at bounding box center [561, 261] width 119 height 12
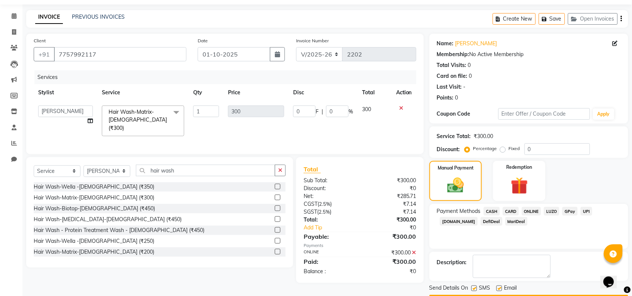
scroll to position [44, 0]
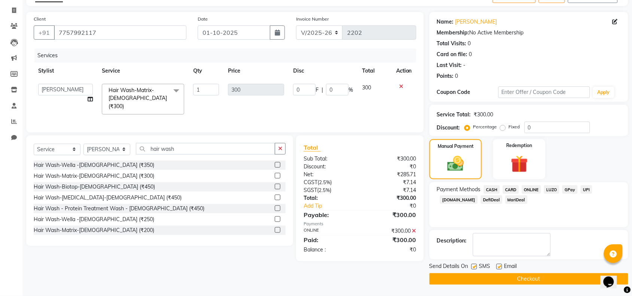
click at [538, 280] on button "Checkout" at bounding box center [528, 279] width 199 height 12
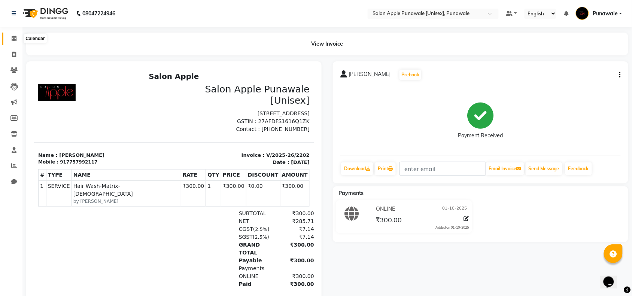
drag, startPoint x: 13, startPoint y: 38, endPoint x: 14, endPoint y: 47, distance: 9.0
click at [13, 38] on icon at bounding box center [14, 39] width 5 height 6
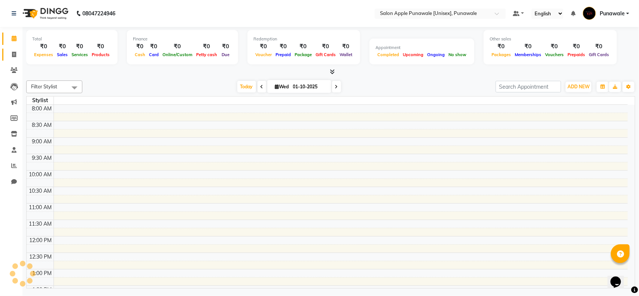
click at [14, 49] on link "Invoice" at bounding box center [11, 55] width 18 height 12
select select "service"
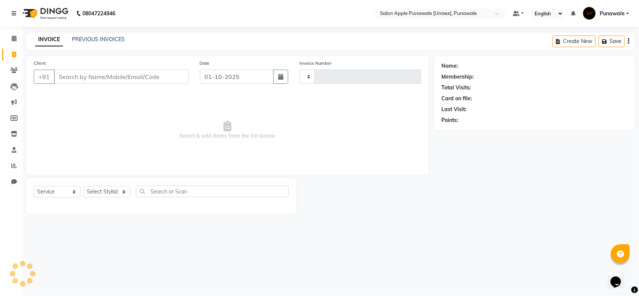
type input "2203"
select select "5421"
click at [110, 40] on link "PREVIOUS INVOICES" at bounding box center [98, 39] width 53 height 7
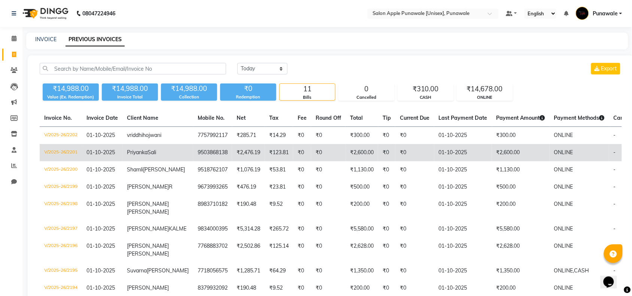
click at [193, 157] on td "9503868138" at bounding box center [212, 152] width 39 height 17
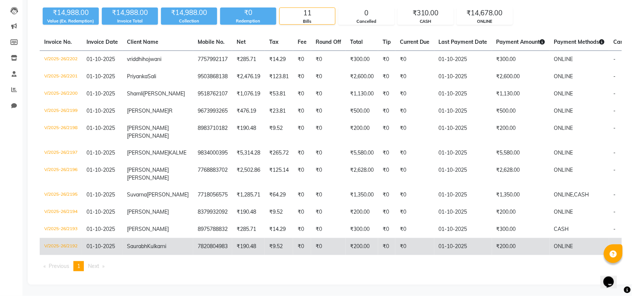
scroll to position [94, 0]
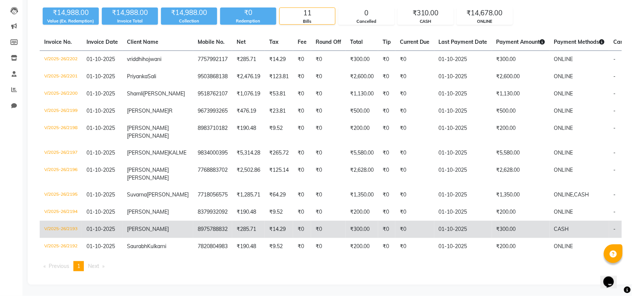
click at [395, 238] on td "₹0" at bounding box center [414, 229] width 39 height 17
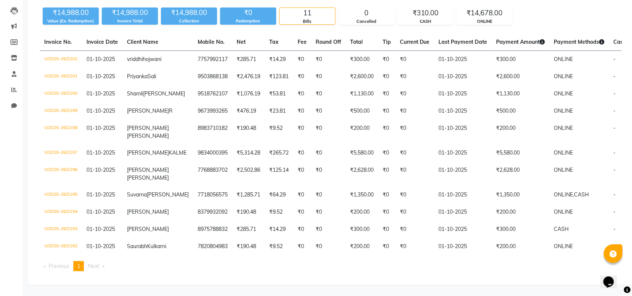
scroll to position [0, 0]
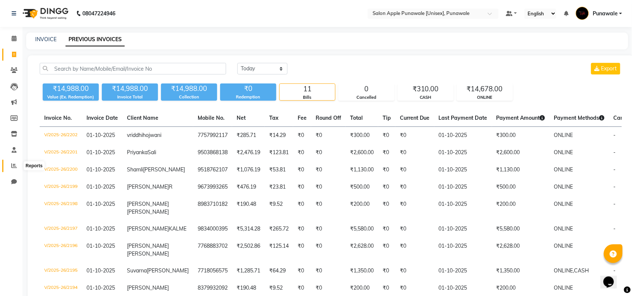
click at [11, 165] on icon at bounding box center [14, 166] width 6 height 6
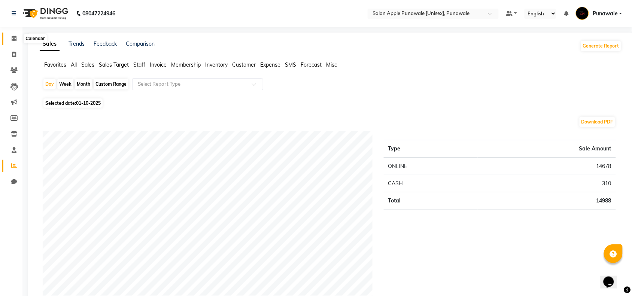
click at [9, 38] on span at bounding box center [13, 38] width 13 height 9
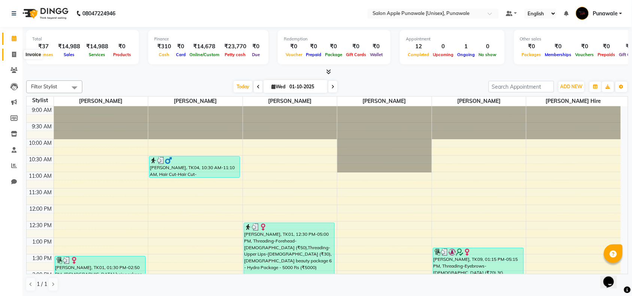
click at [10, 57] on span at bounding box center [13, 55] width 13 height 9
select select "service"
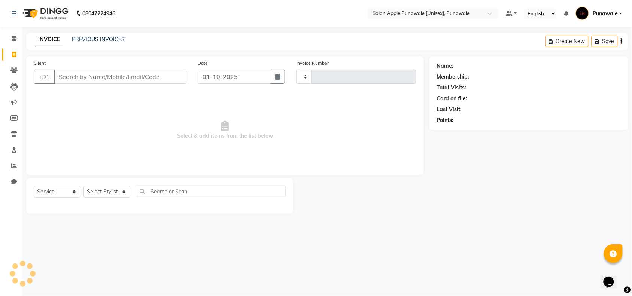
type input "2203"
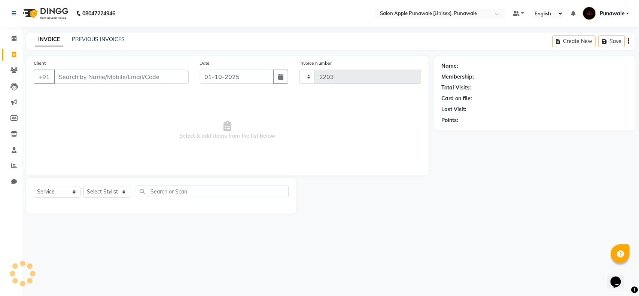
select select "5421"
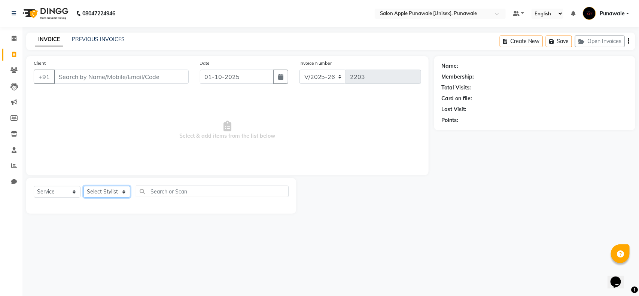
click at [100, 188] on select "Select Stylist" at bounding box center [106, 192] width 47 height 12
select select "63297"
click at [83, 186] on select "Select Stylist Apurva deshmukh Avi Sonawane Kamlesh 1 Kamlesh Nikam Kaveri Nika…" at bounding box center [106, 192] width 47 height 12
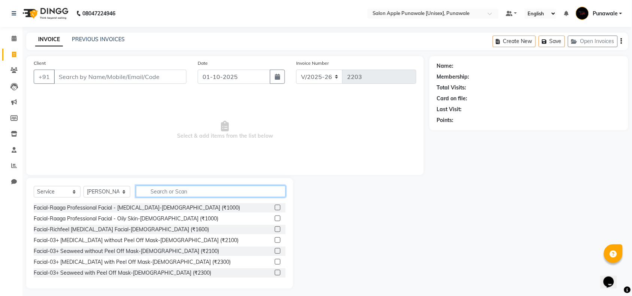
click at [163, 191] on input "text" at bounding box center [211, 192] width 150 height 12
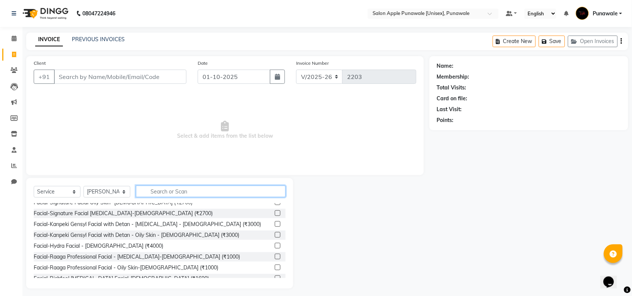
scroll to position [94, 0]
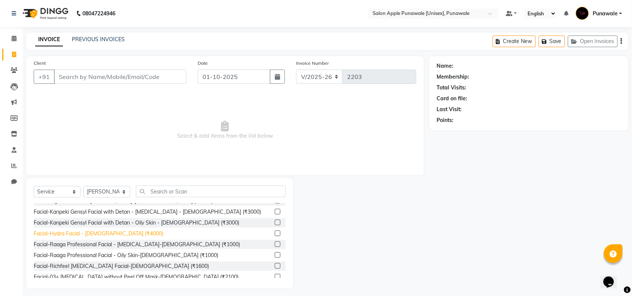
click at [106, 234] on div "Facial-Hydra Facial - Female (₹4000)" at bounding box center [99, 234] width 130 height 8
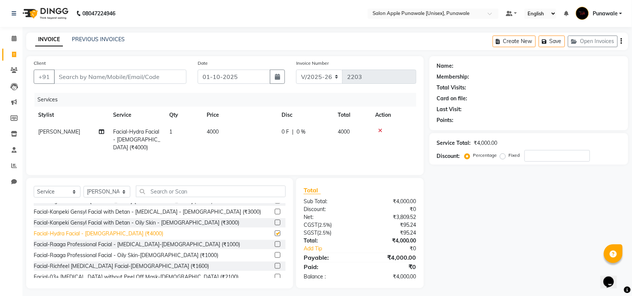
checkbox input "false"
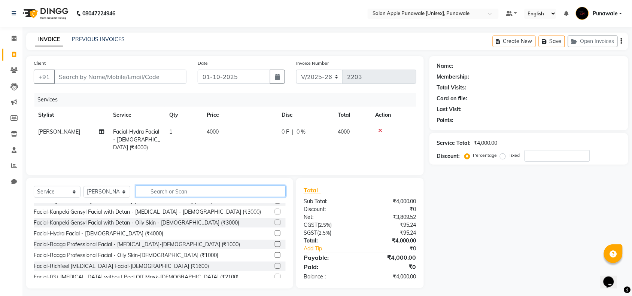
click at [146, 193] on input "text" at bounding box center [211, 192] width 150 height 12
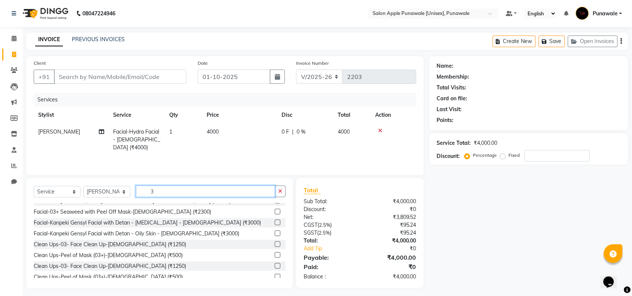
scroll to position [39, 0]
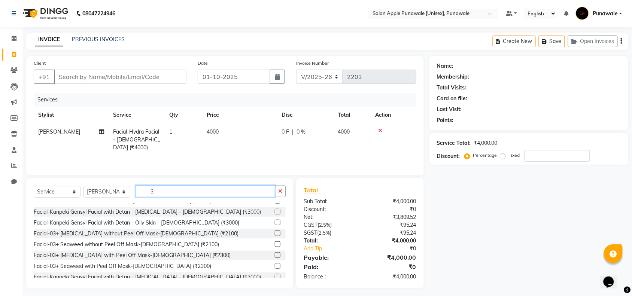
type input "3"
click at [377, 126] on td at bounding box center [394, 140] width 46 height 33
click at [379, 129] on icon at bounding box center [380, 130] width 4 height 5
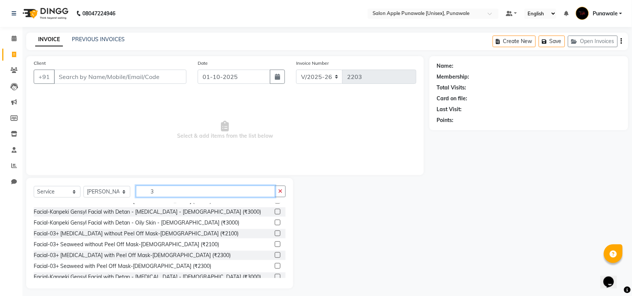
click at [156, 193] on input "3" at bounding box center [205, 192] width 139 height 12
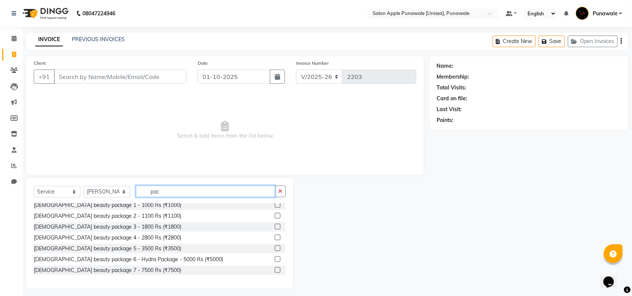
scroll to position [0, 0]
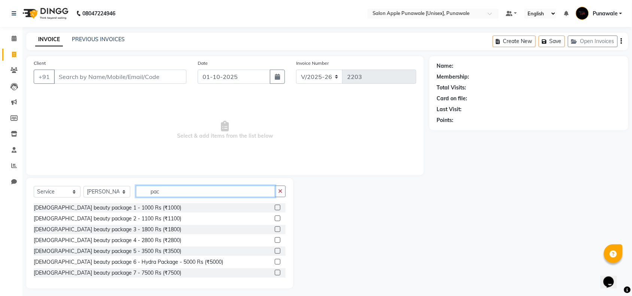
click at [167, 193] on input "pac" at bounding box center [205, 192] width 139 height 12
type input "p"
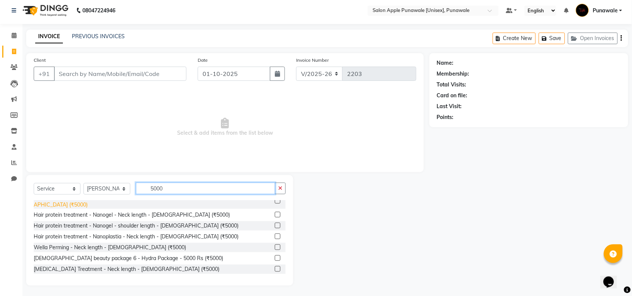
scroll to position [4, 0]
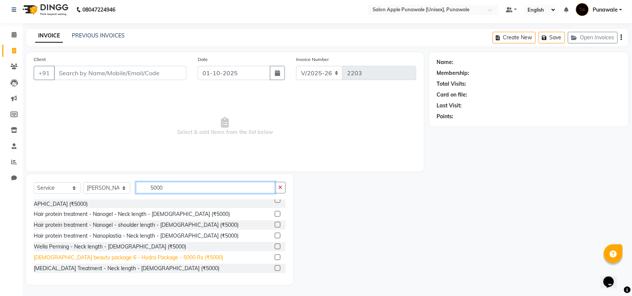
type input "5000"
click at [175, 255] on div "Female beauty package 6 - Hydra Package - 5000 Rs (₹5000)" at bounding box center [128, 258] width 189 height 8
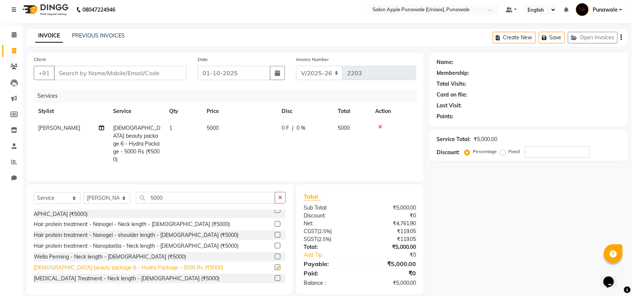
checkbox input "false"
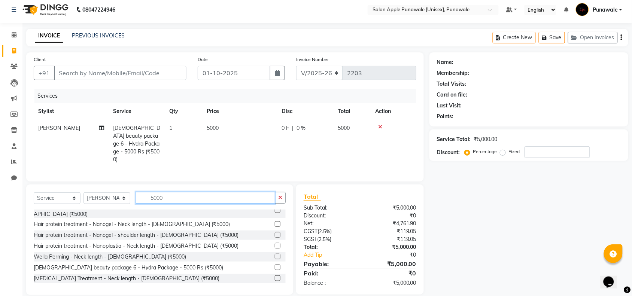
click at [184, 197] on input "5000" at bounding box center [205, 198] width 139 height 12
type input "5"
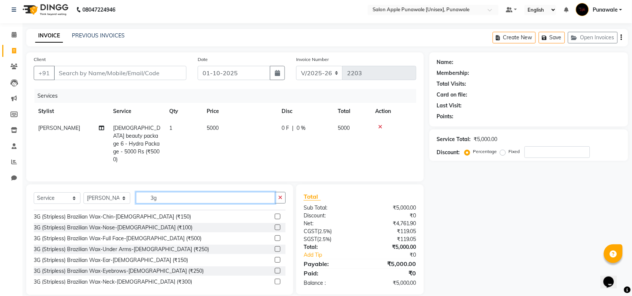
scroll to position [0, 0]
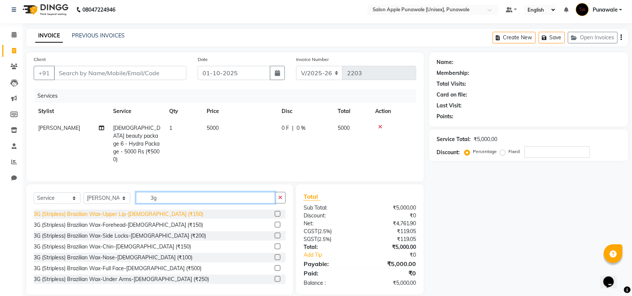
type input "3g"
click at [153, 212] on div "3G (Stripless) Brazilian Wax-Upper Lip-Female (₹150)" at bounding box center [119, 214] width 170 height 8
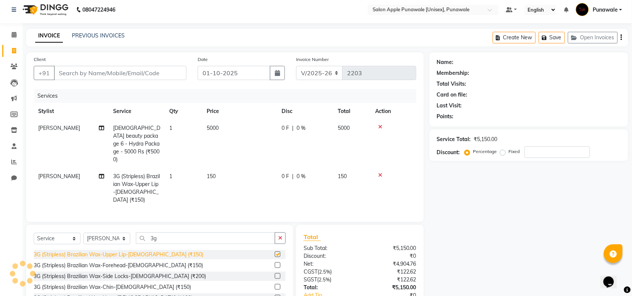
checkbox input "false"
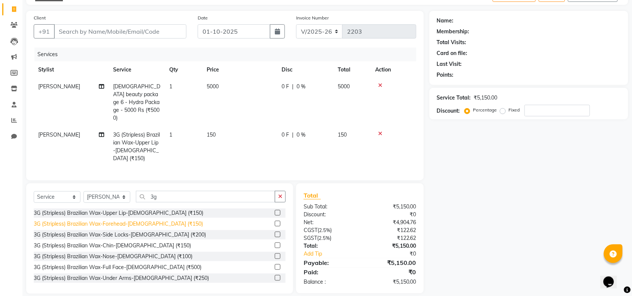
click at [154, 220] on div "3G (Stripless) Brazilian Wax-Forehead-Female (₹150)" at bounding box center [118, 224] width 169 height 8
checkbox input "false"
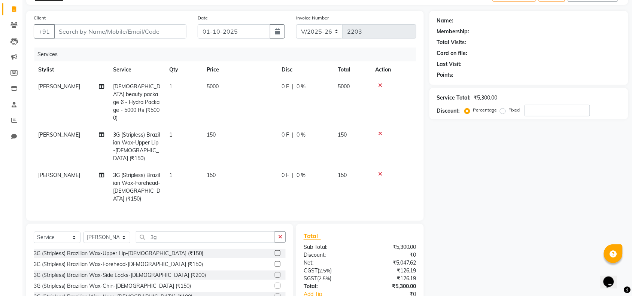
scroll to position [78, 0]
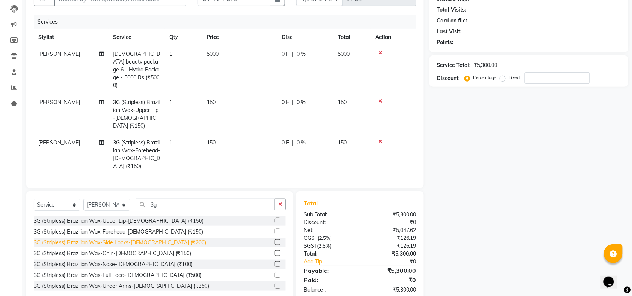
click at [156, 239] on div "3G (Stripless) Brazilian Wax-Side Locks-Female (₹200)" at bounding box center [120, 243] width 172 height 8
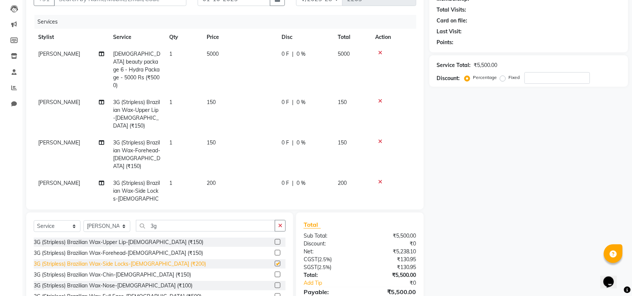
checkbox input "false"
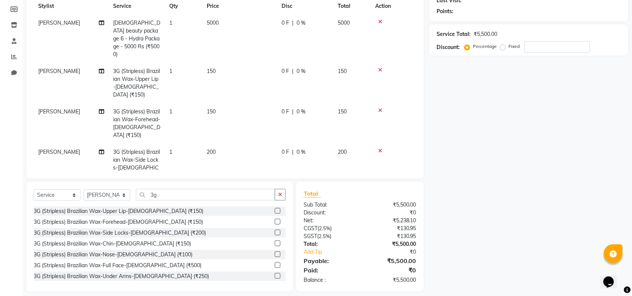
scroll to position [110, 0]
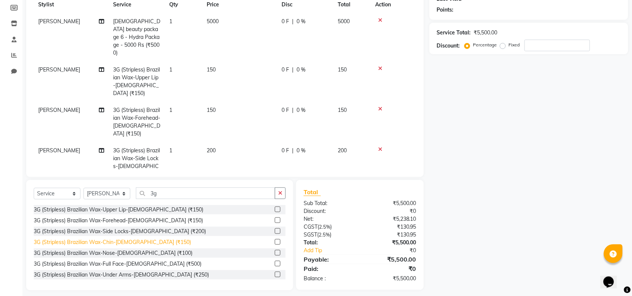
click at [138, 239] on div "3G (Stripless) Brazilian Wax-Chin-Female (₹150)" at bounding box center [112, 243] width 157 height 8
checkbox input "false"
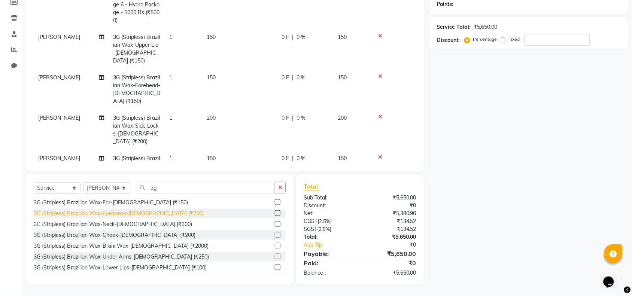
scroll to position [94, 0]
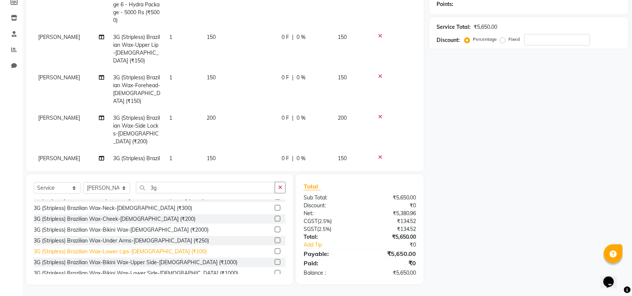
click at [112, 253] on div "3G (Stripless) Brazilian Wax-Lower Lips-Female (₹100)" at bounding box center [120, 252] width 173 height 8
click at [112, 250] on div "3G (Stripless) Brazilian Wax-Lower Lips-Female (₹100)" at bounding box center [120, 252] width 173 height 8
checkbox input "false"
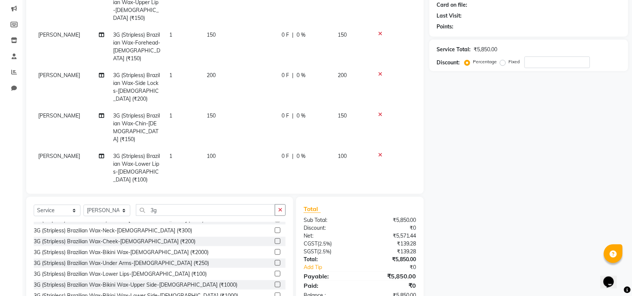
click at [377, 112] on div at bounding box center [393, 114] width 37 height 5
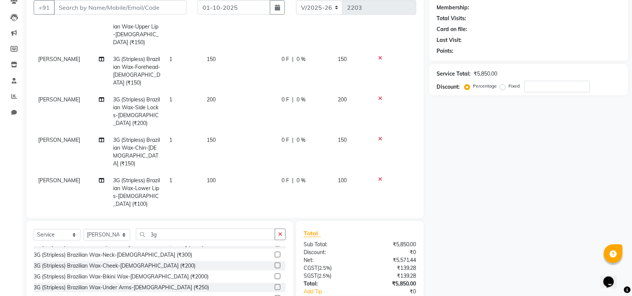
scroll to position [116, 0]
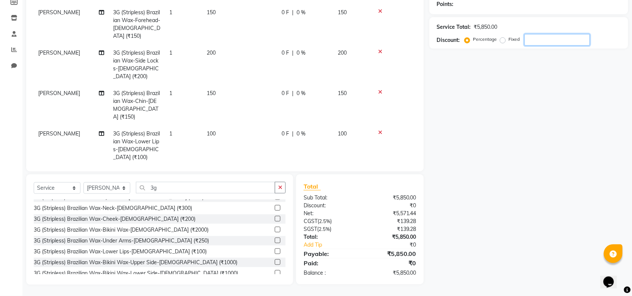
click at [538, 36] on input "number" at bounding box center [558, 40] width 66 height 12
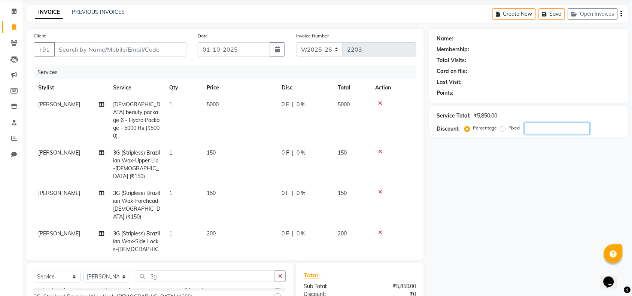
scroll to position [0, 0]
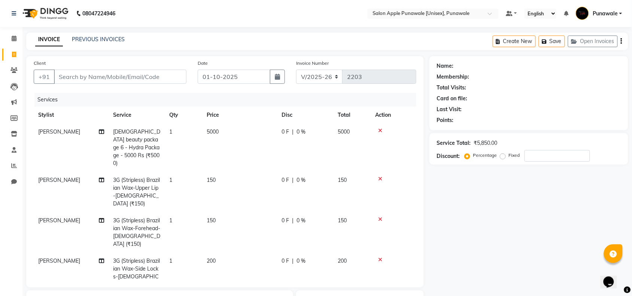
click at [152, 68] on div "Client +91" at bounding box center [110, 74] width 164 height 31
click at [150, 74] on input "Client" at bounding box center [120, 77] width 133 height 14
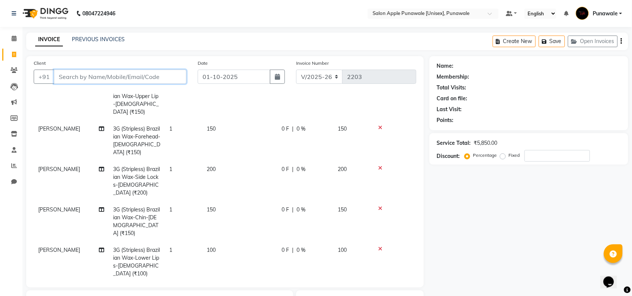
scroll to position [92, 0]
click at [540, 149] on div "Service Total: ₹5,850.00 Discount: Percentage Fixed" at bounding box center [529, 148] width 184 height 25
click at [541, 155] on input "number" at bounding box center [558, 156] width 66 height 12
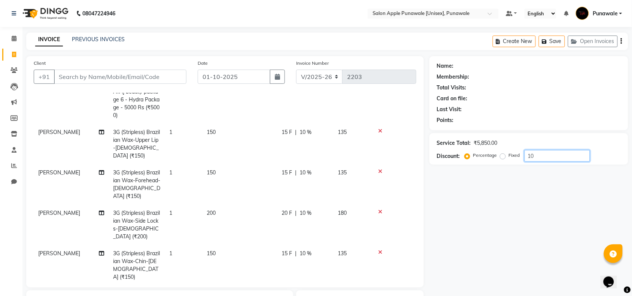
scroll to position [0, 0]
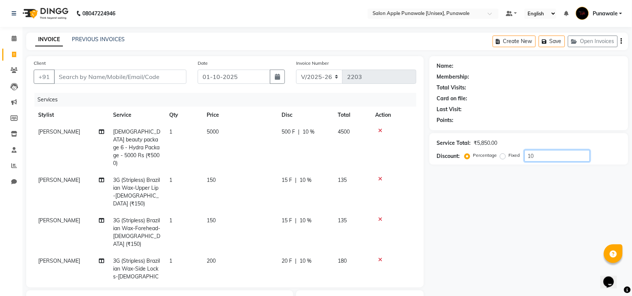
type input "10"
click at [306, 128] on span "10 %" at bounding box center [309, 132] width 12 height 8
select select "63297"
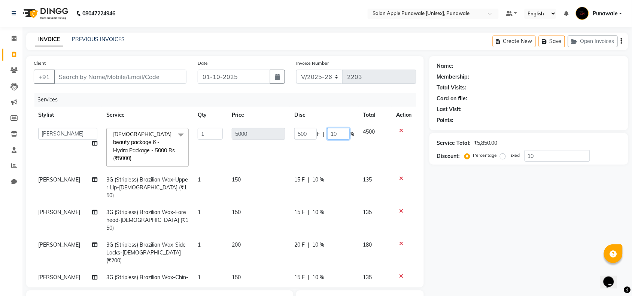
click at [328, 136] on input "10" at bounding box center [338, 134] width 22 height 12
click at [338, 133] on input "10" at bounding box center [338, 134] width 22 height 12
type input "1"
click at [453, 229] on div "Name: Membership: Total Visits: Card on file: Last Visit: Points: Service Total…" at bounding box center [531, 228] width 204 height 345
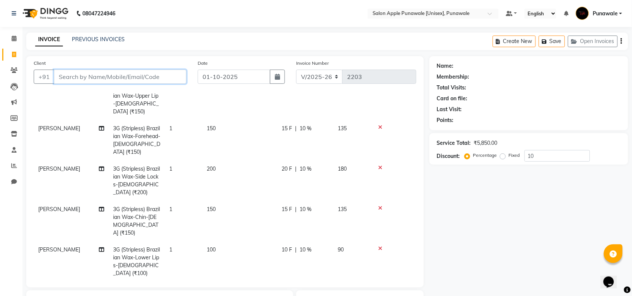
click at [92, 81] on input "Client" at bounding box center [120, 77] width 133 height 14
type input "8"
type input "0"
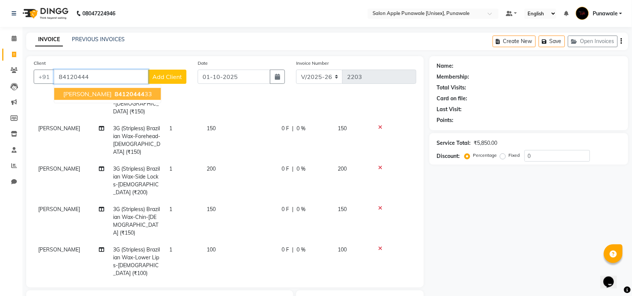
click at [115, 94] on span "84120444" at bounding box center [130, 93] width 30 height 7
type input "8412044433"
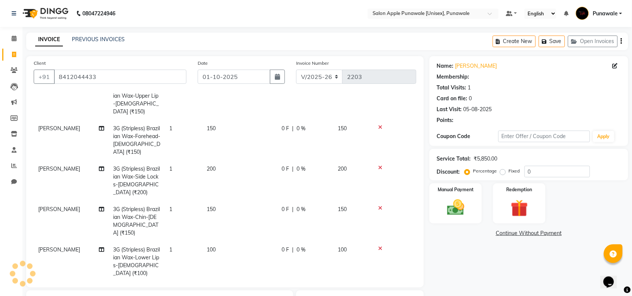
type input "10"
select select "1: Object"
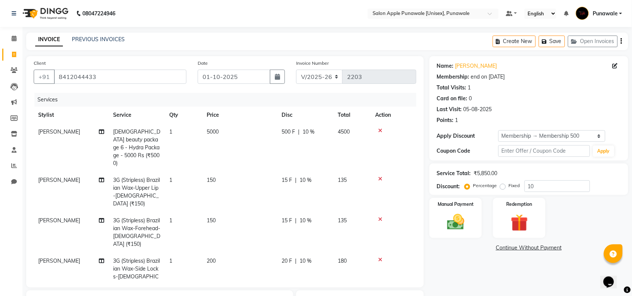
click at [308, 130] on span "10 %" at bounding box center [309, 132] width 12 height 8
select select "63297"
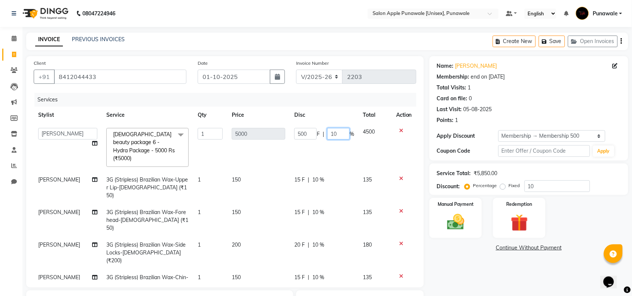
click at [338, 132] on input "10" at bounding box center [338, 134] width 22 height 12
type input "1"
click at [496, 266] on div "Name: Anita Urkude Membership: end on 05-08-2026 Total Visits: 1 Card on file: …" at bounding box center [531, 228] width 204 height 345
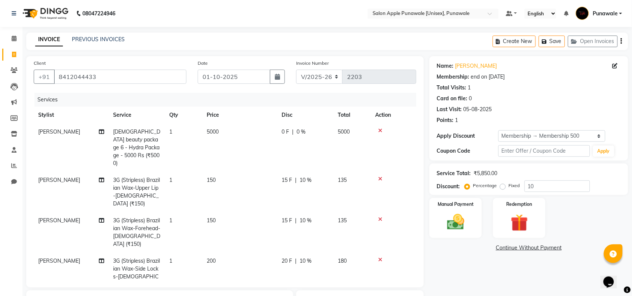
scroll to position [116, 0]
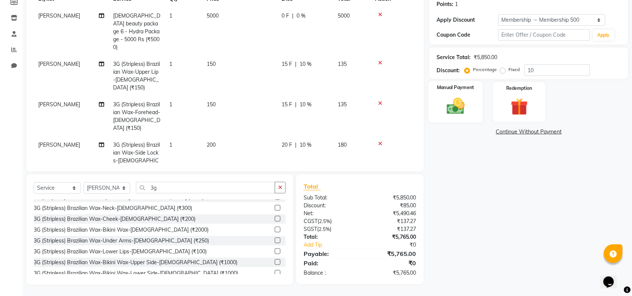
click at [448, 102] on img at bounding box center [455, 106] width 29 height 21
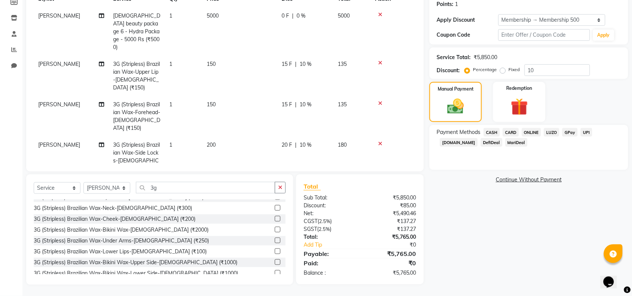
click at [531, 131] on span "ONLINE" at bounding box center [531, 132] width 19 height 9
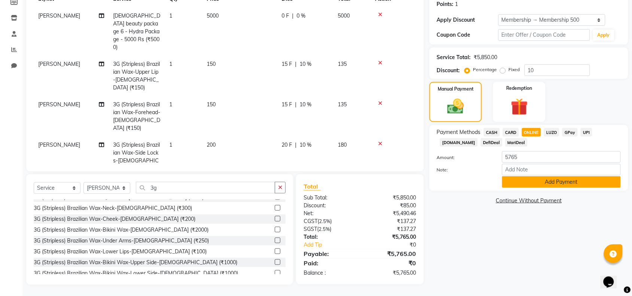
click at [594, 183] on button "Add Payment" at bounding box center [561, 182] width 119 height 12
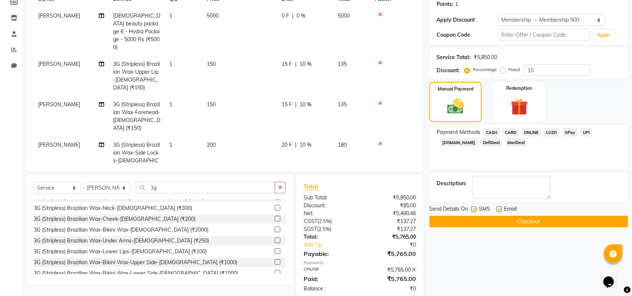
click at [524, 222] on button "Checkout" at bounding box center [528, 222] width 199 height 12
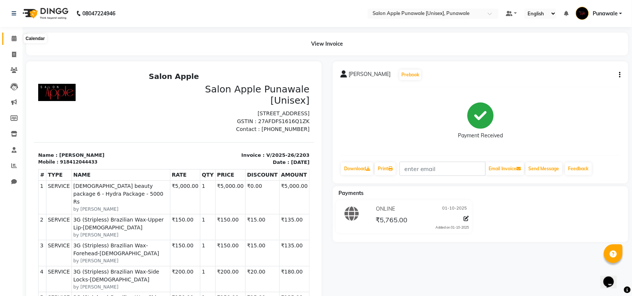
click at [17, 39] on span at bounding box center [13, 38] width 13 height 9
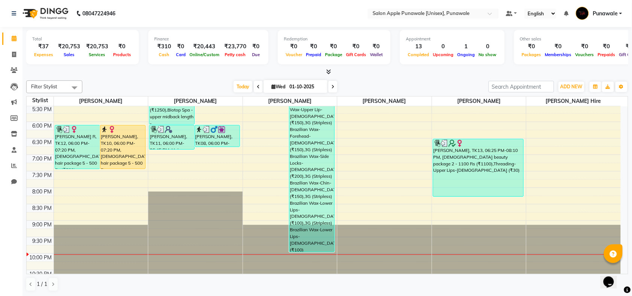
scroll to position [298, 0]
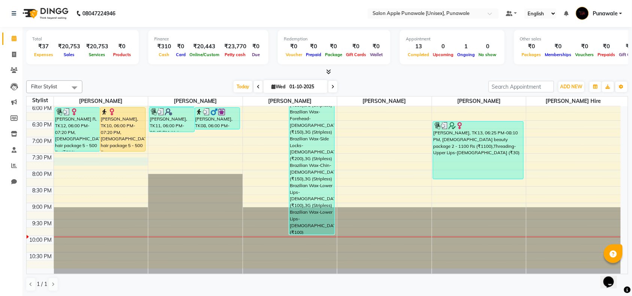
drag, startPoint x: 118, startPoint y: 168, endPoint x: 100, endPoint y: 166, distance: 18.4
click at [100, 166] on td at bounding box center [337, 166] width 567 height 8
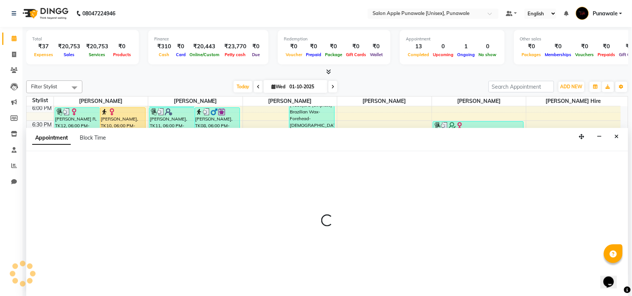
scroll to position [0, 0]
select select "88723"
select select "1170"
select select "tentative"
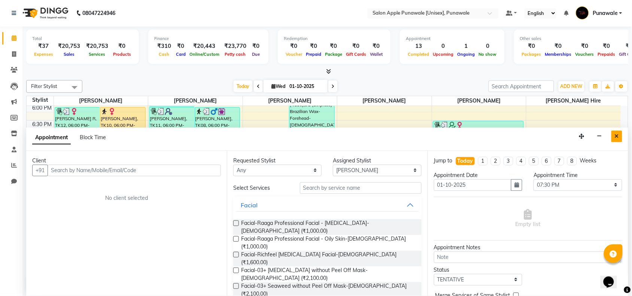
click at [620, 138] on button "Close" at bounding box center [616, 137] width 11 height 12
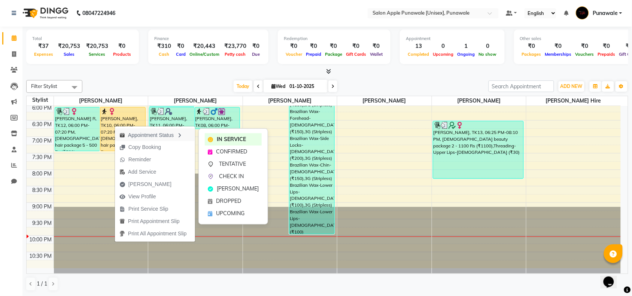
click at [132, 133] on div "Appointment Status" at bounding box center [155, 134] width 80 height 13
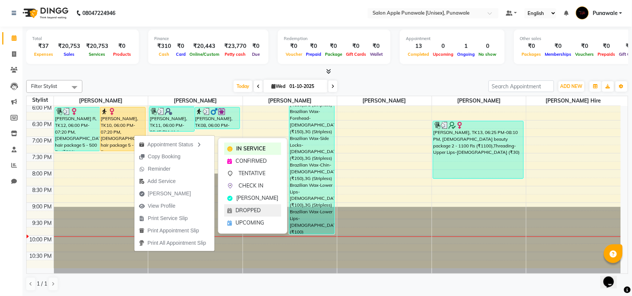
click at [232, 210] on div "DROPPED" at bounding box center [252, 210] width 57 height 12
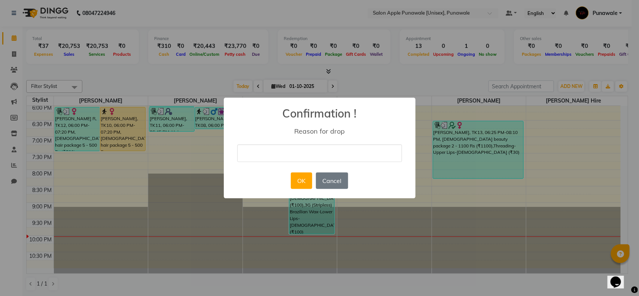
click at [303, 157] on input "text" at bounding box center [319, 154] width 165 height 18
type input "cancel"
click at [295, 187] on button "OK" at bounding box center [301, 181] width 21 height 16
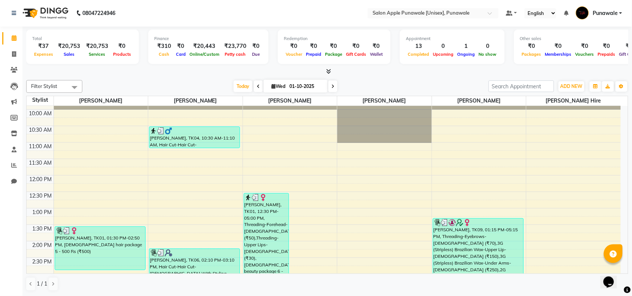
scroll to position [0, 0]
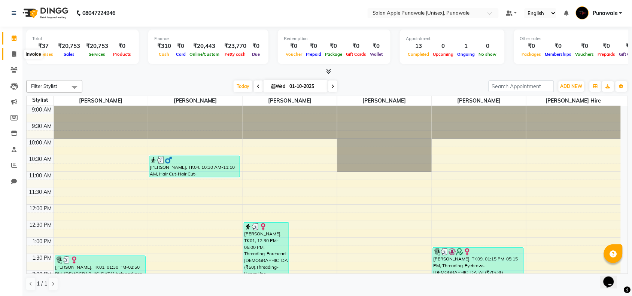
click at [16, 51] on icon at bounding box center [14, 54] width 4 height 6
select select "5421"
select select "service"
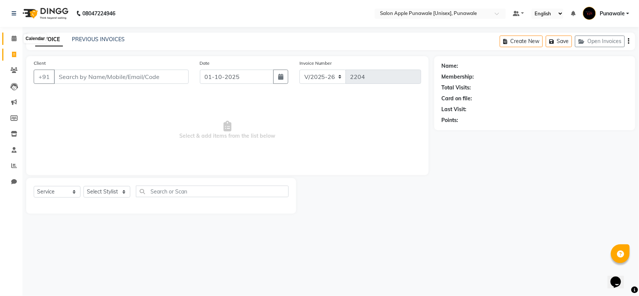
click at [15, 36] on icon at bounding box center [14, 39] width 5 height 6
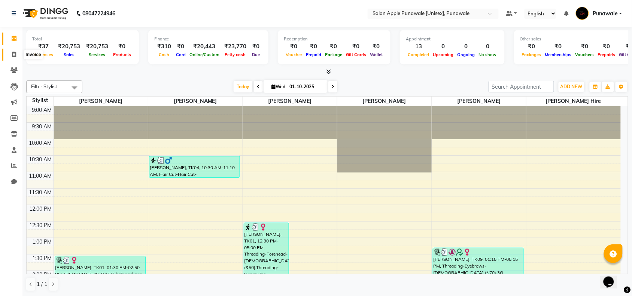
drag, startPoint x: 14, startPoint y: 54, endPoint x: 27, endPoint y: 60, distance: 13.9
click at [14, 54] on icon at bounding box center [14, 55] width 4 height 6
select select "5421"
select select "service"
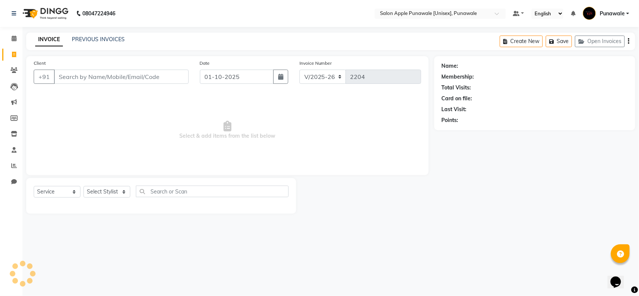
click at [79, 79] on input "Client" at bounding box center [121, 77] width 135 height 14
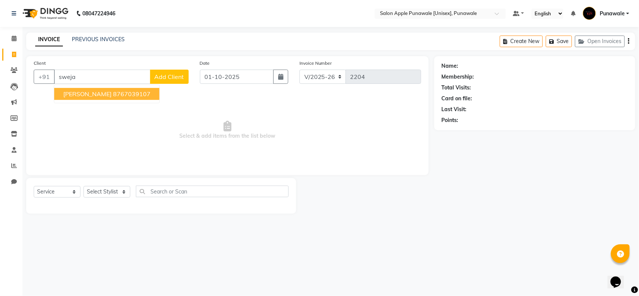
click at [120, 92] on ngb-highlight "8767039107" at bounding box center [131, 93] width 37 height 7
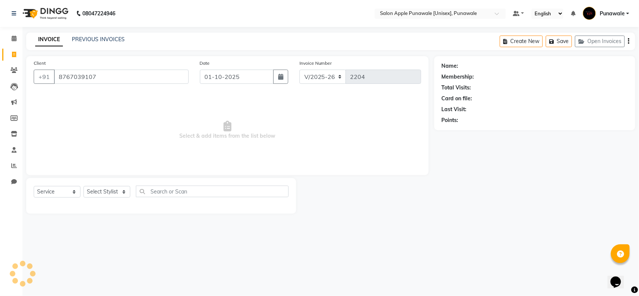
type input "8767039107"
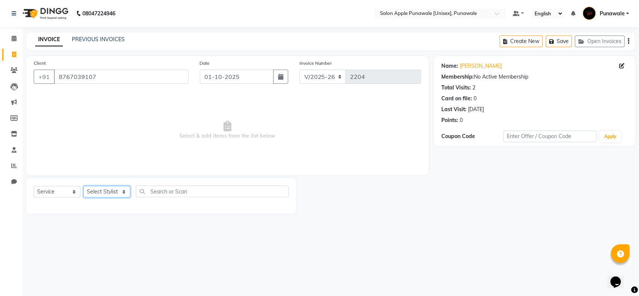
click at [107, 192] on select "Select Stylist Apurva deshmukh Avi Sonawane Kamlesh 1 Kamlesh Nikam Kaveri Nika…" at bounding box center [106, 192] width 47 height 12
select select "88723"
click at [83, 186] on select "Select Stylist Apurva deshmukh Avi Sonawane Kamlesh 1 Kamlesh Nikam Kaveri Nika…" at bounding box center [106, 192] width 47 height 12
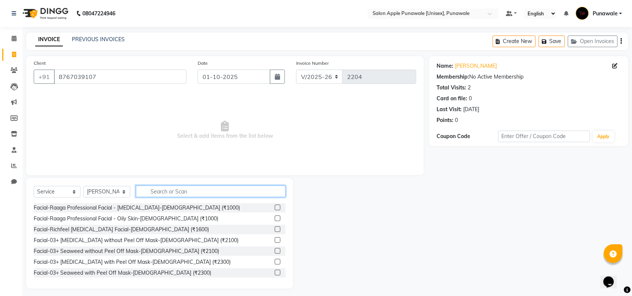
click at [180, 195] on input "text" at bounding box center [211, 192] width 150 height 12
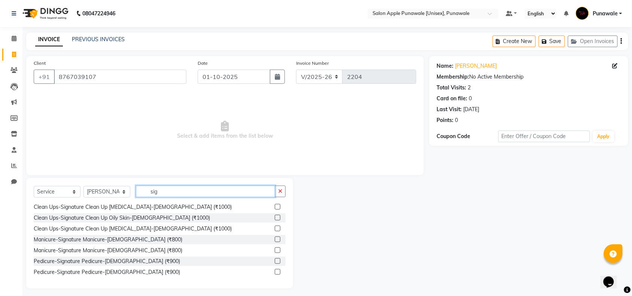
scroll to position [94, 0]
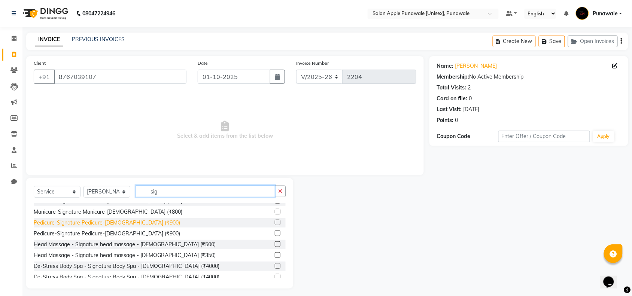
type input "sig"
click at [112, 224] on div "Pedicure-Signature Pedicure-Female (₹900)" at bounding box center [107, 223] width 146 height 8
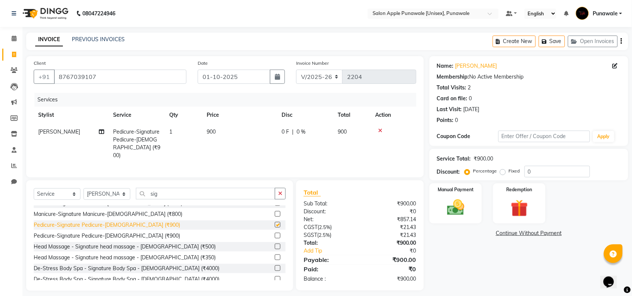
checkbox input "false"
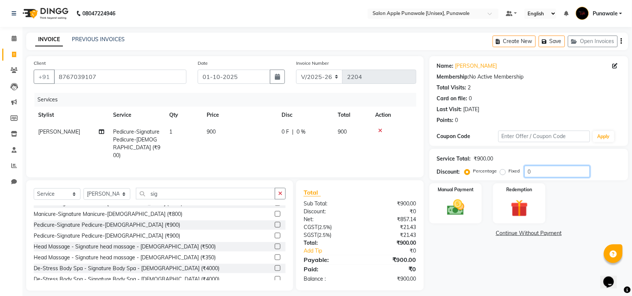
click at [558, 169] on input "0" at bounding box center [558, 172] width 66 height 12
type input "20"
click at [461, 203] on img at bounding box center [455, 207] width 29 height 21
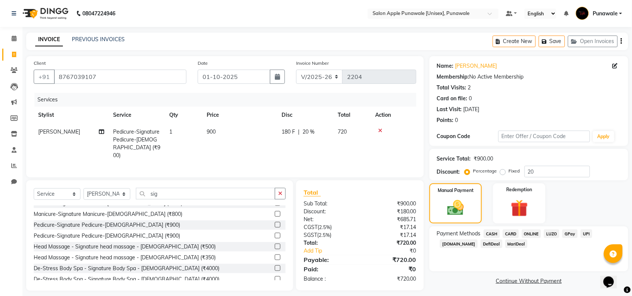
scroll to position [5, 0]
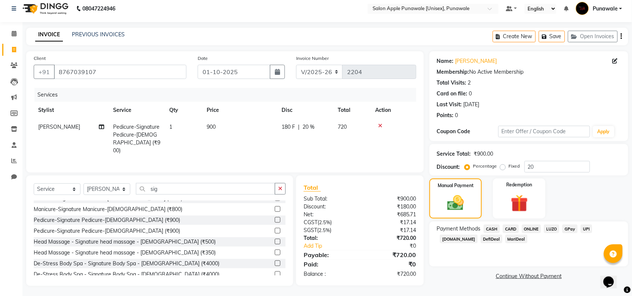
click at [528, 230] on span "ONLINE" at bounding box center [531, 229] width 19 height 9
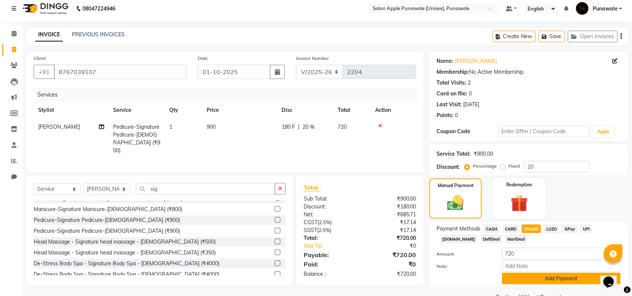
click at [531, 281] on button "Add Payment" at bounding box center [561, 279] width 119 height 12
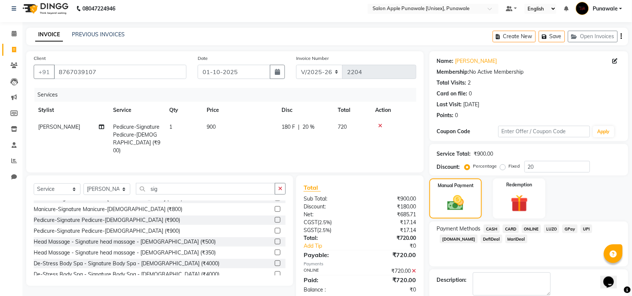
scroll to position [44, 0]
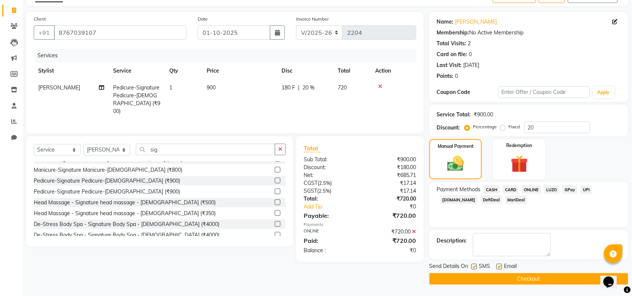
click at [531, 281] on button "Checkout" at bounding box center [528, 279] width 199 height 12
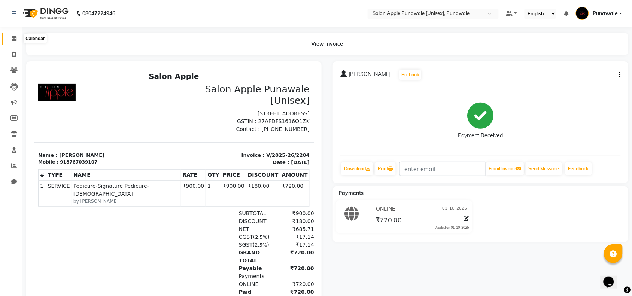
click at [14, 40] on icon at bounding box center [14, 39] width 5 height 6
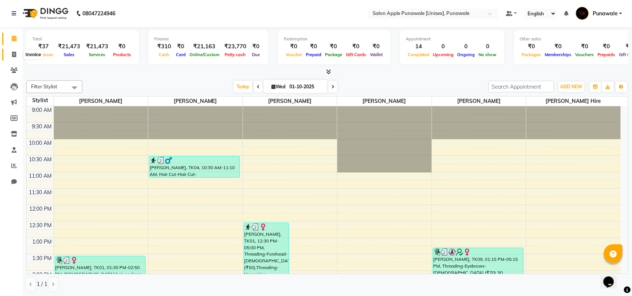
click at [9, 53] on span at bounding box center [13, 55] width 13 height 9
select select "5421"
select select "service"
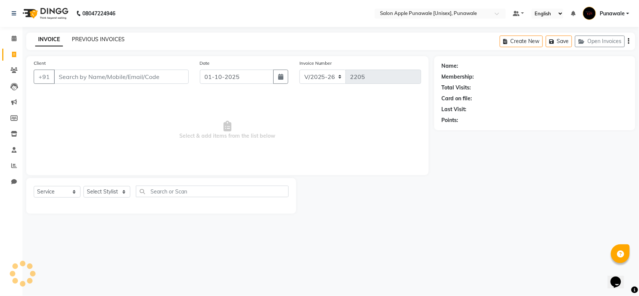
click at [117, 39] on link "PREVIOUS INVOICES" at bounding box center [98, 39] width 53 height 7
